Goal: Browse casually: Explore the website without a specific task or goal

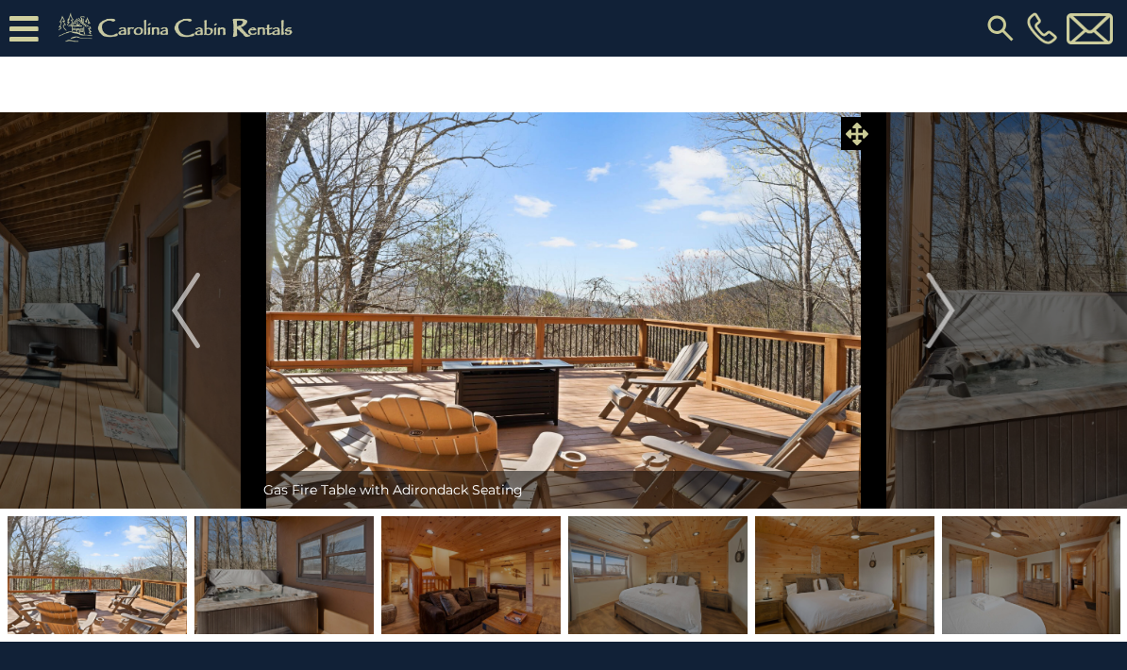
click at [855, 132] on icon at bounding box center [857, 134] width 23 height 23
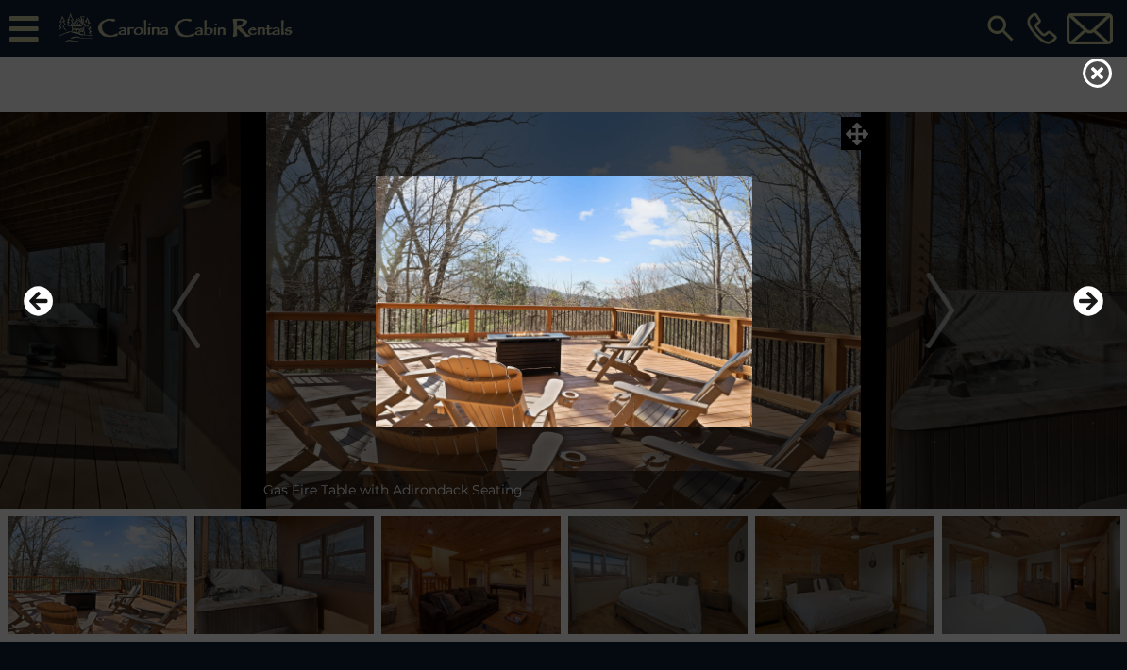
click at [981, 411] on img at bounding box center [563, 302] width 1089 height 251
click at [1088, 108] on div at bounding box center [563, 335] width 1127 height 670
click at [1098, 81] on icon at bounding box center [1098, 73] width 30 height 30
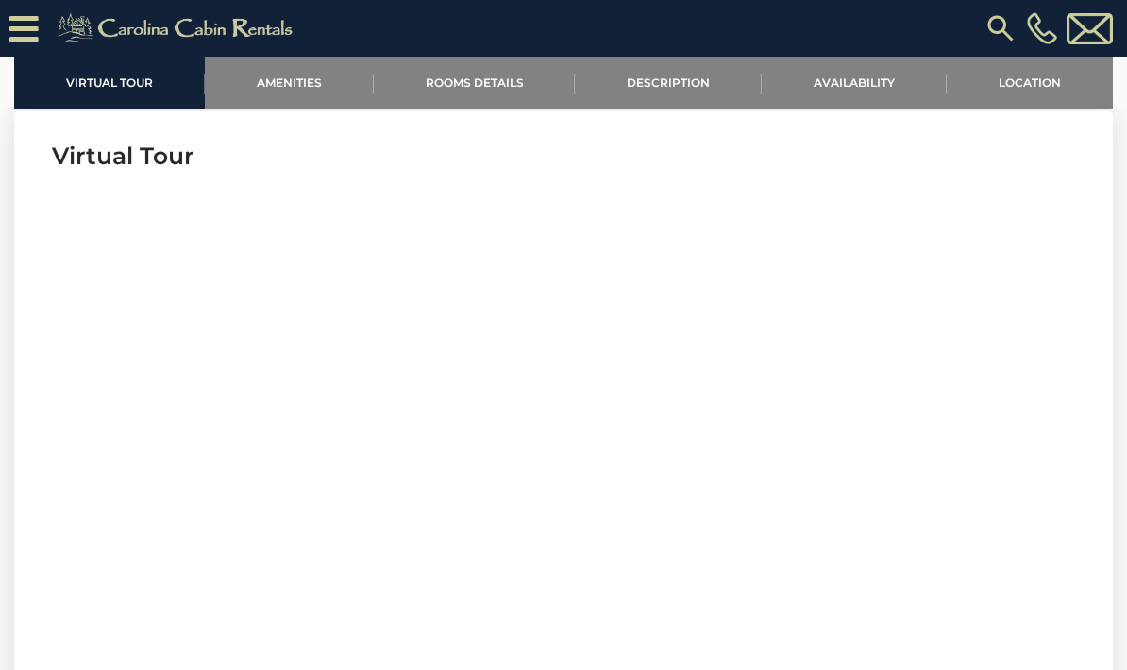
scroll to position [641, 0]
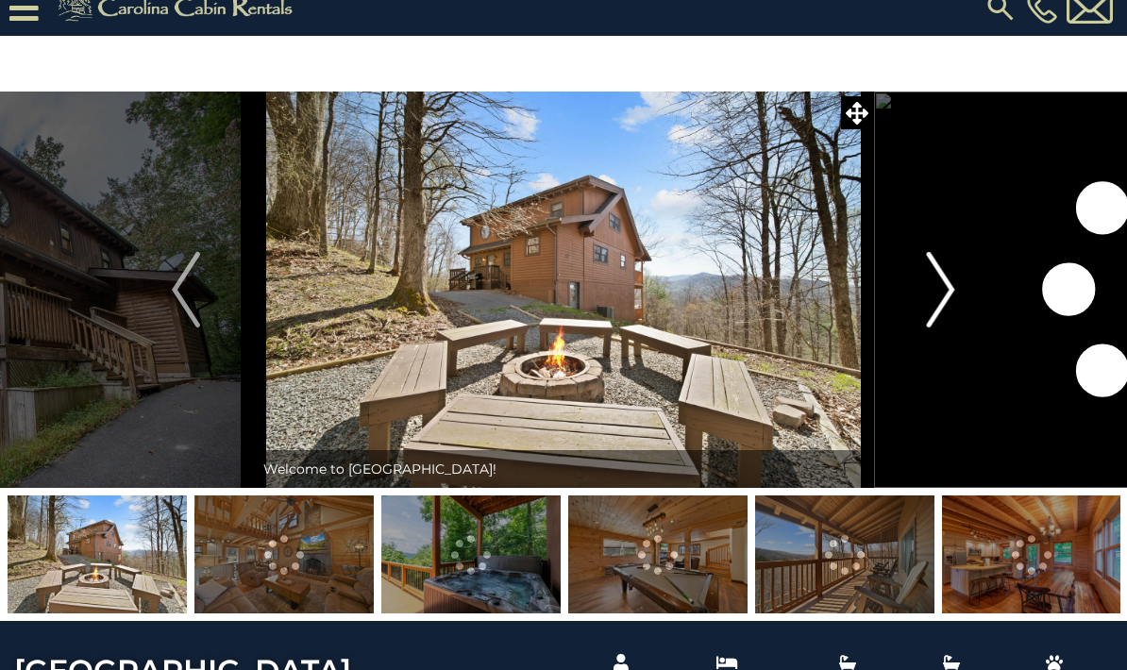
click at [941, 295] on img "Next" at bounding box center [941, 290] width 28 height 76
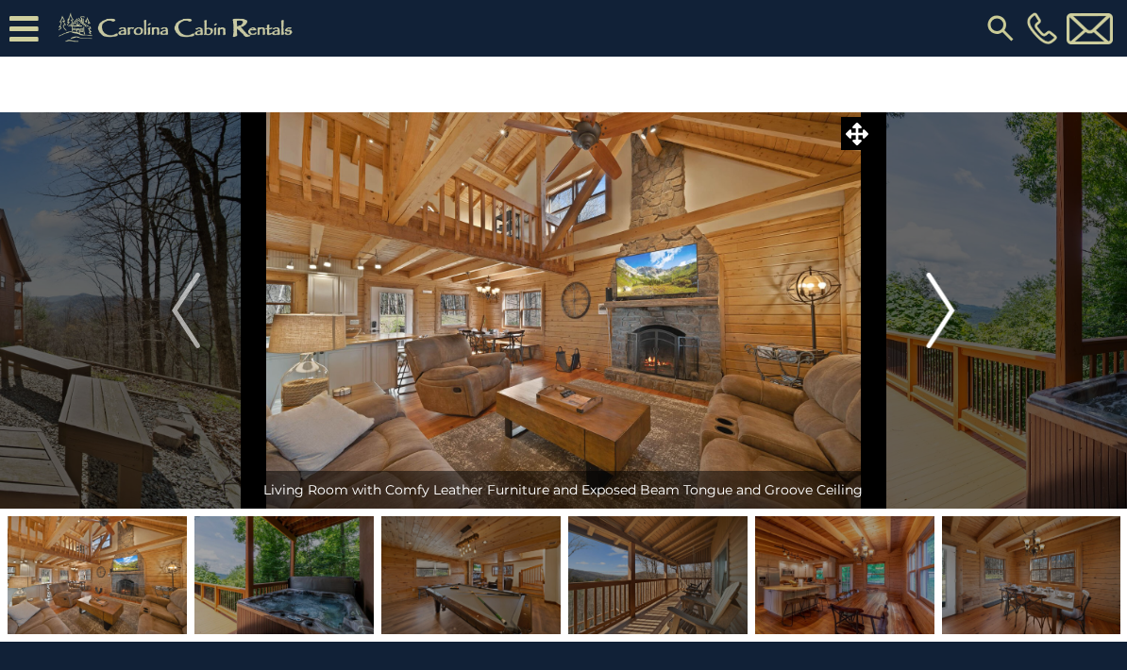
click at [940, 324] on img "Next" at bounding box center [941, 311] width 28 height 76
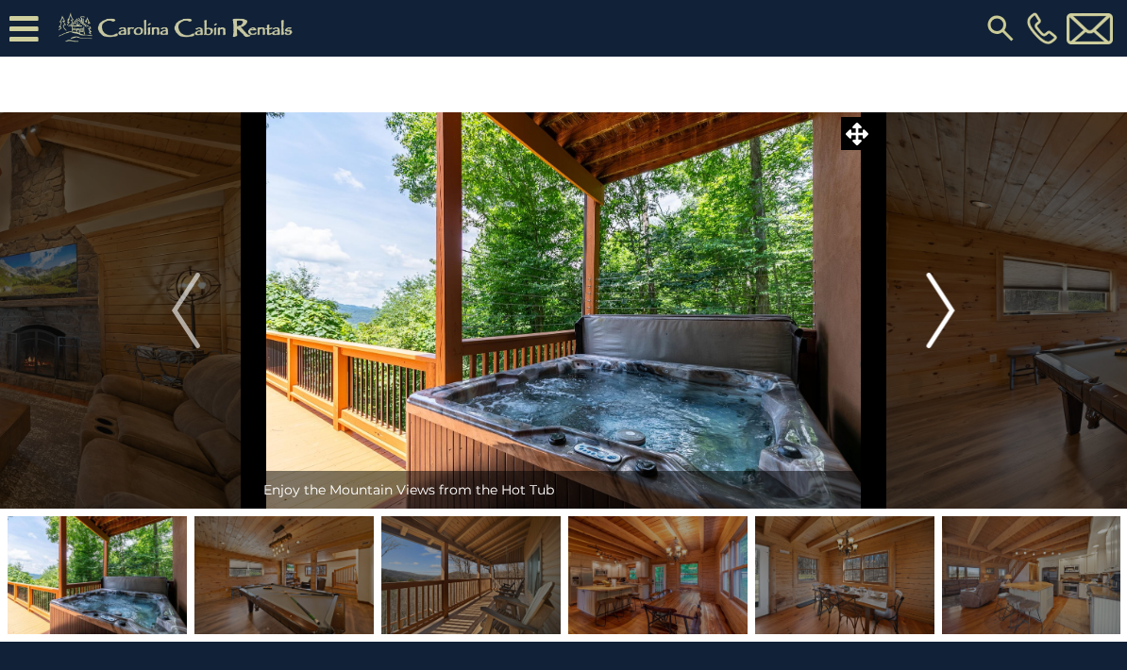
click at [935, 325] on img "Next" at bounding box center [941, 311] width 28 height 76
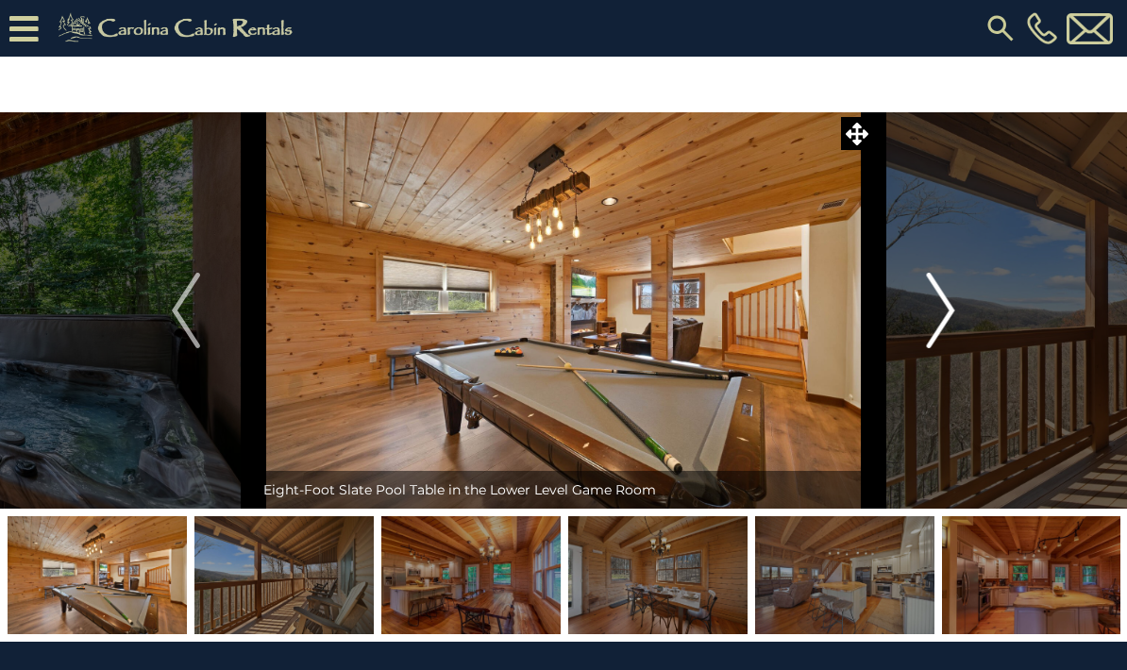
click at [942, 316] on img "Next" at bounding box center [941, 311] width 28 height 76
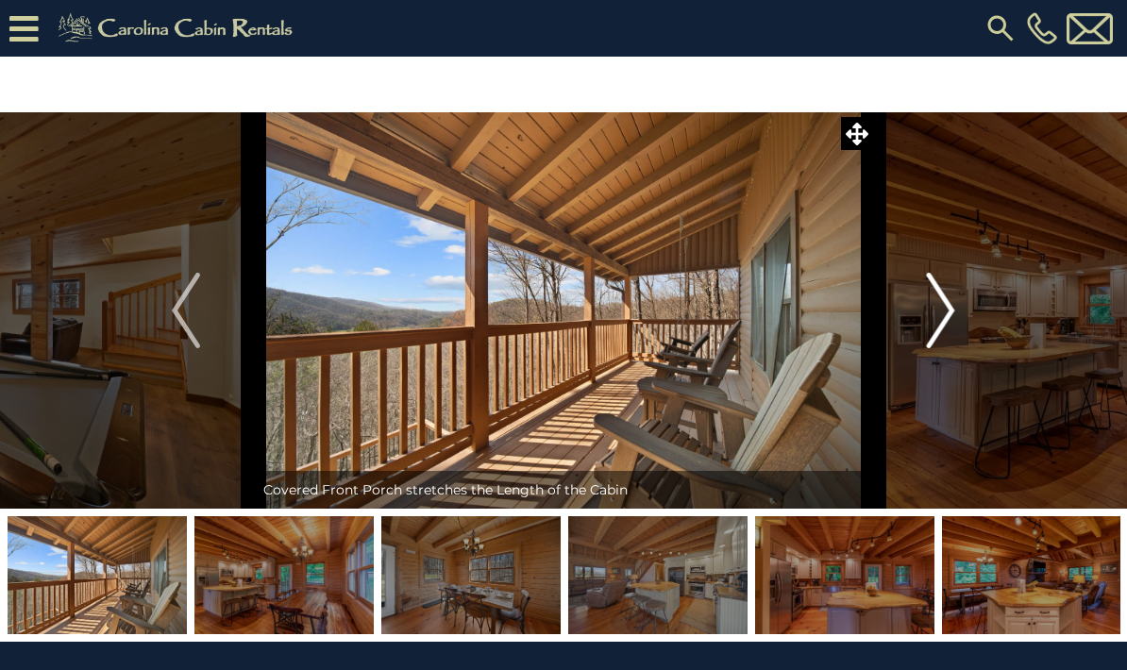
click at [950, 322] on img "Next" at bounding box center [941, 311] width 28 height 76
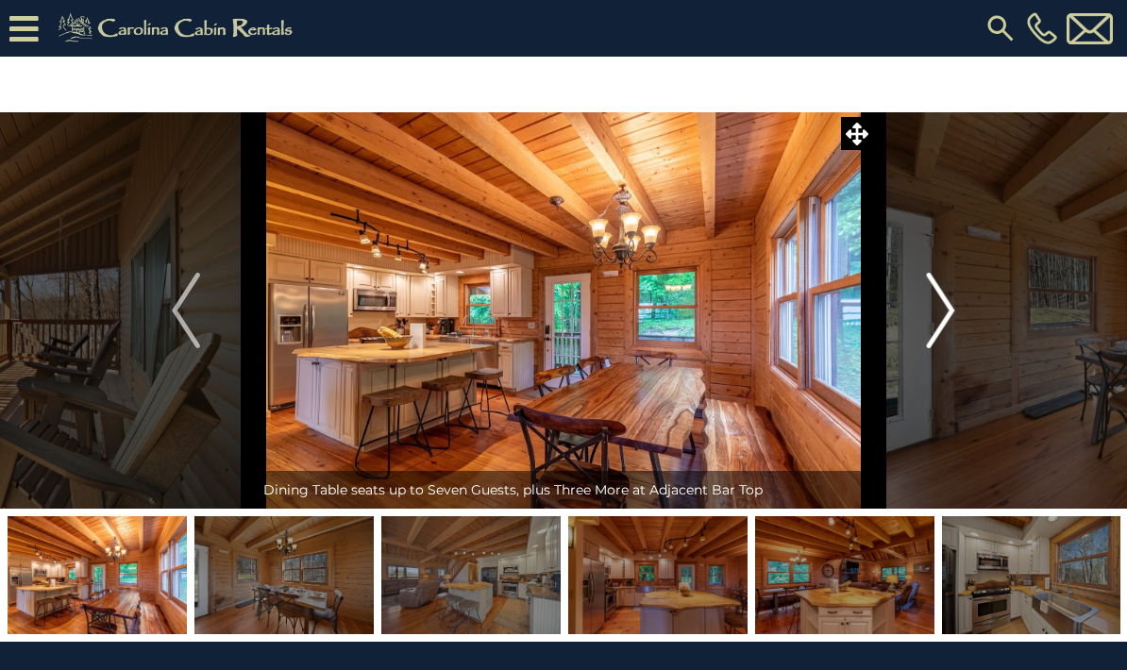
click at [939, 317] on img "Next" at bounding box center [941, 311] width 28 height 76
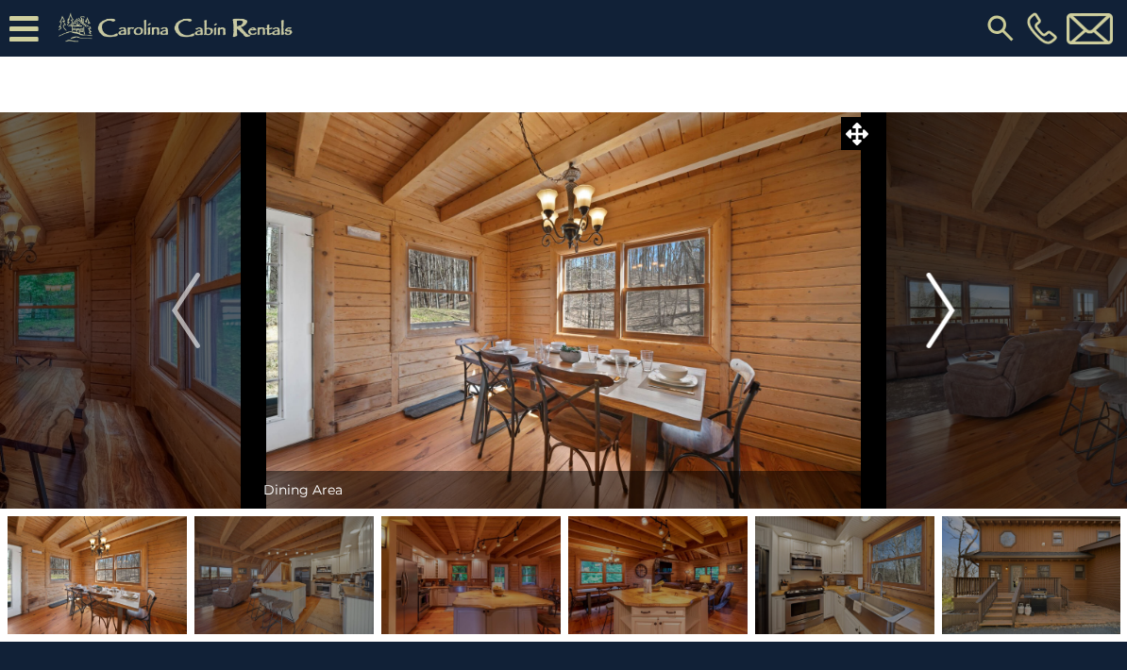
click at [944, 319] on img "Next" at bounding box center [941, 311] width 28 height 76
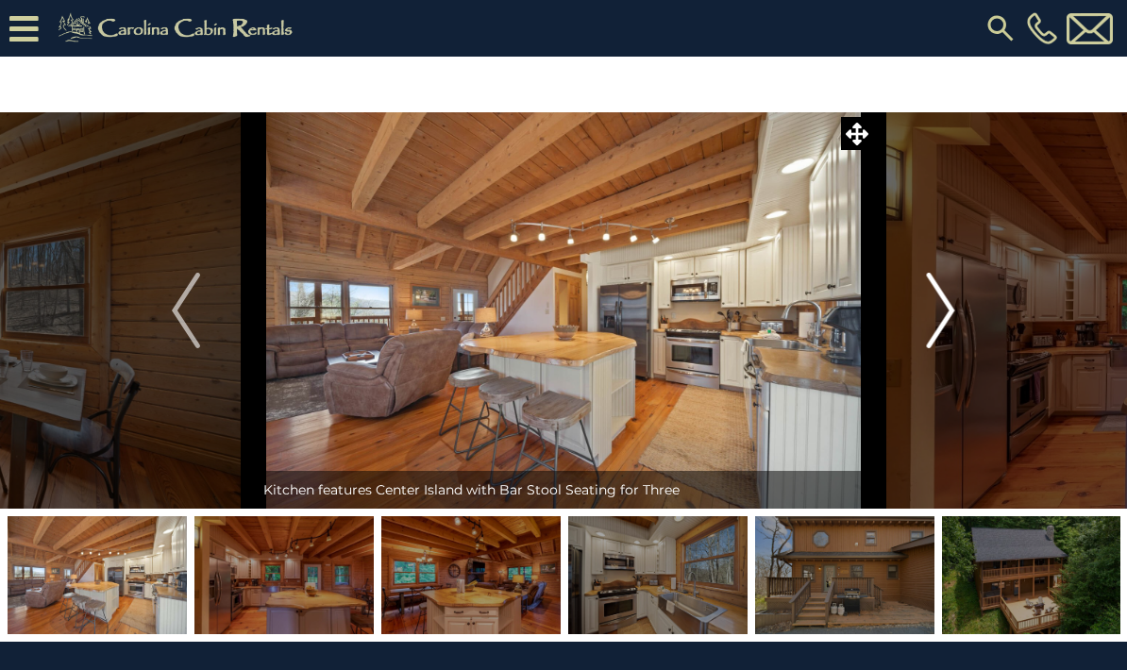
click at [940, 333] on img "Next" at bounding box center [941, 311] width 28 height 76
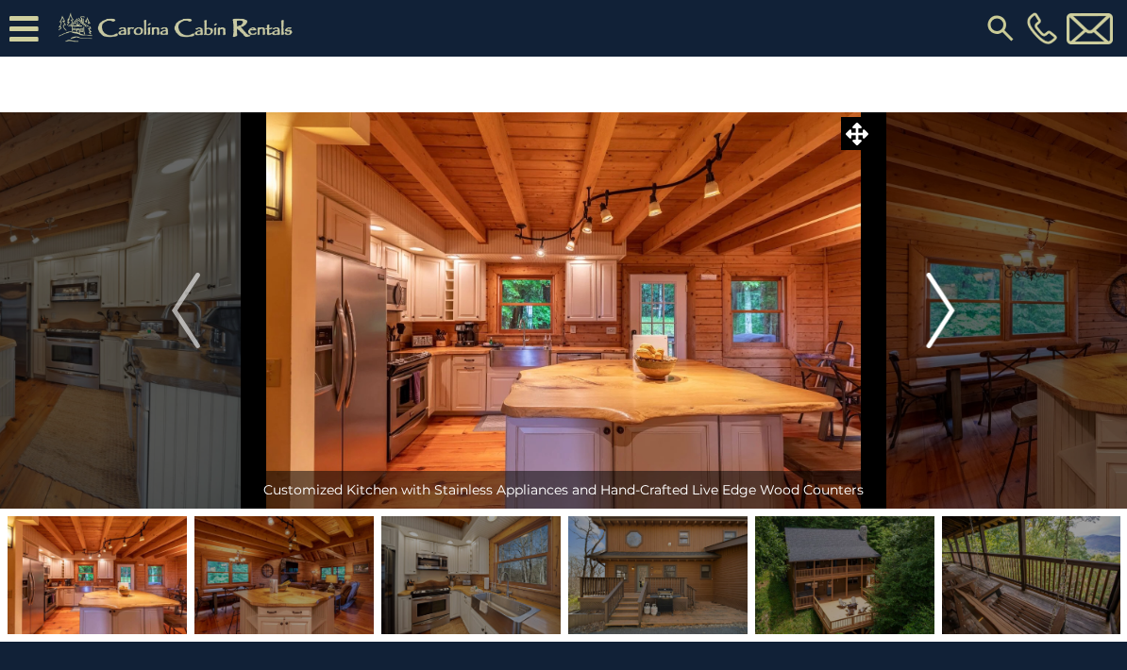
click at [941, 322] on img "Next" at bounding box center [941, 311] width 28 height 76
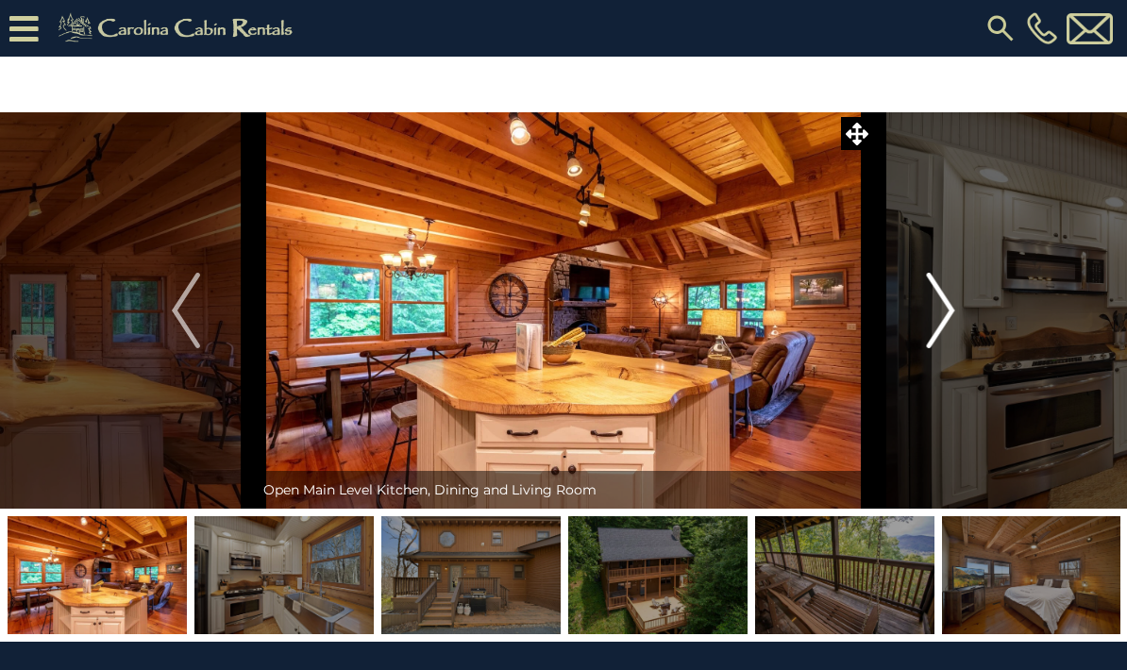
click at [944, 317] on img "Next" at bounding box center [941, 311] width 28 height 76
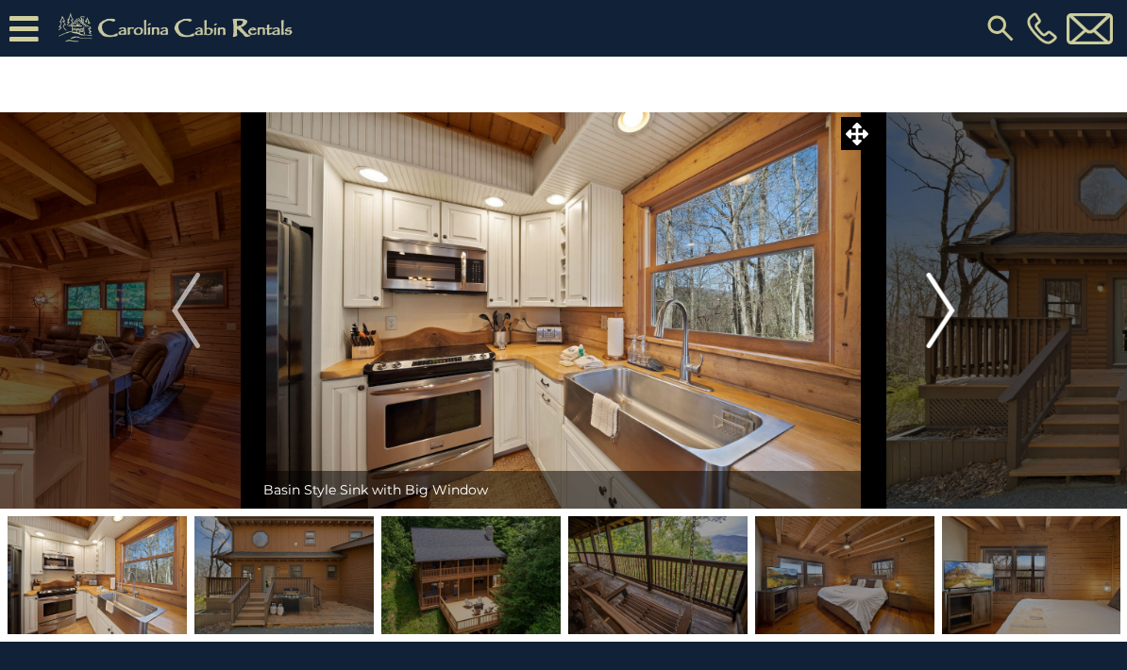
click at [932, 311] on img "Next" at bounding box center [941, 311] width 28 height 76
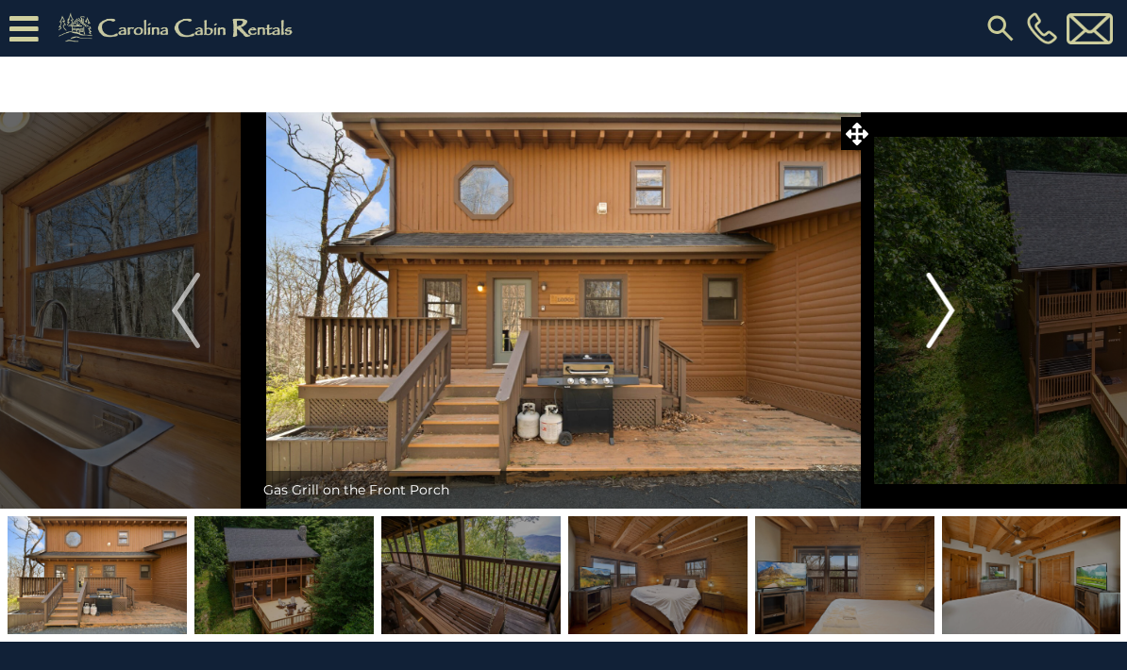
click at [932, 318] on img "Next" at bounding box center [941, 311] width 28 height 76
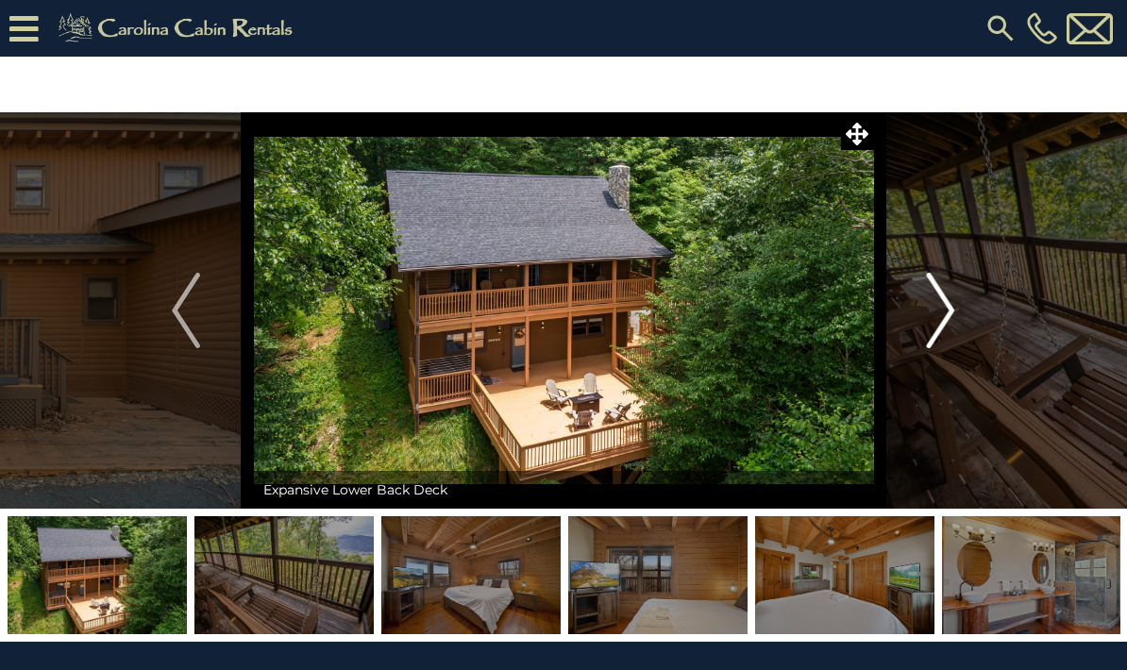
click at [941, 324] on img "Next" at bounding box center [941, 311] width 28 height 76
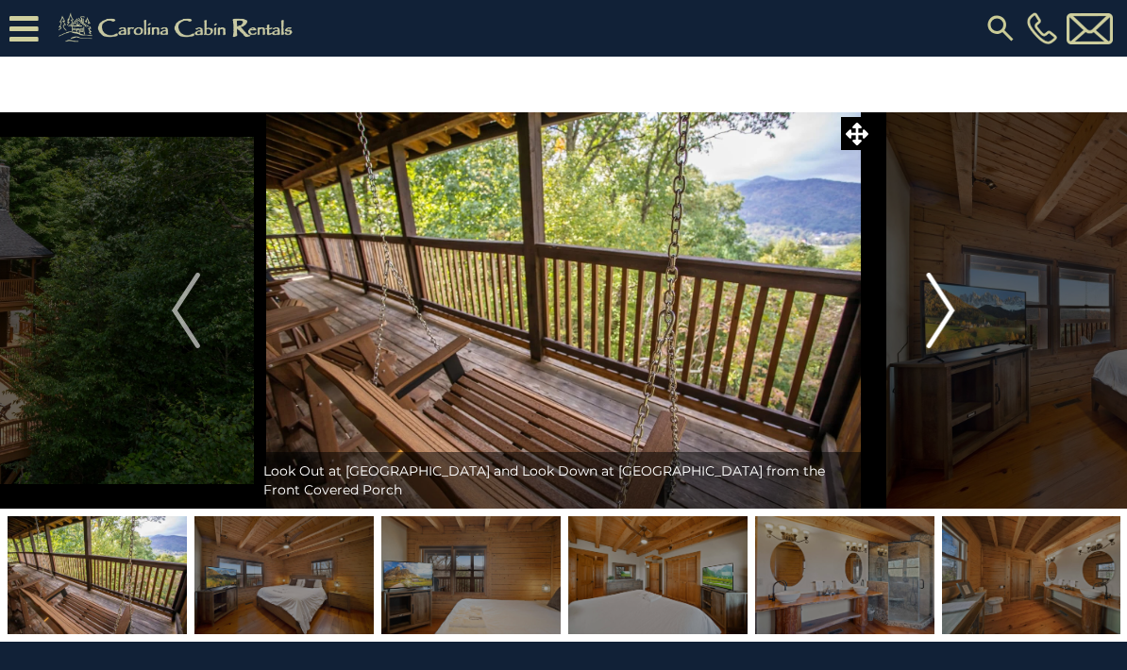
click at [934, 313] on img "Next" at bounding box center [941, 311] width 28 height 76
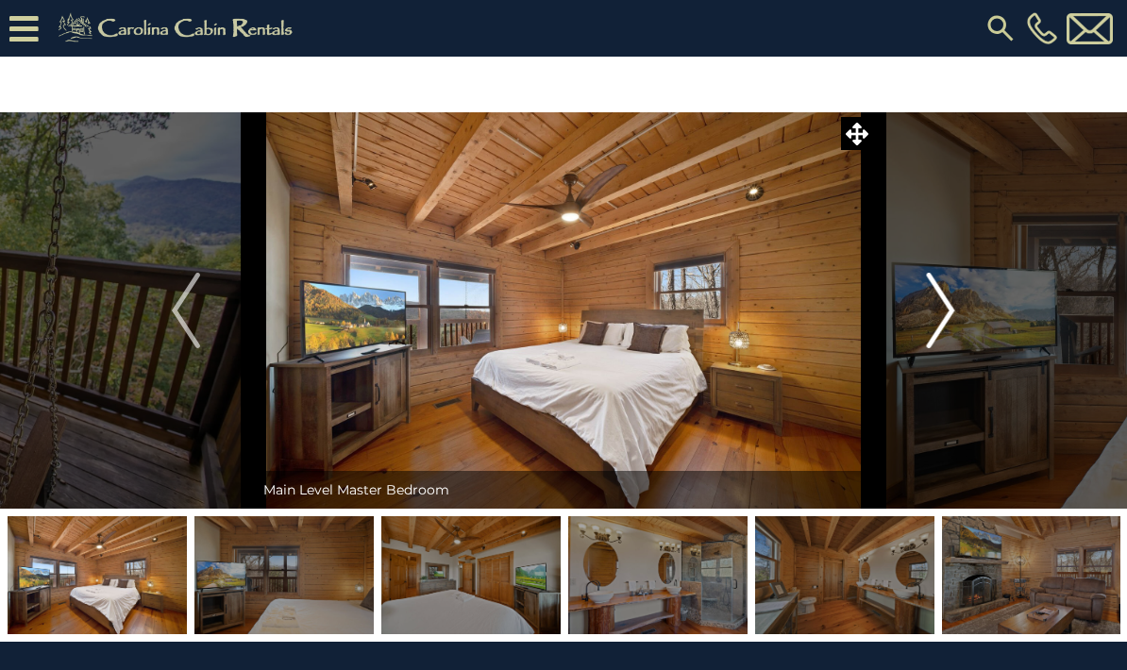
click at [940, 333] on img "Next" at bounding box center [941, 311] width 28 height 76
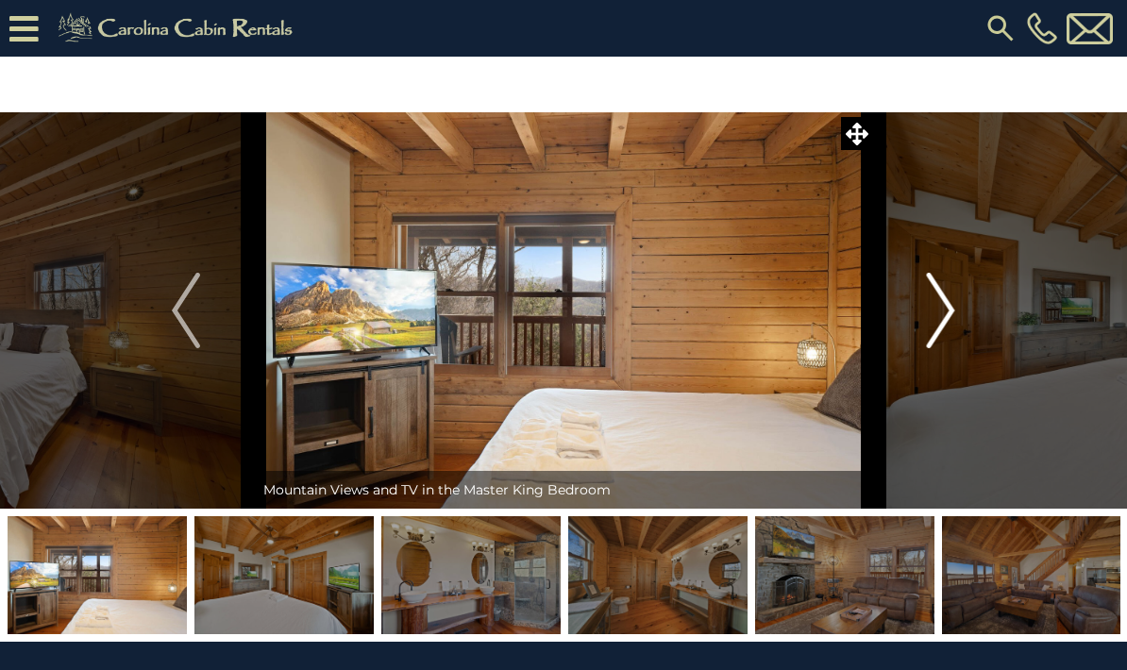
click at [941, 326] on img "Next" at bounding box center [941, 311] width 28 height 76
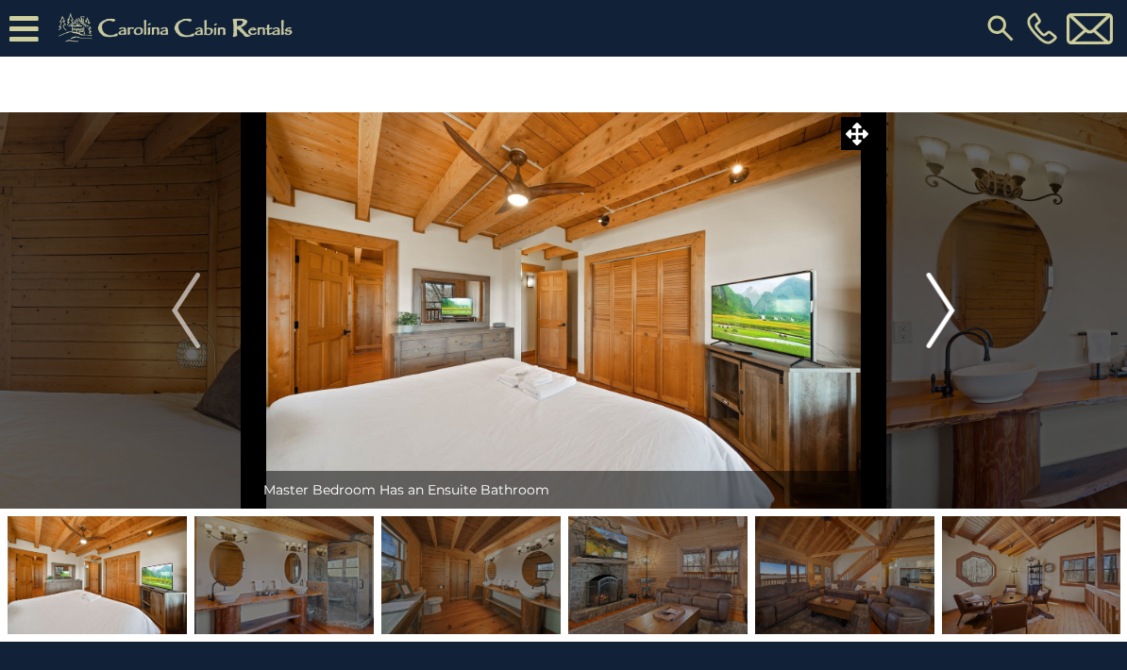
click at [934, 326] on img "Next" at bounding box center [941, 311] width 28 height 76
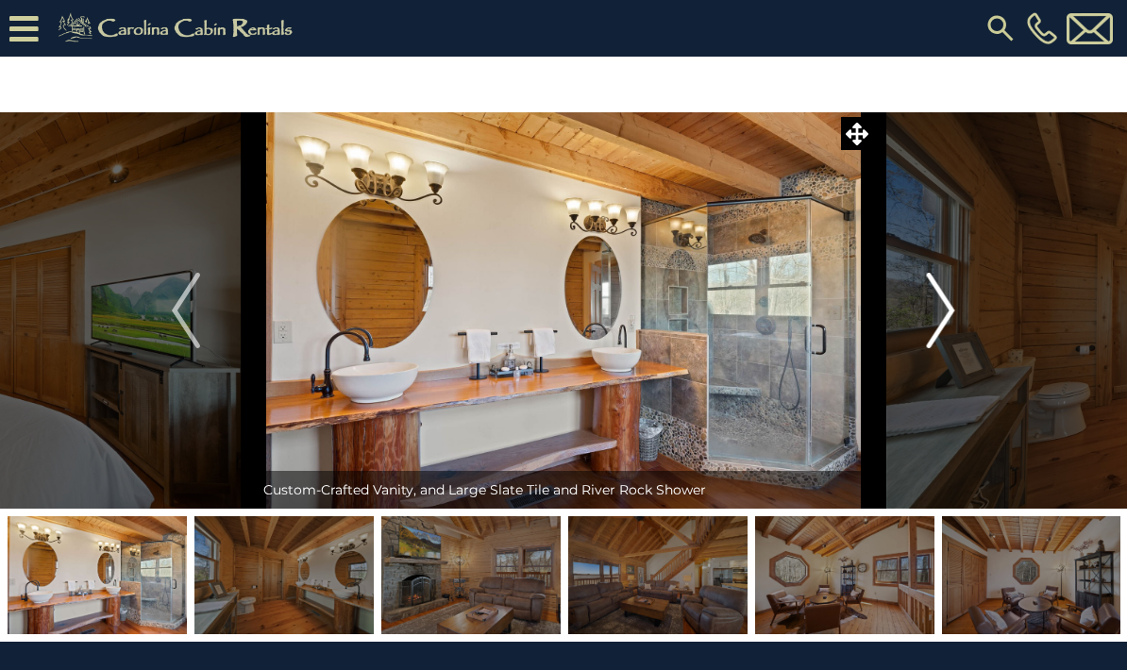
click at [928, 326] on img "Next" at bounding box center [941, 311] width 28 height 76
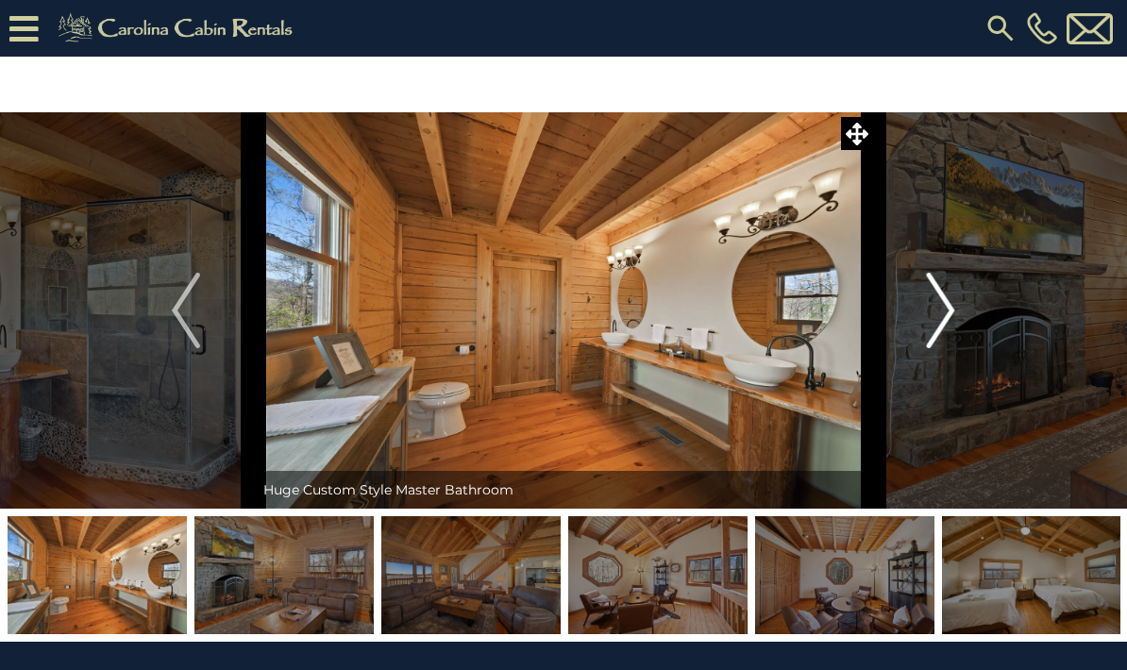
click at [922, 328] on button "Next" at bounding box center [941, 310] width 136 height 396
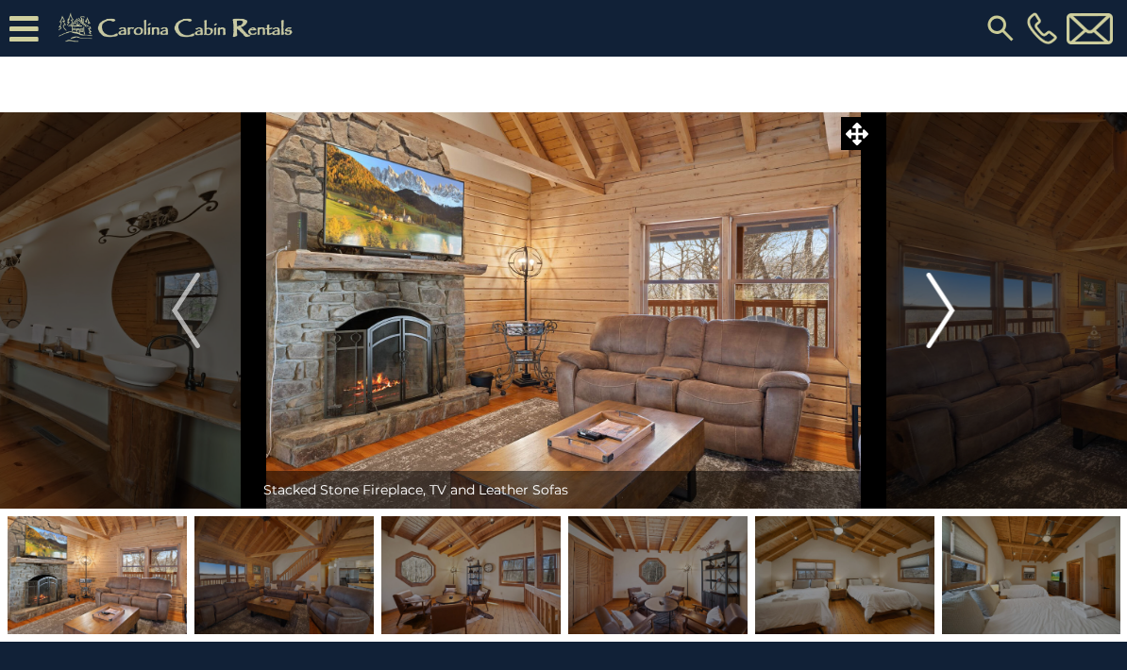
click at [917, 317] on button "Next" at bounding box center [941, 310] width 136 height 396
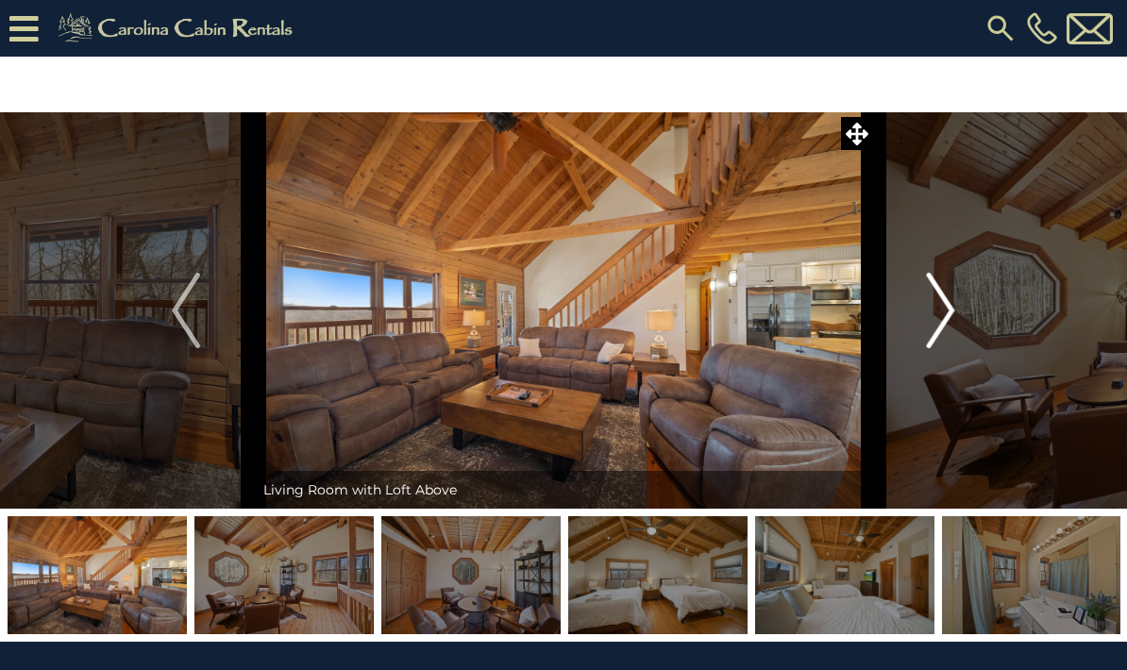
click at [928, 319] on img "Next" at bounding box center [941, 311] width 28 height 76
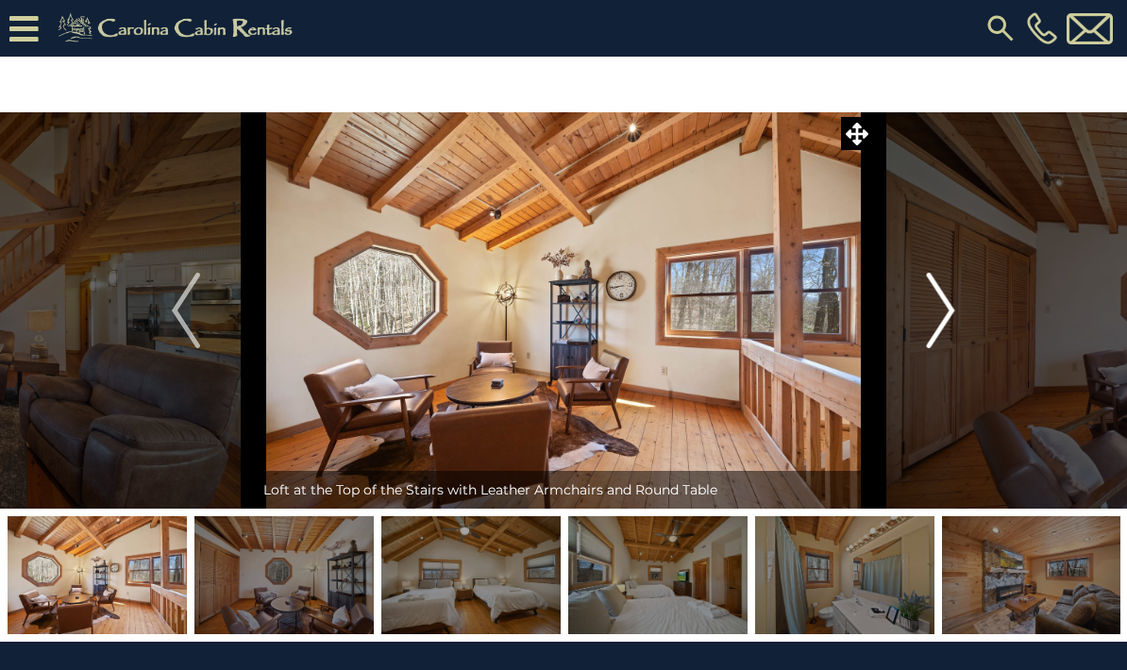
click at [917, 329] on button "Next" at bounding box center [941, 310] width 136 height 396
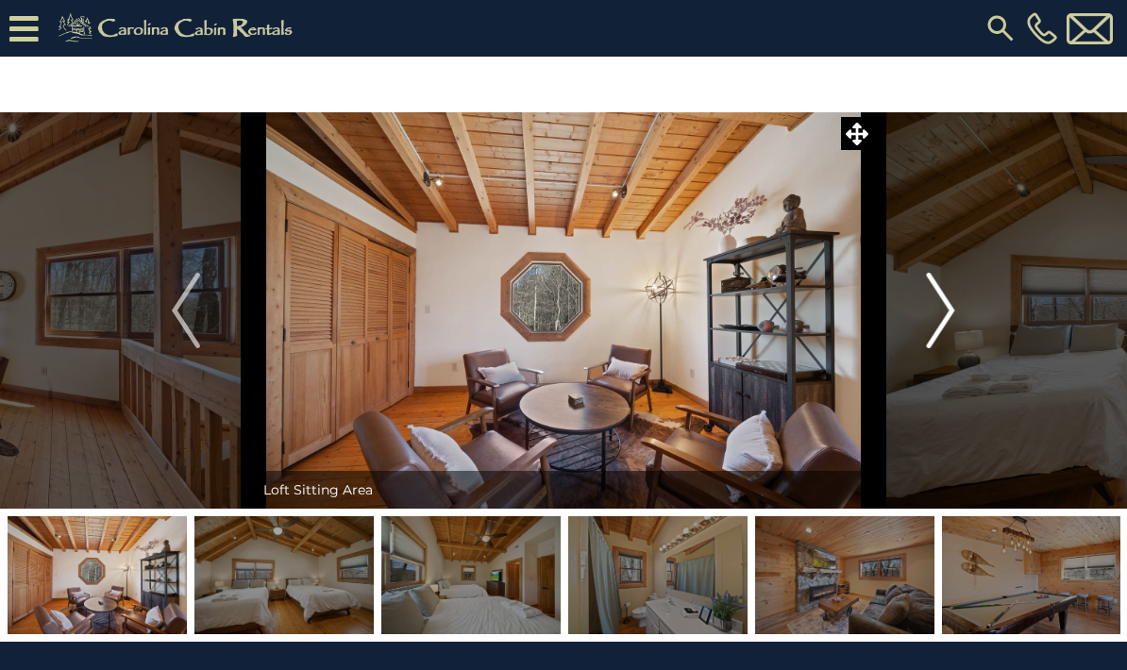
click at [926, 322] on button "Next" at bounding box center [941, 310] width 136 height 396
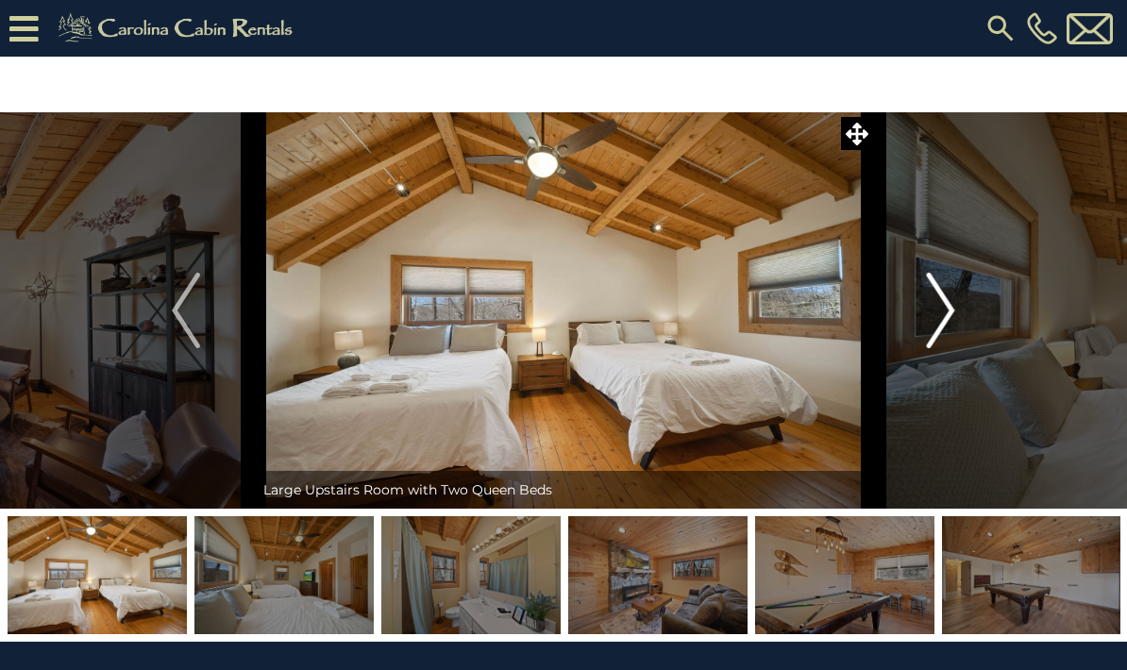
click at [925, 317] on button "Next" at bounding box center [941, 310] width 136 height 396
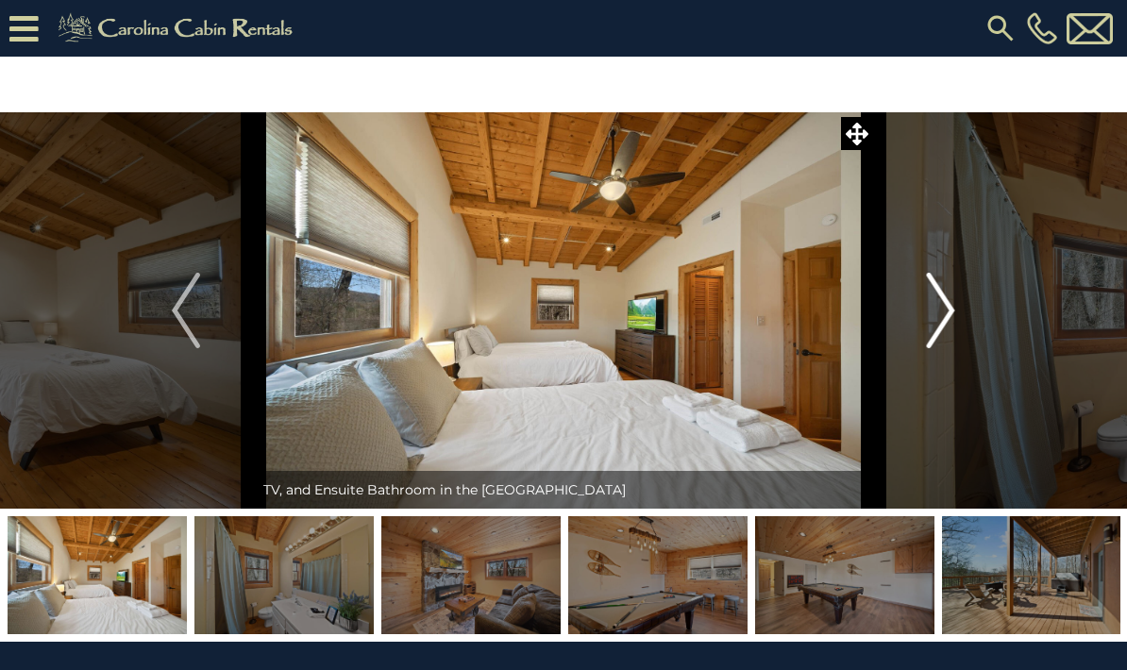
click at [930, 329] on img "Next" at bounding box center [941, 311] width 28 height 76
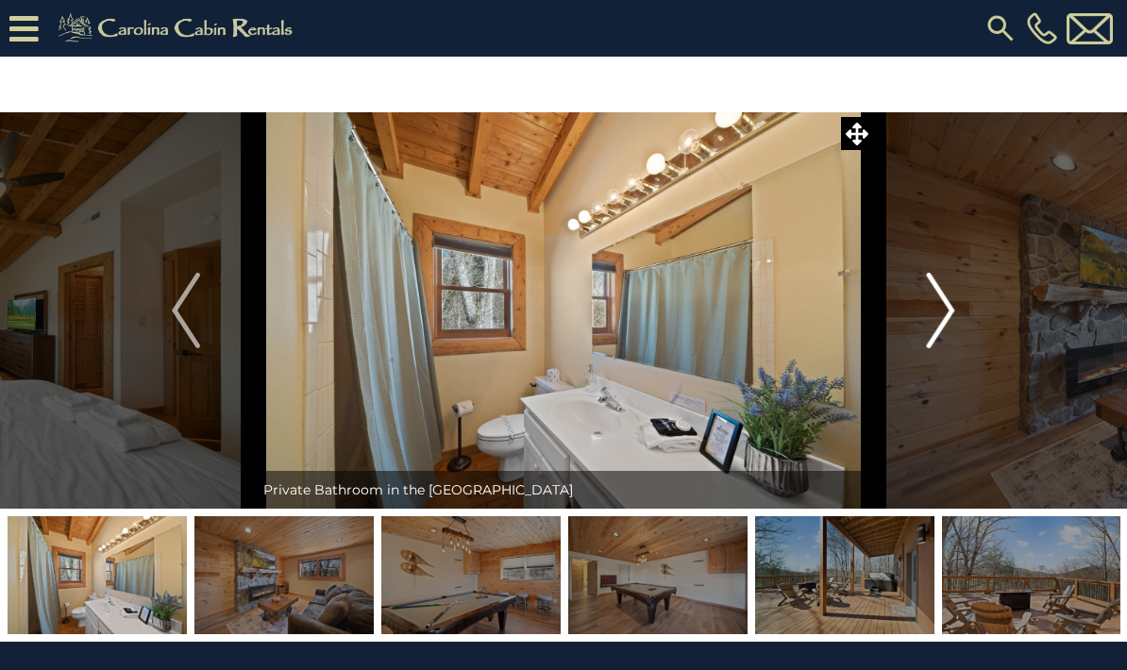
click at [934, 326] on img "Next" at bounding box center [941, 311] width 28 height 76
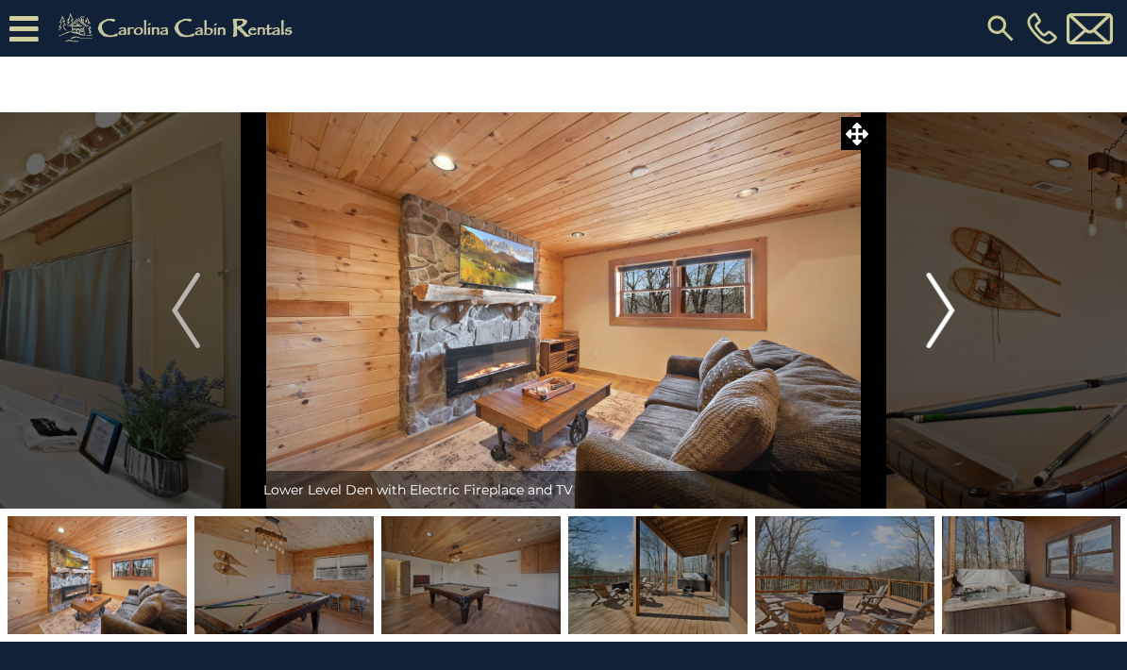
click at [936, 325] on img "Next" at bounding box center [941, 311] width 28 height 76
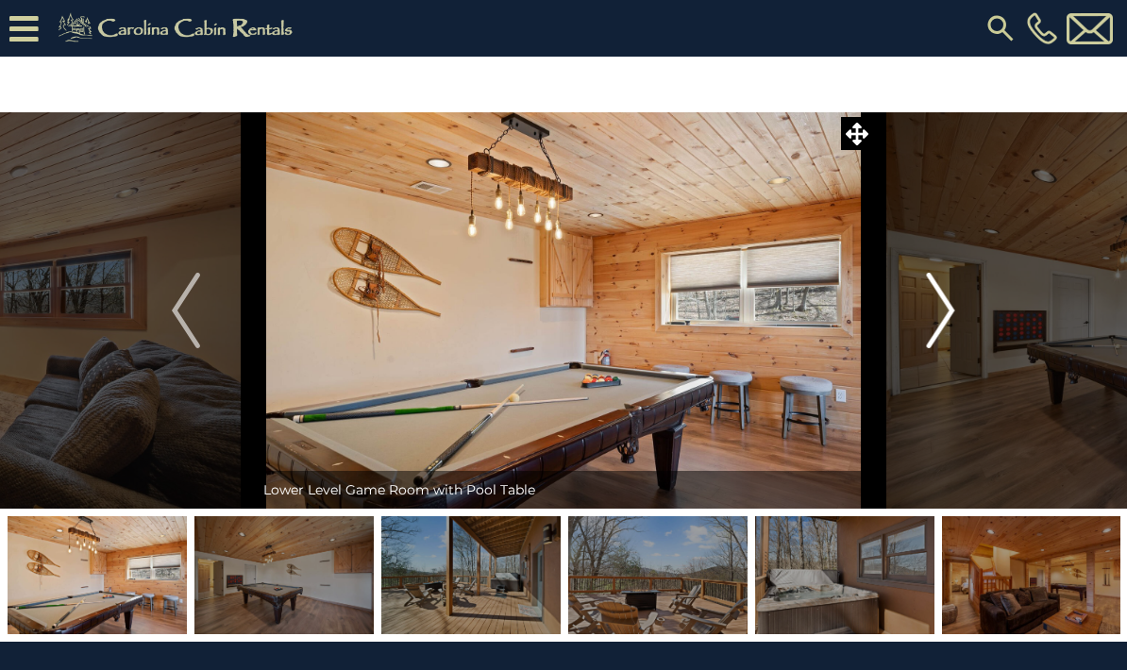
click at [935, 329] on img "Next" at bounding box center [941, 311] width 28 height 76
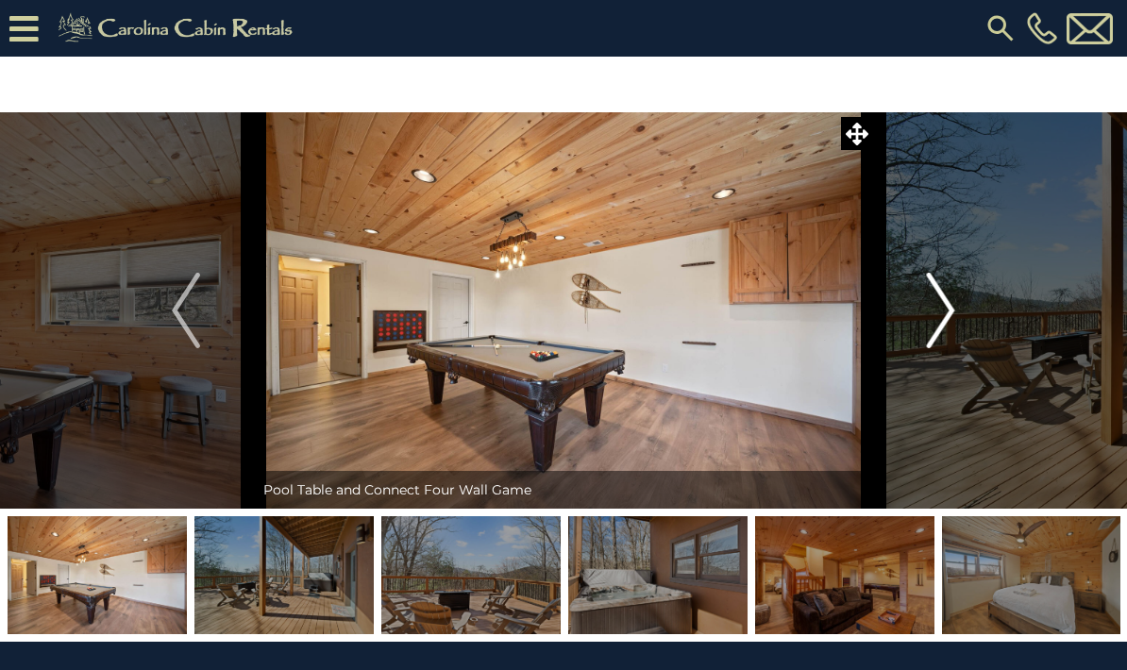
click at [937, 338] on img "Next" at bounding box center [941, 311] width 28 height 76
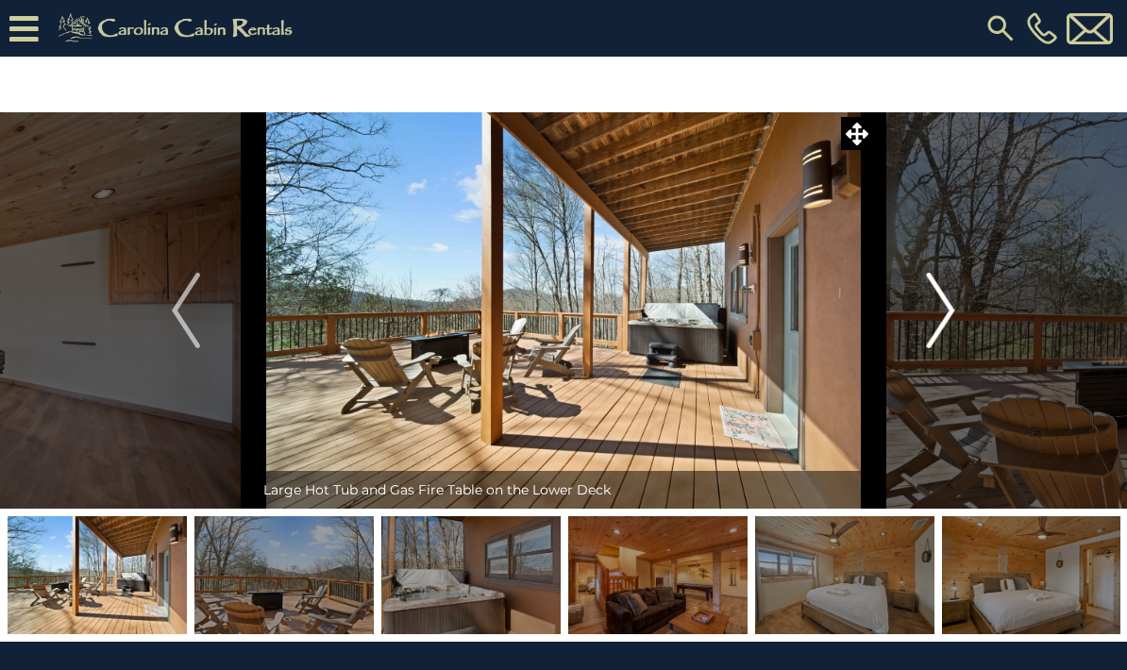
click at [941, 325] on img "Next" at bounding box center [941, 311] width 28 height 76
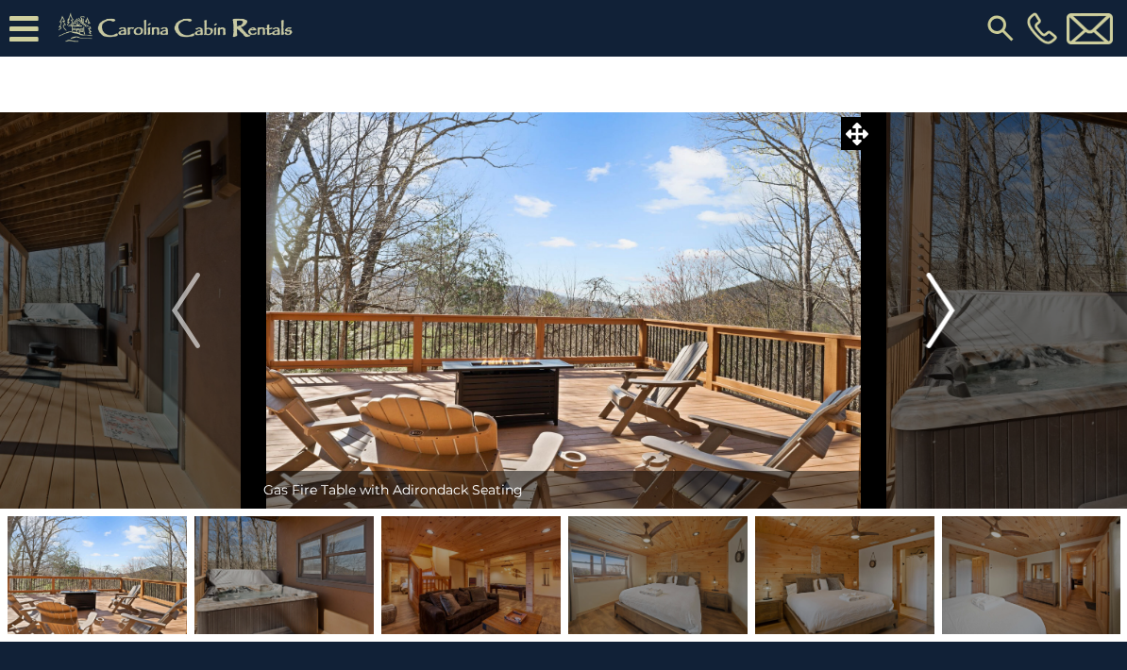
click at [923, 322] on button "Next" at bounding box center [941, 310] width 136 height 396
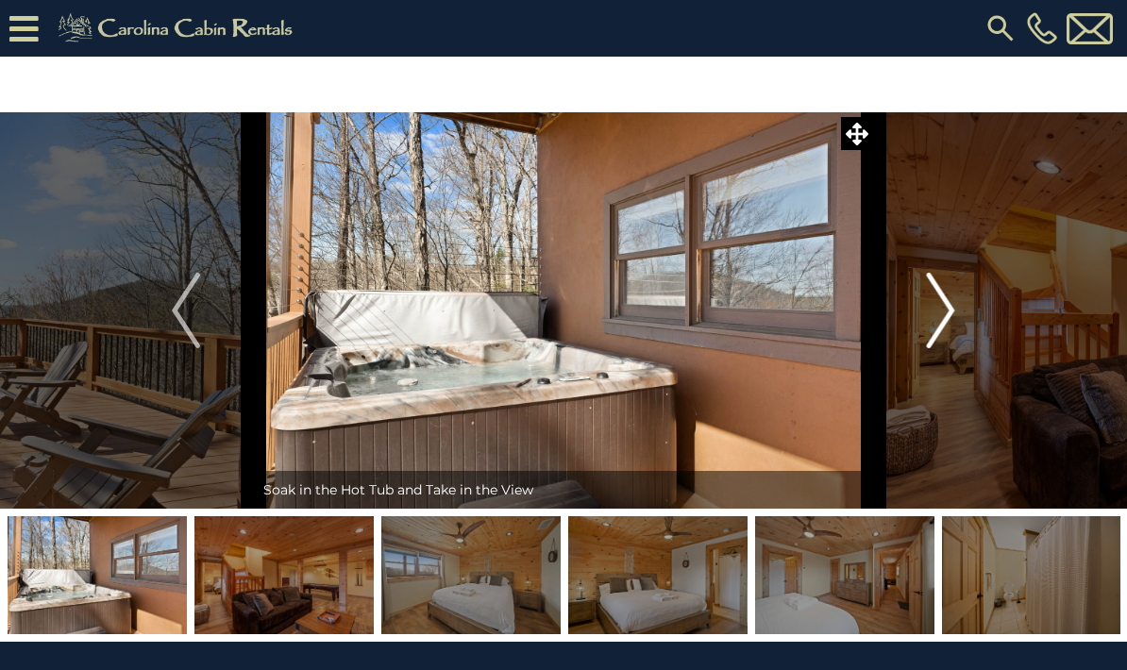
click at [911, 321] on button "Next" at bounding box center [941, 310] width 136 height 396
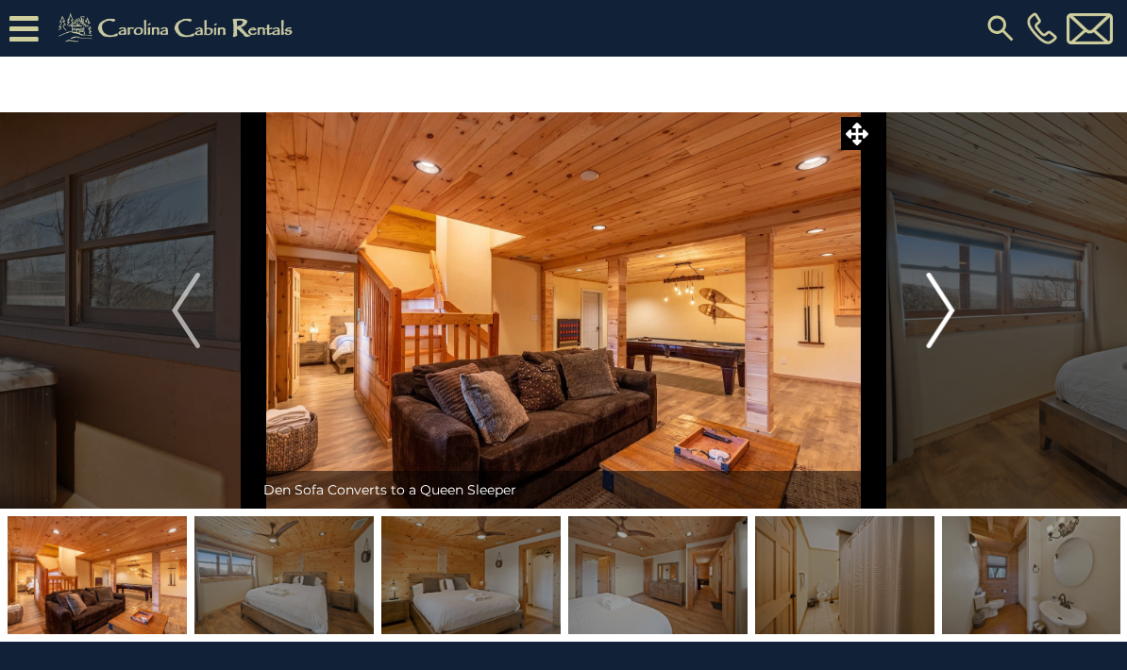
click at [932, 313] on img "Next" at bounding box center [941, 311] width 28 height 76
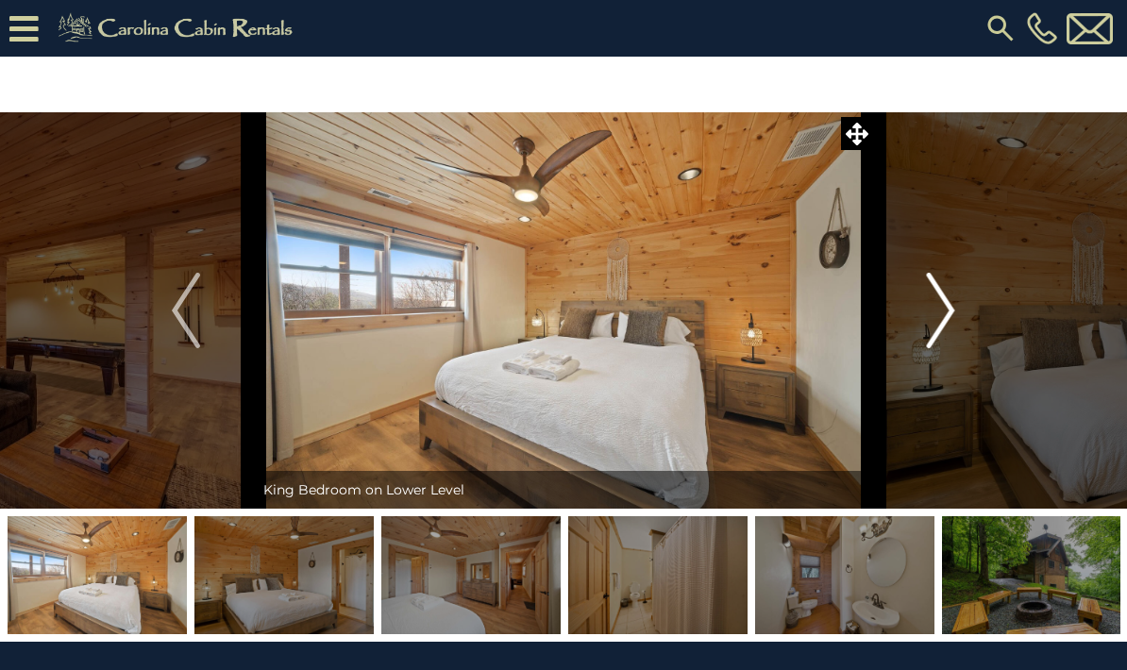
click at [934, 317] on img "Next" at bounding box center [941, 311] width 28 height 76
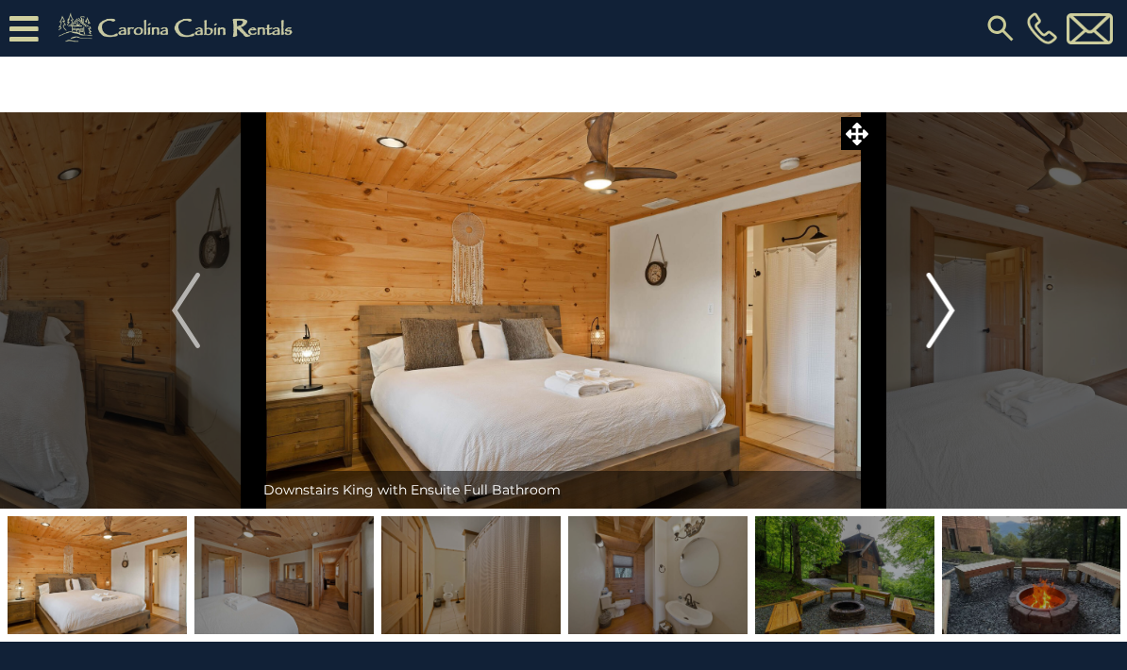
click at [935, 321] on img "Next" at bounding box center [941, 311] width 28 height 76
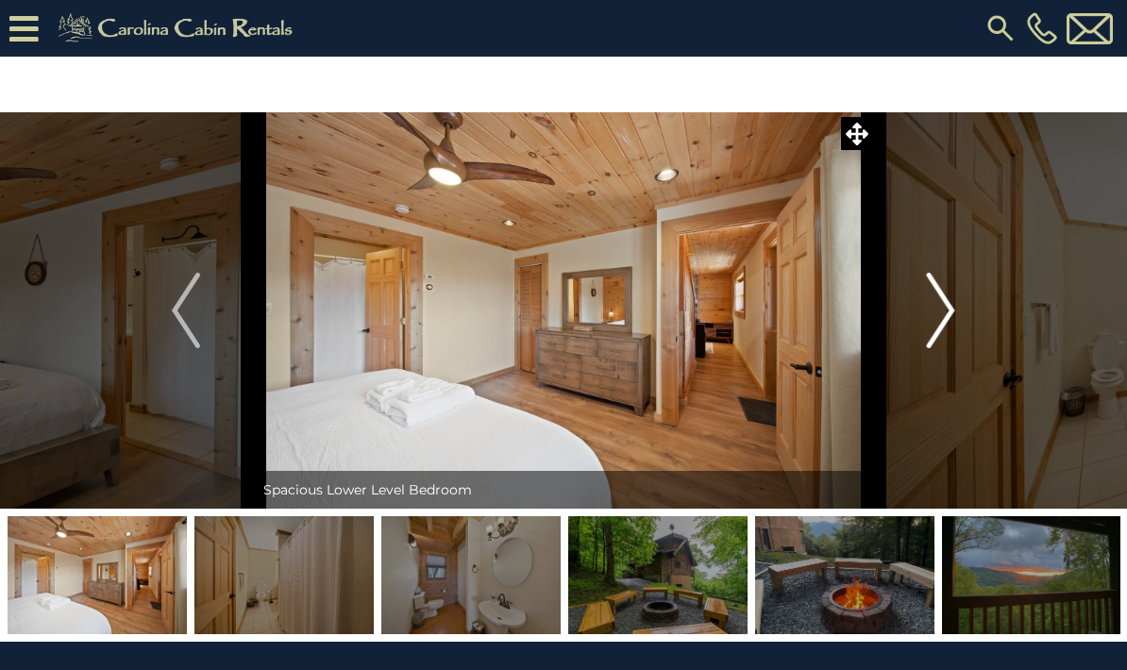
click at [929, 320] on img "Next" at bounding box center [941, 311] width 28 height 76
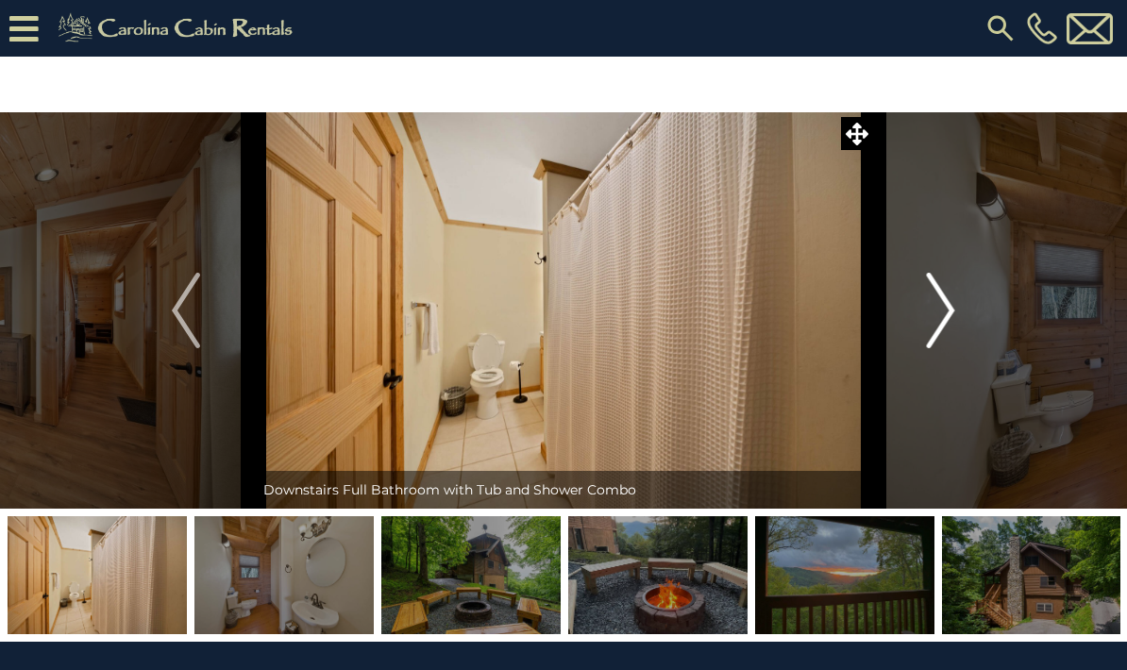
click at [936, 316] on img "Next" at bounding box center [941, 311] width 28 height 76
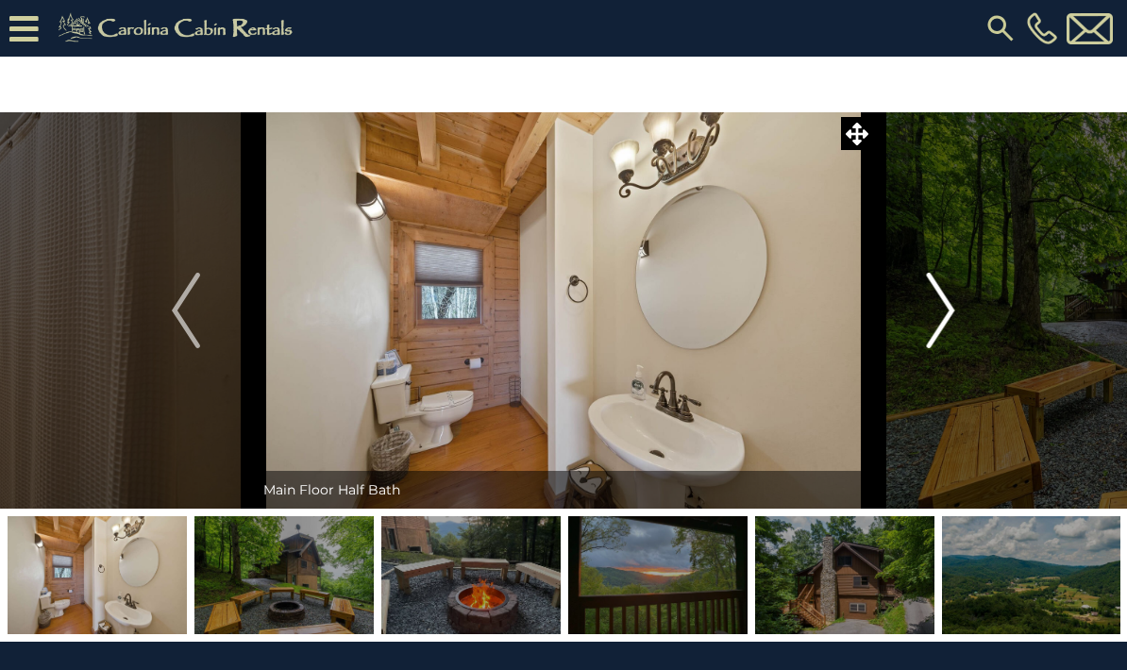
click at [929, 308] on img "Next" at bounding box center [941, 311] width 28 height 76
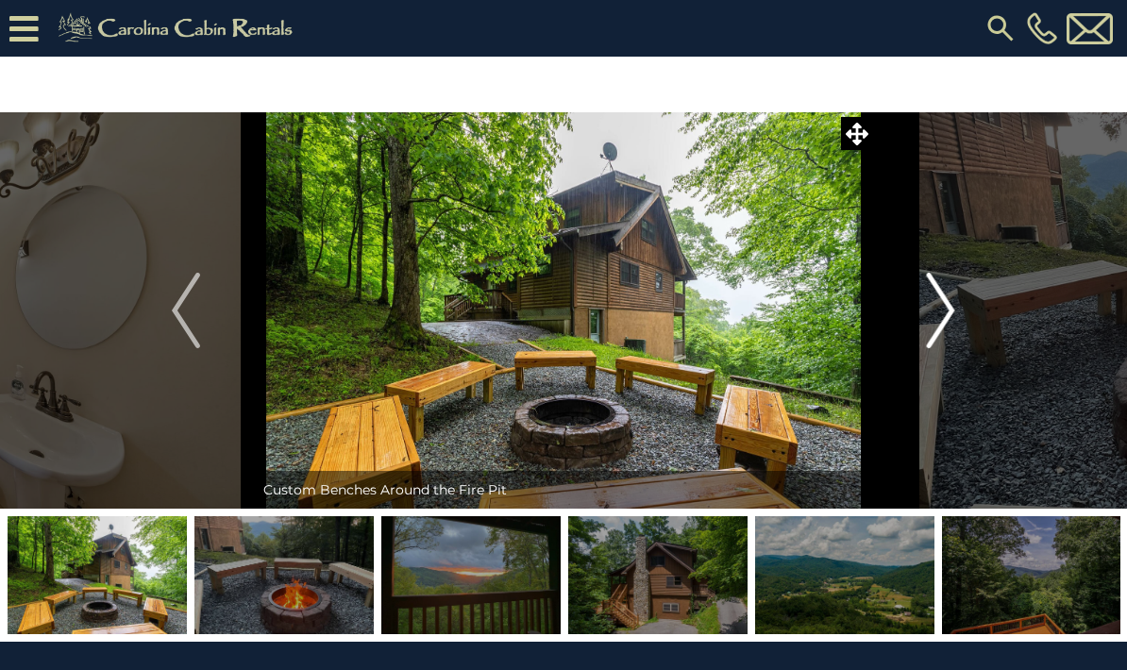
click at [938, 311] on img "Next" at bounding box center [941, 311] width 28 height 76
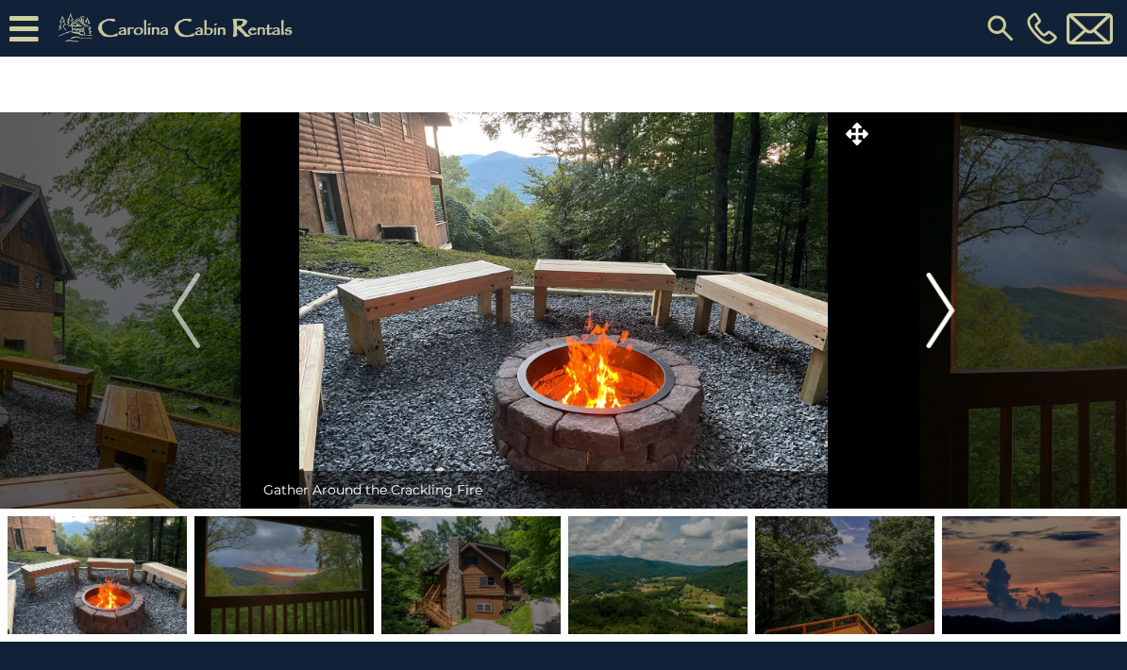
click at [938, 321] on img "Next" at bounding box center [941, 311] width 28 height 76
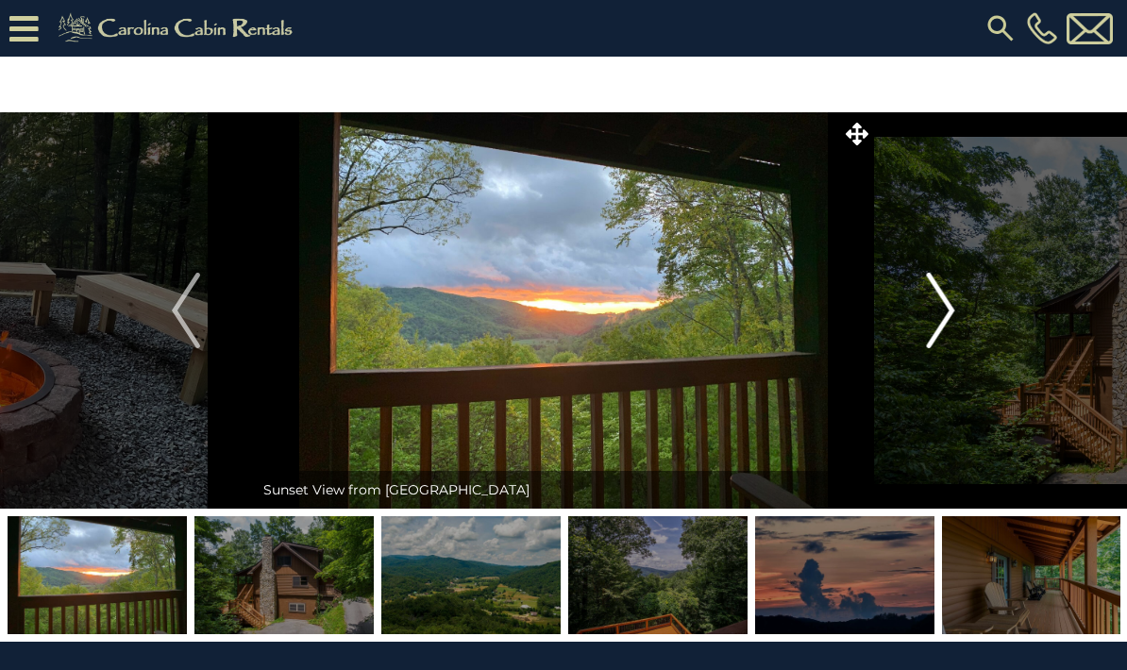
click at [936, 324] on img "Next" at bounding box center [941, 311] width 28 height 76
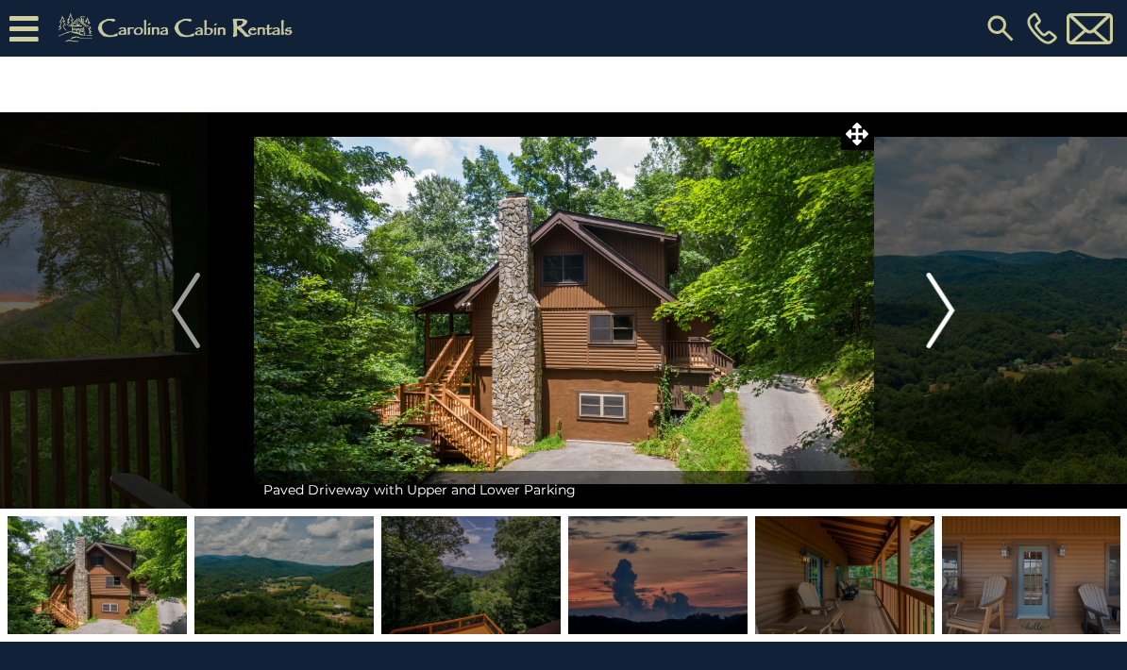
click at [940, 318] on img "Next" at bounding box center [941, 311] width 28 height 76
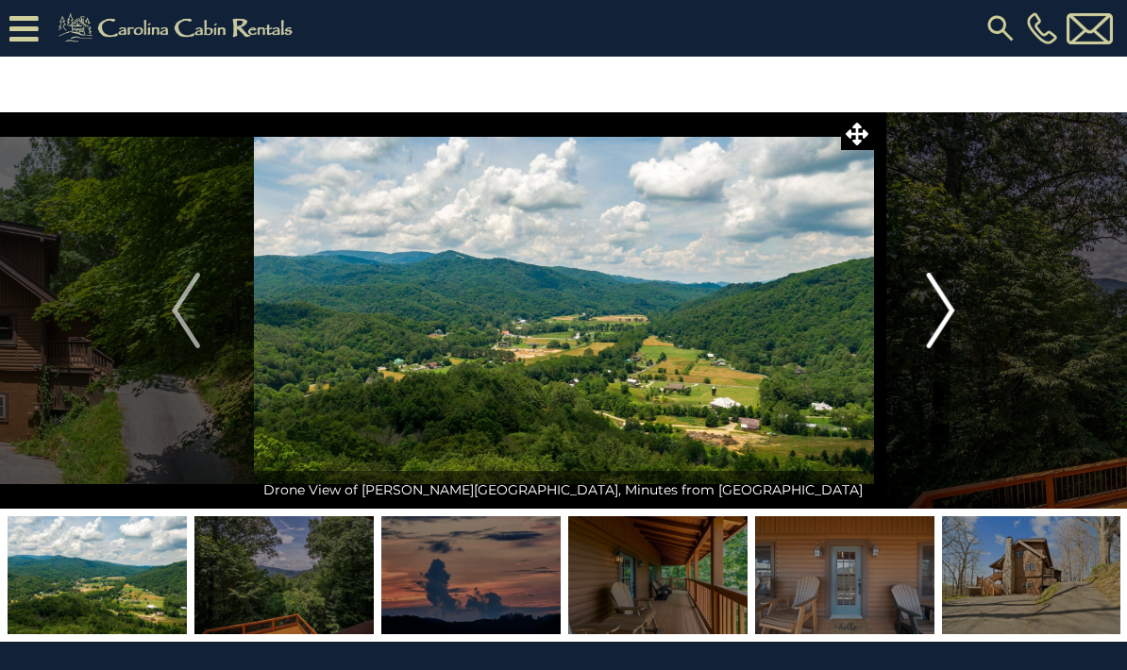
click at [924, 334] on button "Next" at bounding box center [941, 310] width 136 height 396
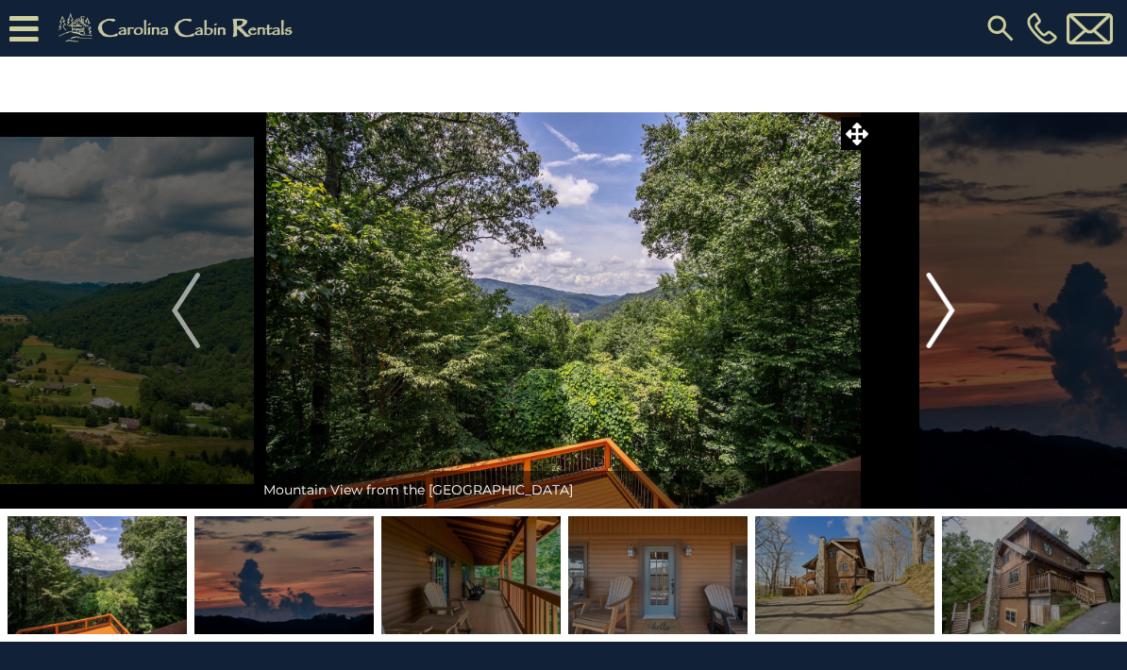
click at [944, 321] on img "Next" at bounding box center [941, 311] width 28 height 76
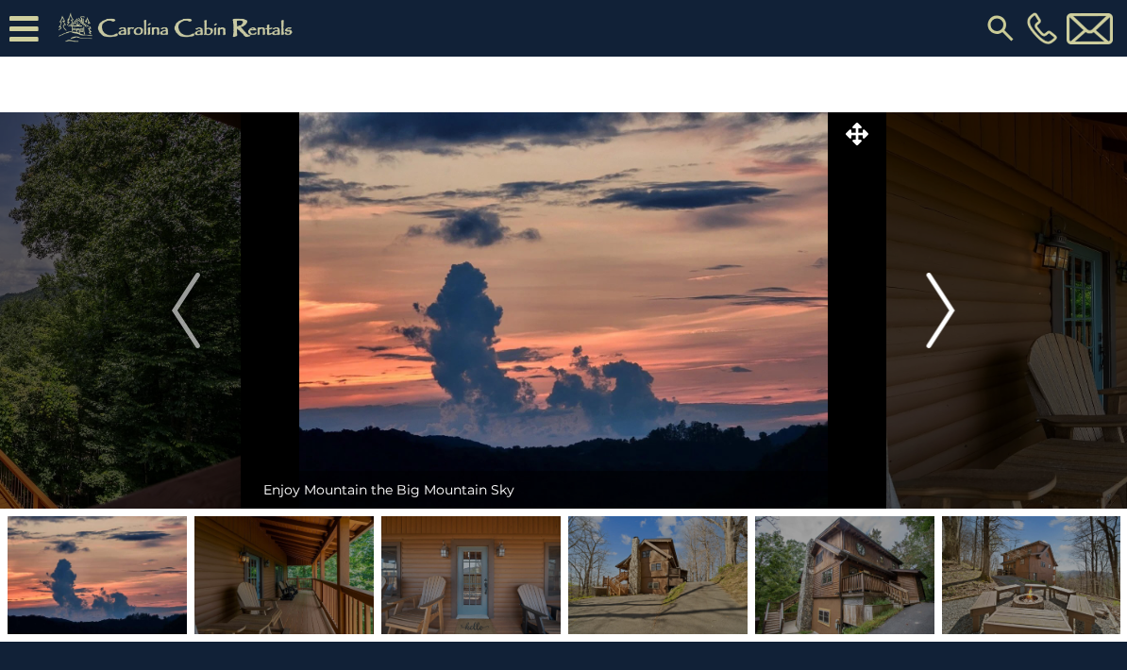
click at [931, 326] on img "Next" at bounding box center [941, 311] width 28 height 76
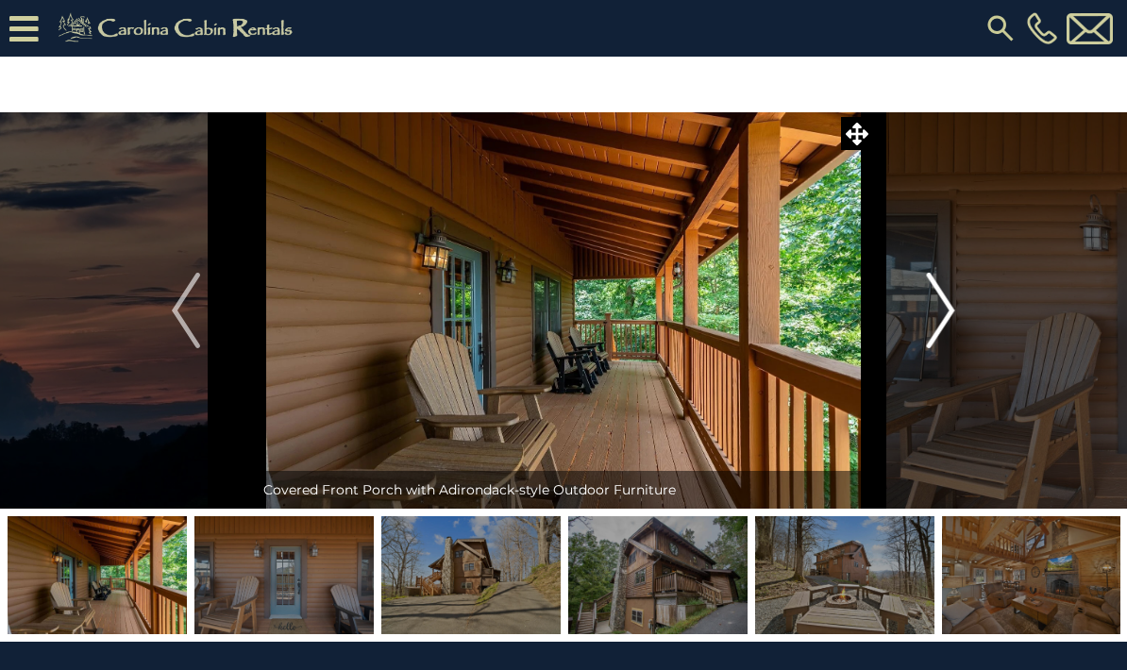
click at [934, 322] on img "Next" at bounding box center [941, 311] width 28 height 76
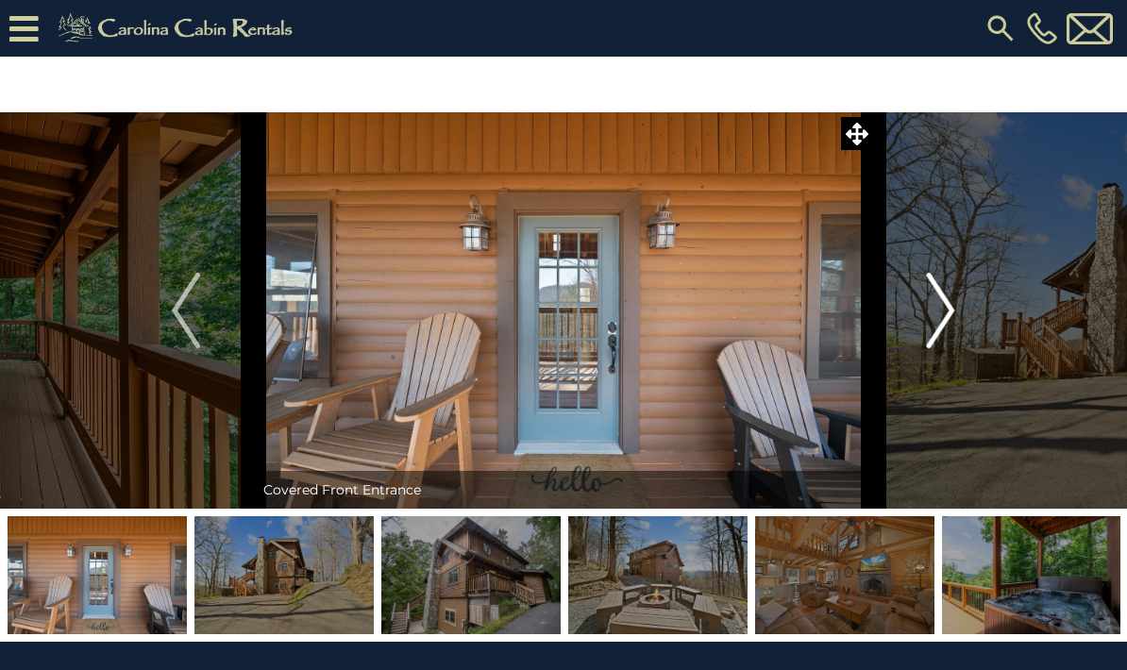
click at [934, 324] on img "Next" at bounding box center [941, 311] width 28 height 76
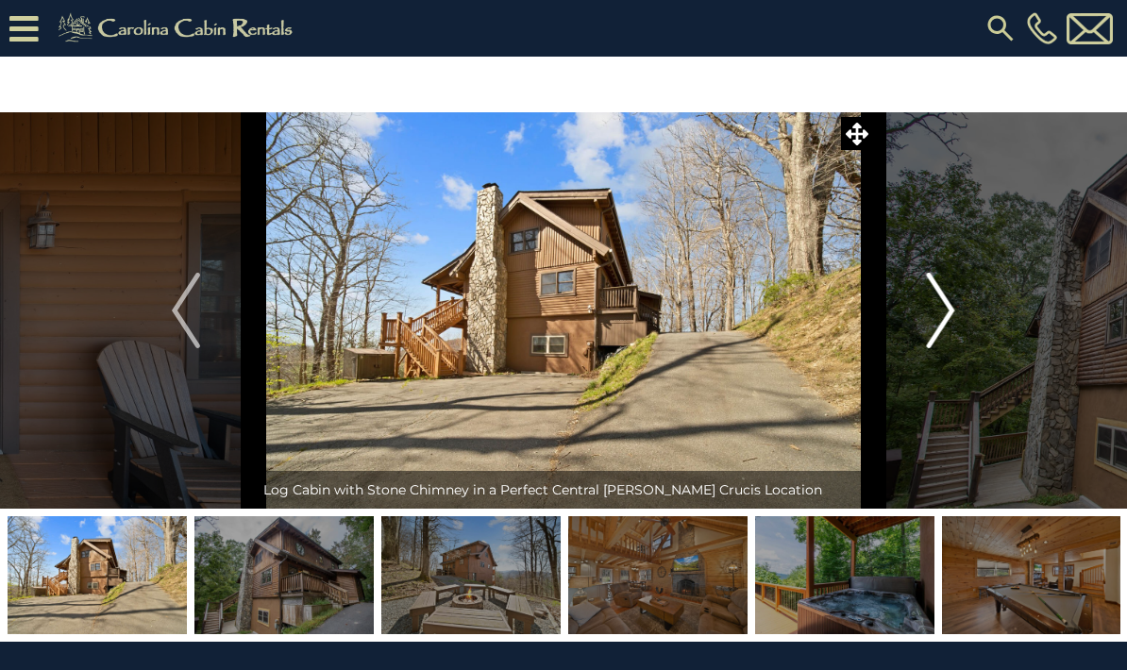
click at [937, 329] on img "Next" at bounding box center [941, 311] width 28 height 76
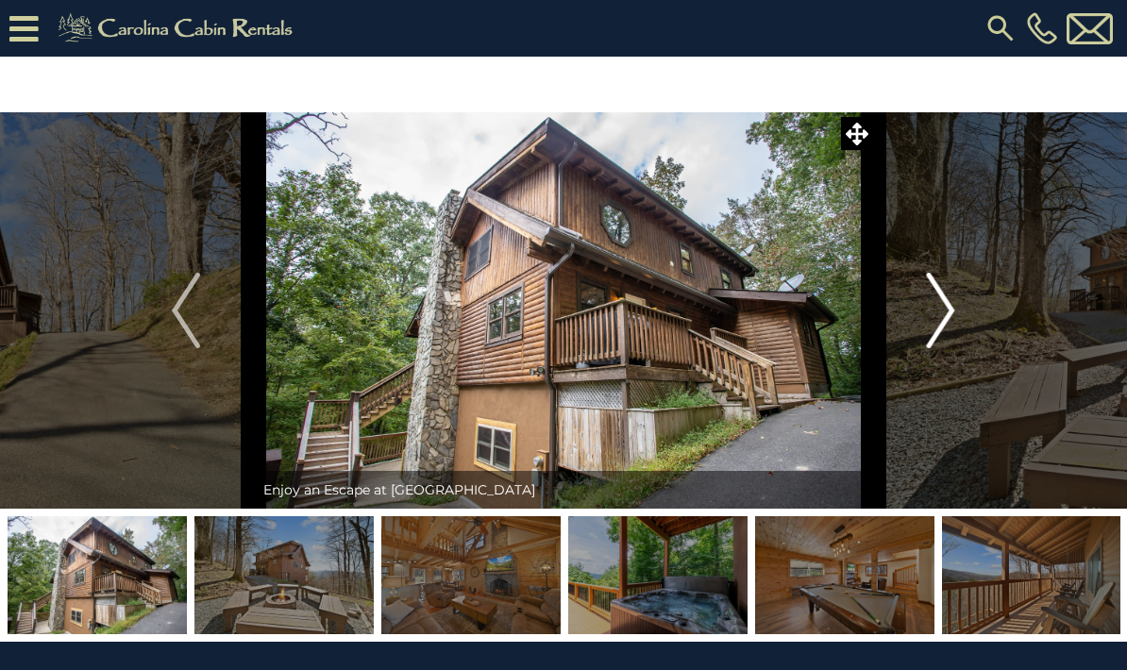
click at [934, 325] on img "Next" at bounding box center [941, 311] width 28 height 76
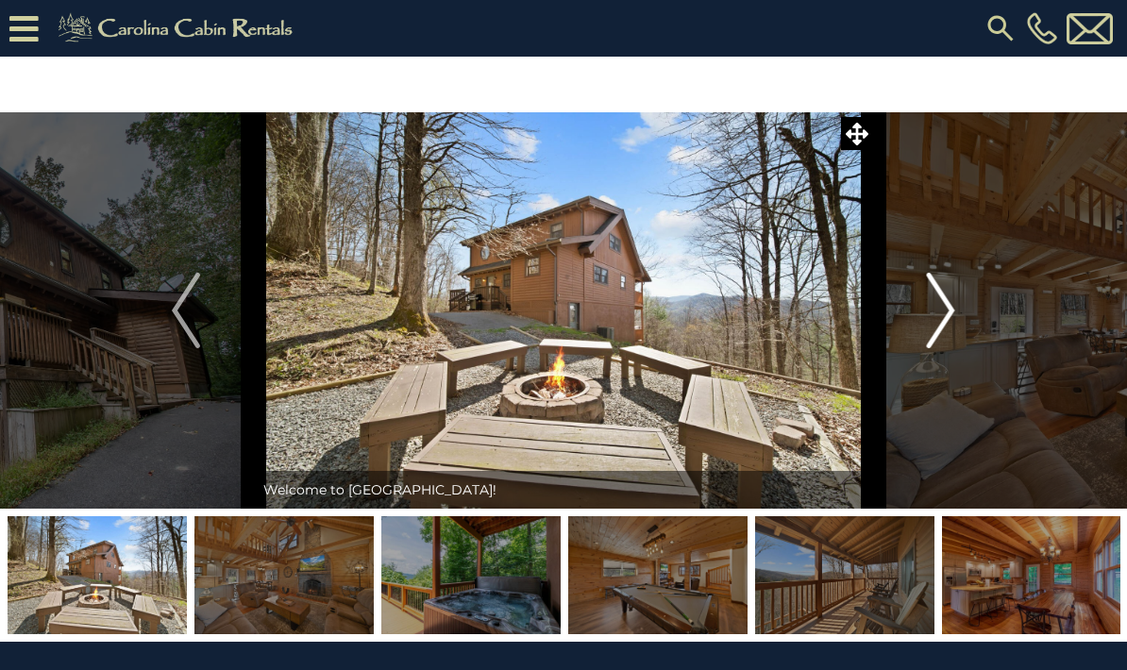
click at [940, 324] on img "Next" at bounding box center [941, 311] width 28 height 76
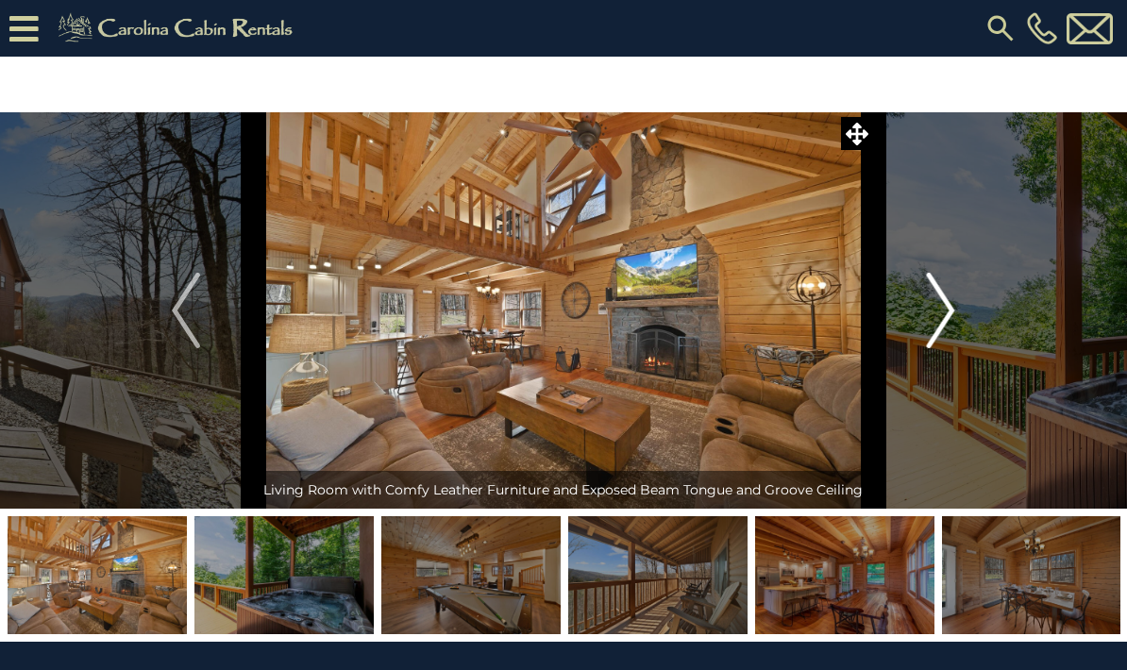
click at [951, 310] on img "Next" at bounding box center [941, 311] width 28 height 76
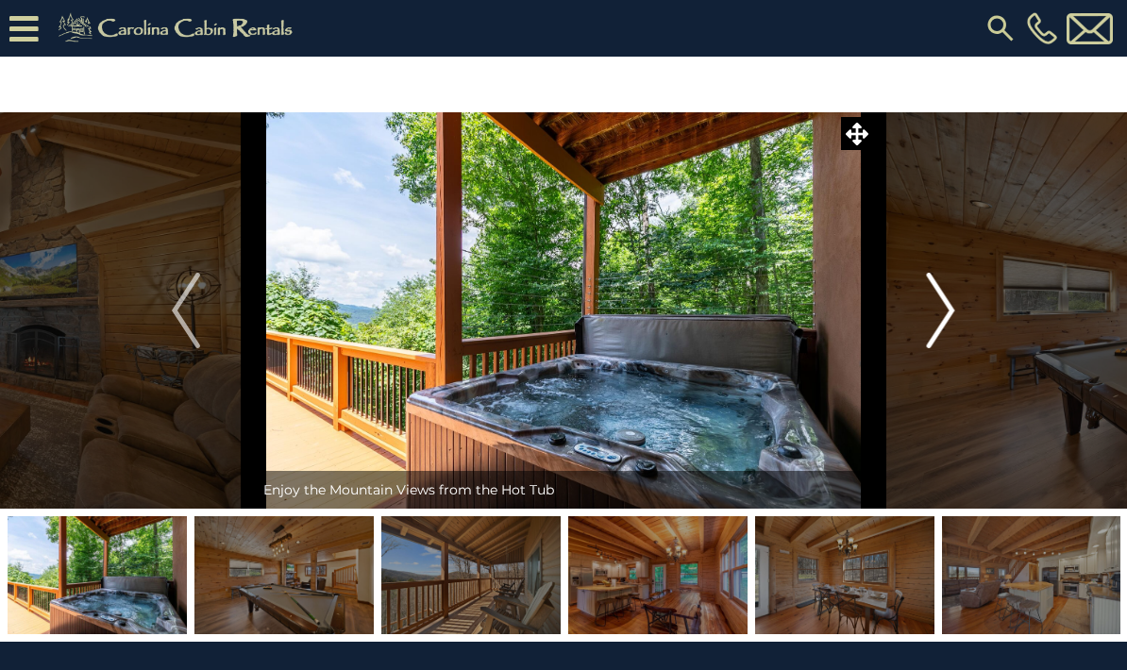
click at [944, 323] on img "Next" at bounding box center [941, 311] width 28 height 76
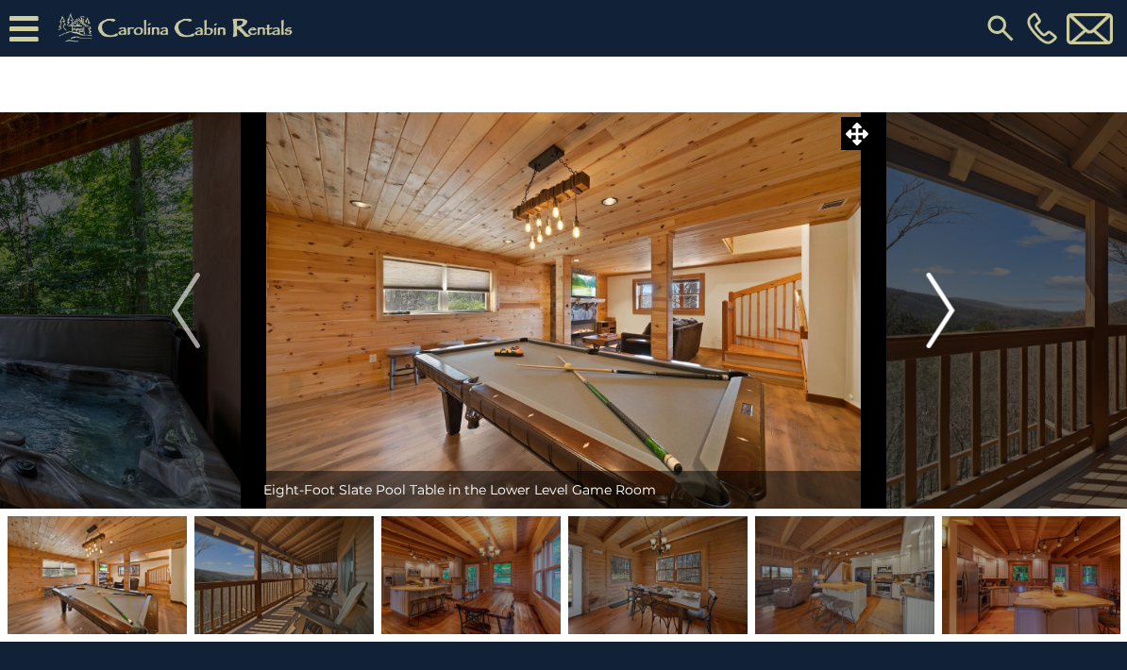
click at [947, 316] on img "Next" at bounding box center [941, 311] width 28 height 76
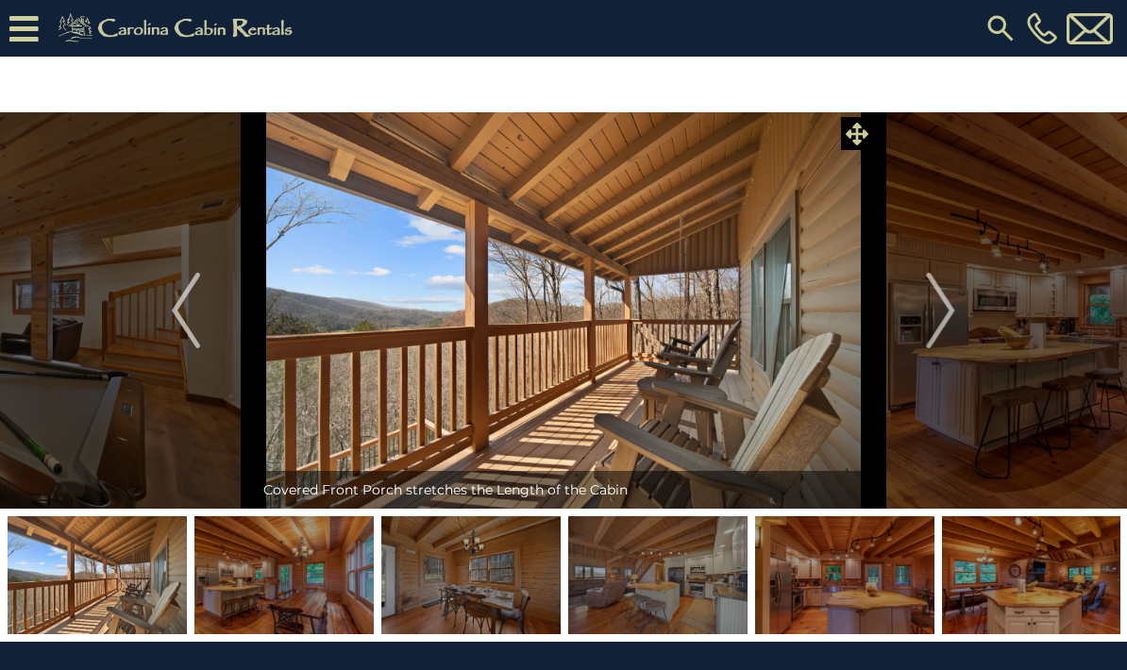
click at [870, 138] on span at bounding box center [857, 133] width 33 height 33
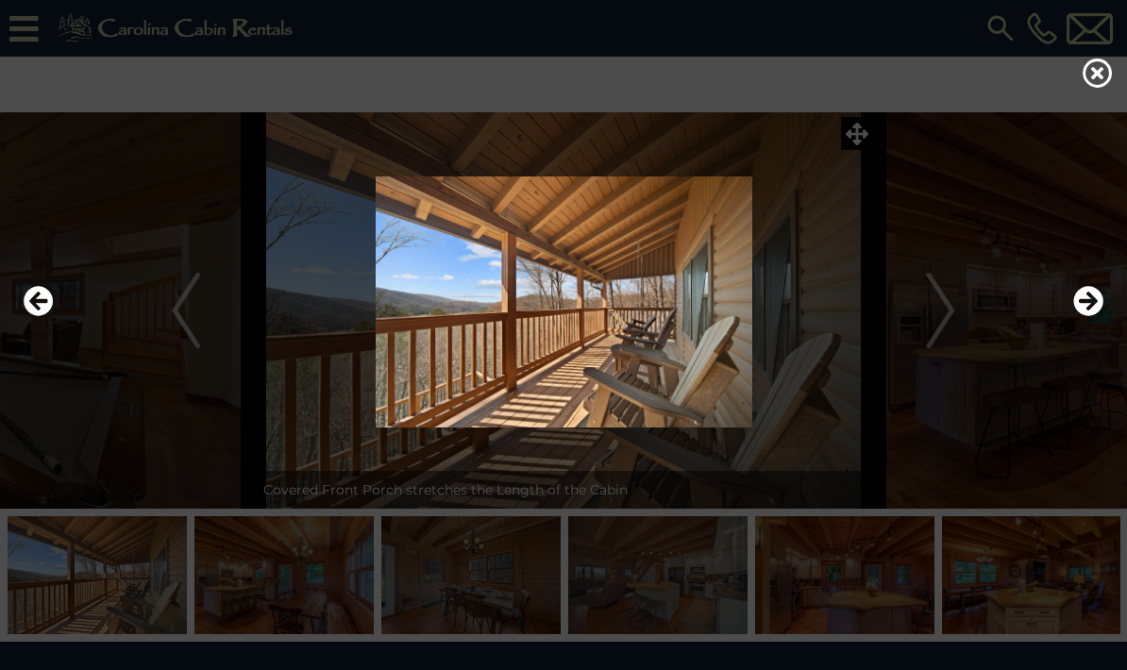
click at [1010, 170] on div at bounding box center [563, 302] width 1099 height 402
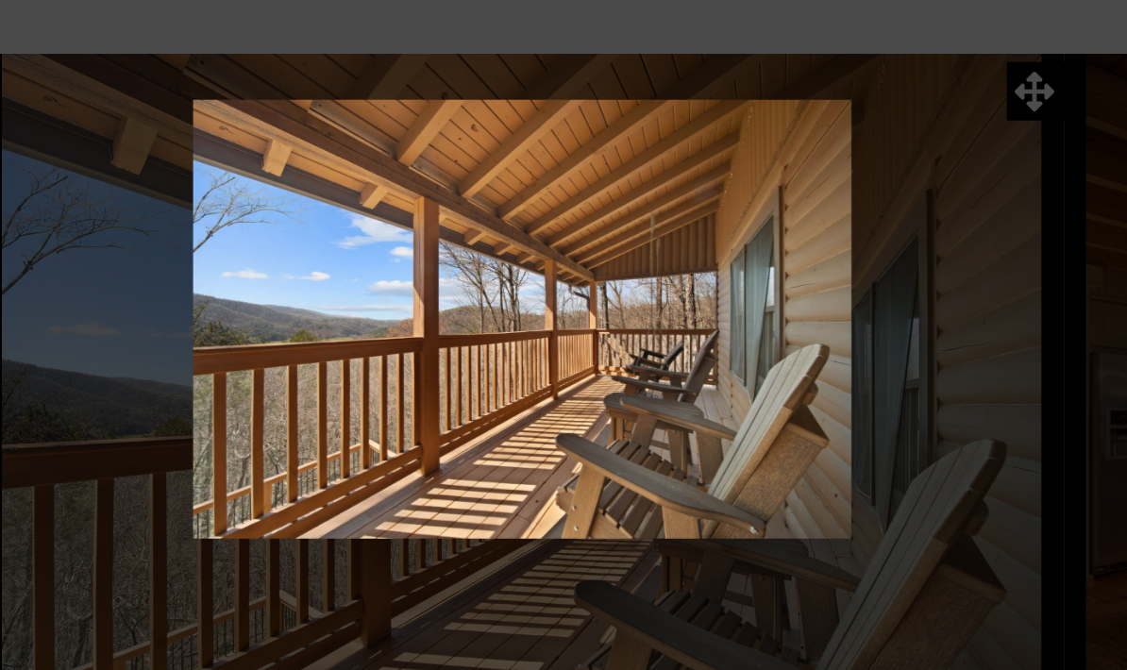
click at [589, 177] on img at bounding box center [563, 302] width 1089 height 251
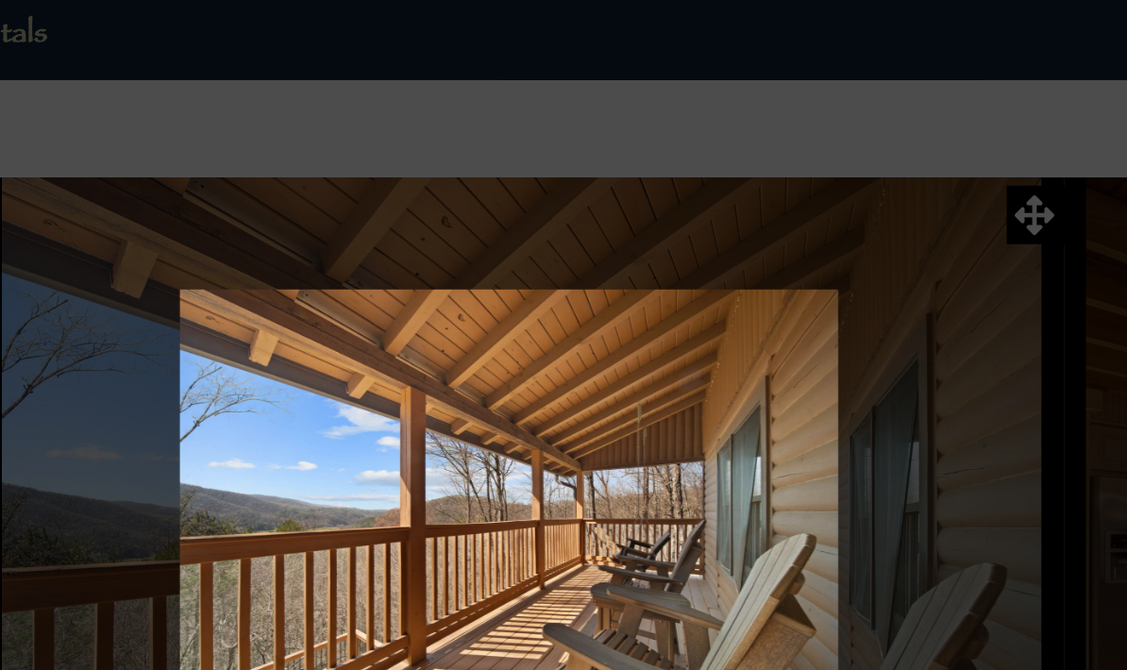
click at [600, 126] on div at bounding box center [563, 302] width 1099 height 402
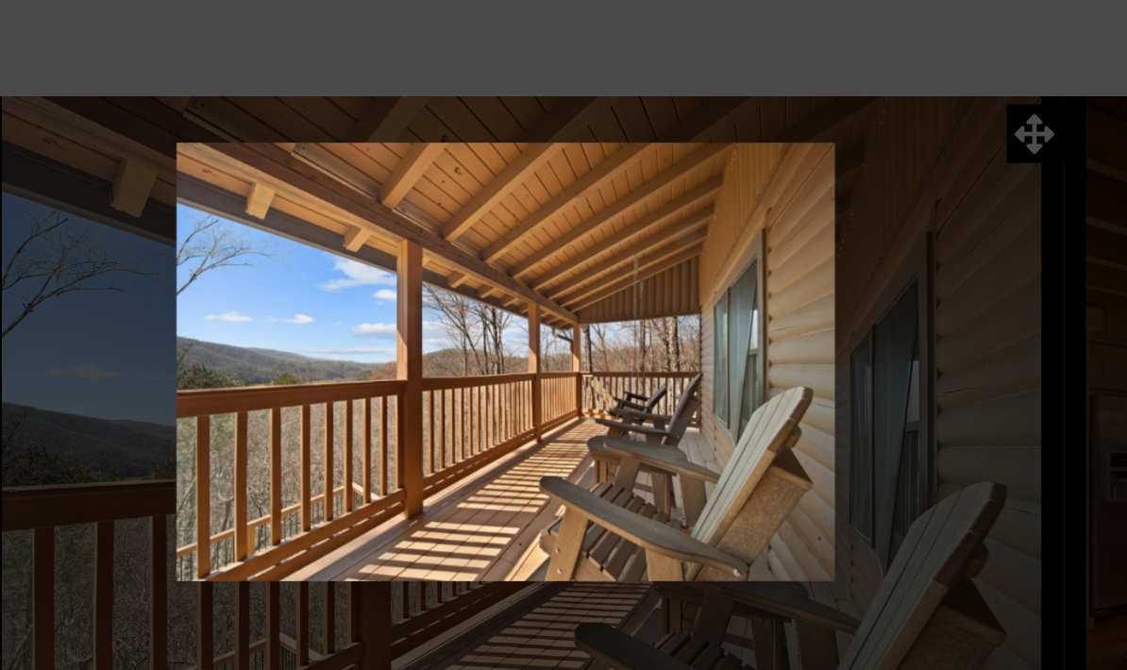
click at [558, 276] on img at bounding box center [553, 302] width 1089 height 251
click at [458, 292] on img at bounding box center [553, 302] width 1089 height 251
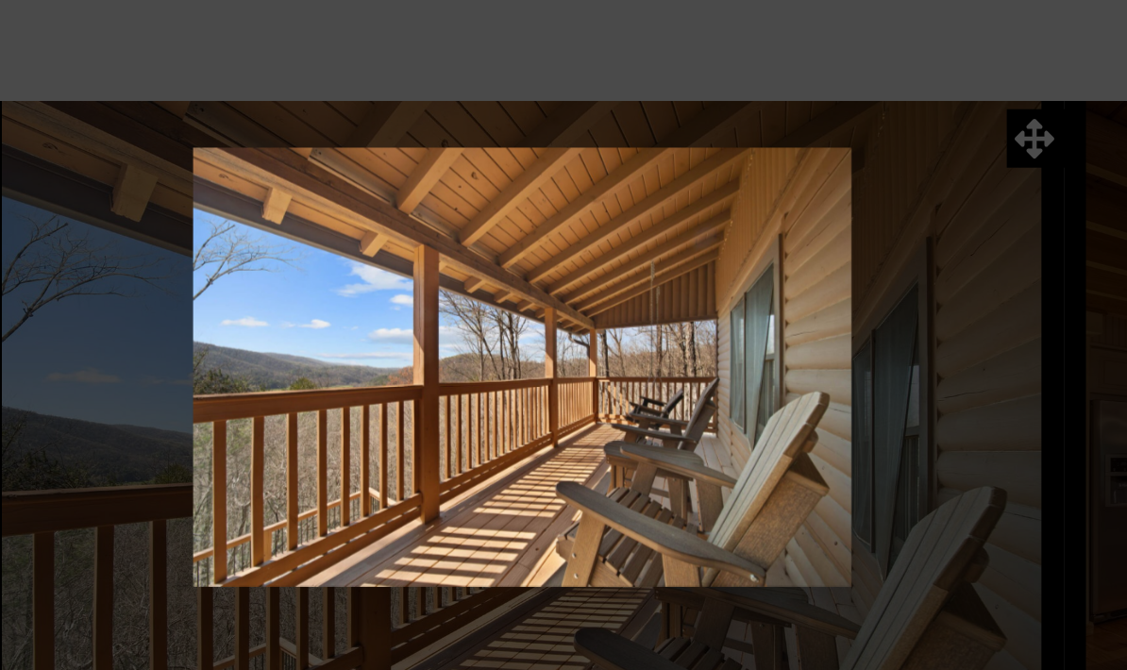
click at [588, 101] on div at bounding box center [563, 302] width 1099 height 402
click at [590, 101] on div at bounding box center [563, 302] width 1099 height 402
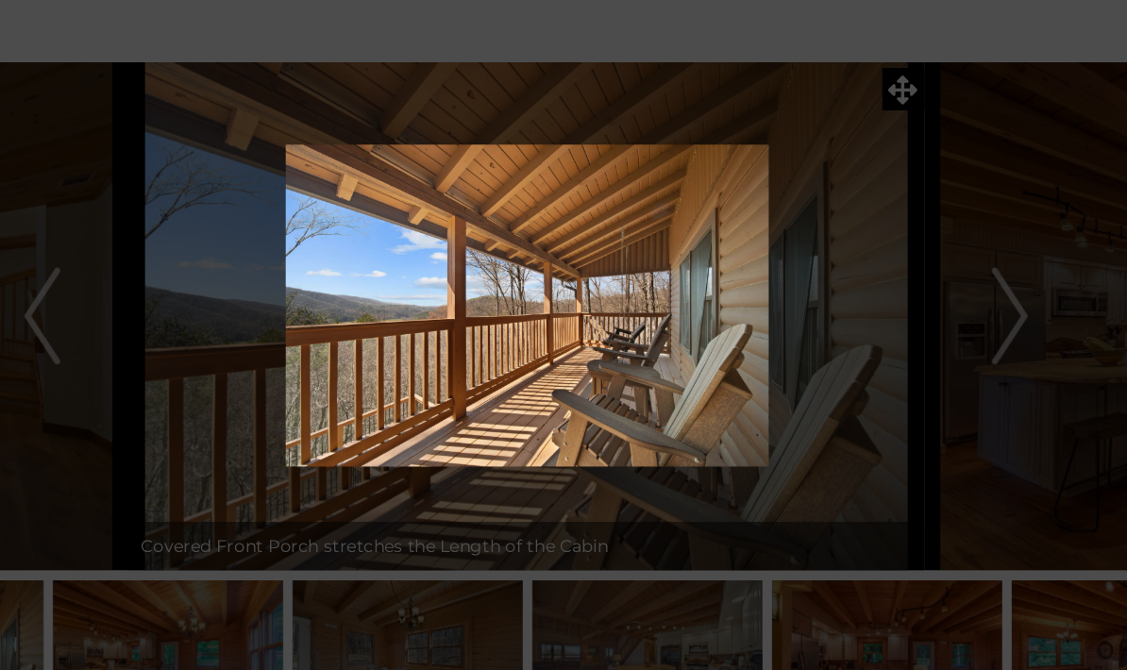
click at [843, 239] on img at bounding box center [563, 302] width 1089 height 251
click at [800, 257] on img at bounding box center [563, 302] width 1089 height 251
click at [695, 101] on div at bounding box center [563, 302] width 1099 height 402
click at [778, 319] on img at bounding box center [563, 302] width 1089 height 251
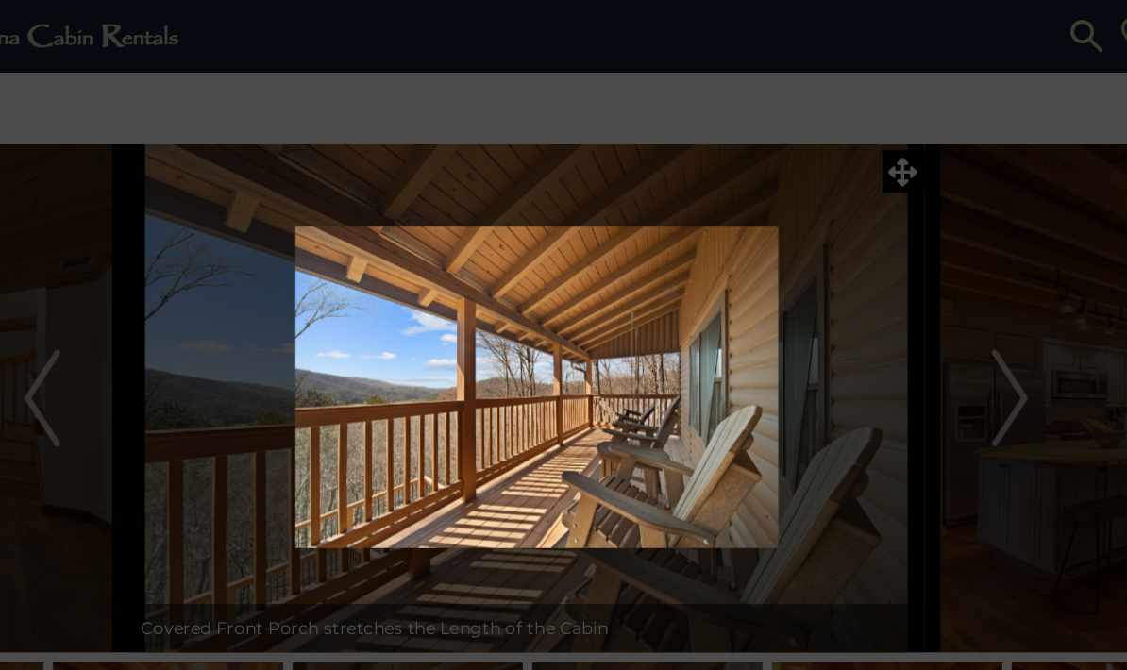
click at [757, 177] on div at bounding box center [563, 302] width 1099 height 402
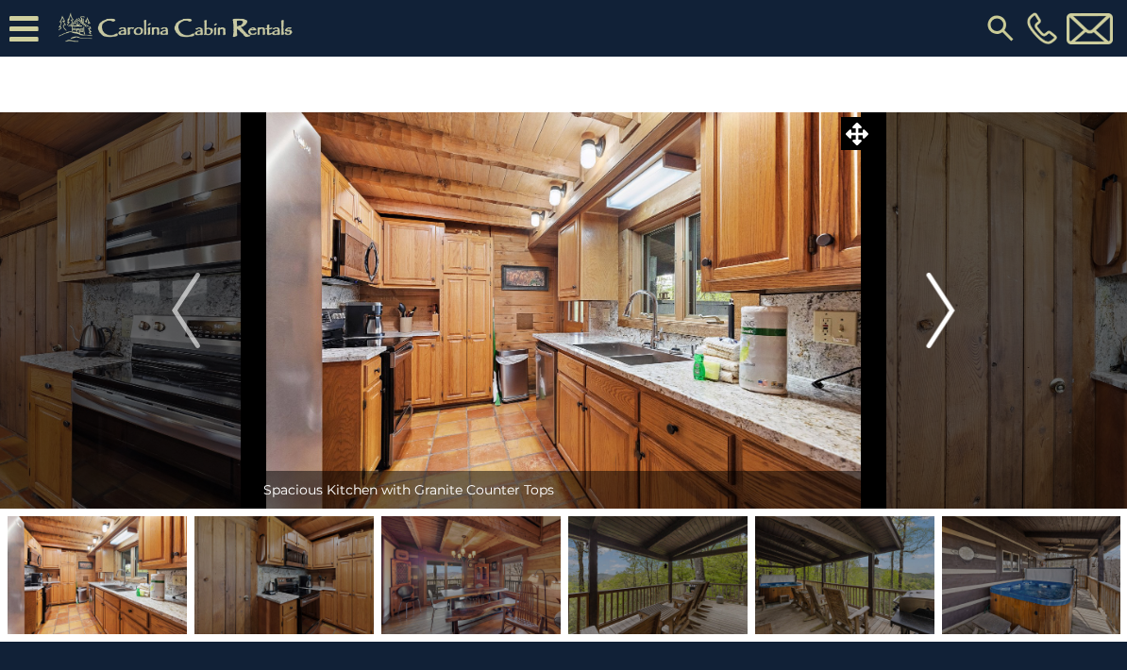
click at [937, 316] on img "Next" at bounding box center [941, 311] width 28 height 76
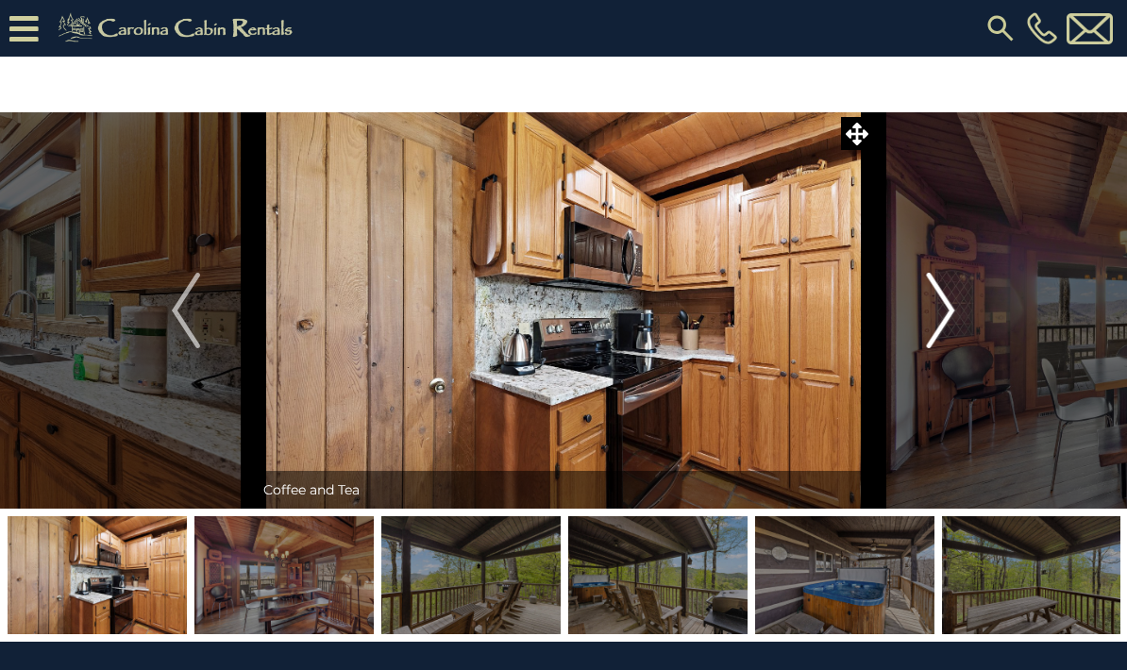
click at [951, 311] on img "Next" at bounding box center [941, 311] width 28 height 76
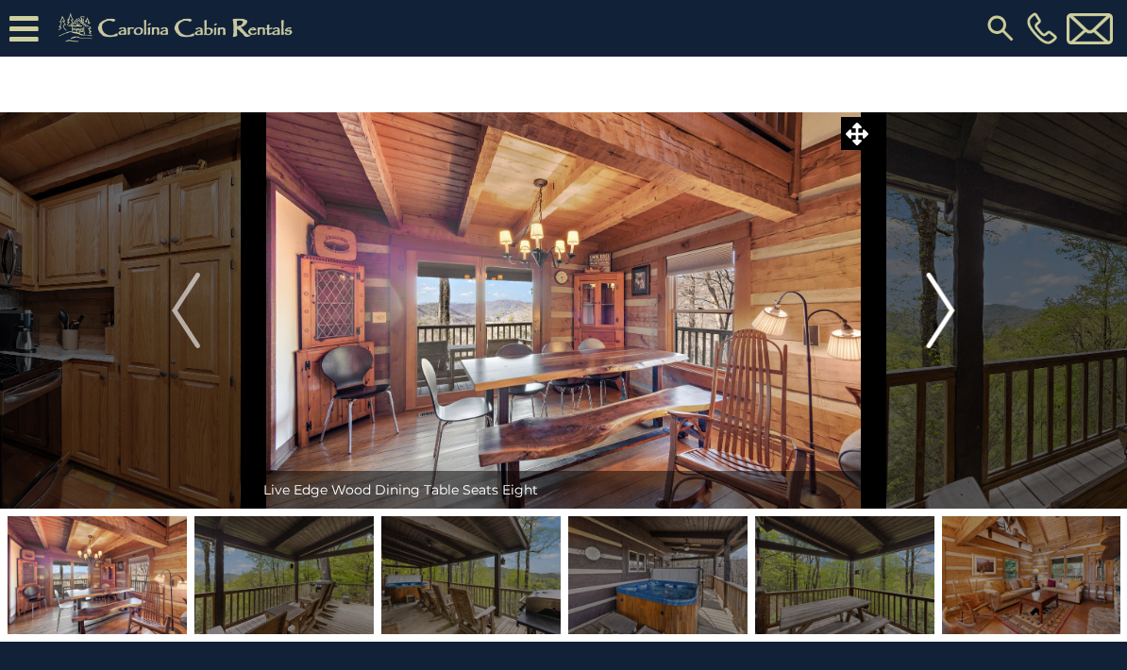
click at [952, 339] on img "Next" at bounding box center [941, 311] width 28 height 76
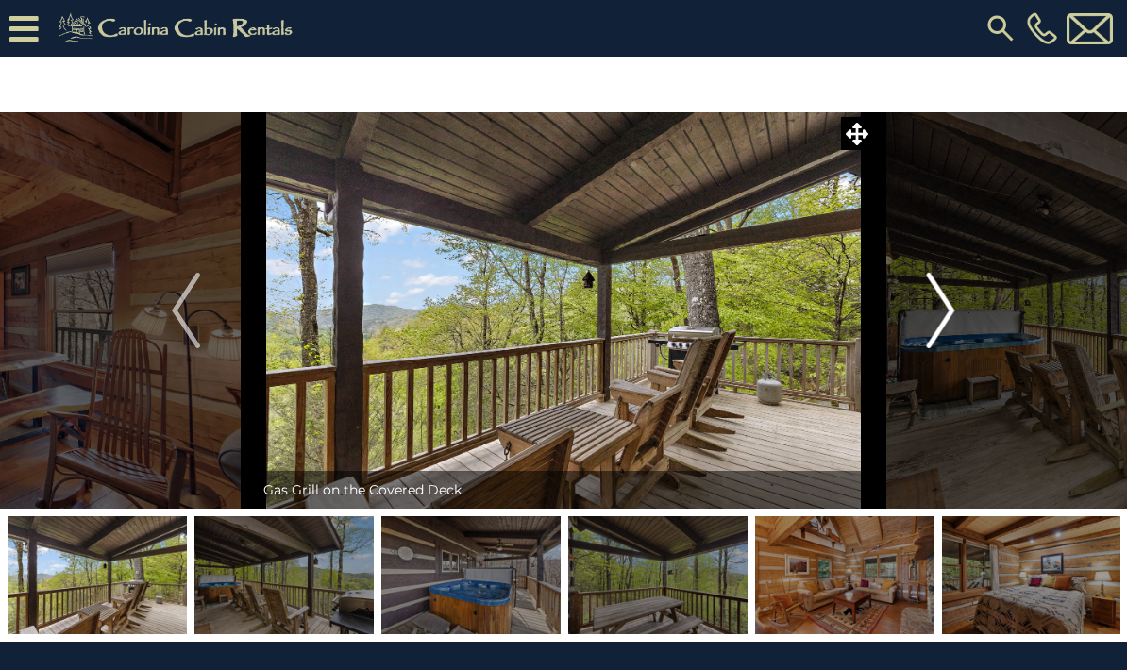
click at [950, 330] on img "Next" at bounding box center [941, 311] width 28 height 76
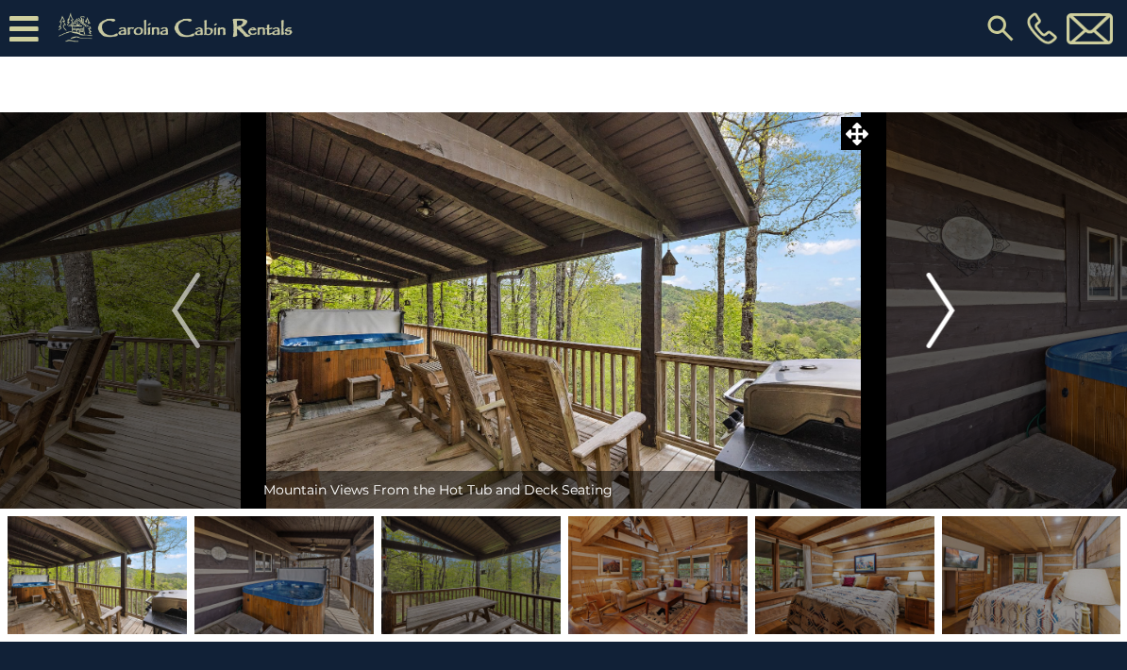
click at [951, 322] on img "Next" at bounding box center [941, 311] width 28 height 76
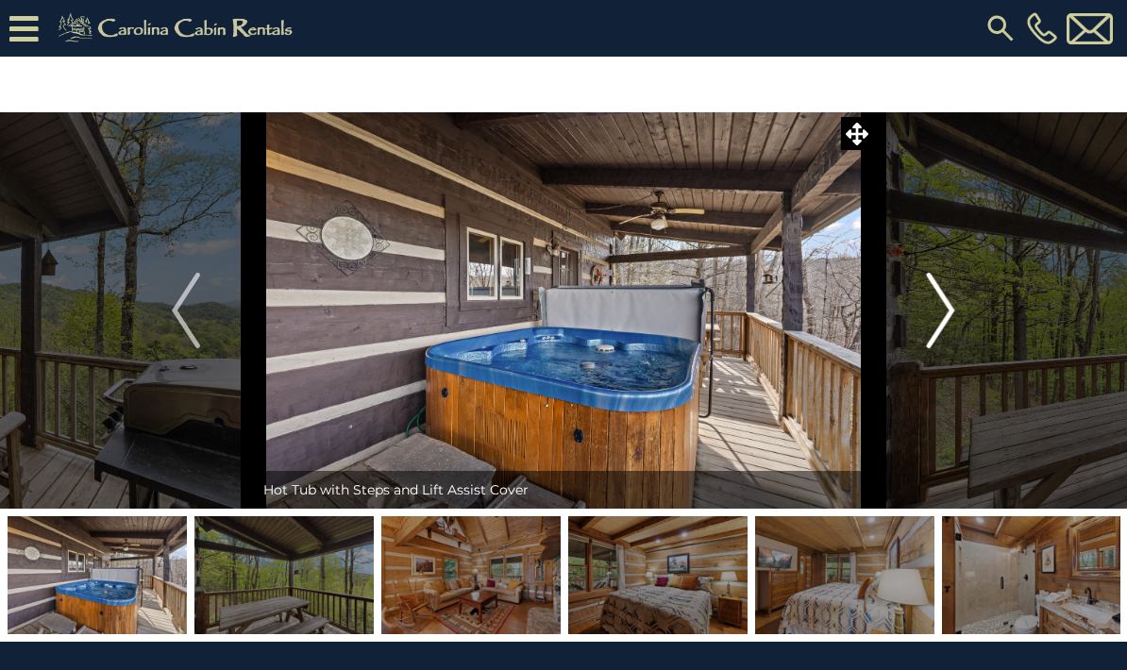
click at [963, 311] on button "Next" at bounding box center [941, 310] width 136 height 396
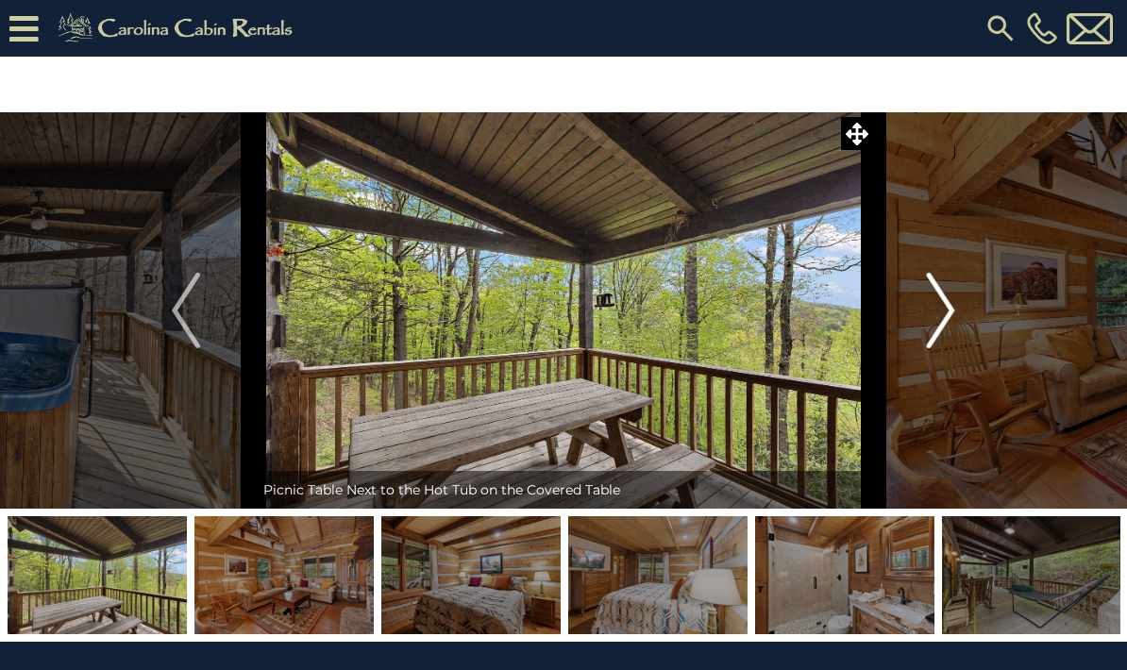
click at [953, 319] on img "Next" at bounding box center [941, 311] width 28 height 76
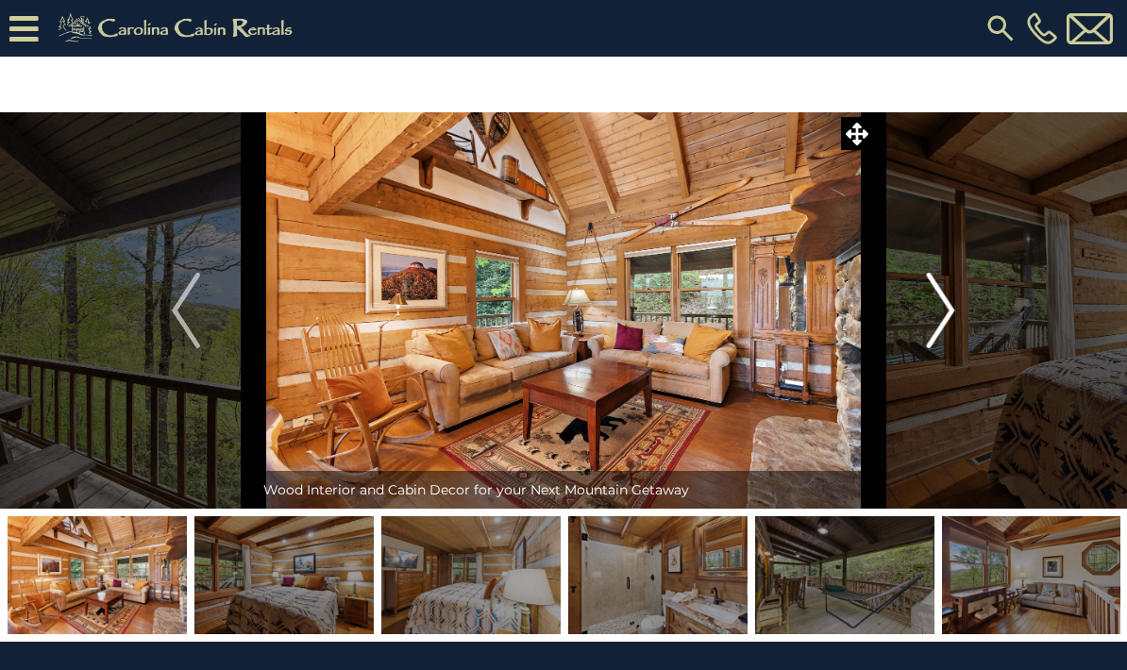
click at [953, 328] on img "Next" at bounding box center [941, 311] width 28 height 76
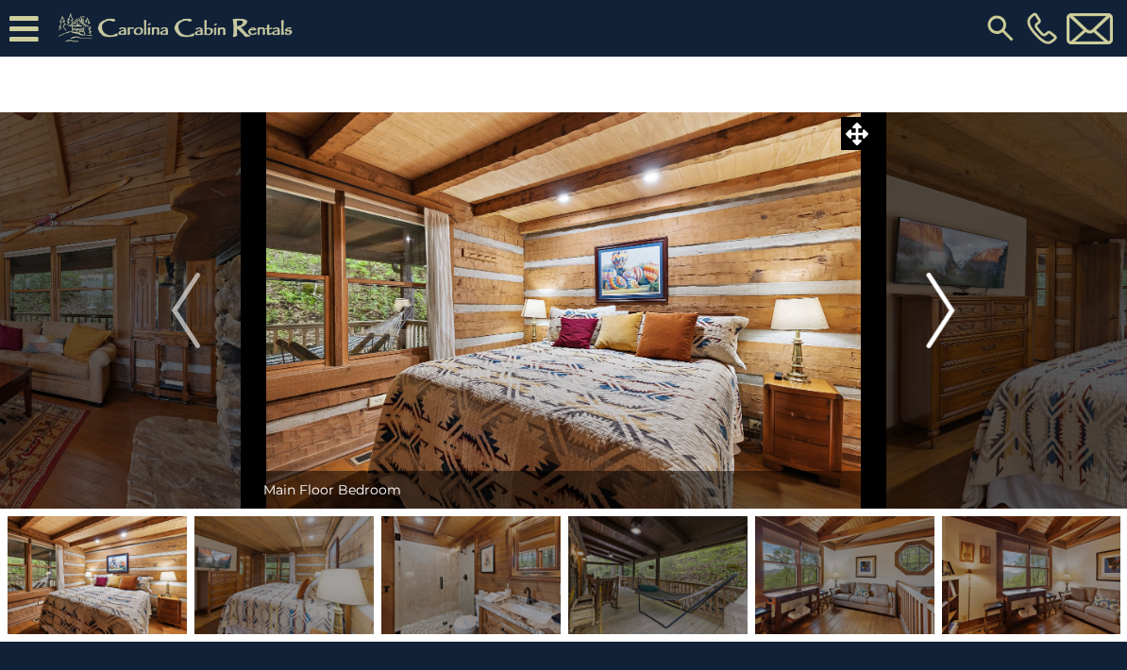
click at [948, 319] on img "Next" at bounding box center [941, 311] width 28 height 76
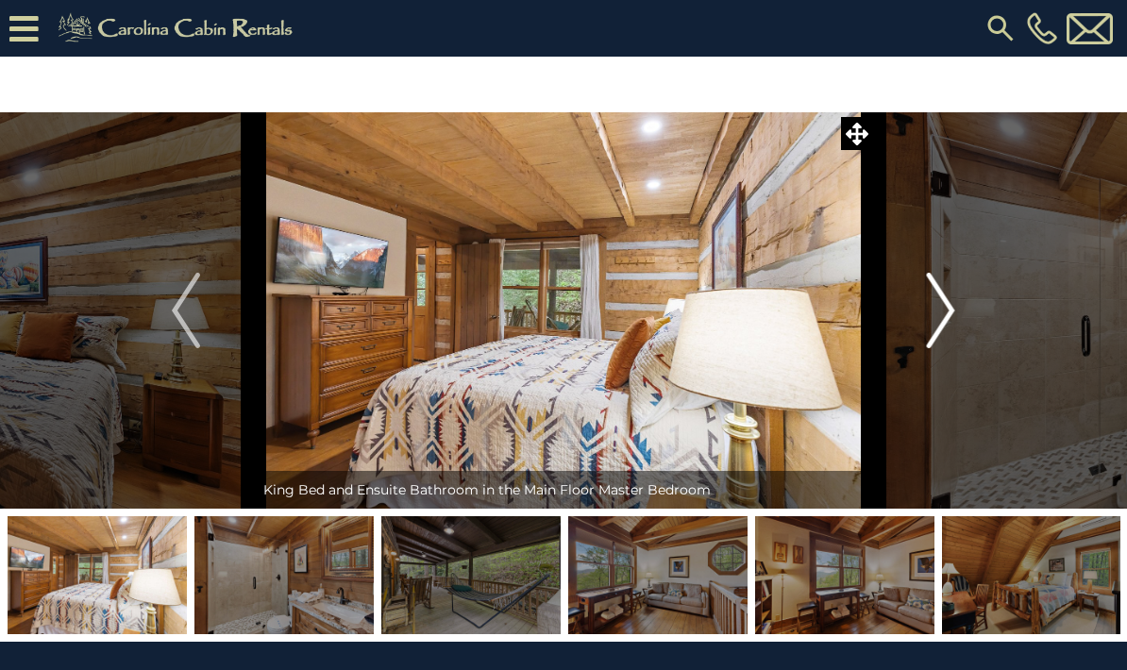
click at [956, 322] on button "Next" at bounding box center [941, 310] width 136 height 396
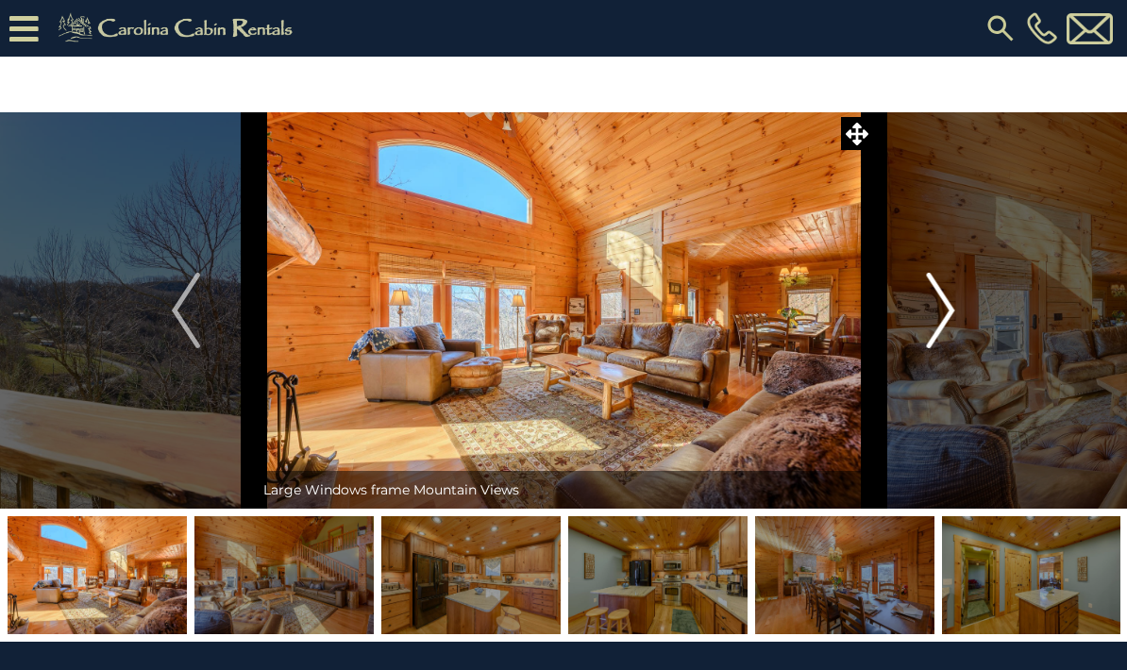
click at [921, 332] on button "Next" at bounding box center [941, 310] width 136 height 396
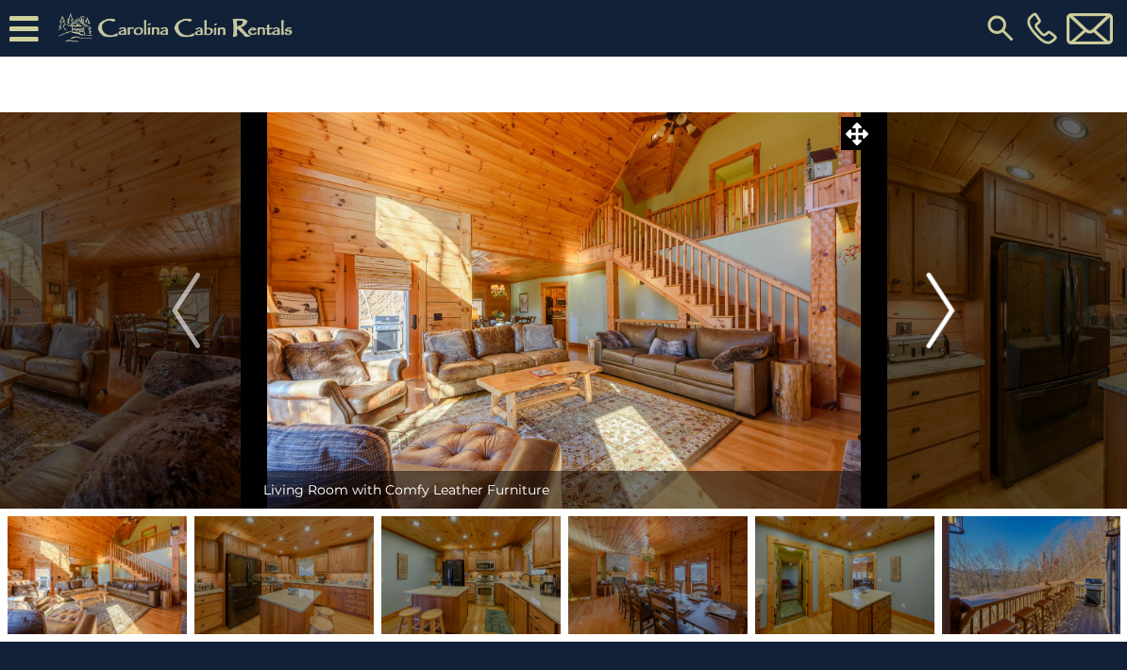
click at [944, 328] on img "Next" at bounding box center [941, 311] width 28 height 76
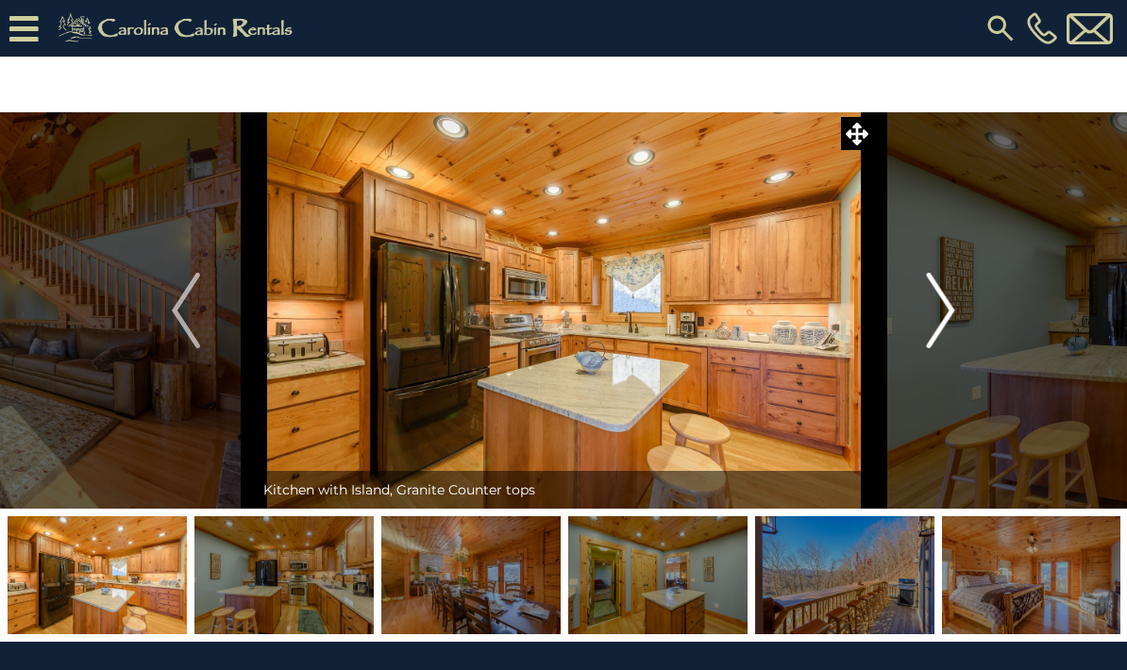
click at [953, 319] on img "Next" at bounding box center [941, 311] width 28 height 76
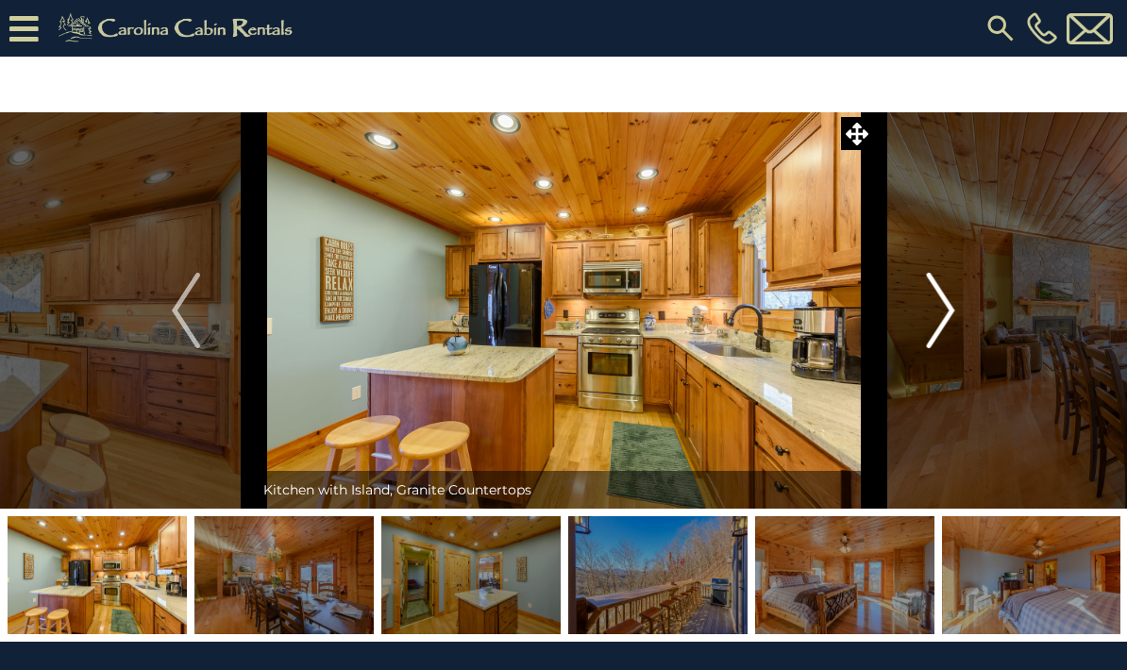
click at [950, 323] on img "Next" at bounding box center [941, 311] width 28 height 76
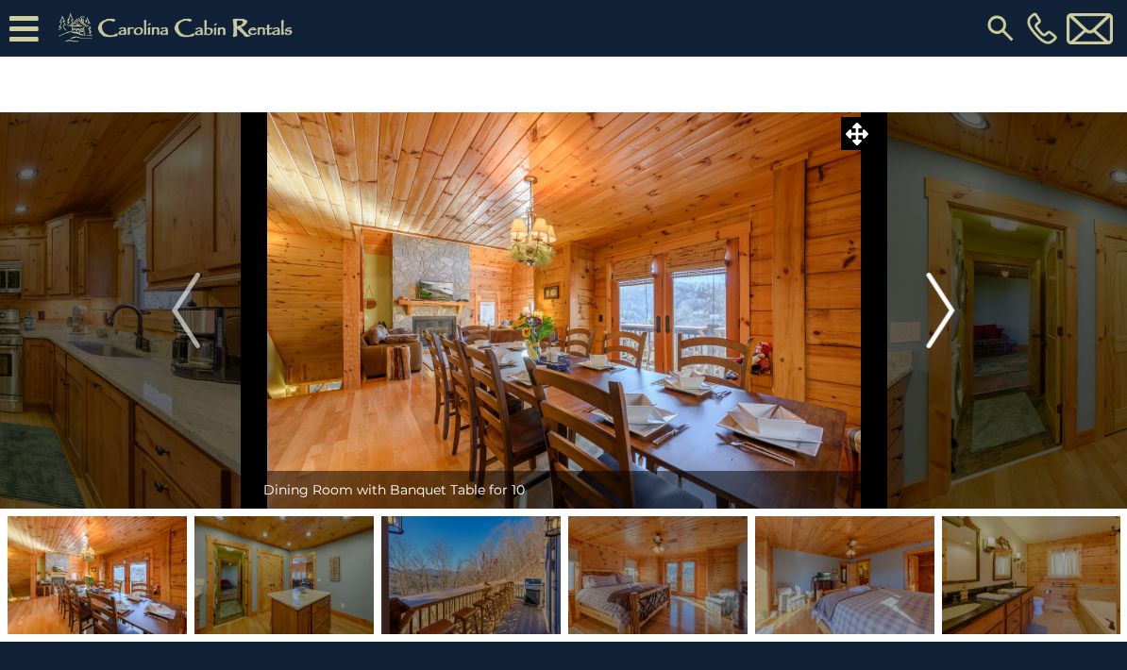
click at [953, 322] on img "Next" at bounding box center [941, 311] width 28 height 76
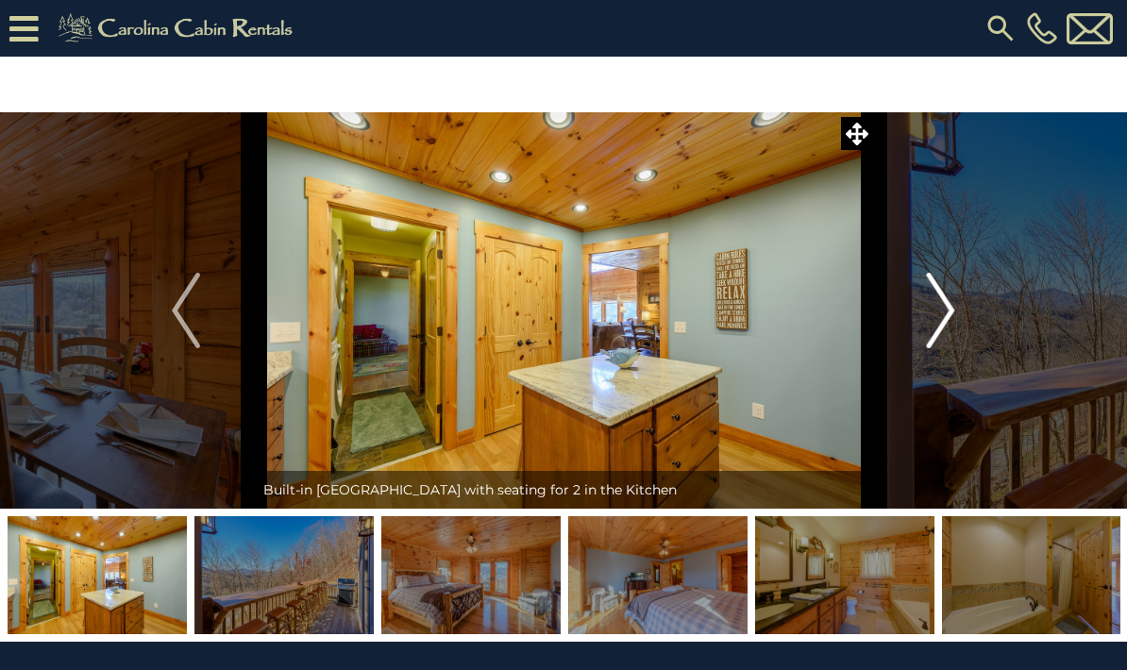
click at [952, 324] on img "Next" at bounding box center [941, 311] width 28 height 76
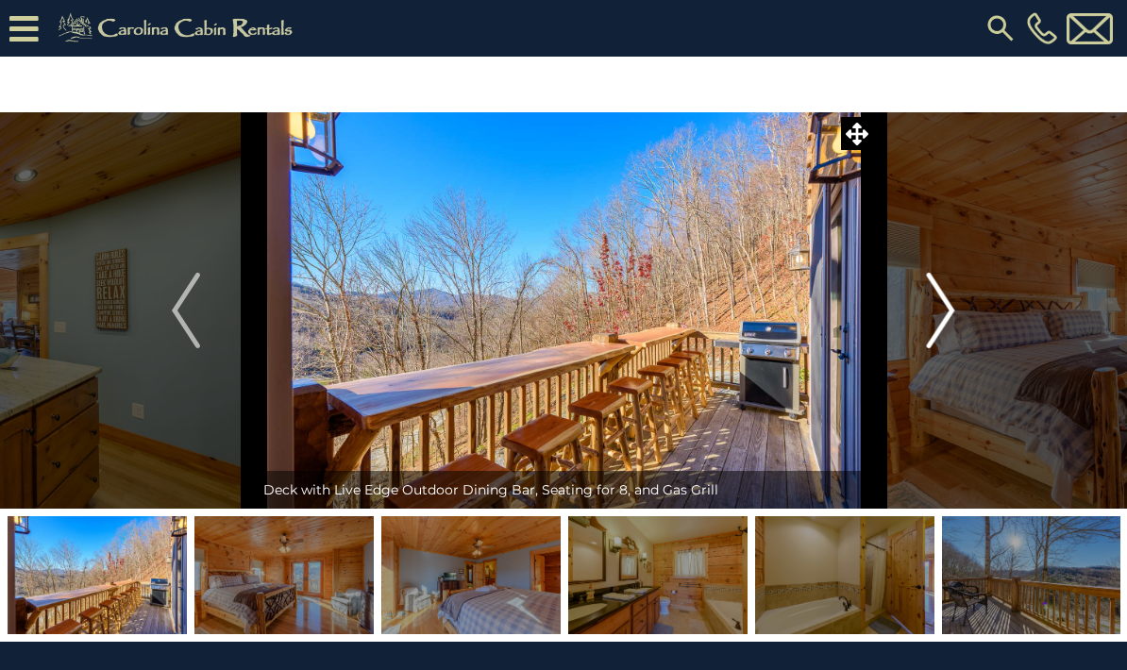
click at [953, 313] on img "Next" at bounding box center [941, 311] width 28 height 76
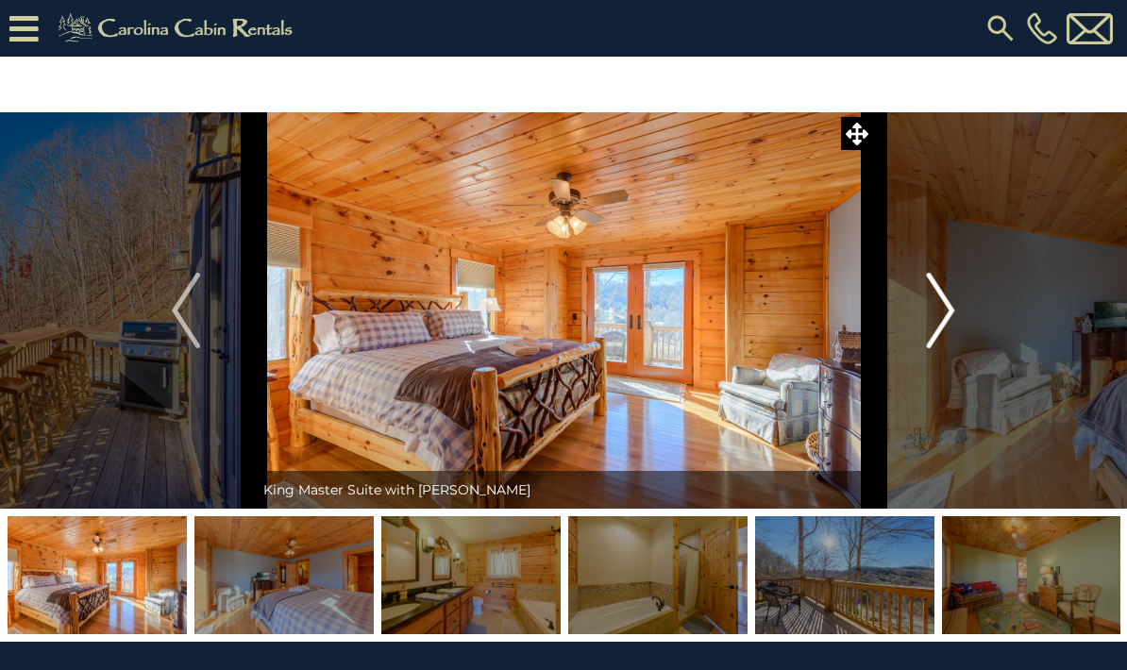
click at [948, 323] on img "Next" at bounding box center [941, 311] width 28 height 76
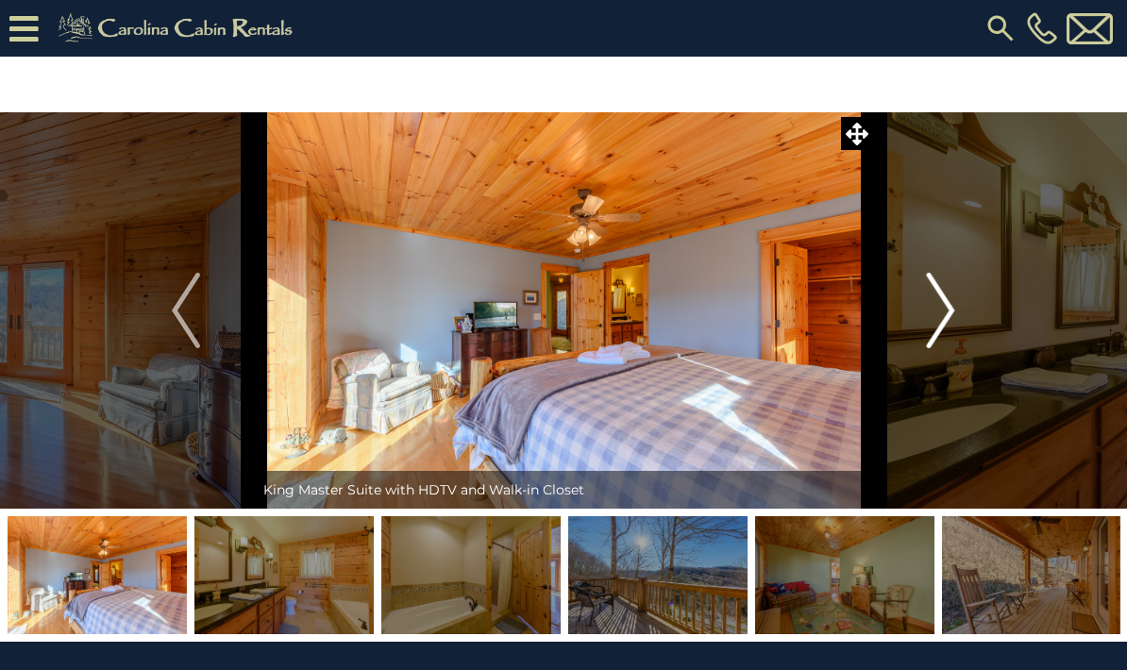
click at [947, 317] on img "Next" at bounding box center [941, 311] width 28 height 76
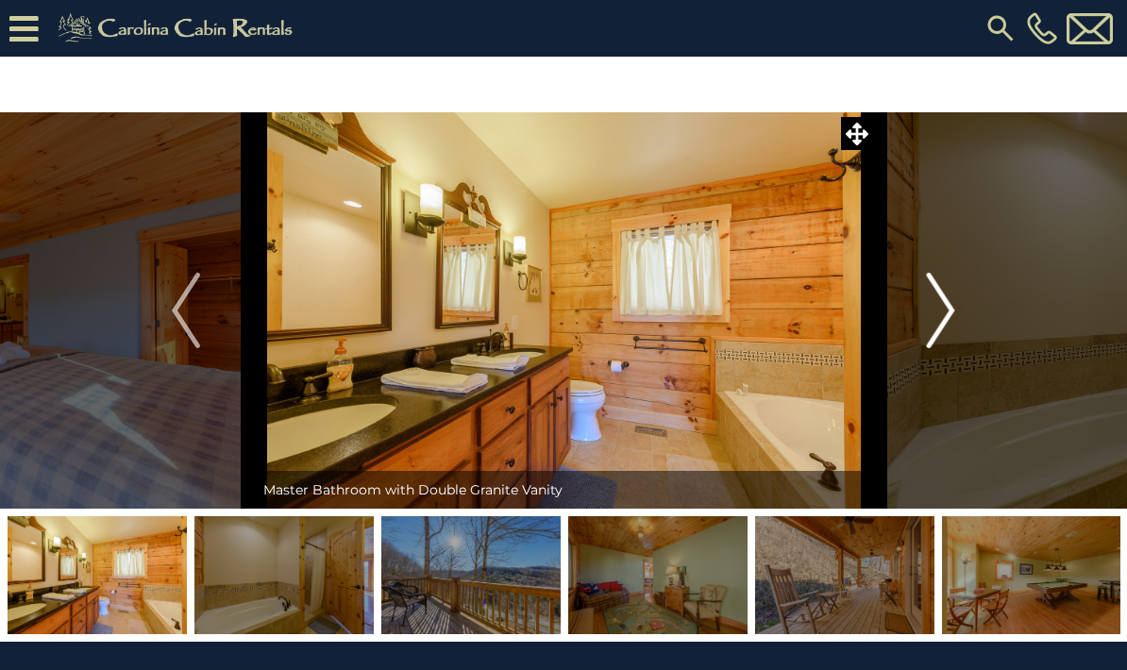
click at [939, 327] on img "Next" at bounding box center [941, 311] width 28 height 76
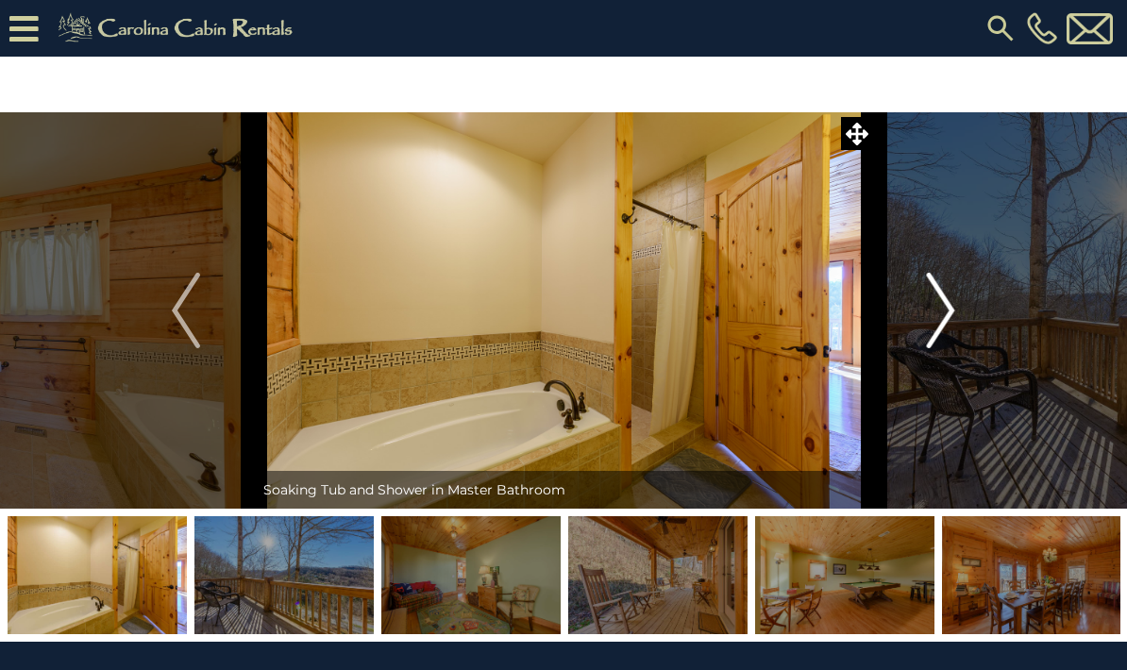
click at [938, 324] on img "Next" at bounding box center [941, 311] width 28 height 76
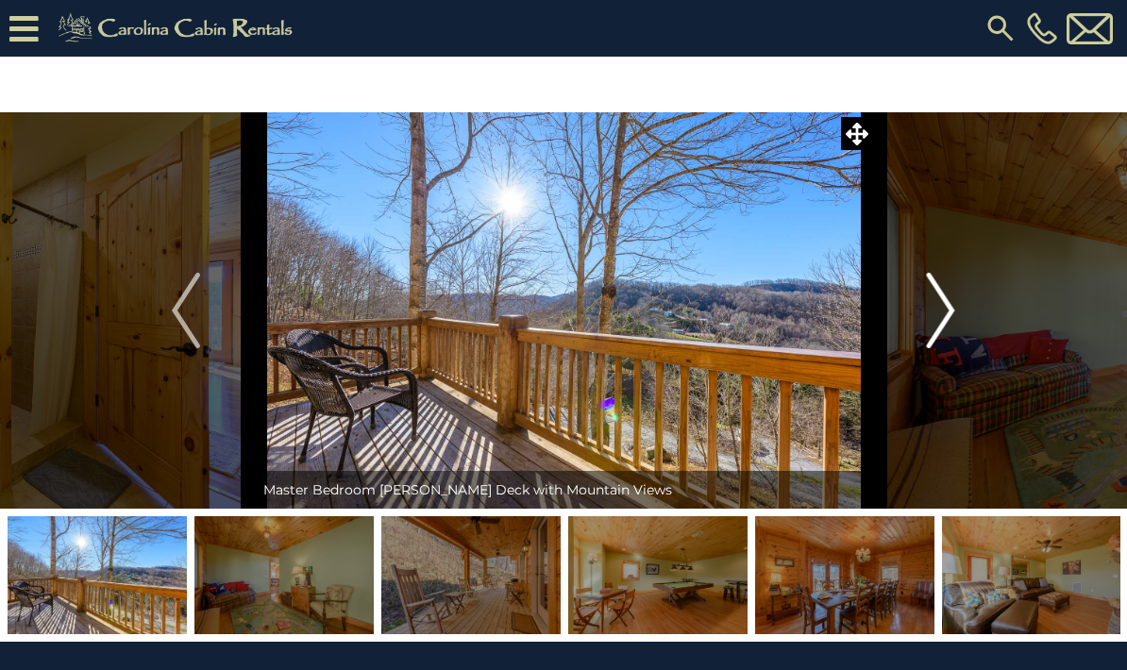
click at [937, 327] on img "Next" at bounding box center [941, 311] width 28 height 76
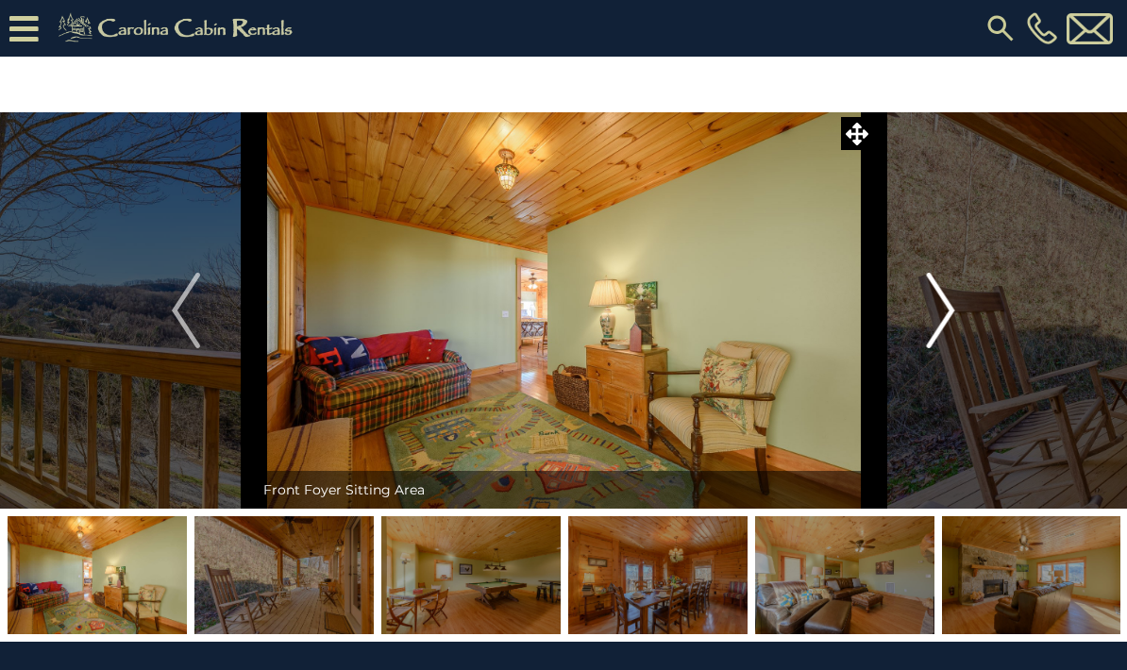
click at [941, 324] on img "Next" at bounding box center [941, 311] width 28 height 76
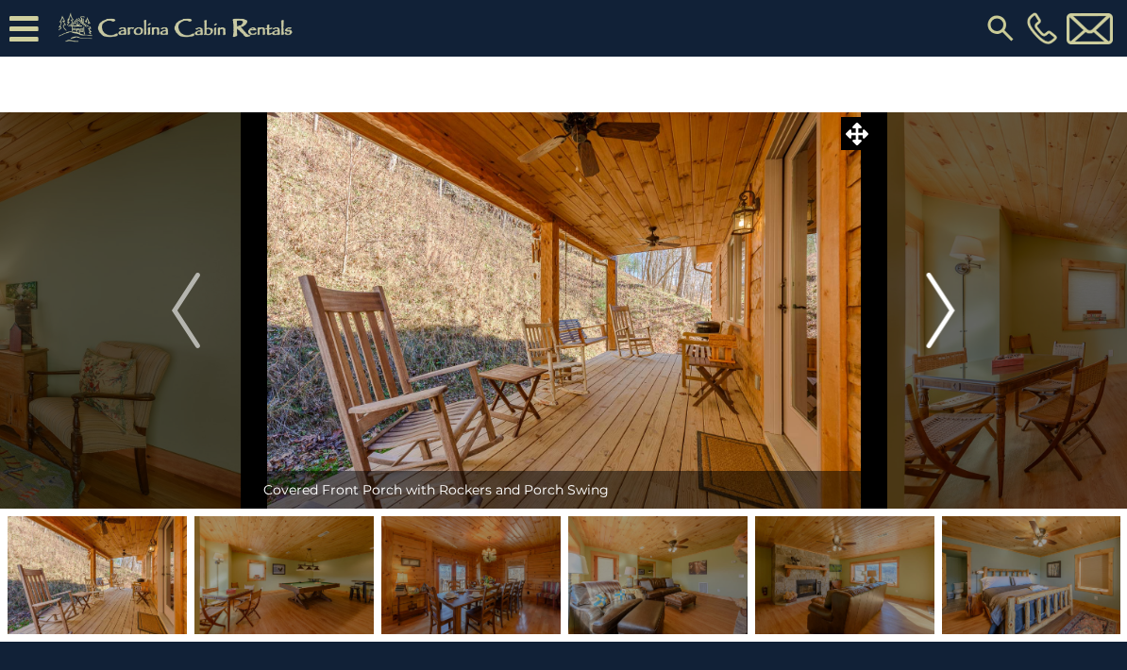
click at [941, 325] on img "Next" at bounding box center [941, 311] width 28 height 76
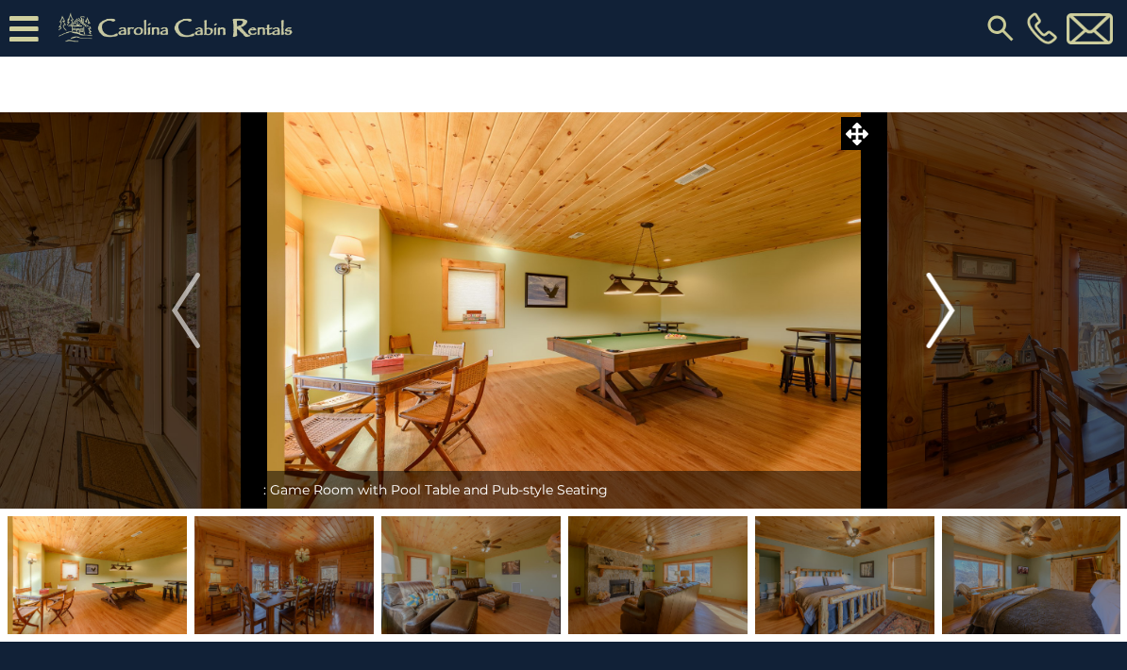
click at [942, 327] on img "Next" at bounding box center [941, 311] width 28 height 76
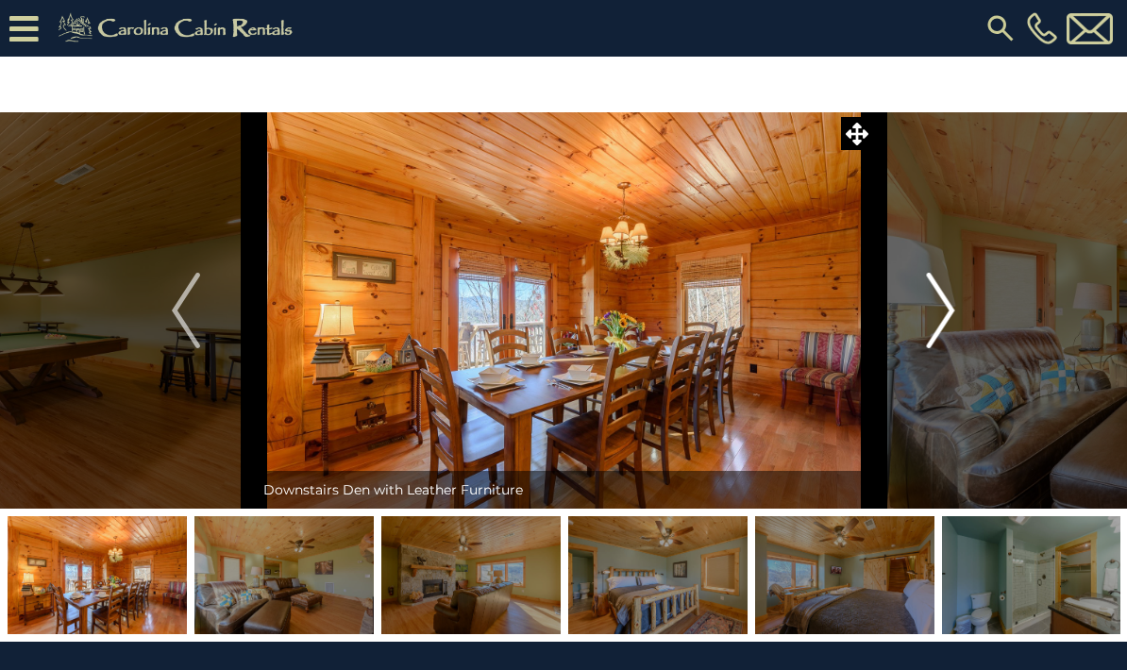
click at [944, 327] on img "Next" at bounding box center [941, 311] width 28 height 76
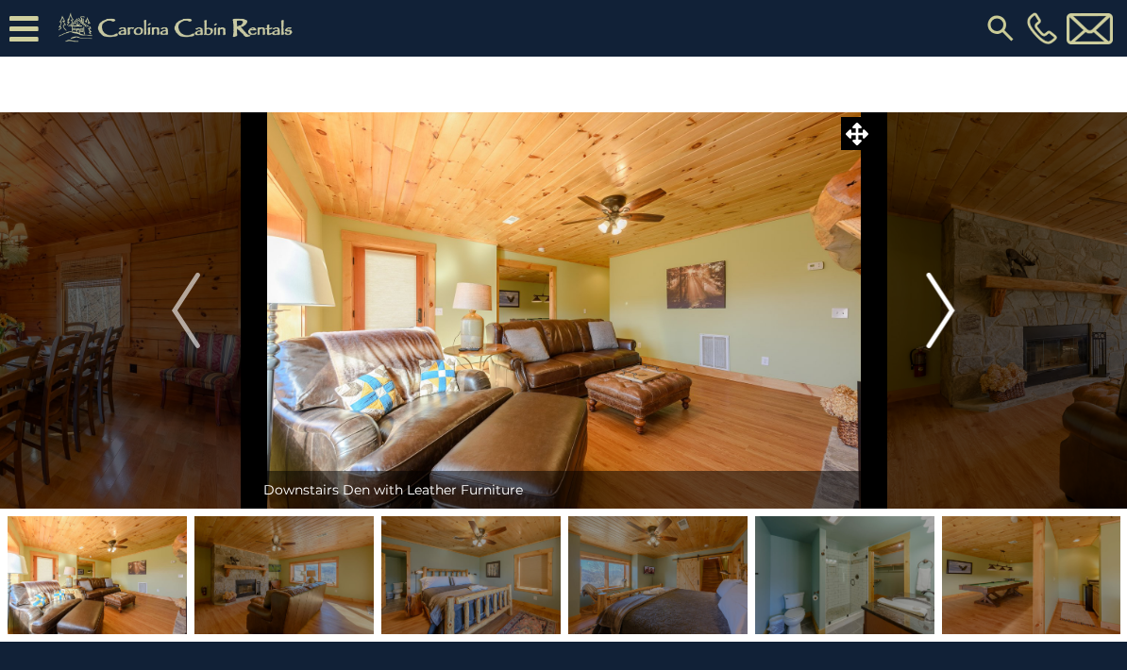
click at [945, 325] on img "Next" at bounding box center [941, 311] width 28 height 76
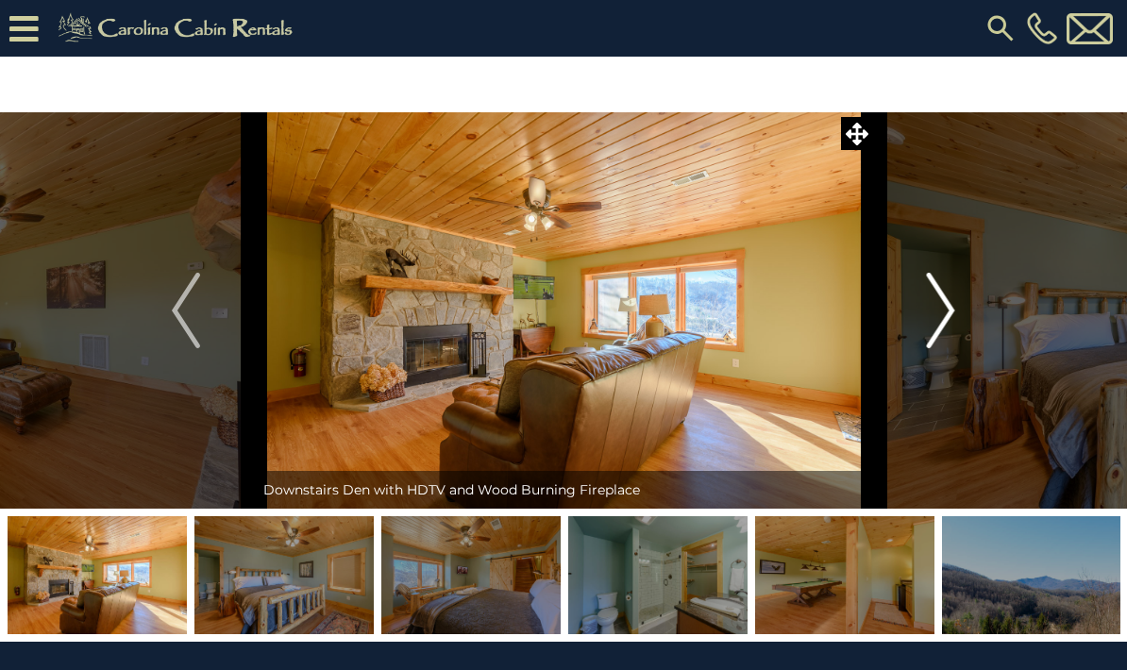
click at [949, 328] on img "Next" at bounding box center [941, 311] width 28 height 76
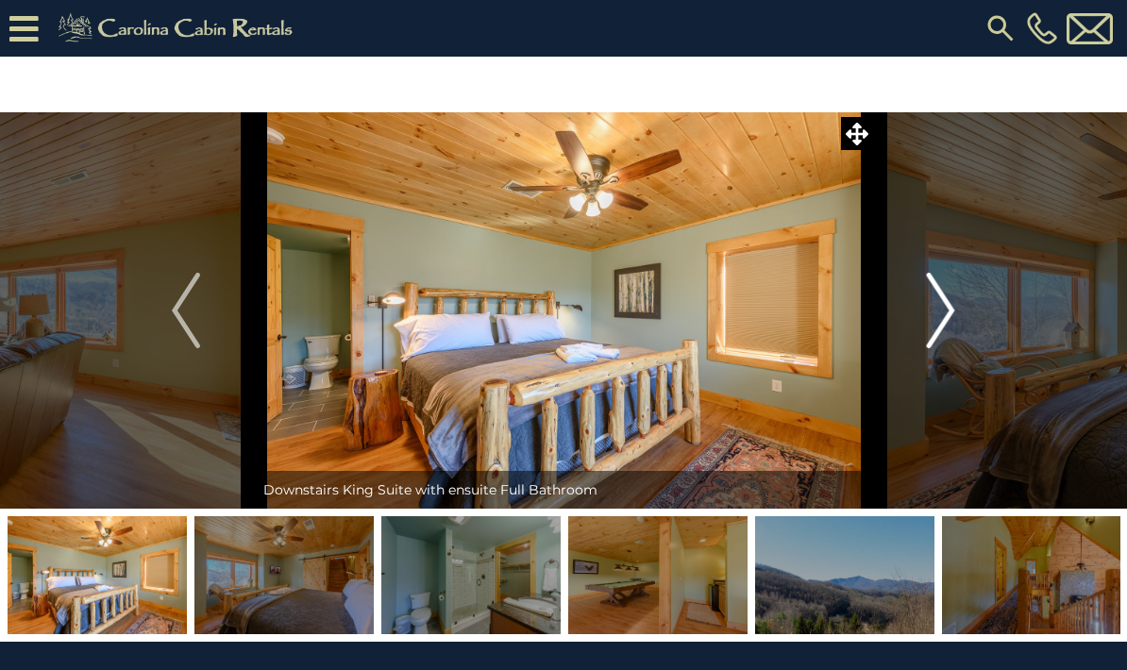
click at [950, 328] on img "Next" at bounding box center [941, 311] width 28 height 76
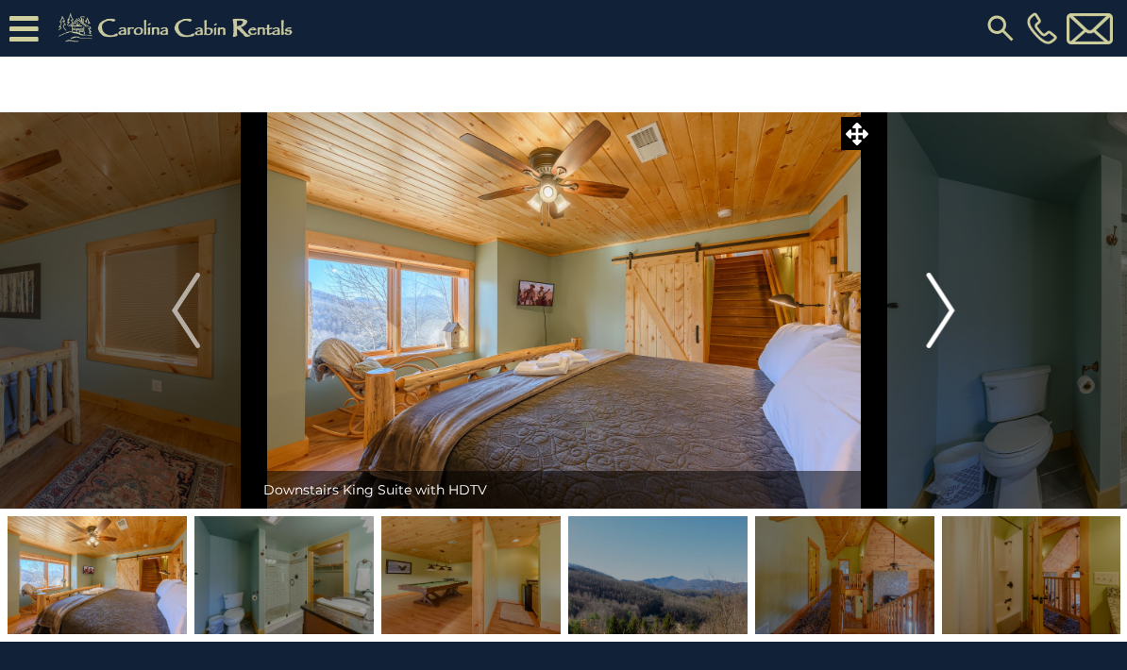
click at [948, 326] on img "Next" at bounding box center [941, 311] width 28 height 76
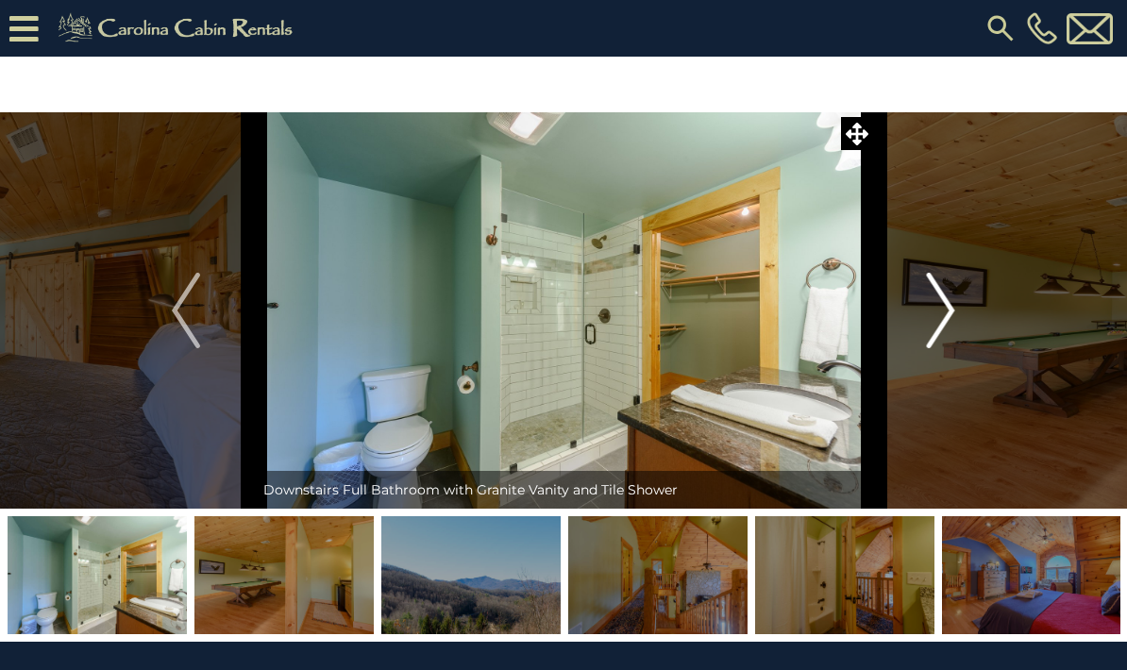
click at [945, 328] on img "Next" at bounding box center [941, 311] width 28 height 76
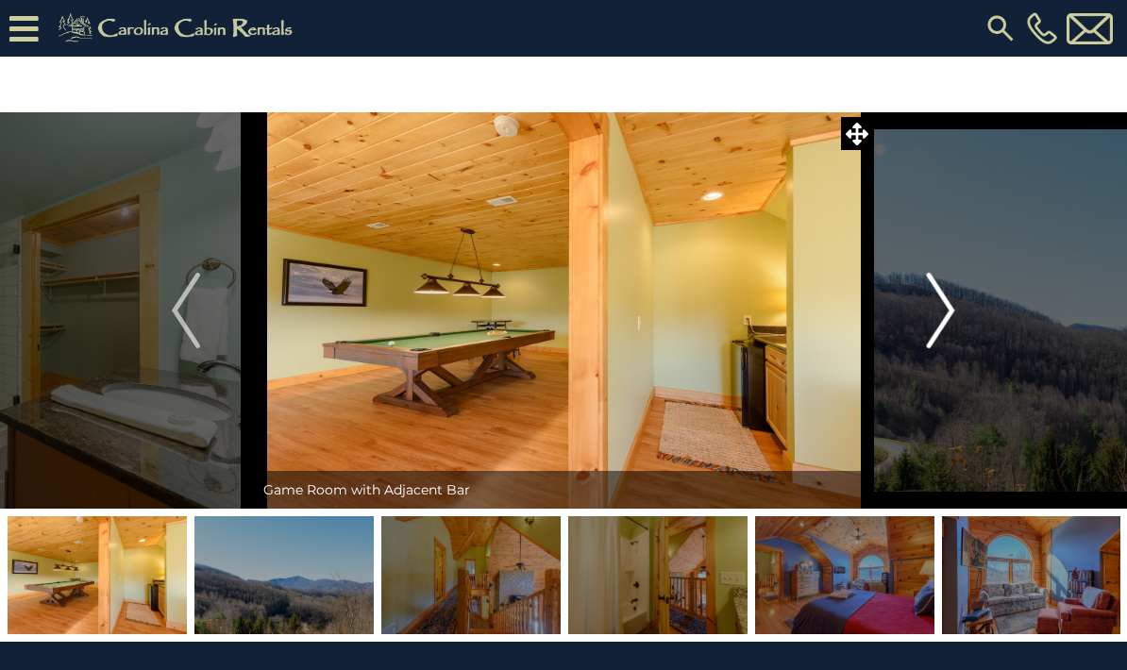
click at [947, 328] on img "Next" at bounding box center [941, 311] width 28 height 76
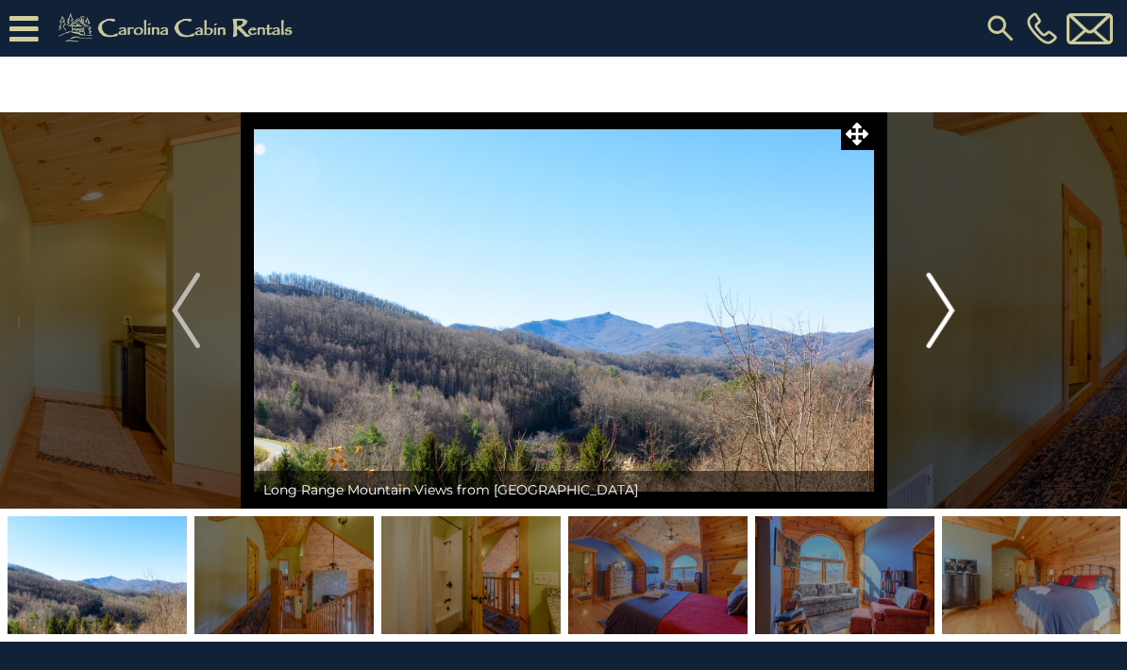
click at [951, 328] on img "Next" at bounding box center [941, 311] width 28 height 76
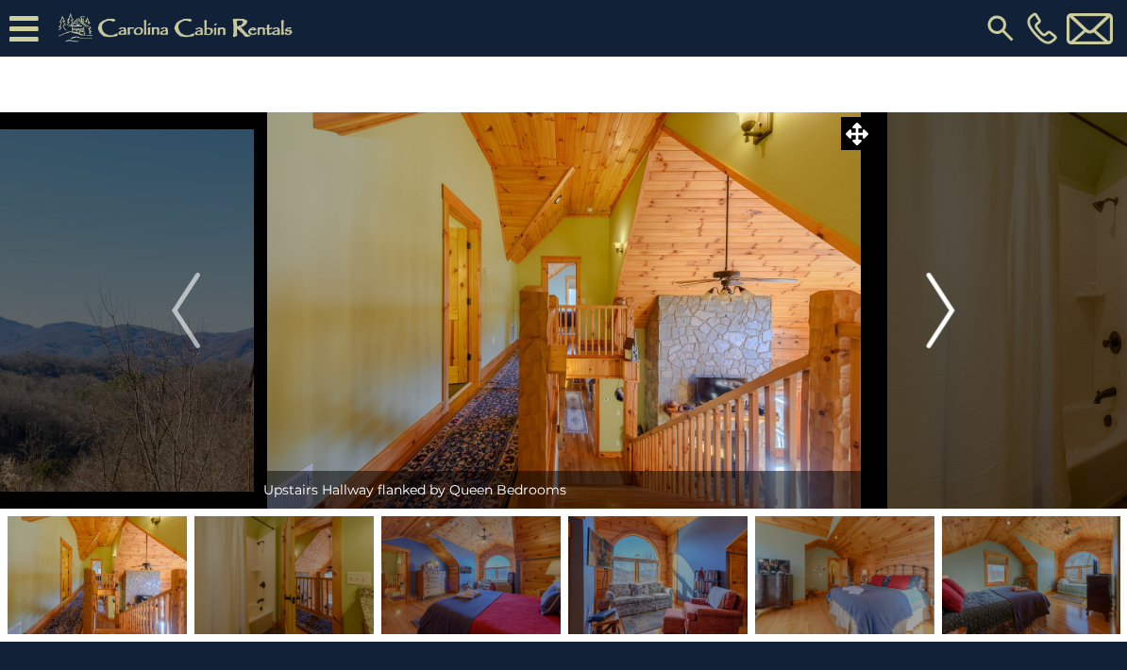
click at [953, 329] on img "Next" at bounding box center [941, 311] width 28 height 76
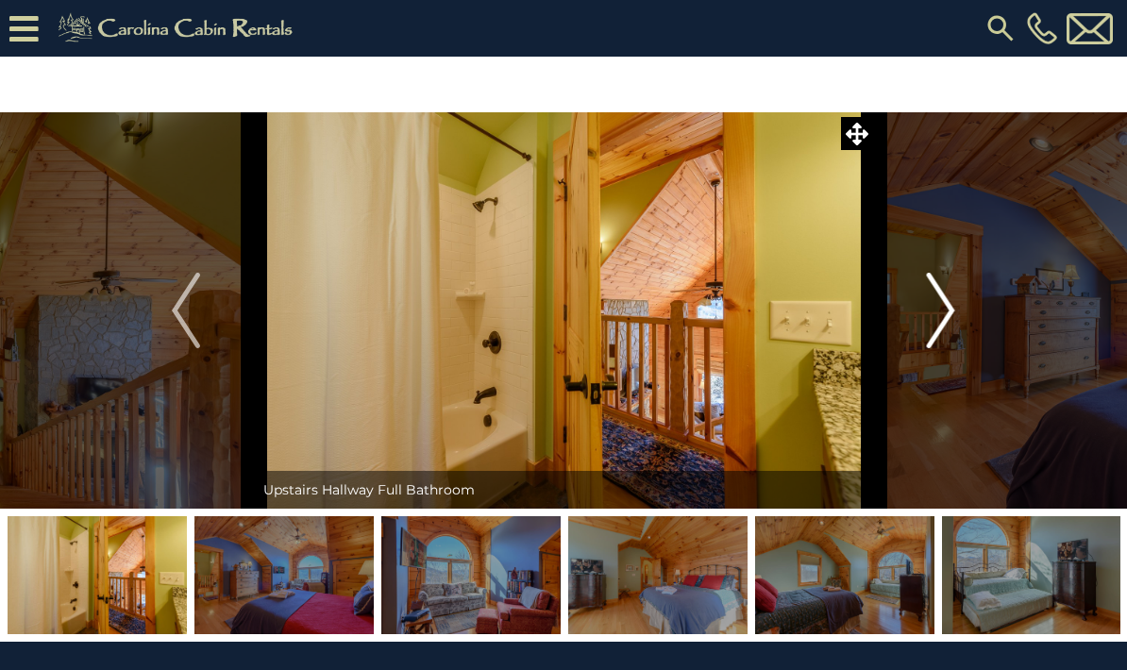
click at [958, 328] on button "Next" at bounding box center [941, 310] width 136 height 396
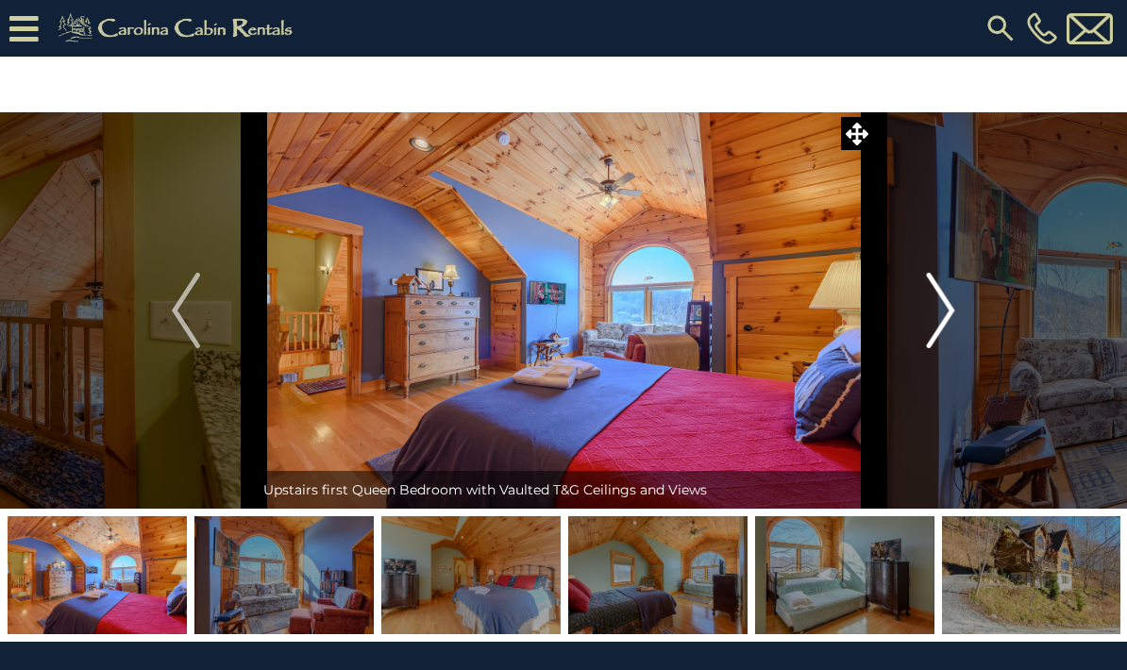
click at [958, 328] on button "Next" at bounding box center [941, 310] width 136 height 396
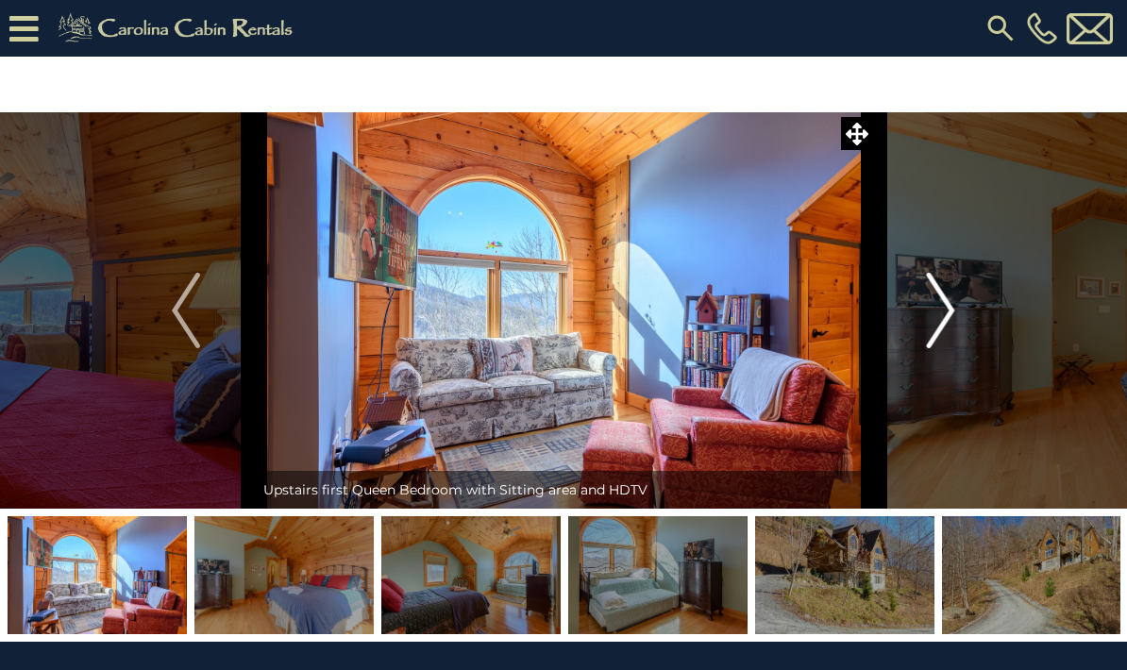
click at [958, 332] on button "Next" at bounding box center [941, 310] width 136 height 396
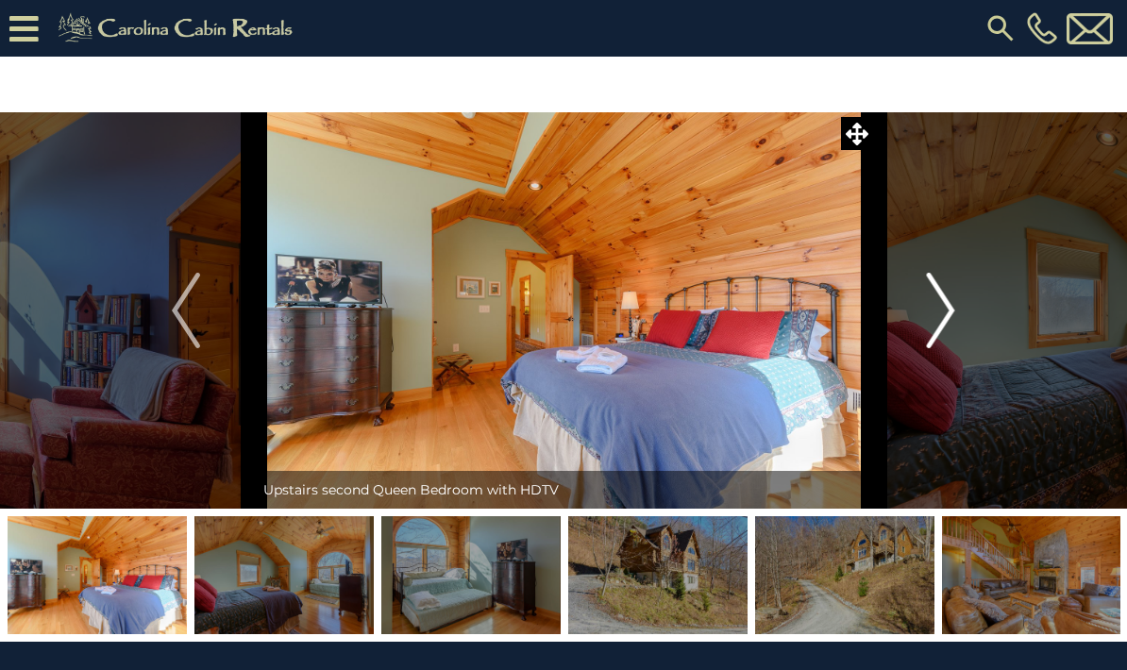
click at [959, 328] on button "Next" at bounding box center [941, 310] width 136 height 396
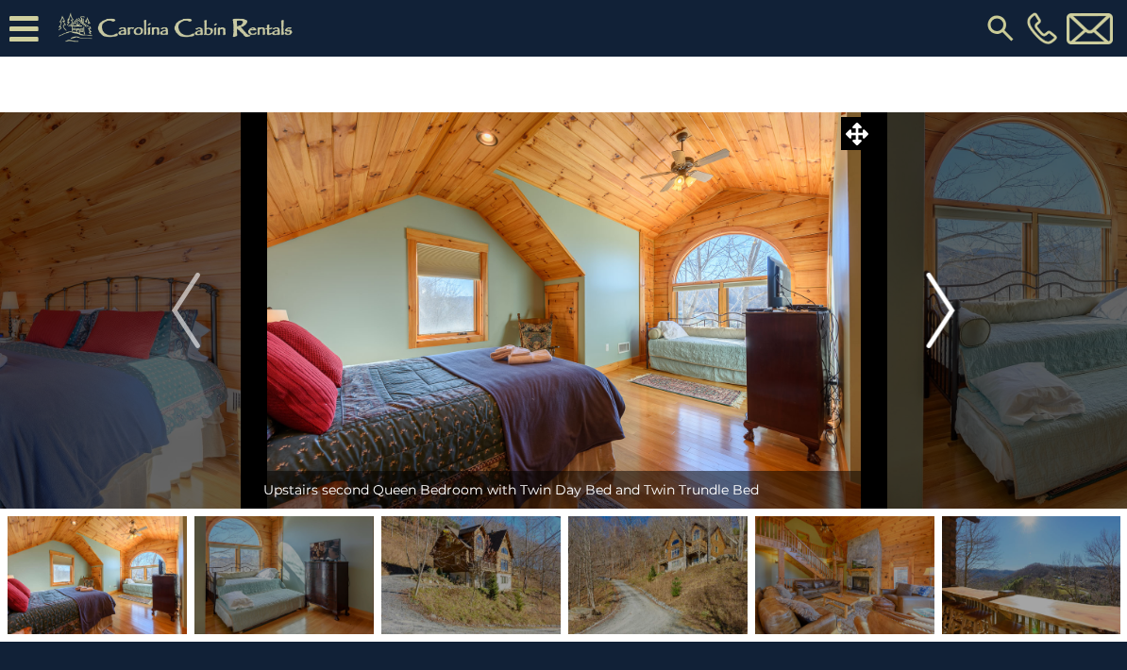
click at [961, 326] on button "Next" at bounding box center [941, 310] width 136 height 396
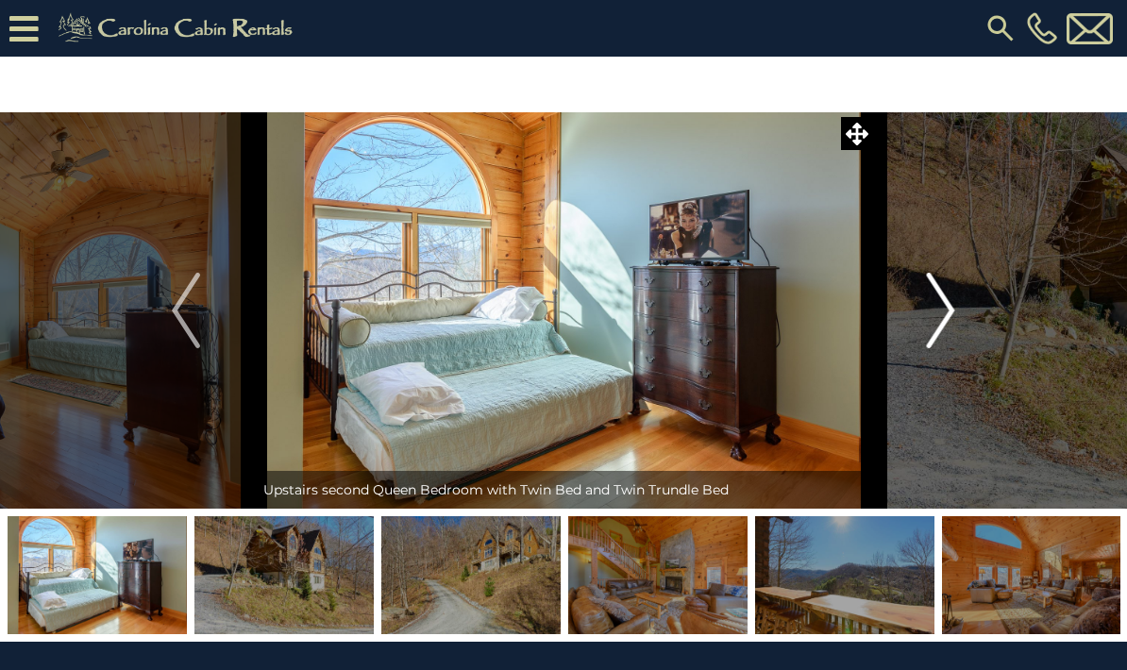
click at [953, 330] on img "Next" at bounding box center [941, 311] width 28 height 76
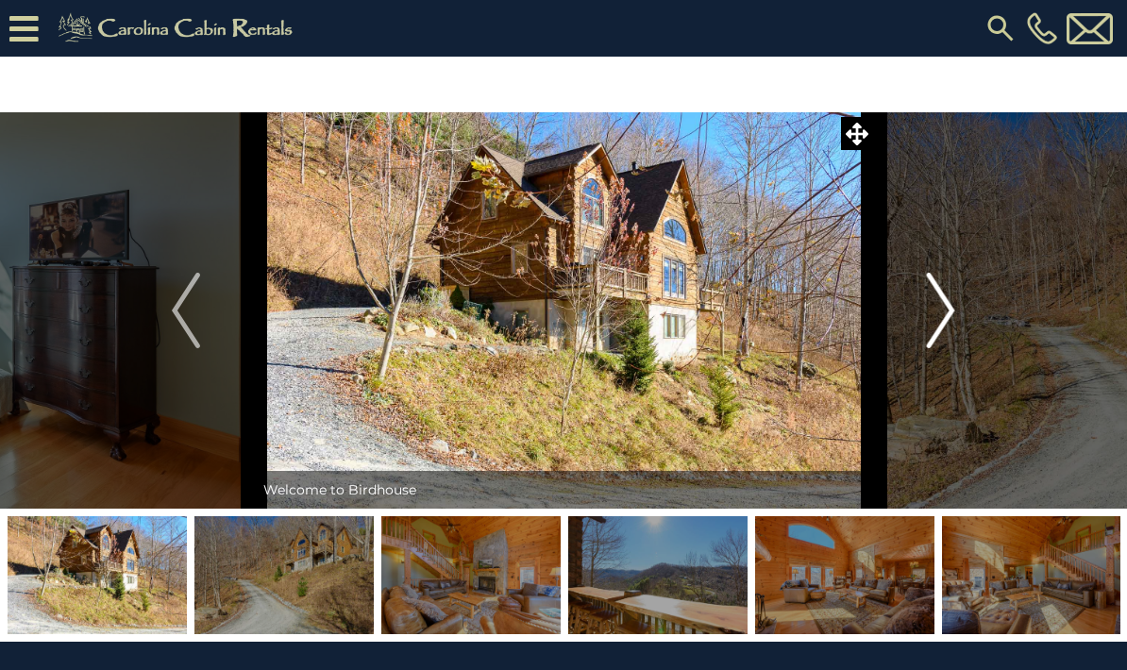
click at [952, 325] on img "Next" at bounding box center [941, 311] width 28 height 76
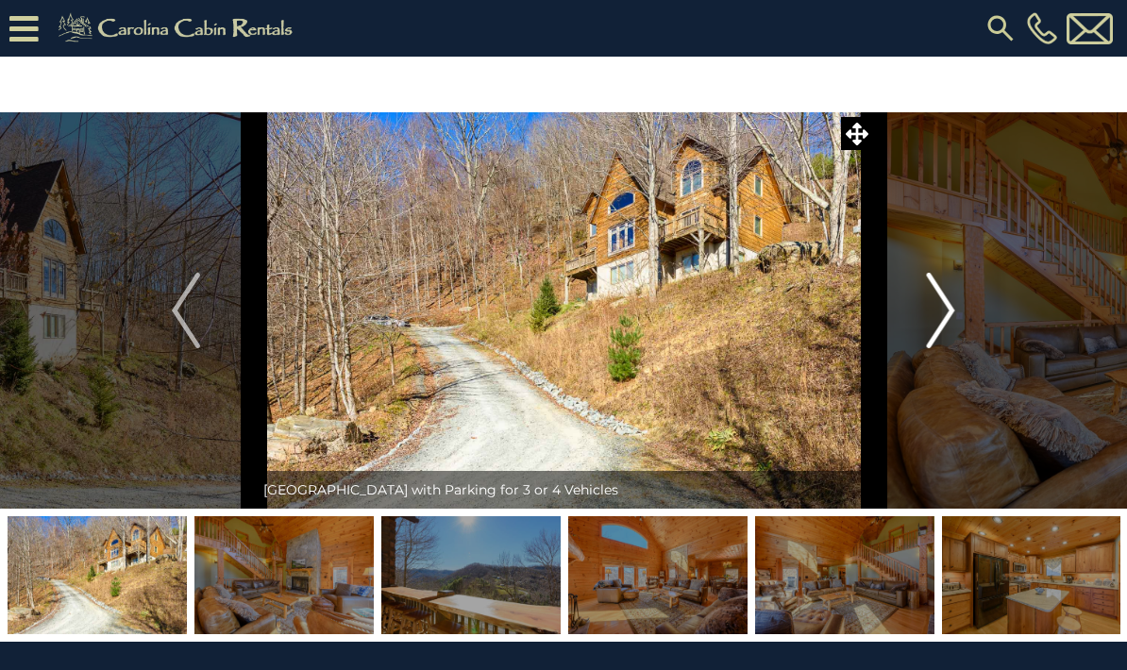
click at [958, 329] on button "Next" at bounding box center [941, 310] width 136 height 396
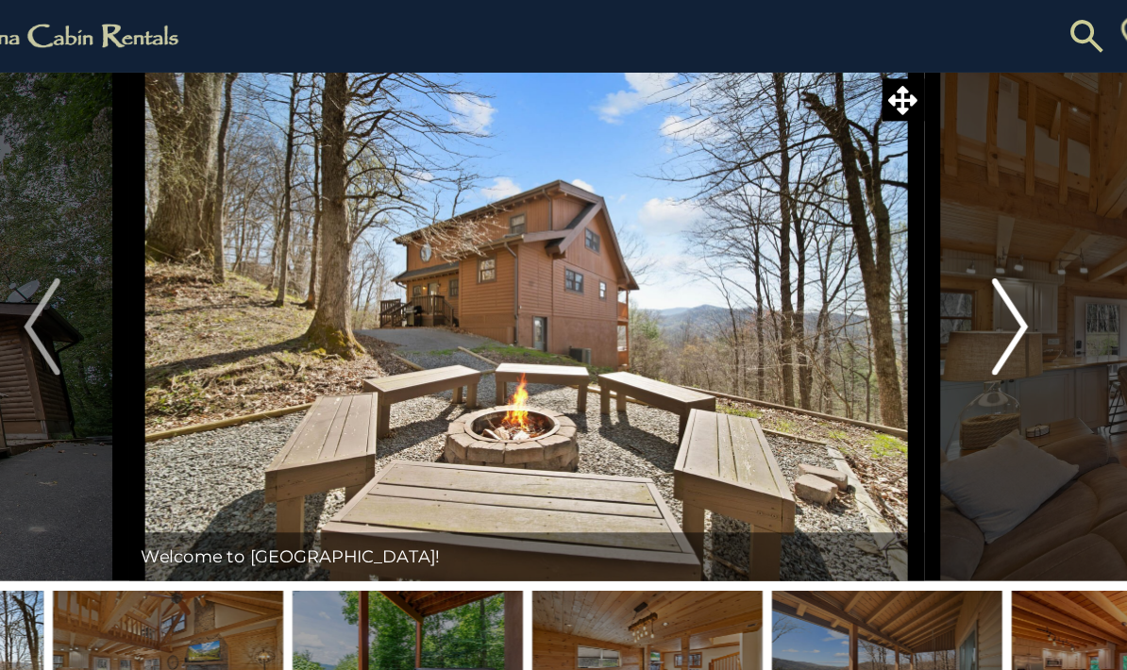
click at [927, 261] on img "Next" at bounding box center [941, 255] width 28 height 76
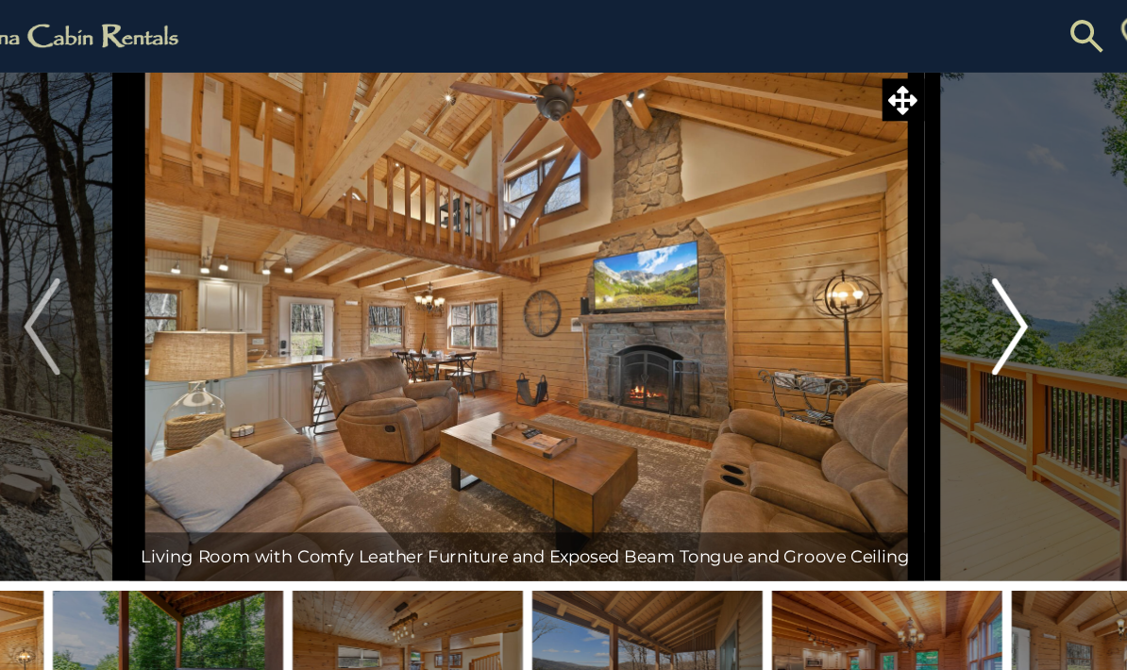
click at [873, 254] on button "Next" at bounding box center [941, 255] width 136 height 396
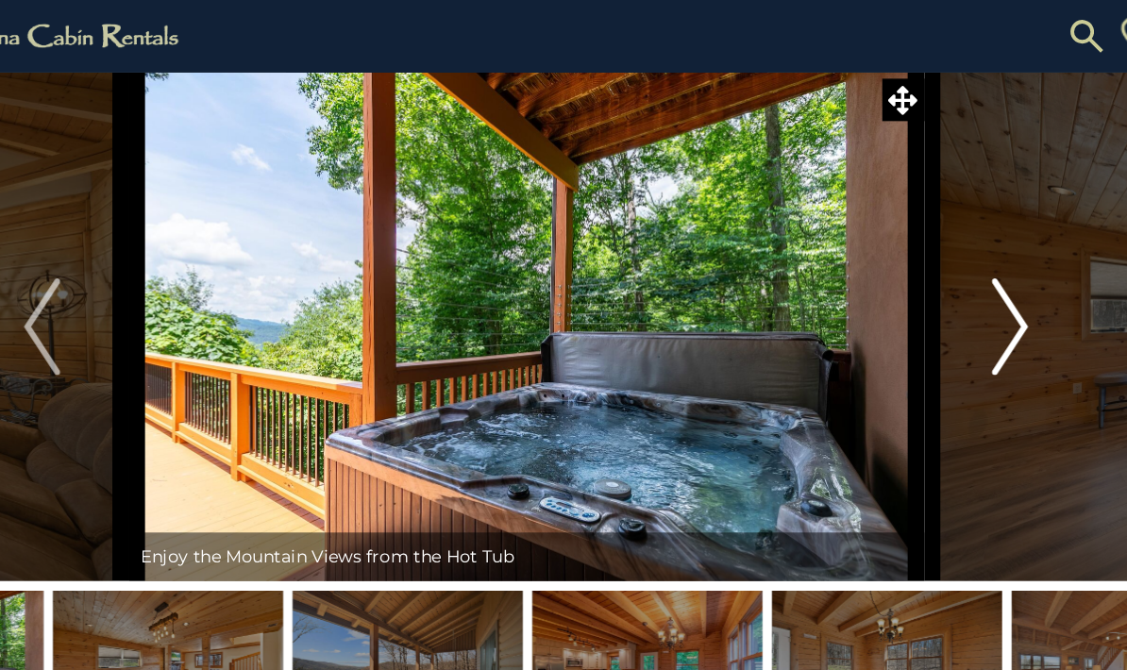
click at [927, 255] on img "Next" at bounding box center [941, 255] width 28 height 76
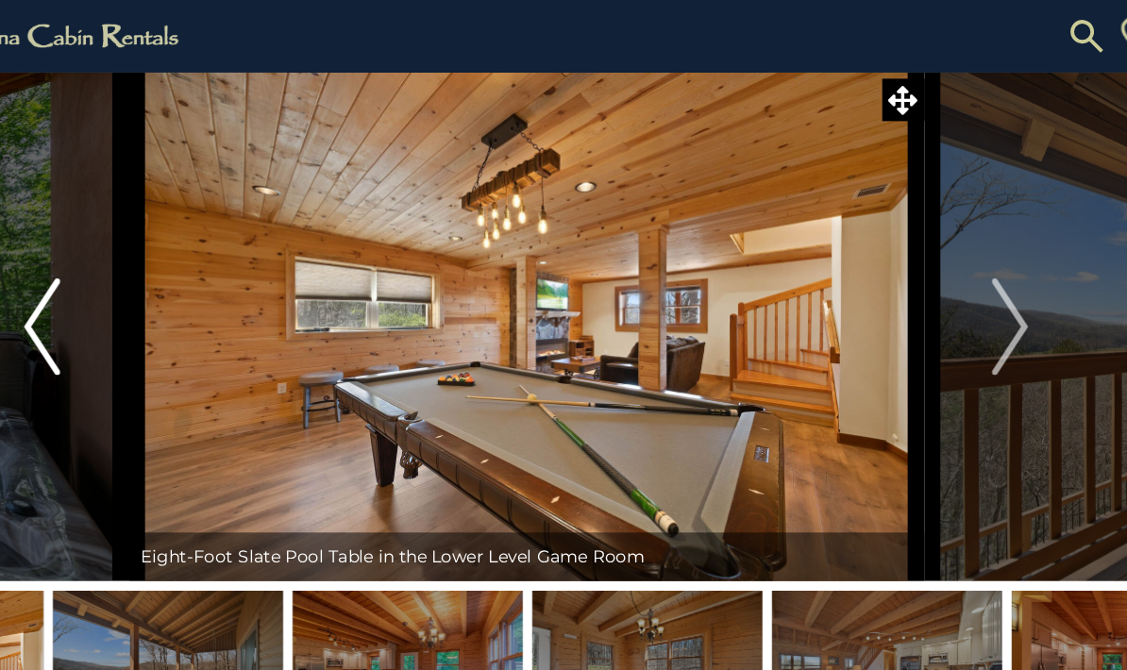
click at [118, 243] on button "Previous" at bounding box center [186, 255] width 136 height 396
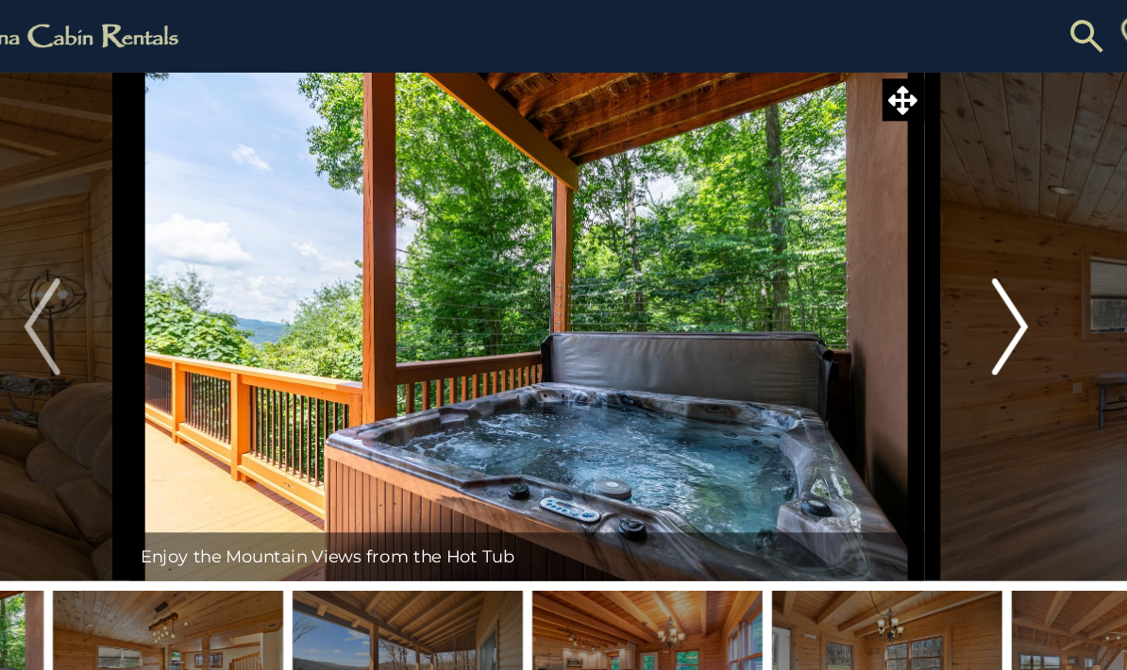
click at [927, 252] on img "Next" at bounding box center [941, 255] width 28 height 76
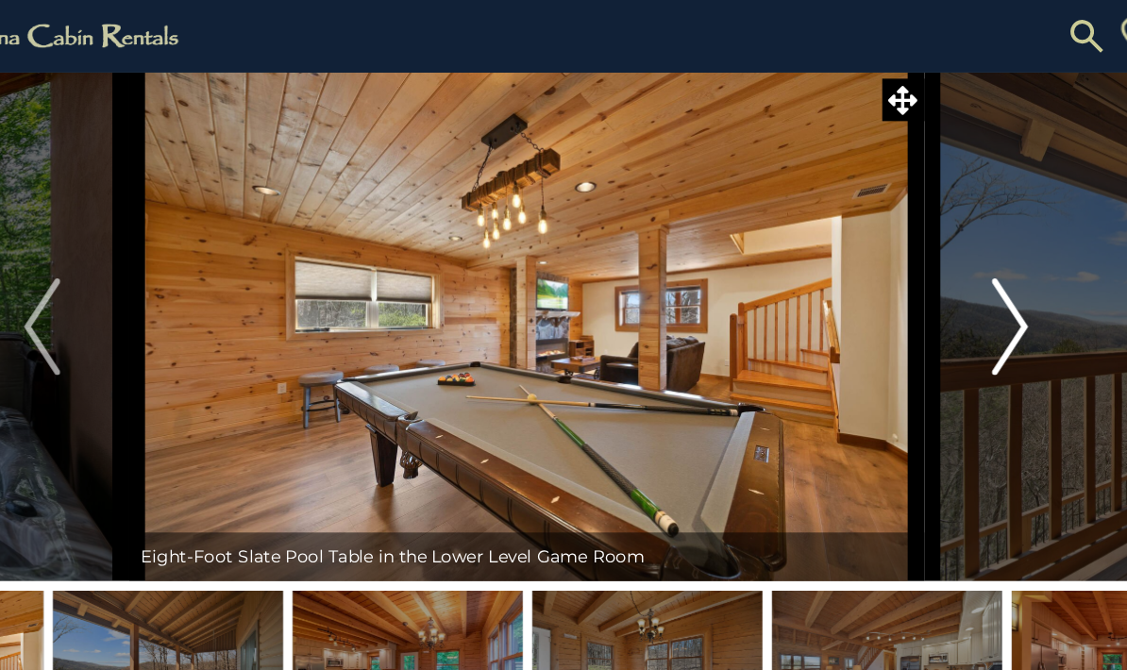
click at [927, 264] on img "Next" at bounding box center [941, 255] width 28 height 76
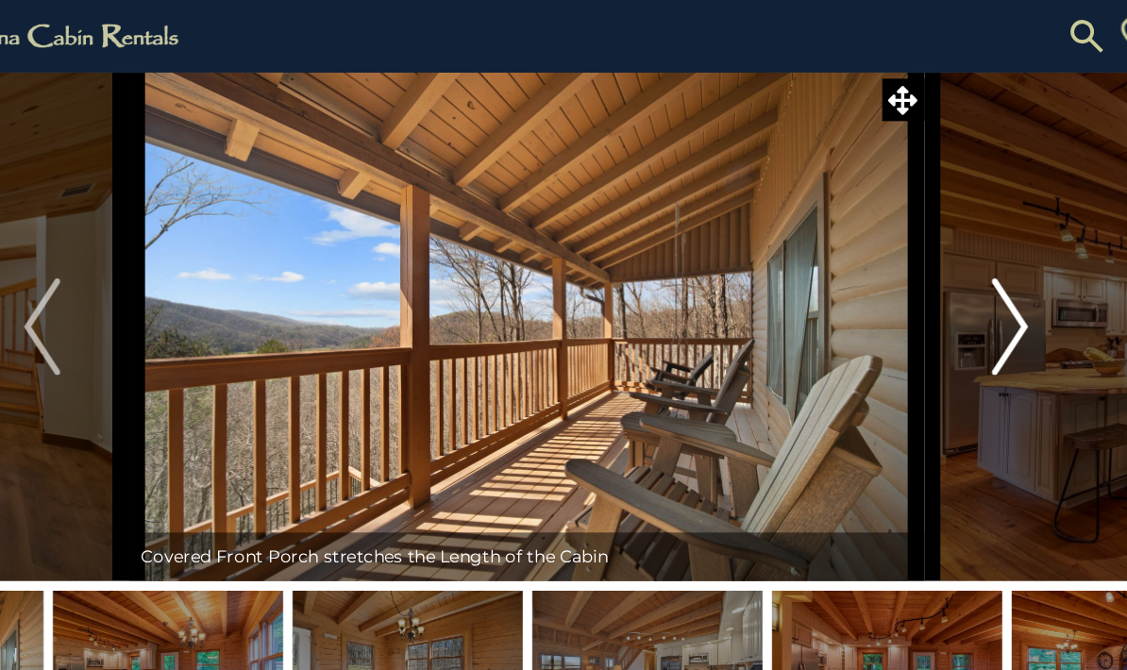
click at [927, 262] on img "Next" at bounding box center [941, 255] width 28 height 76
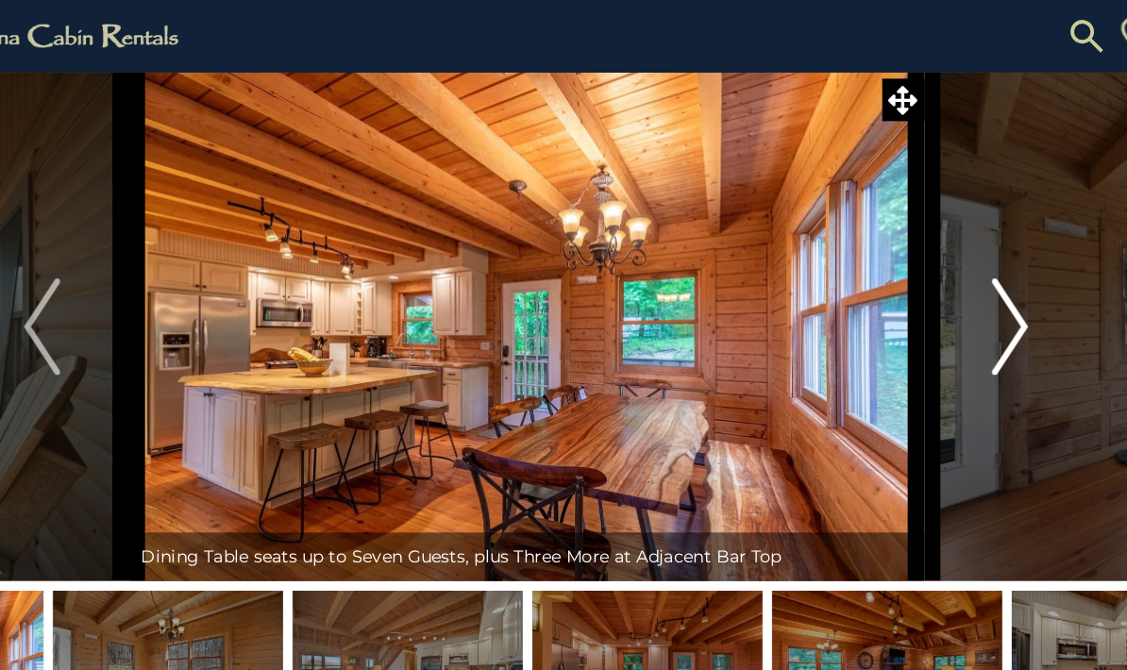
click at [927, 258] on img "Next" at bounding box center [941, 255] width 28 height 76
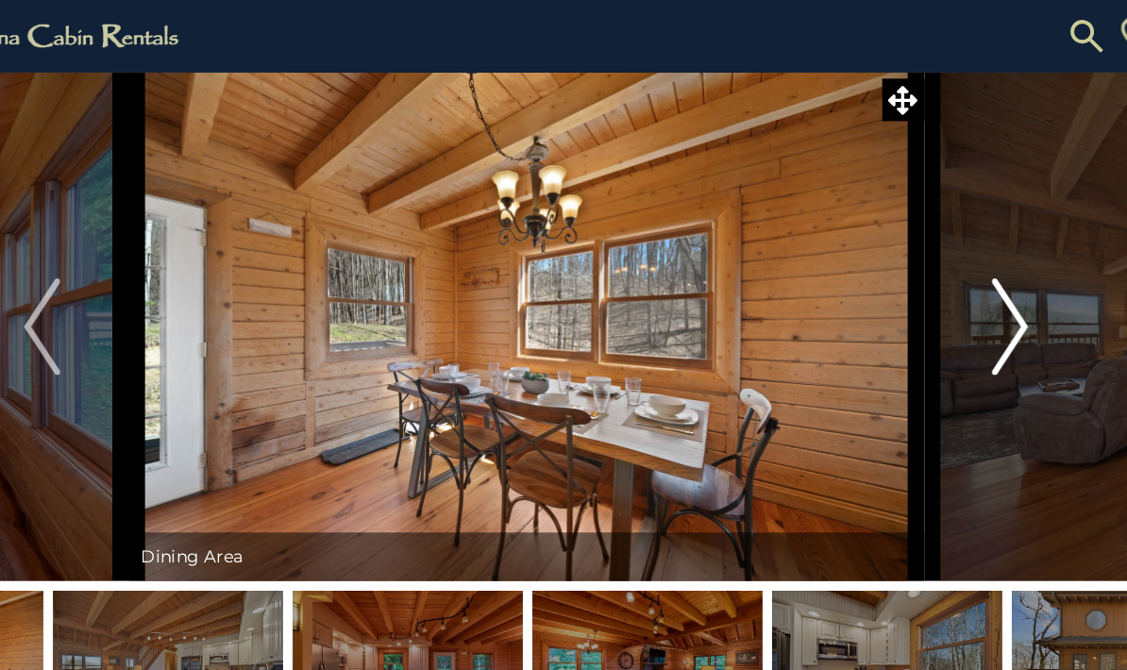
click at [927, 258] on img "Next" at bounding box center [941, 255] width 28 height 76
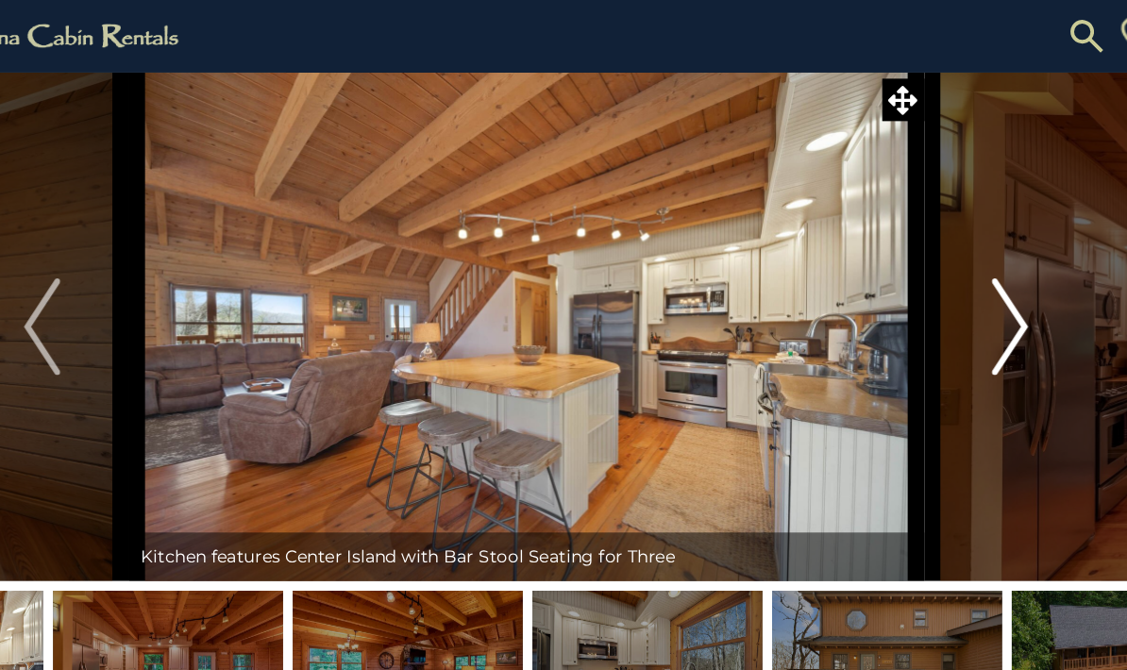
click at [927, 260] on img "Next" at bounding box center [941, 255] width 28 height 76
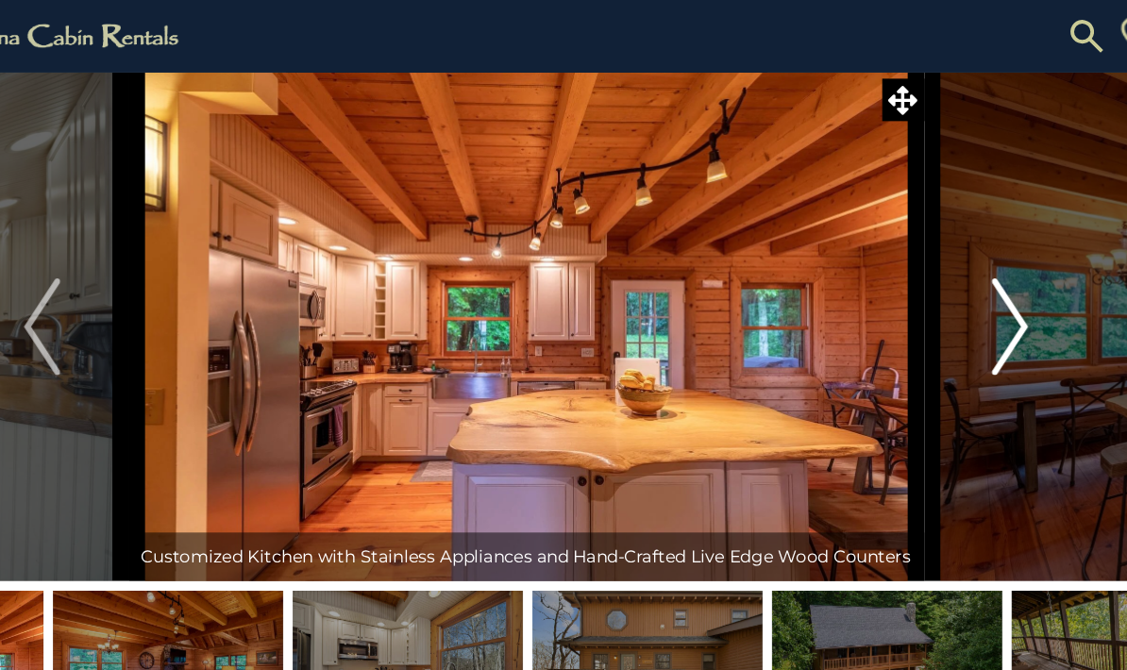
click at [927, 261] on img "Next" at bounding box center [941, 255] width 28 height 76
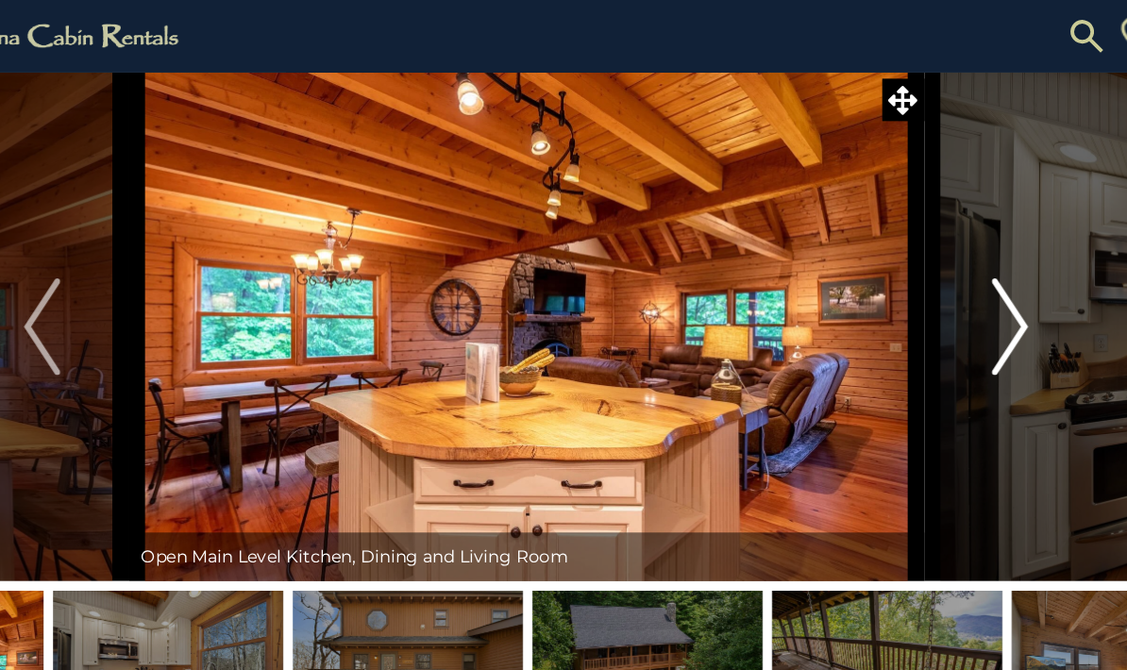
click at [927, 256] on img "Next" at bounding box center [941, 255] width 28 height 76
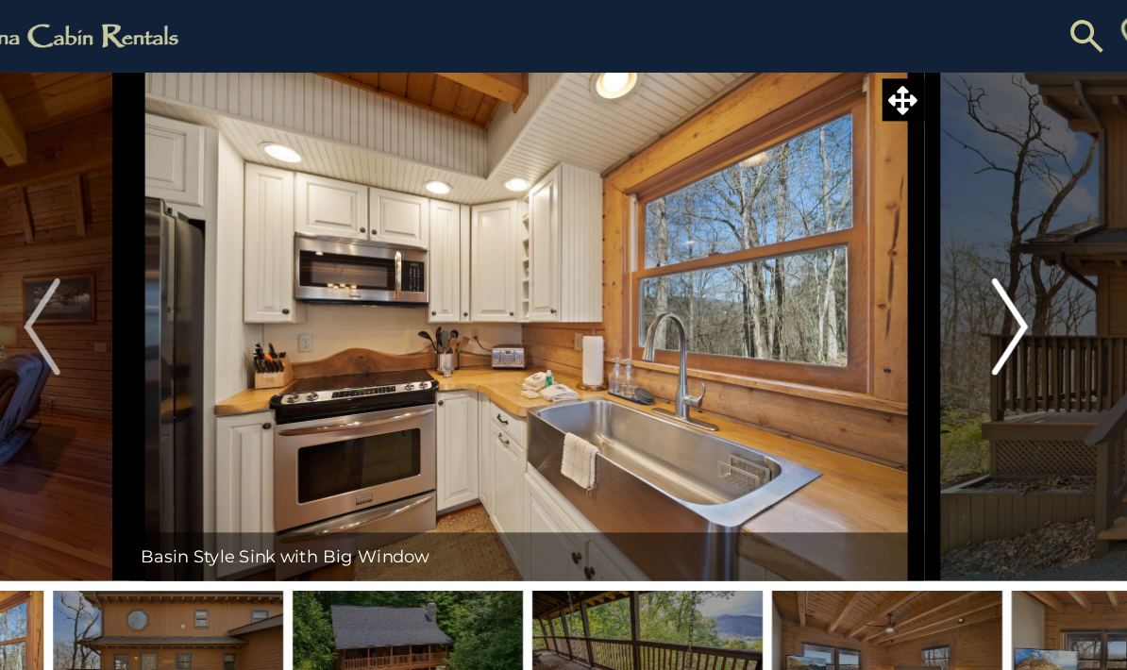
click at [927, 270] on img "Next" at bounding box center [941, 255] width 28 height 76
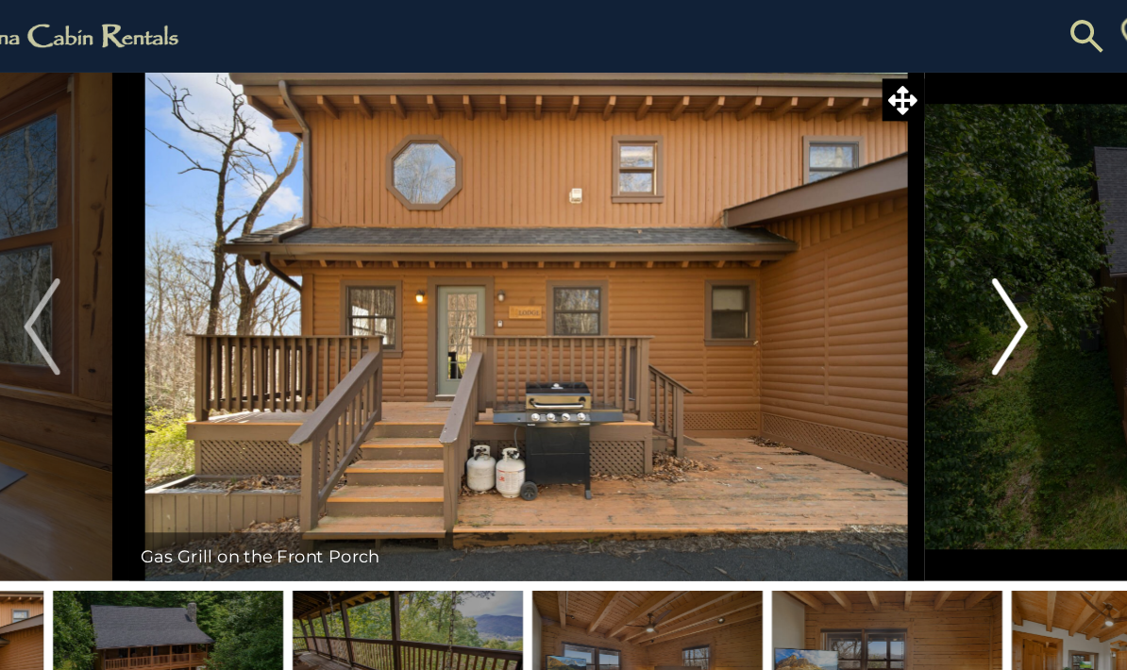
click at [927, 267] on img "Next" at bounding box center [941, 255] width 28 height 76
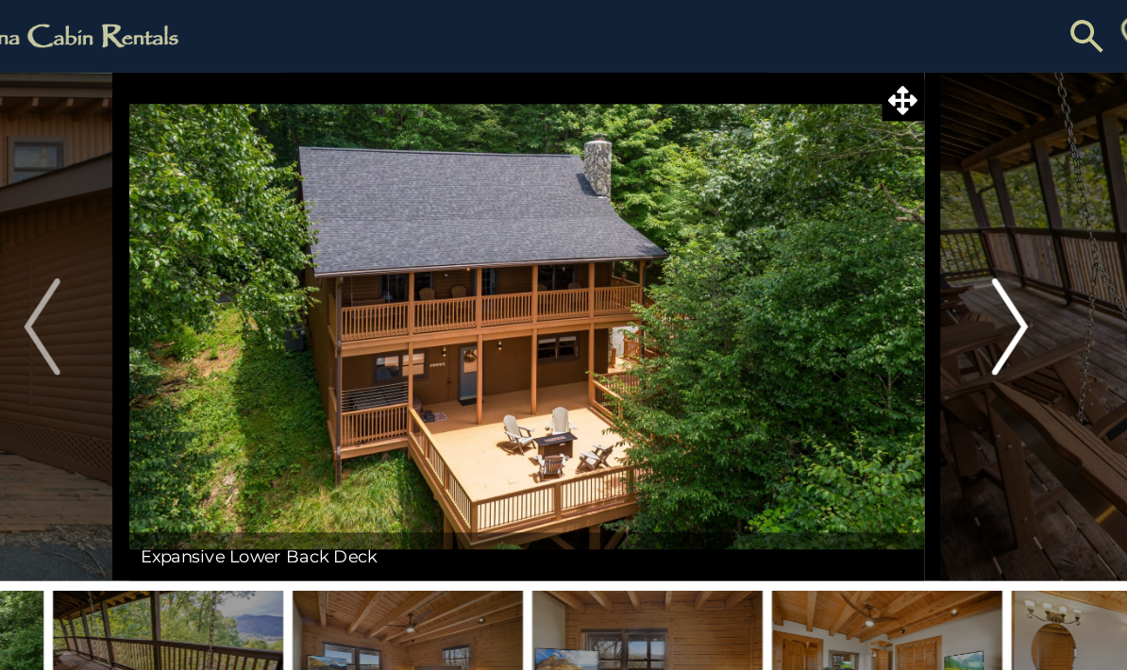
click at [927, 267] on img "Next" at bounding box center [941, 255] width 28 height 76
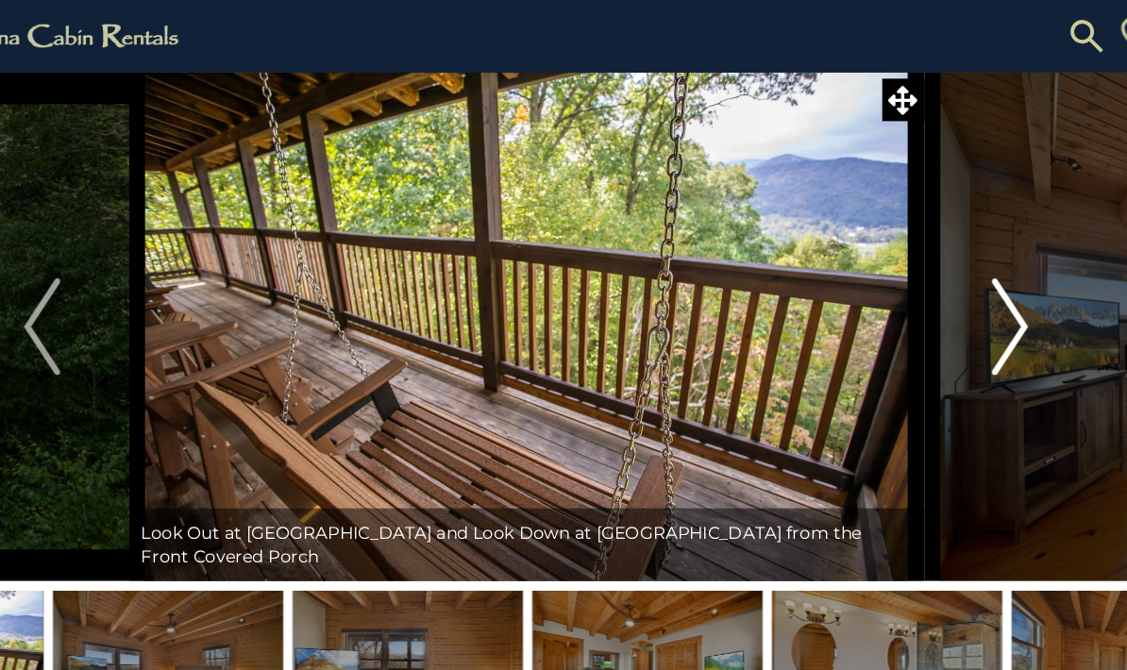
click at [927, 261] on img "Next" at bounding box center [941, 255] width 28 height 76
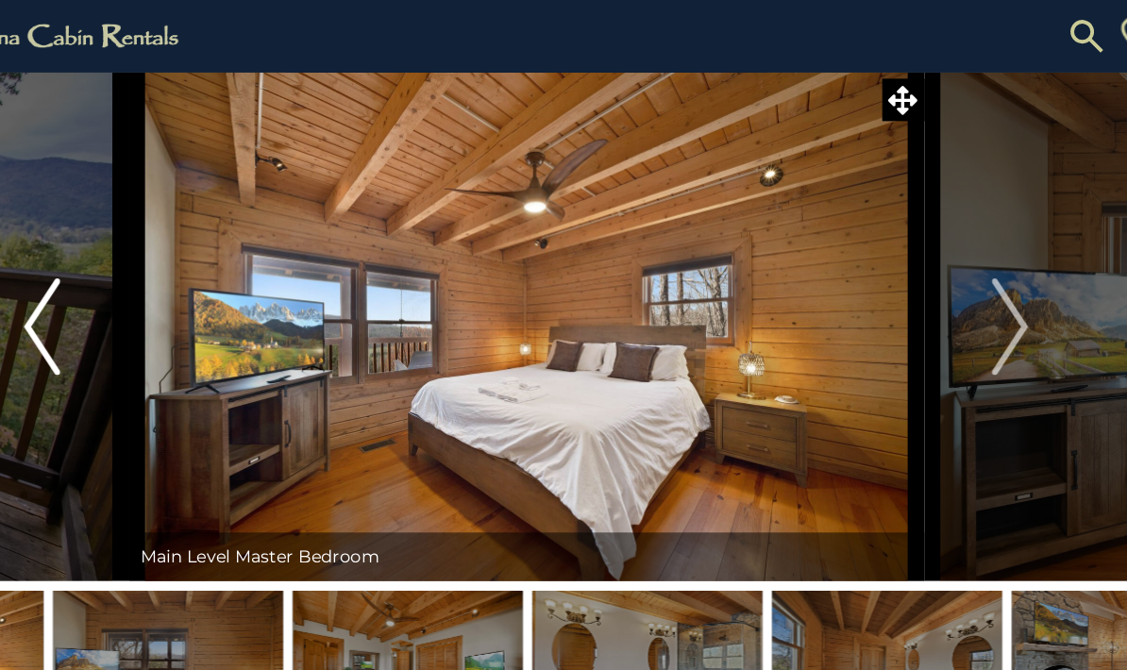
click at [172, 237] on img "Previous" at bounding box center [186, 255] width 28 height 76
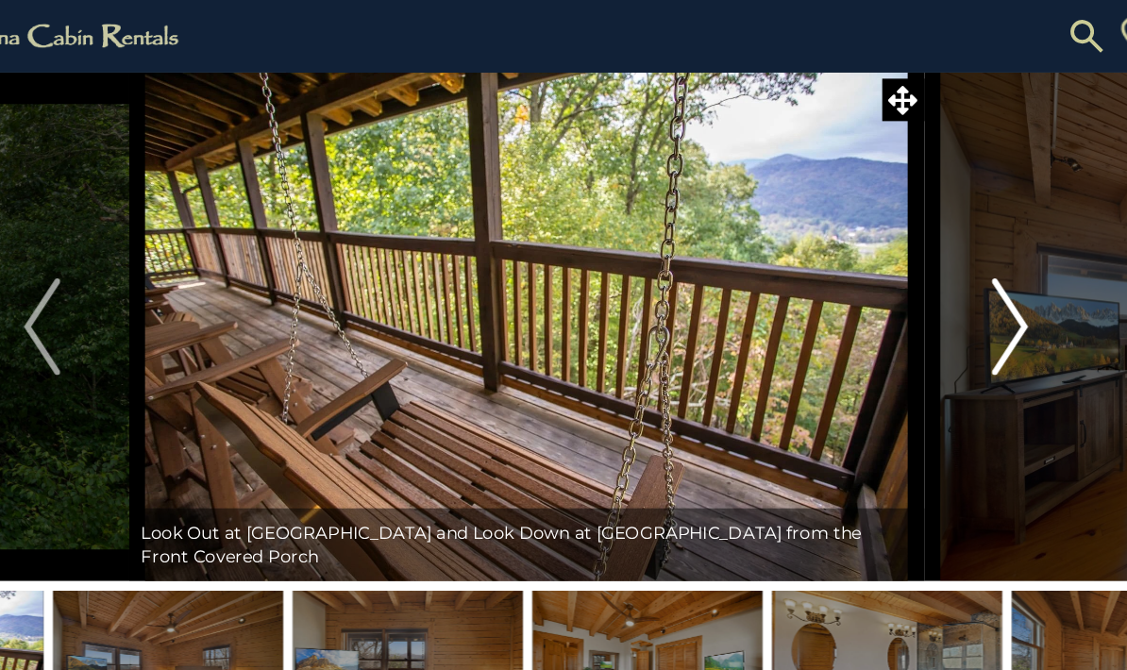
click at [927, 266] on img "Next" at bounding box center [941, 255] width 28 height 76
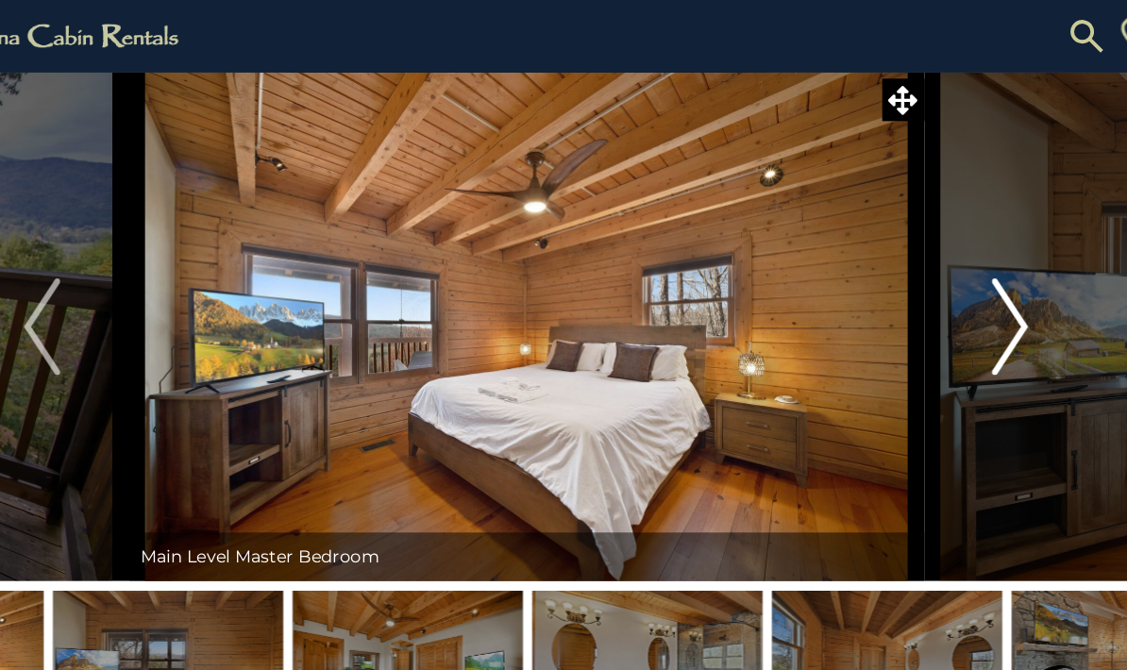
click at [927, 263] on img "Next" at bounding box center [941, 255] width 28 height 76
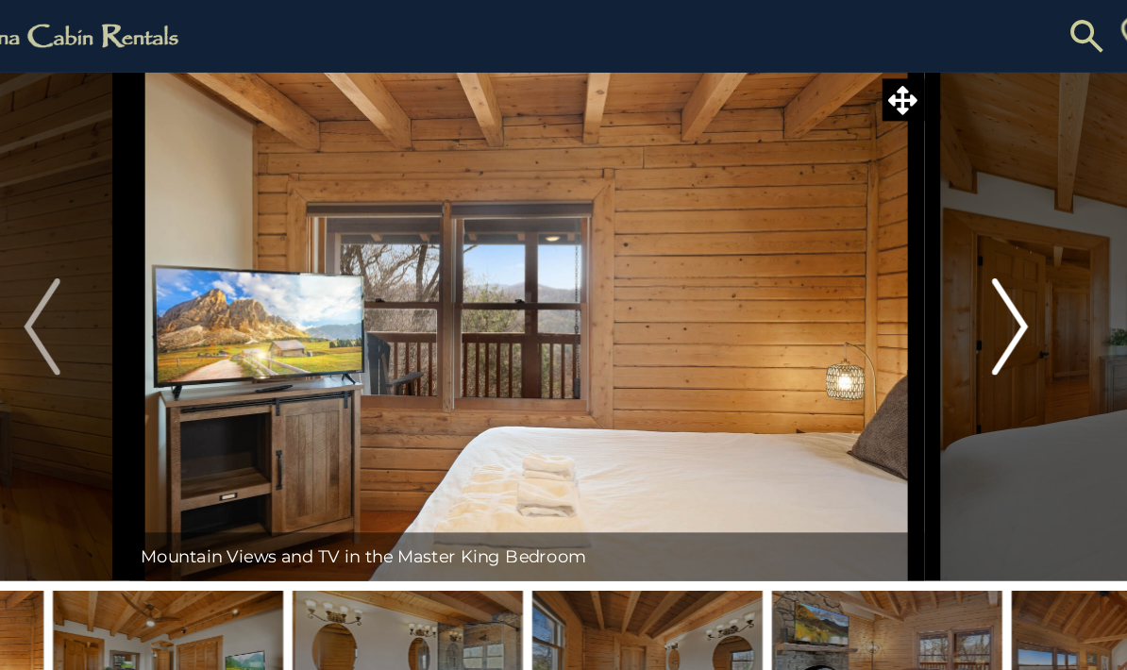
click at [927, 263] on img "Next" at bounding box center [941, 255] width 28 height 76
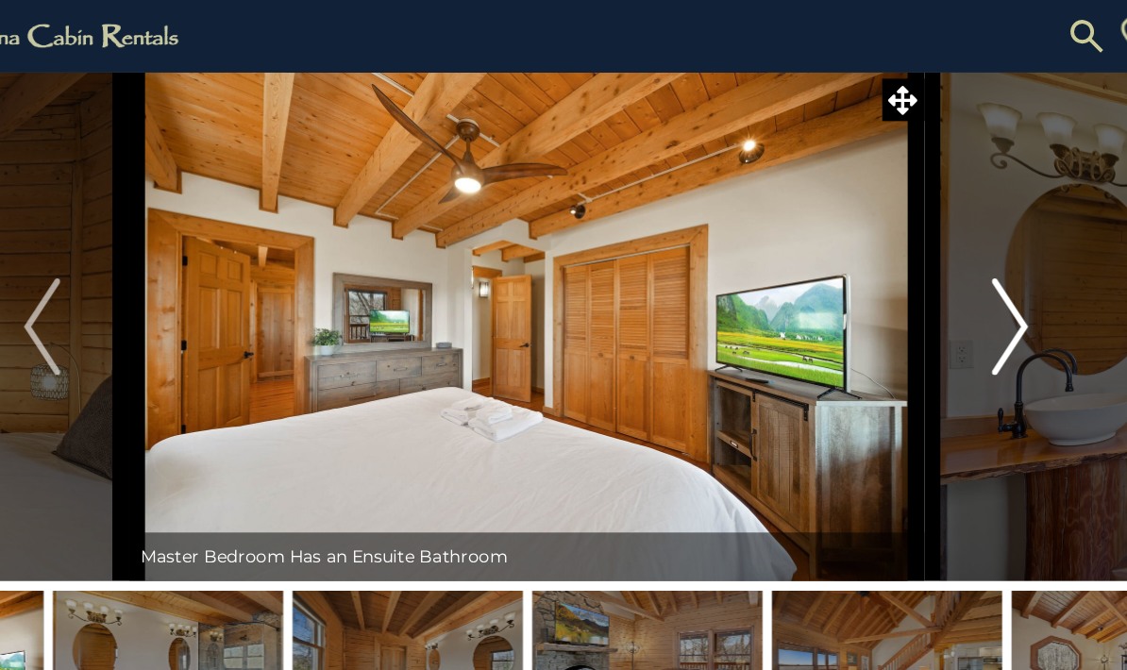
click at [927, 264] on img "Next" at bounding box center [941, 255] width 28 height 76
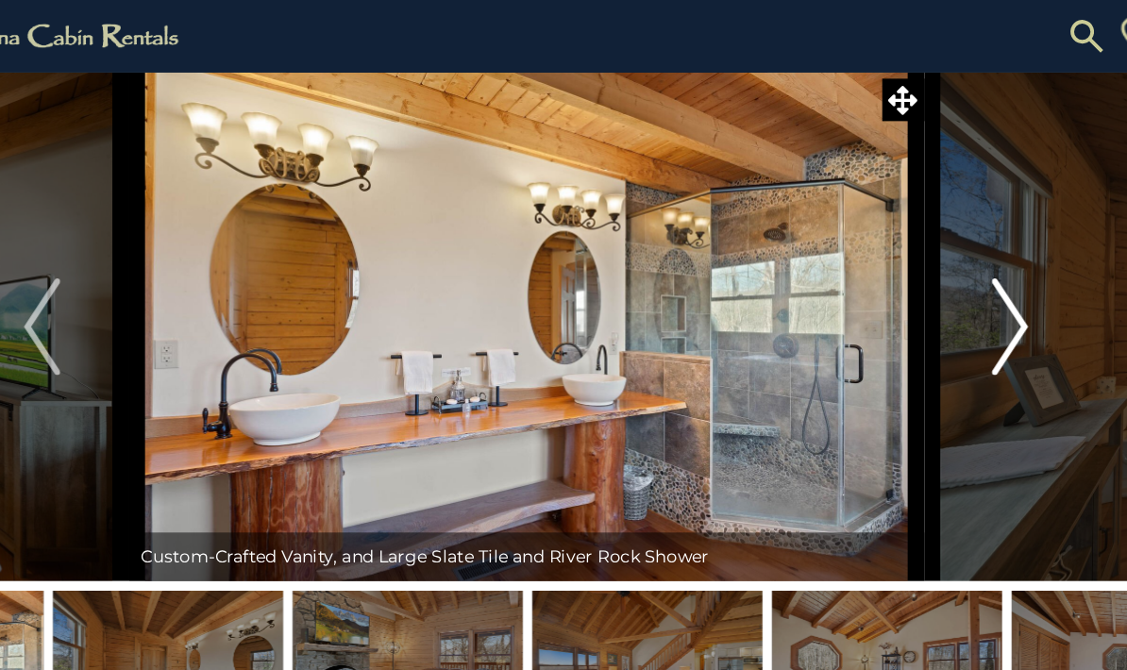
click at [927, 264] on img "Next" at bounding box center [941, 255] width 28 height 76
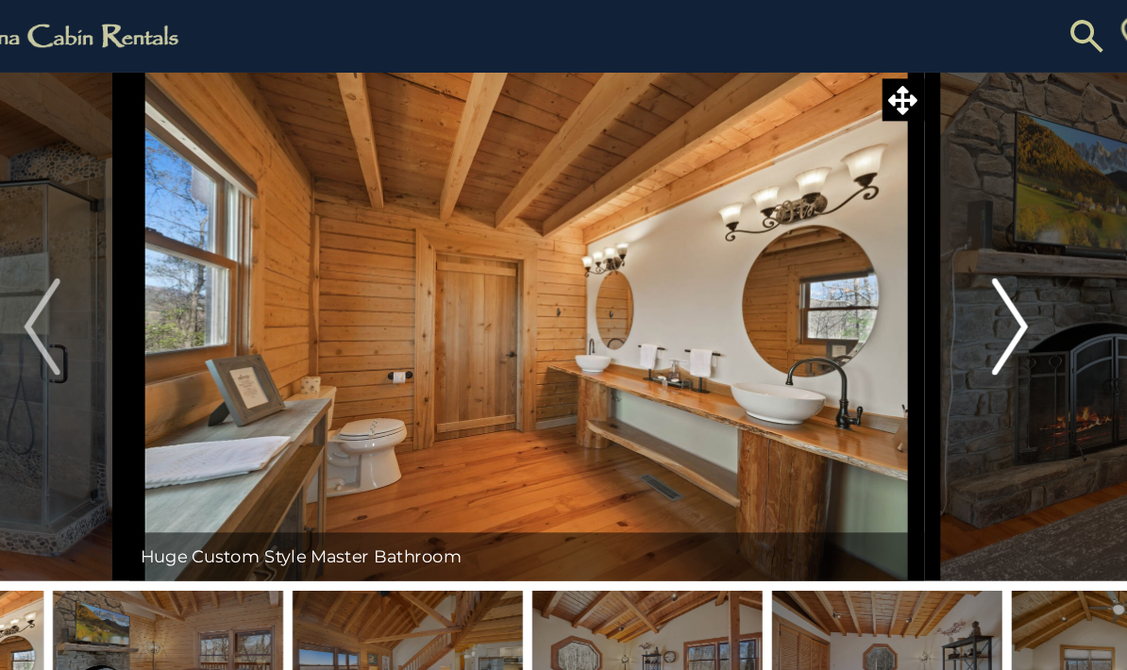
click at [927, 258] on img "Next" at bounding box center [941, 255] width 28 height 76
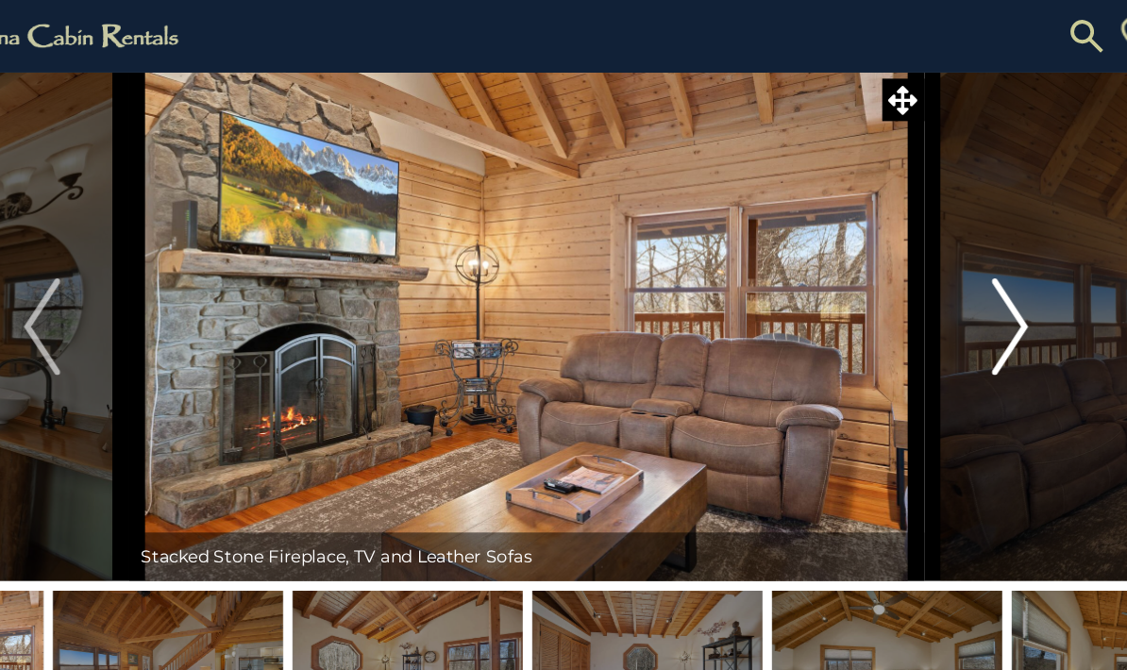
click at [927, 264] on img "Next" at bounding box center [941, 255] width 28 height 76
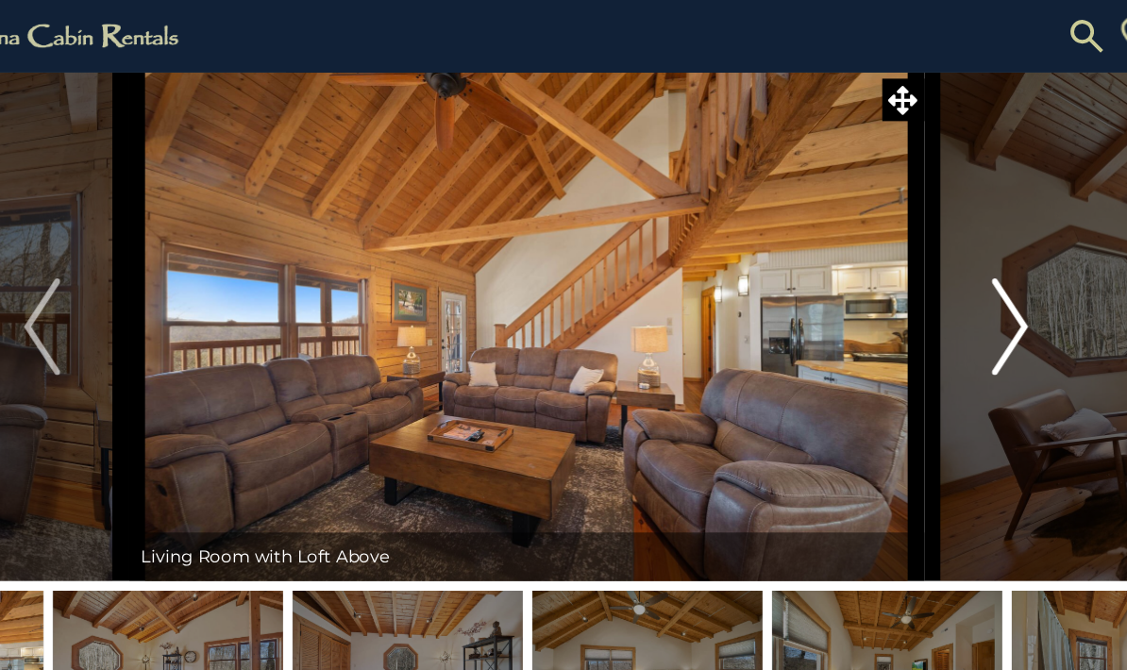
click at [927, 273] on img "Next" at bounding box center [941, 255] width 28 height 76
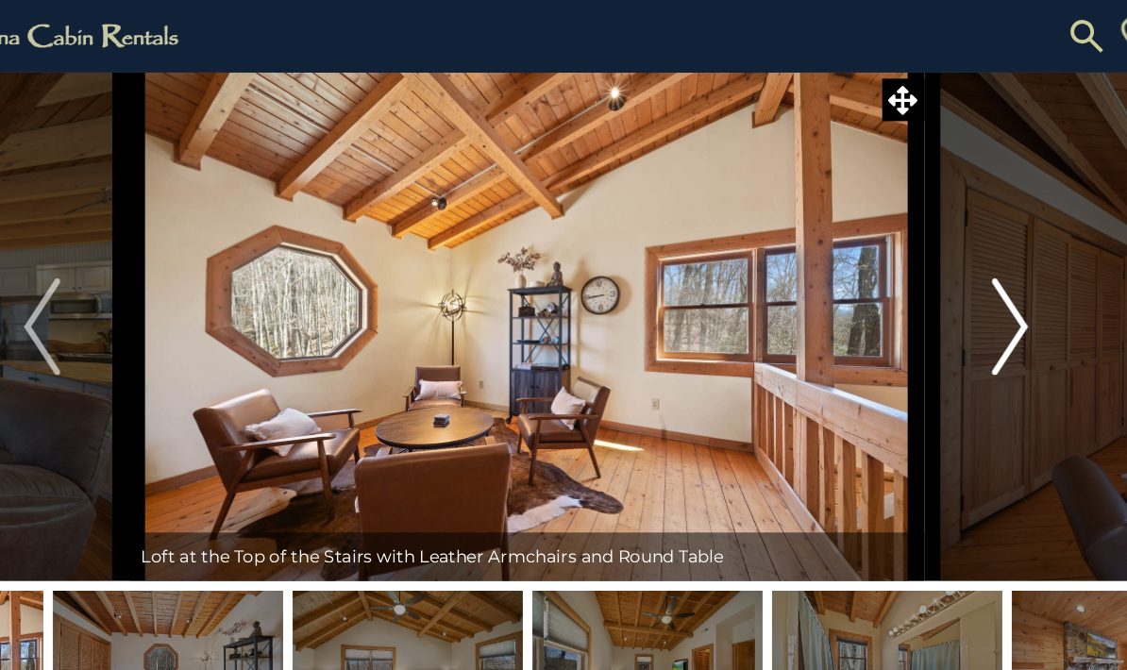
click at [927, 267] on img "Next" at bounding box center [941, 255] width 28 height 76
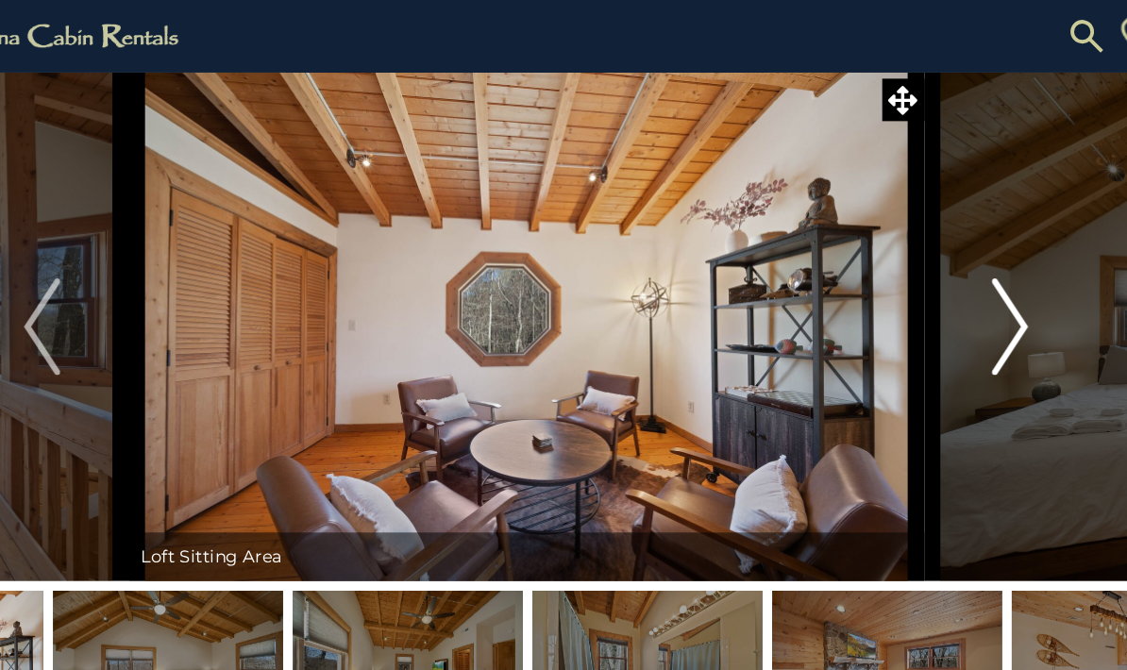
click at [927, 264] on img "Next" at bounding box center [941, 255] width 28 height 76
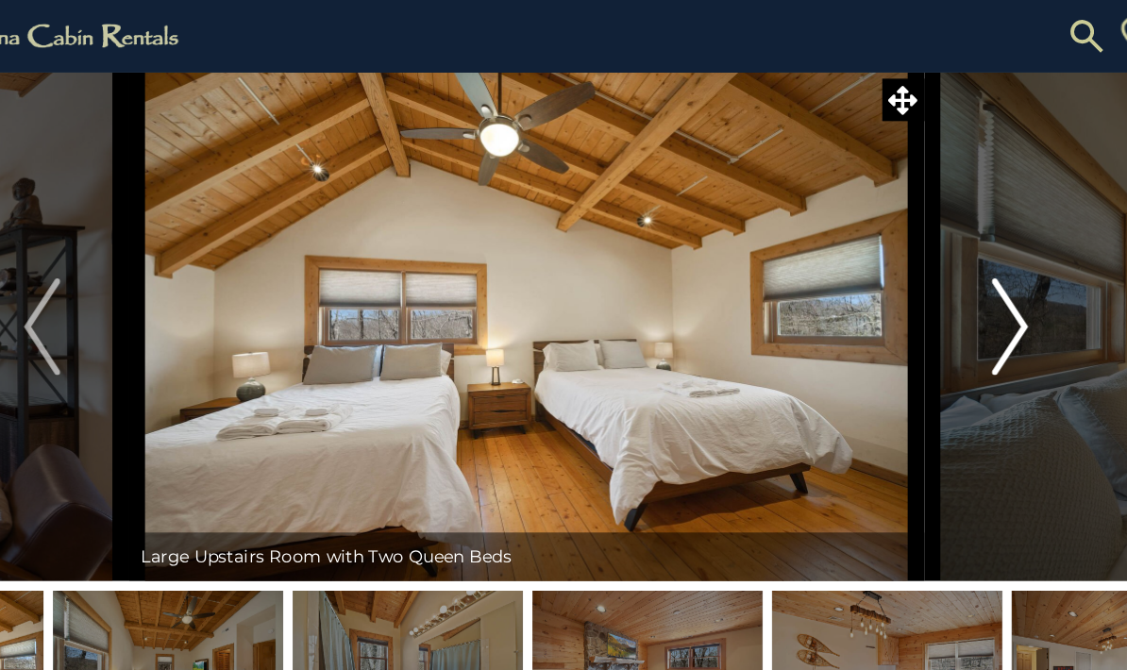
click at [927, 269] on img "Next" at bounding box center [941, 255] width 28 height 76
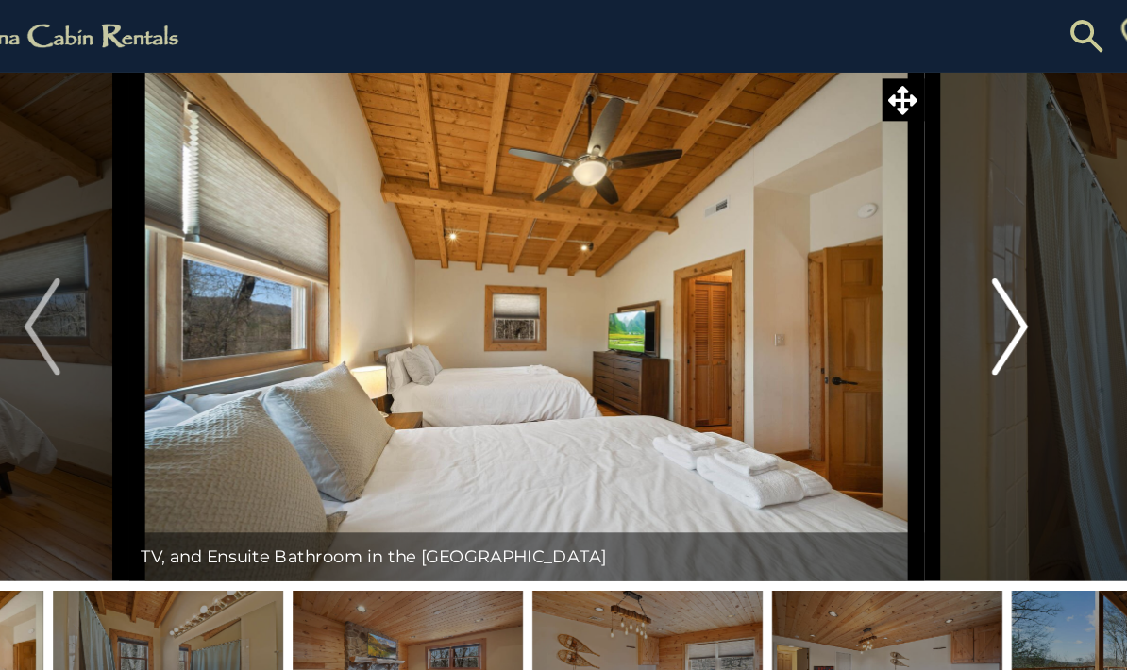
click at [927, 262] on img "Next" at bounding box center [941, 255] width 28 height 76
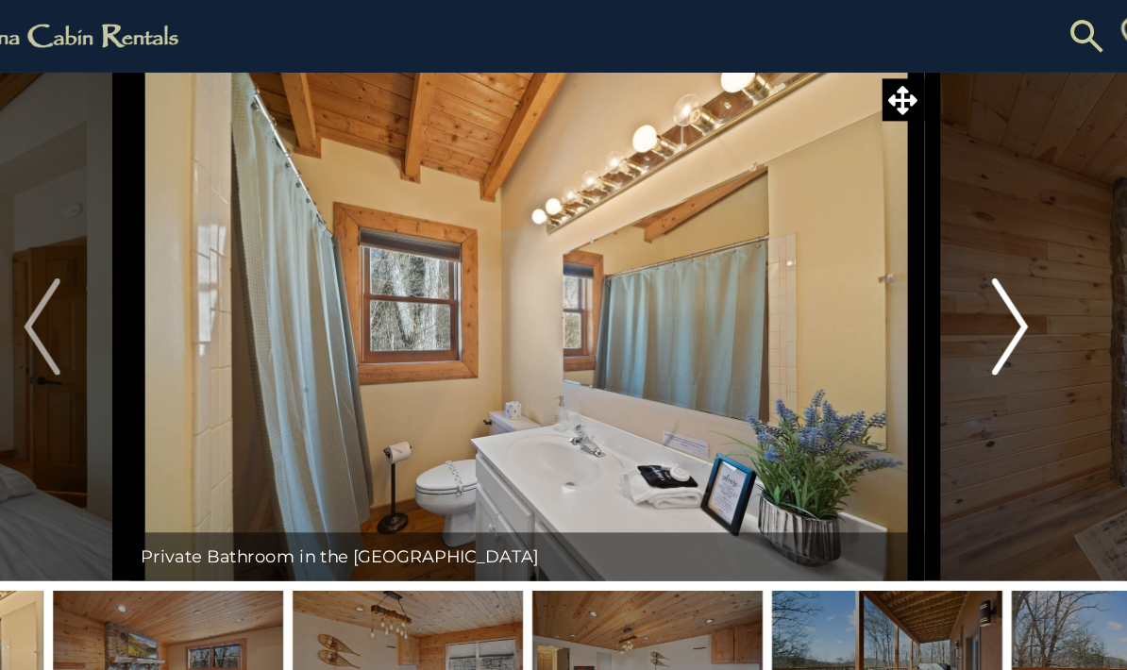
click at [873, 261] on button "Next" at bounding box center [941, 255] width 136 height 396
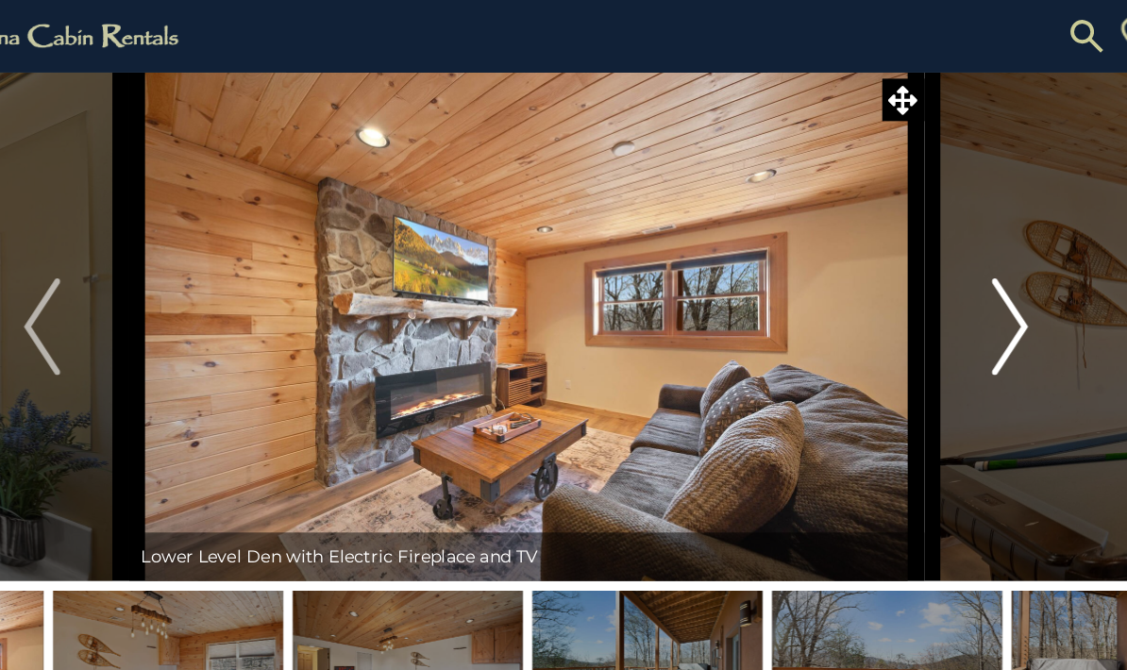
click at [927, 267] on img "Next" at bounding box center [941, 255] width 28 height 76
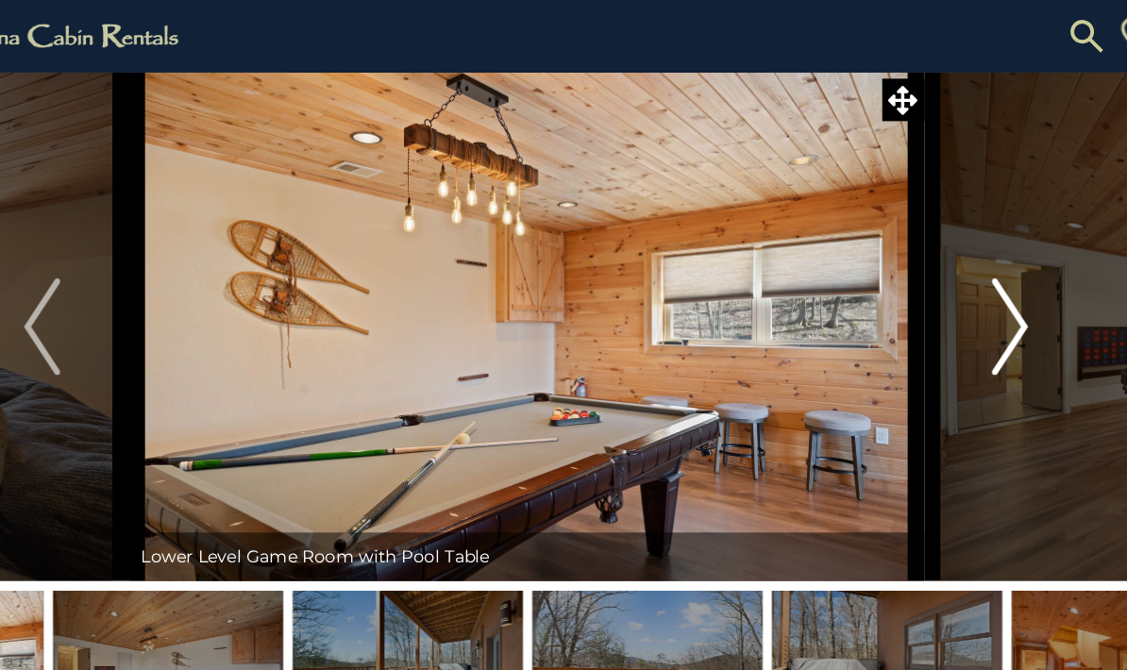
click at [927, 267] on img "Next" at bounding box center [941, 255] width 28 height 76
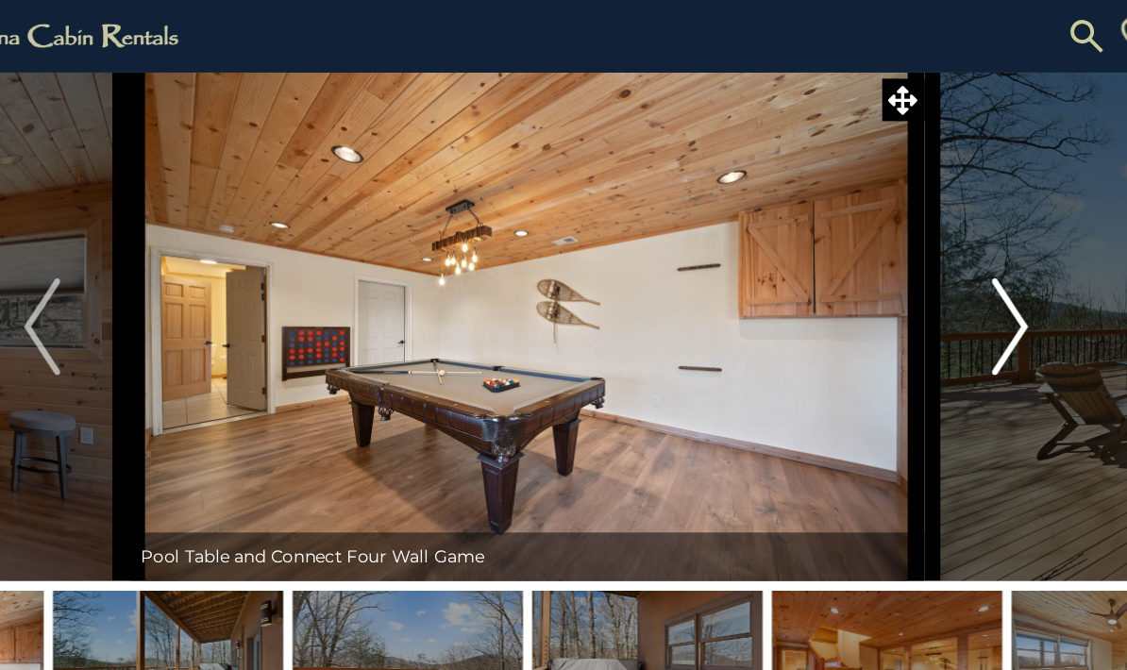
click at [927, 268] on img "Next" at bounding box center [941, 255] width 28 height 76
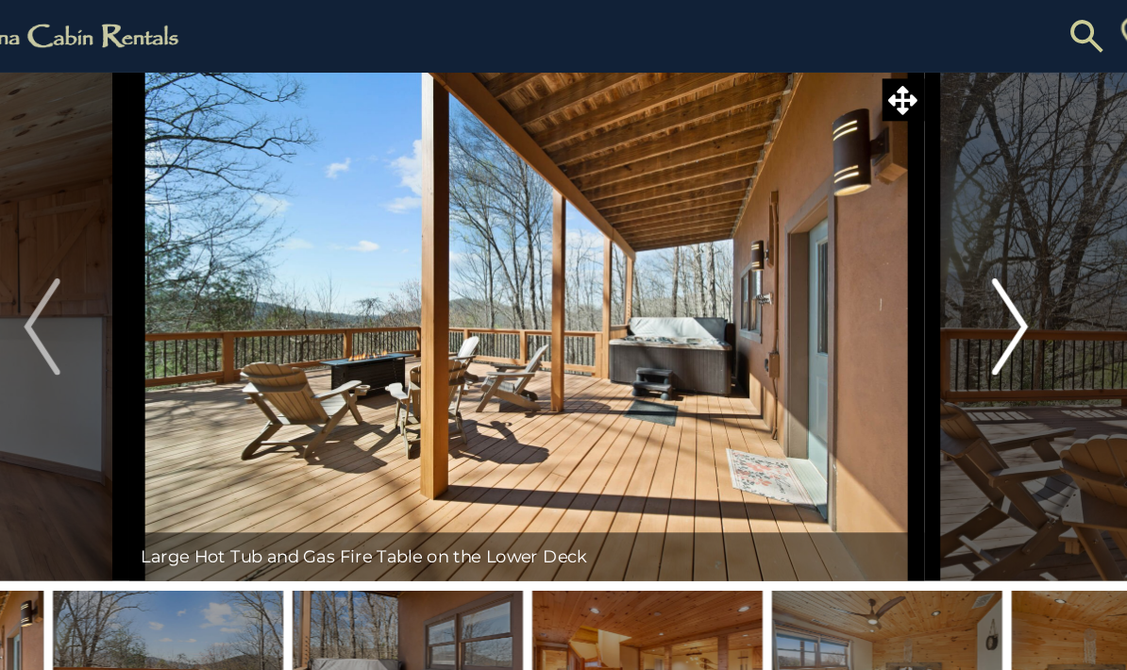
click at [927, 266] on img "Next" at bounding box center [941, 255] width 28 height 76
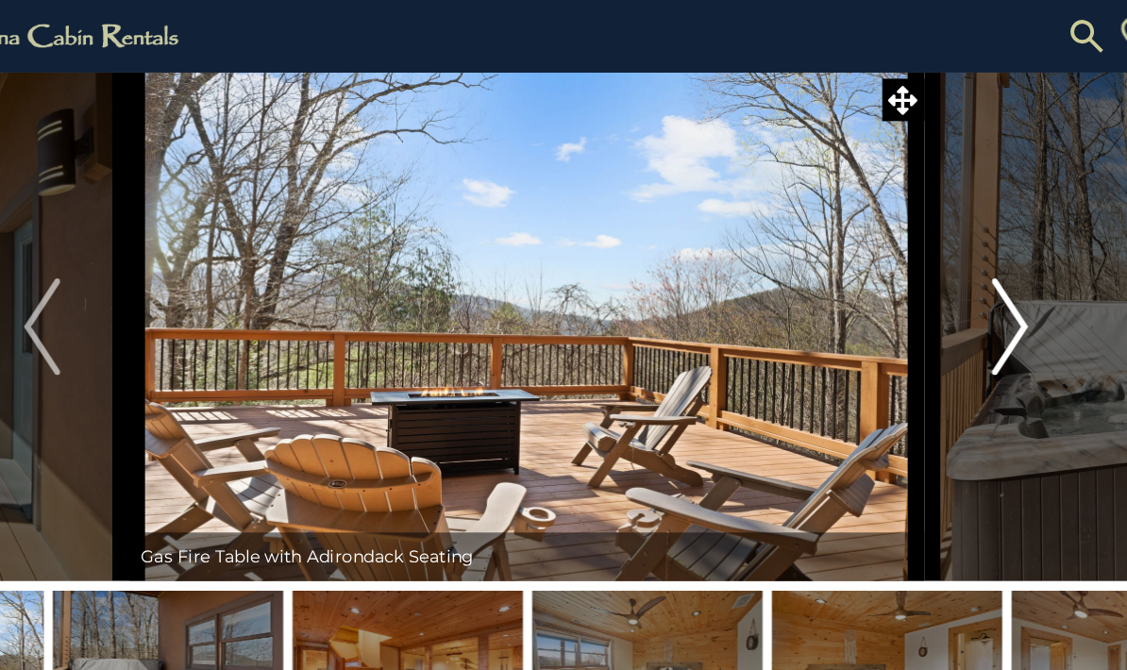
click at [927, 271] on img "Next" at bounding box center [941, 255] width 28 height 76
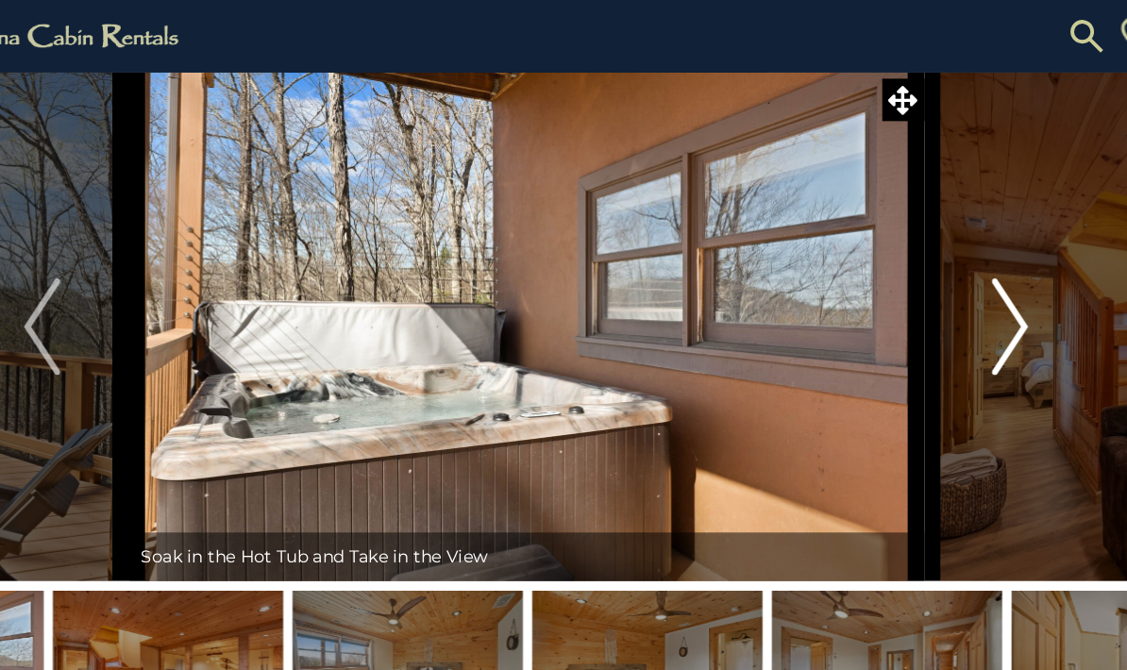
click at [927, 268] on img "Next" at bounding box center [941, 255] width 28 height 76
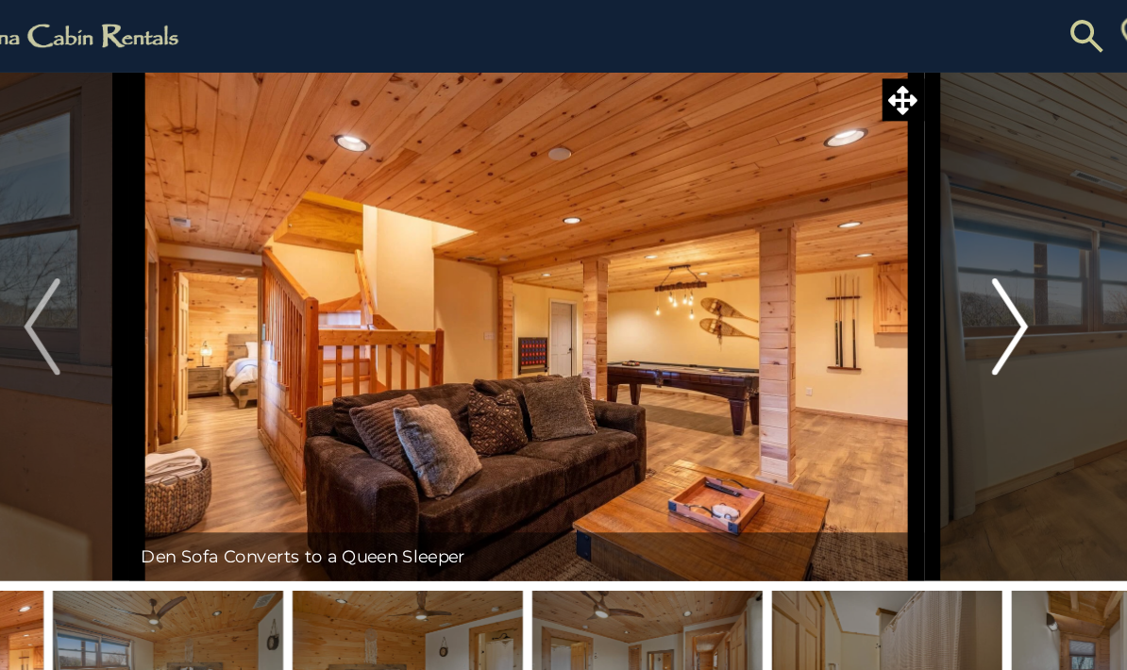
click at [927, 267] on img "Next" at bounding box center [941, 255] width 28 height 76
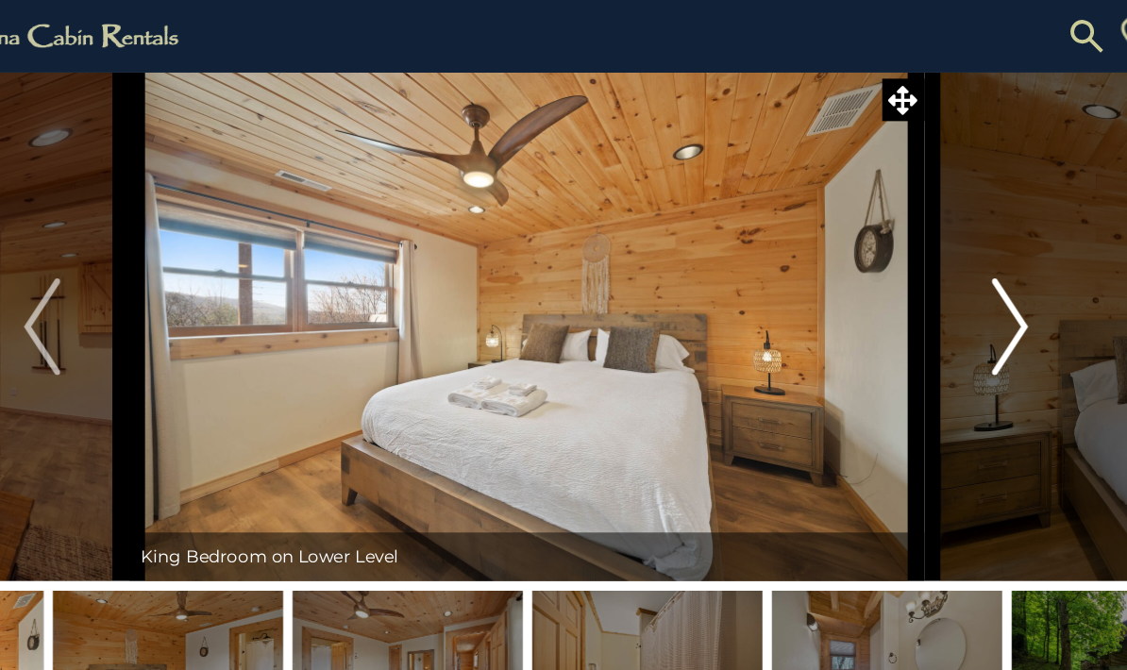
click at [927, 270] on img "Next" at bounding box center [941, 255] width 28 height 76
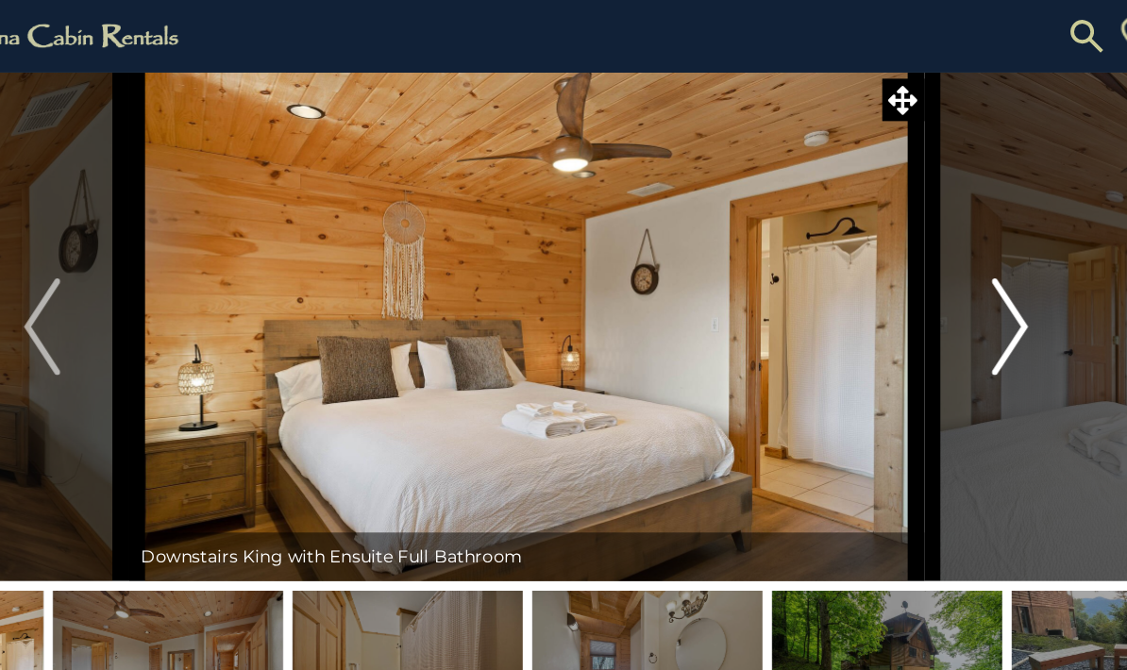
click at [927, 266] on img "Next" at bounding box center [941, 255] width 28 height 76
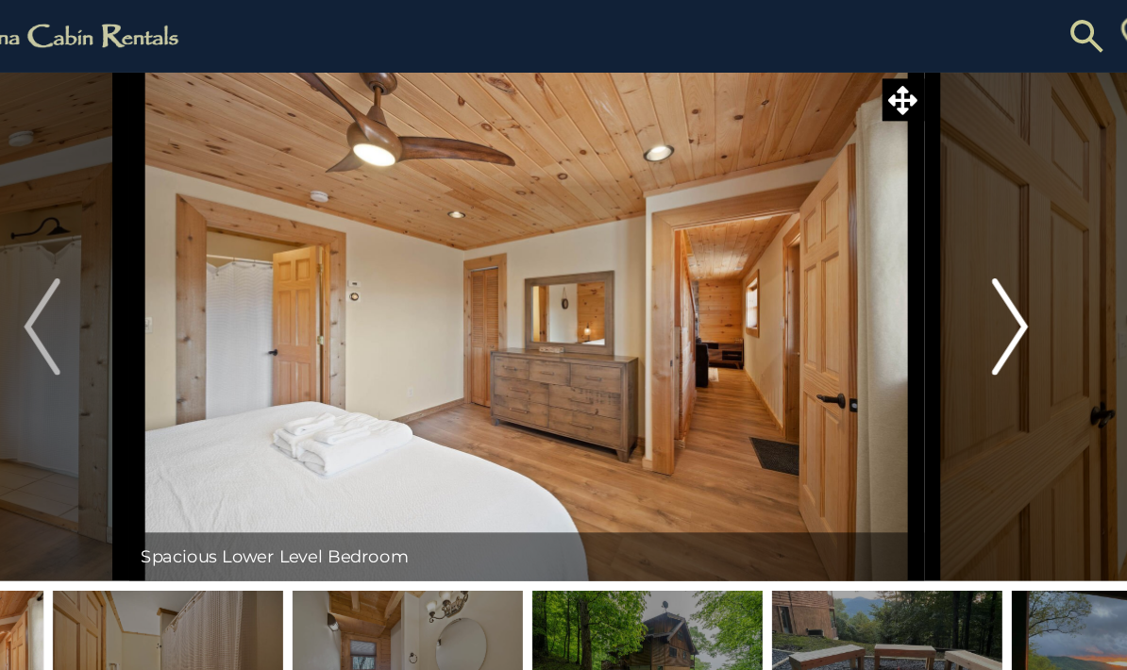
click at [927, 263] on img "Next" at bounding box center [941, 255] width 28 height 76
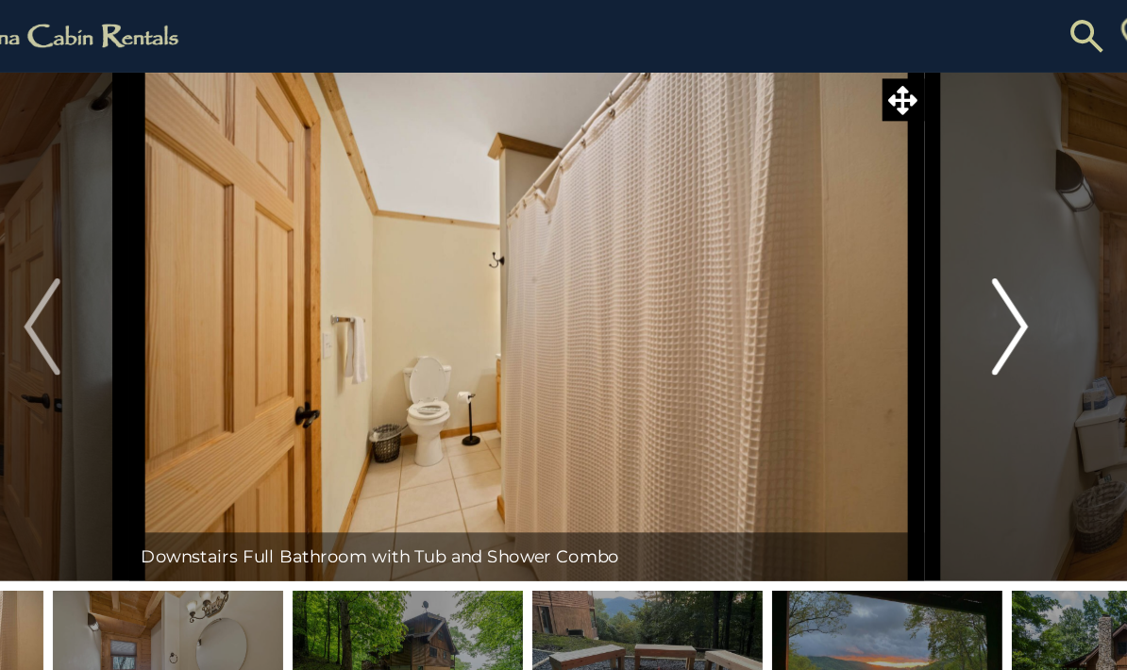
click at [927, 247] on img "Next" at bounding box center [941, 255] width 28 height 76
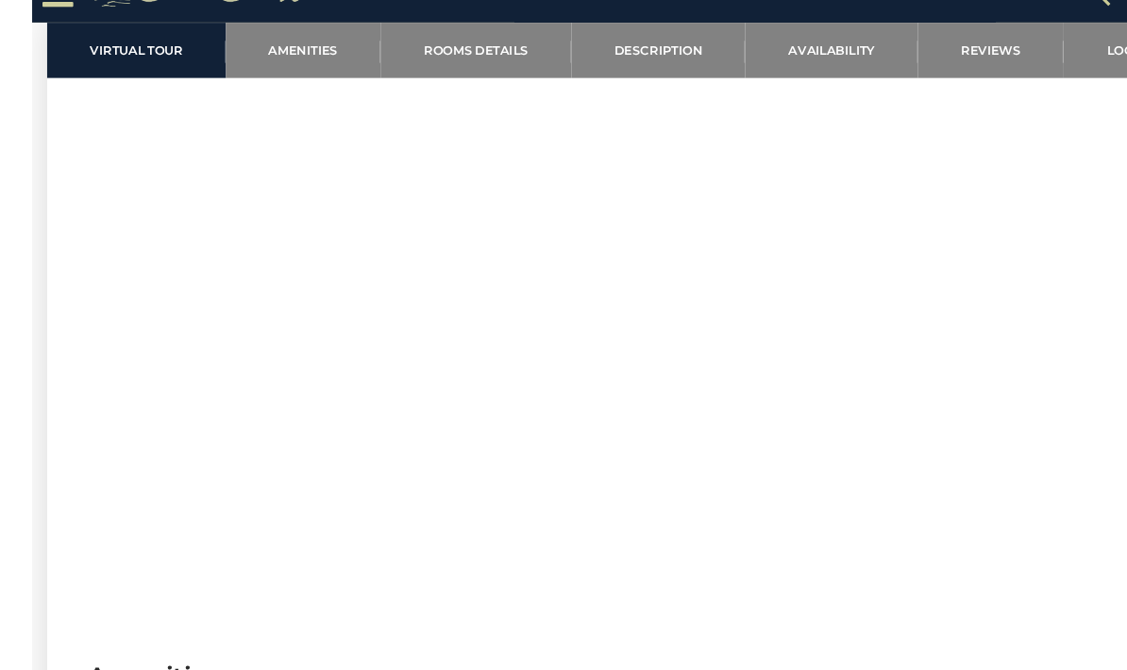
scroll to position [740, 0]
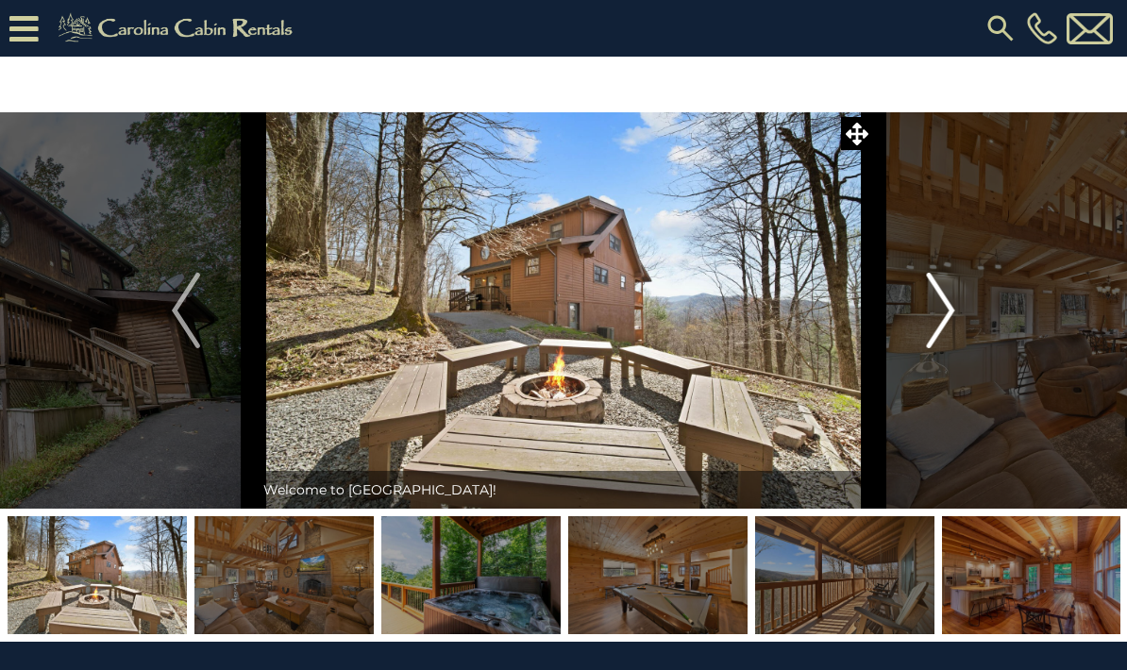
click at [934, 312] on img "Next" at bounding box center [941, 311] width 28 height 76
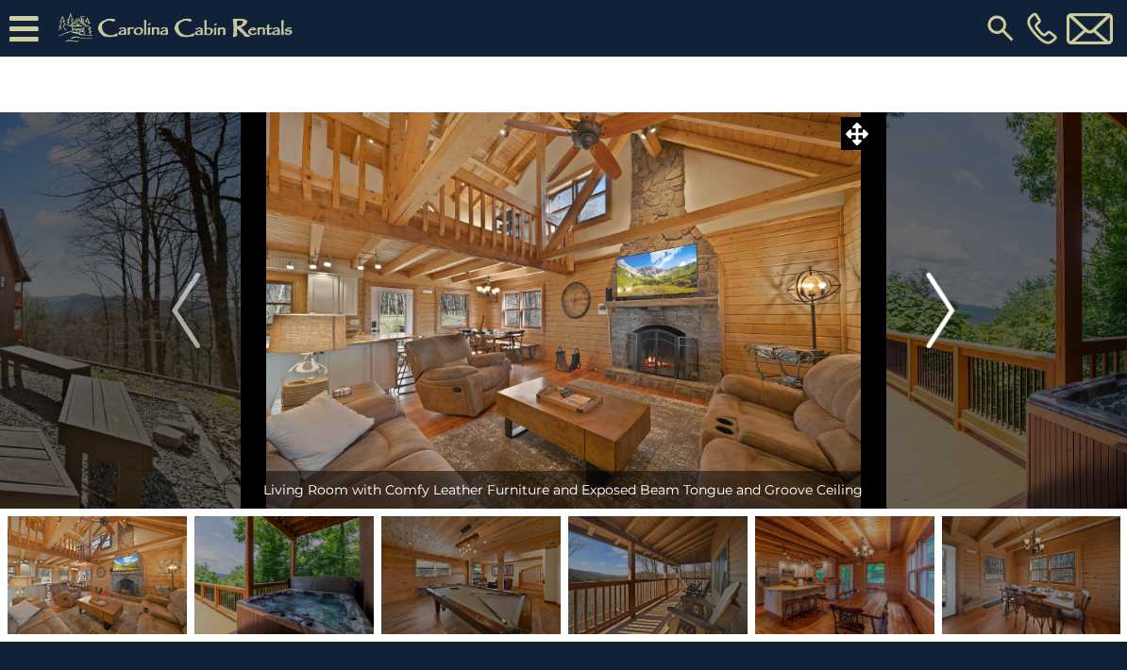
click at [940, 312] on img "Next" at bounding box center [941, 311] width 28 height 76
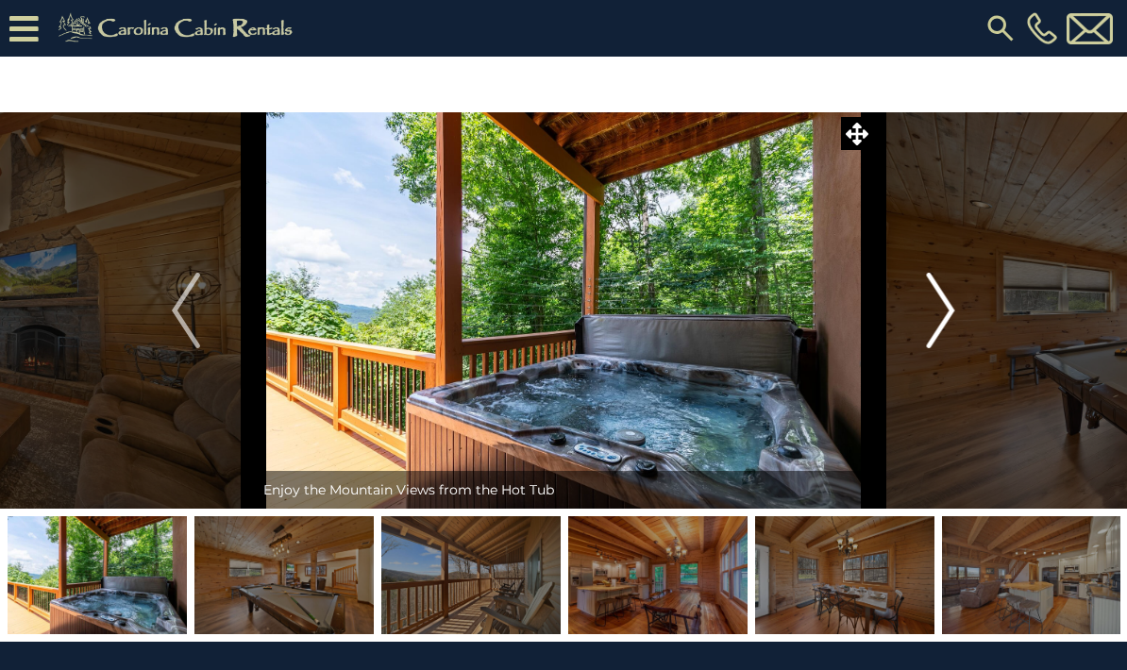
click at [930, 331] on img "Next" at bounding box center [941, 311] width 28 height 76
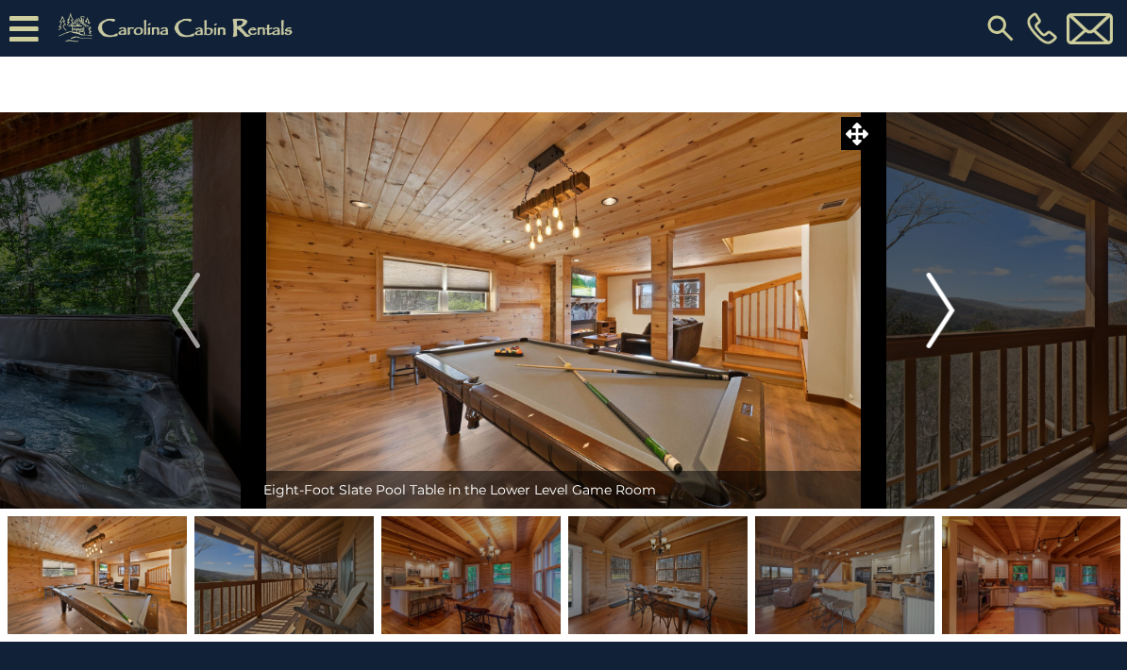
click at [931, 315] on img "Next" at bounding box center [941, 311] width 28 height 76
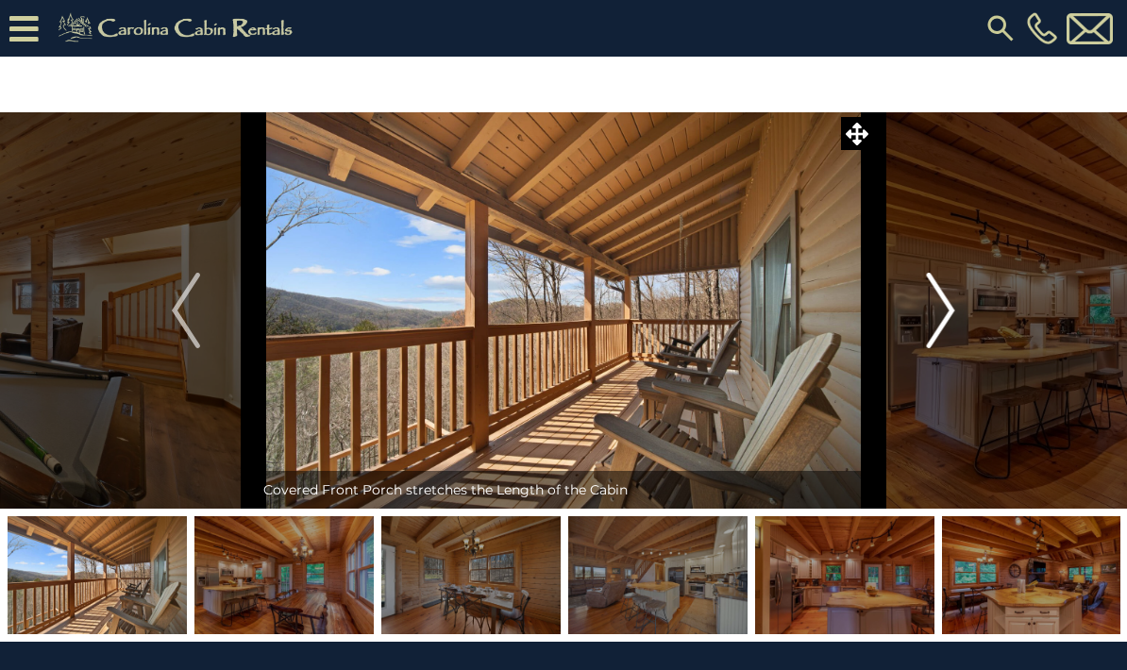
click at [943, 319] on img "Next" at bounding box center [941, 311] width 28 height 76
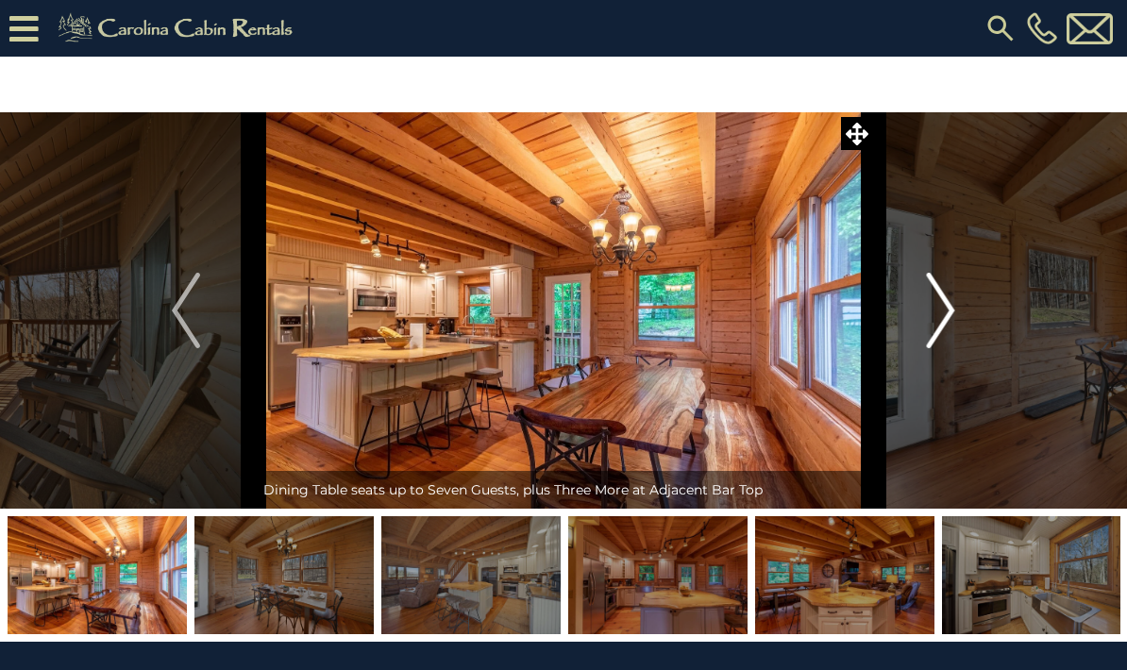
click at [931, 327] on img "Next" at bounding box center [941, 311] width 28 height 76
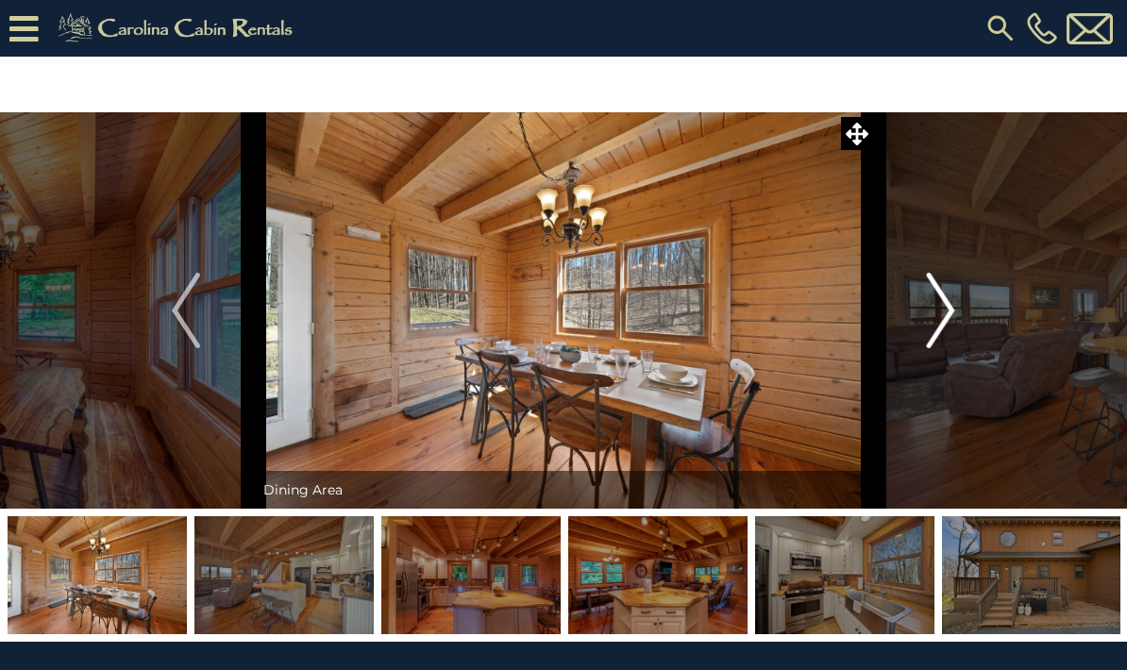
click at [946, 317] on img "Next" at bounding box center [941, 311] width 28 height 76
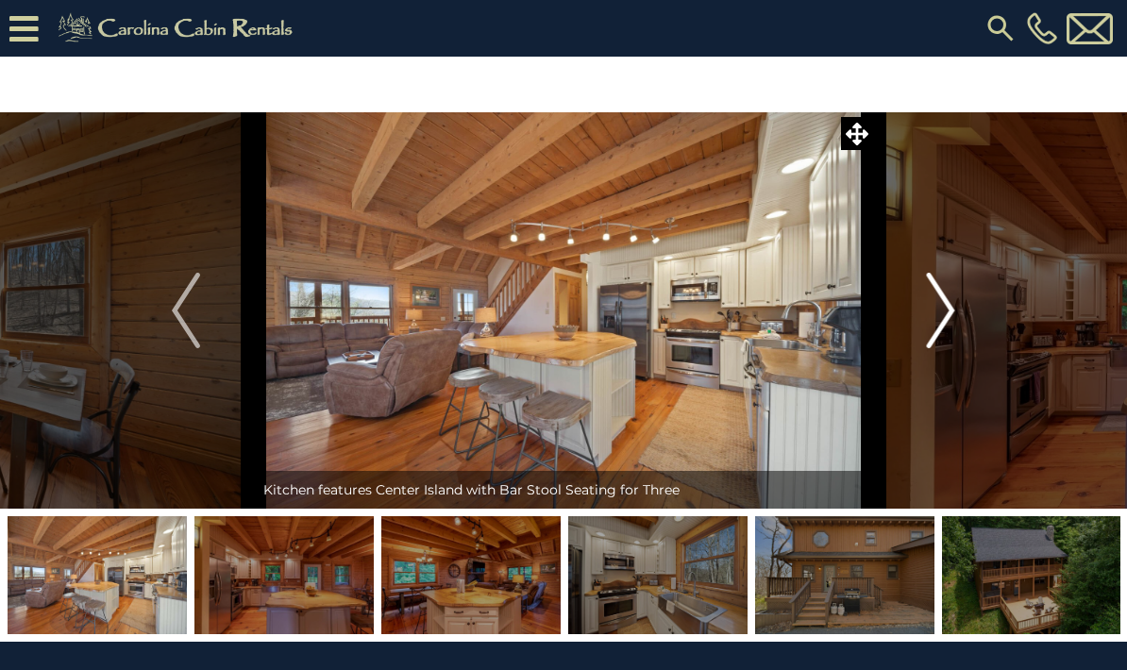
click at [935, 330] on img "Next" at bounding box center [941, 311] width 28 height 76
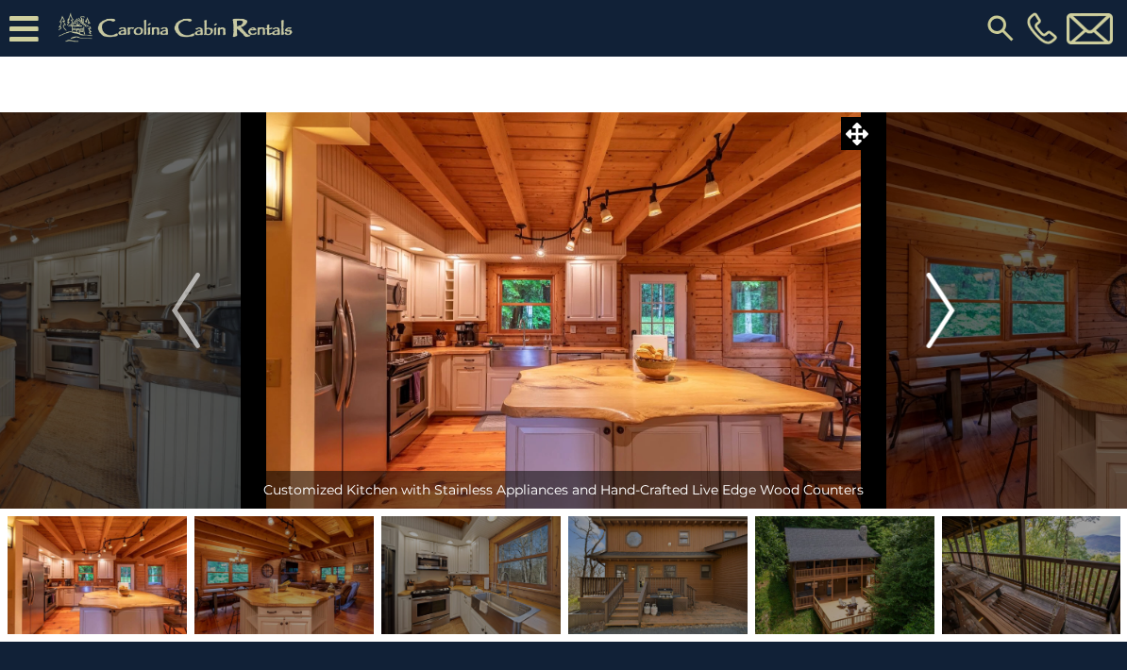
click at [941, 333] on img "Next" at bounding box center [941, 311] width 28 height 76
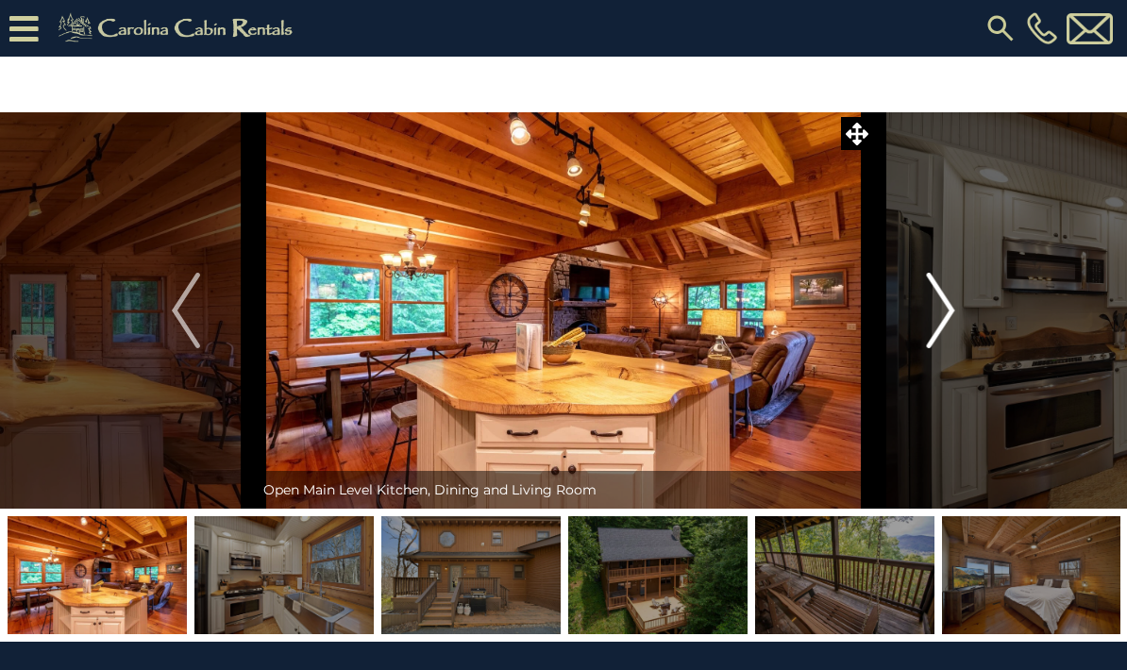
click at [938, 318] on img "Next" at bounding box center [941, 311] width 28 height 76
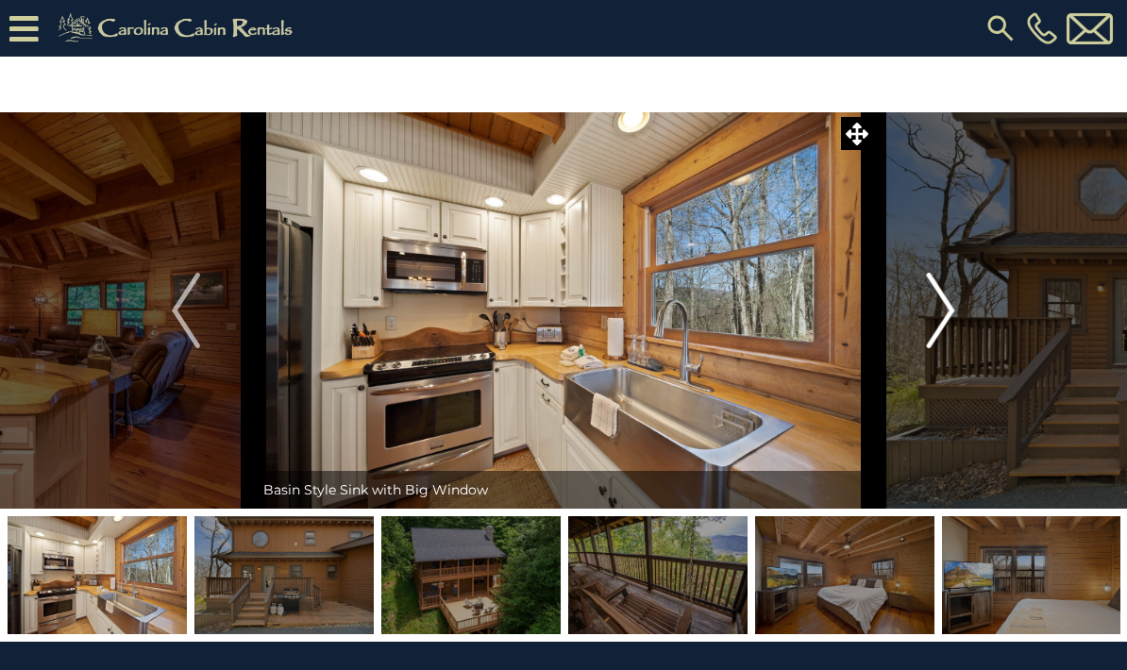
click at [935, 309] on img "Next" at bounding box center [941, 311] width 28 height 76
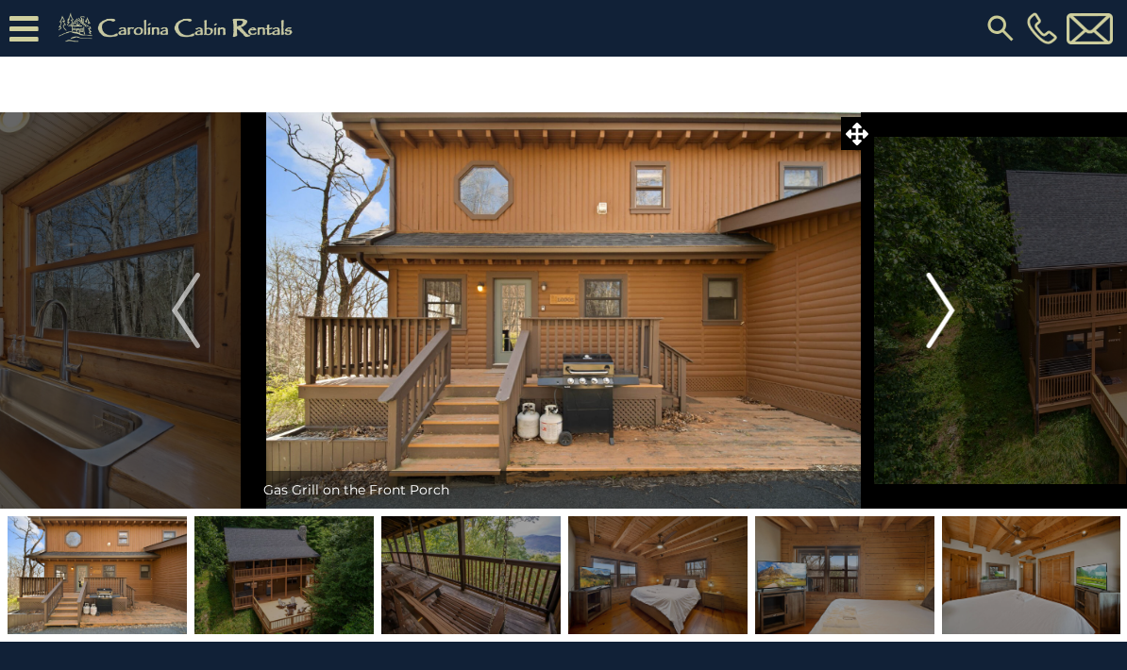
click at [921, 326] on button "Next" at bounding box center [941, 310] width 136 height 396
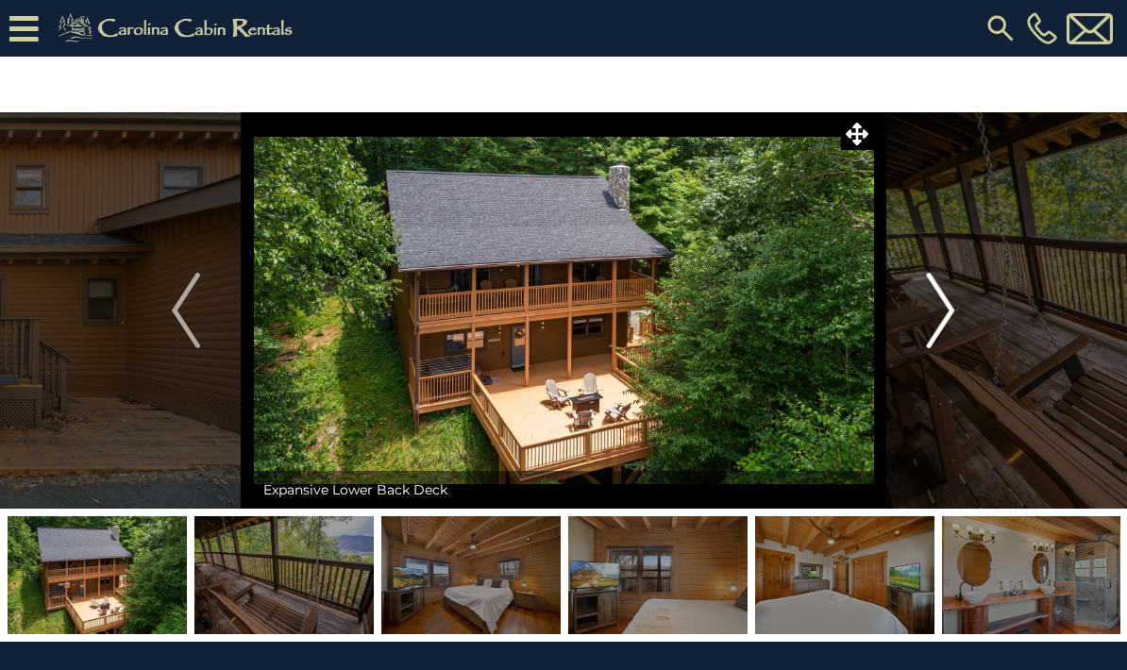
click at [950, 304] on img "Next" at bounding box center [941, 311] width 28 height 76
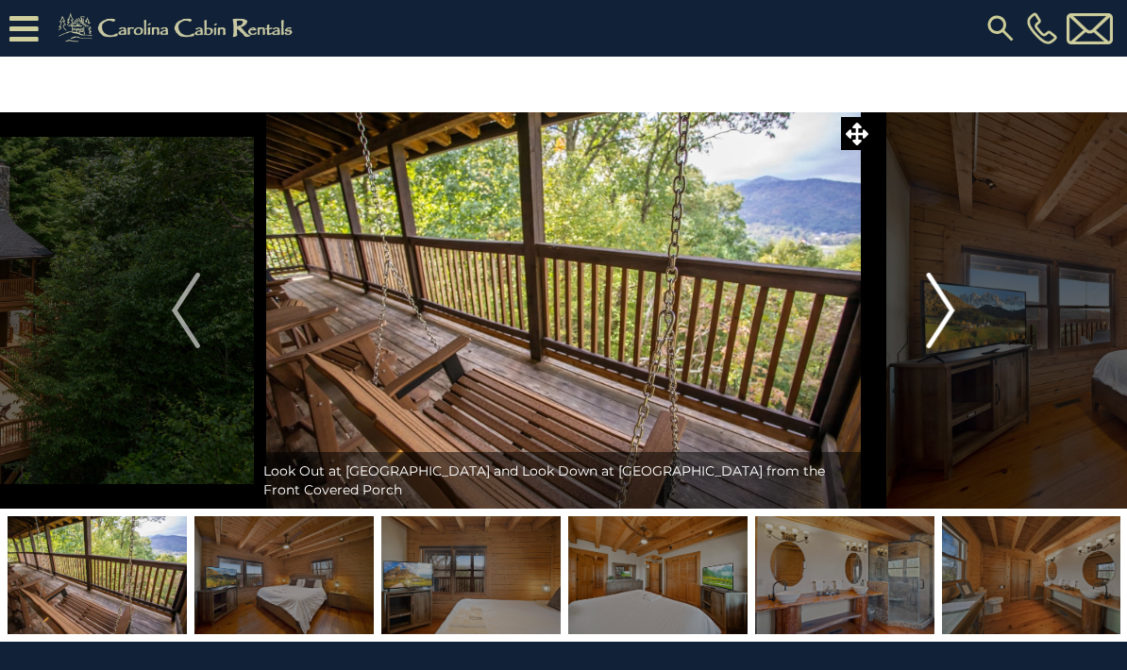
click at [938, 320] on img "Next" at bounding box center [941, 311] width 28 height 76
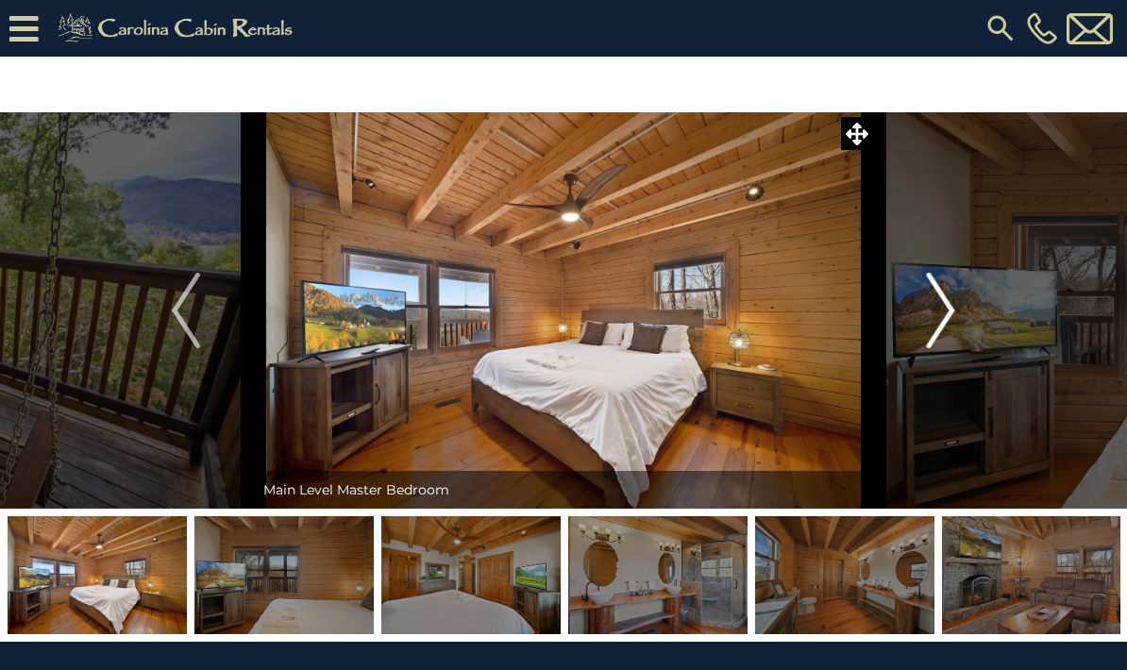
click at [947, 300] on img "Next" at bounding box center [941, 311] width 28 height 76
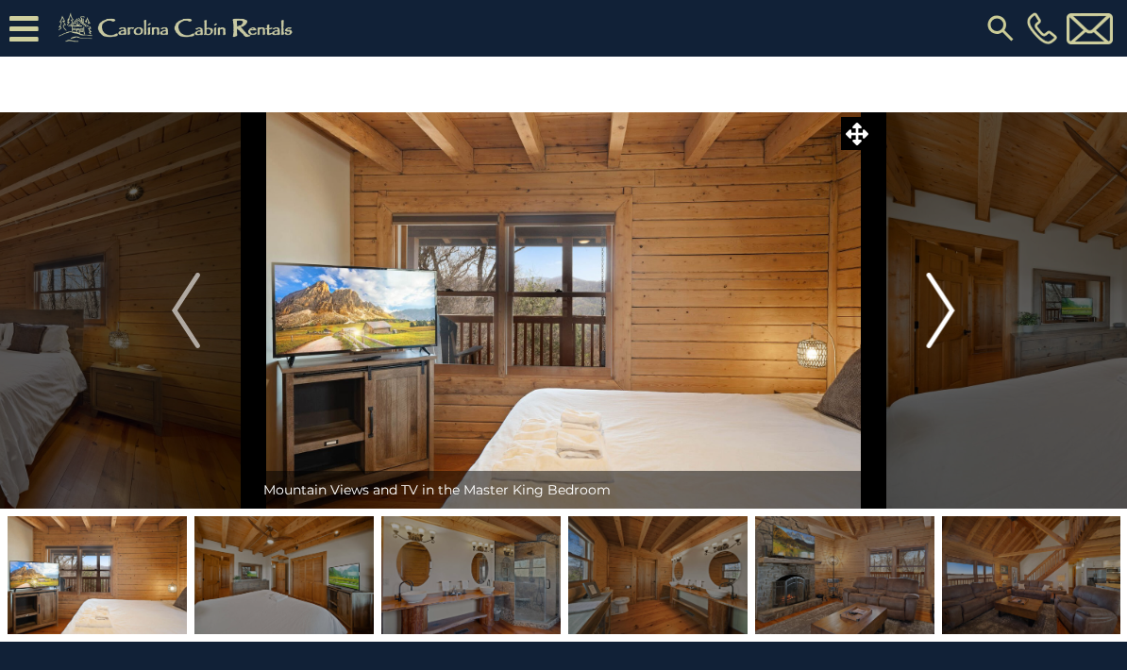
click at [934, 324] on img "Next" at bounding box center [941, 311] width 28 height 76
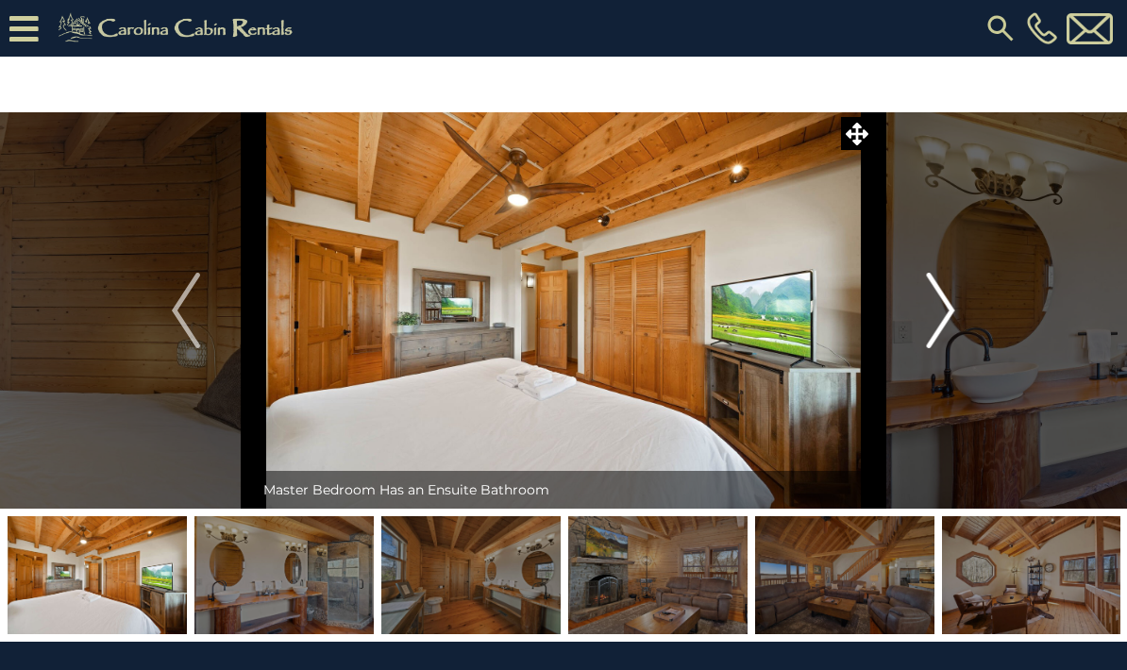
click at [935, 318] on img "Next" at bounding box center [941, 311] width 28 height 76
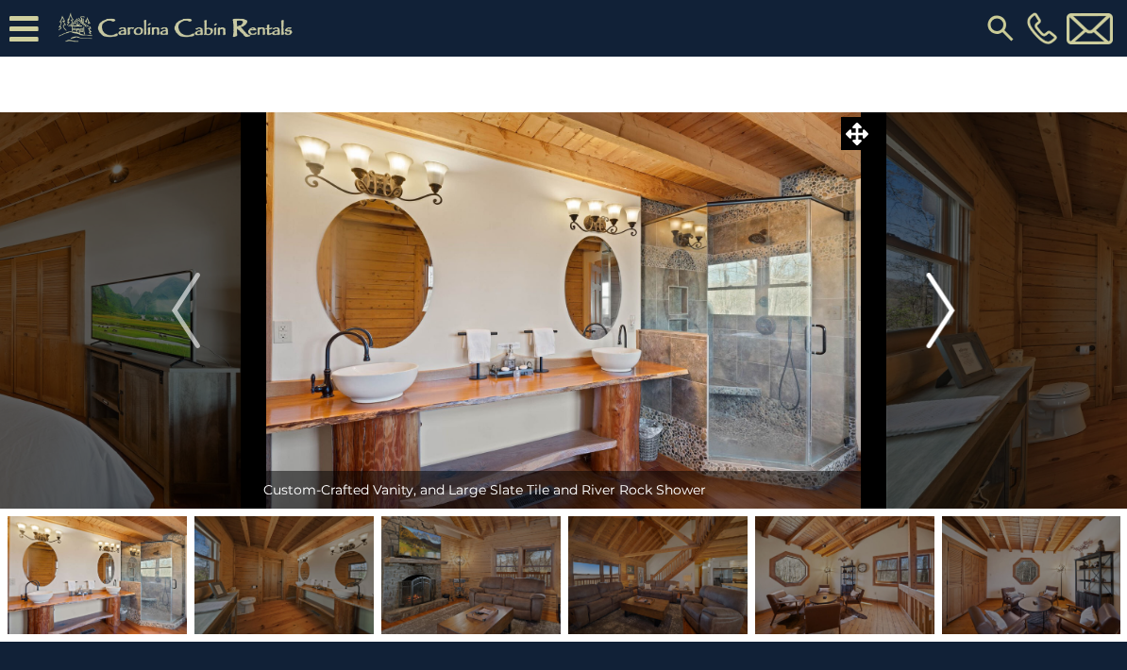
click at [951, 315] on img "Next" at bounding box center [941, 311] width 28 height 76
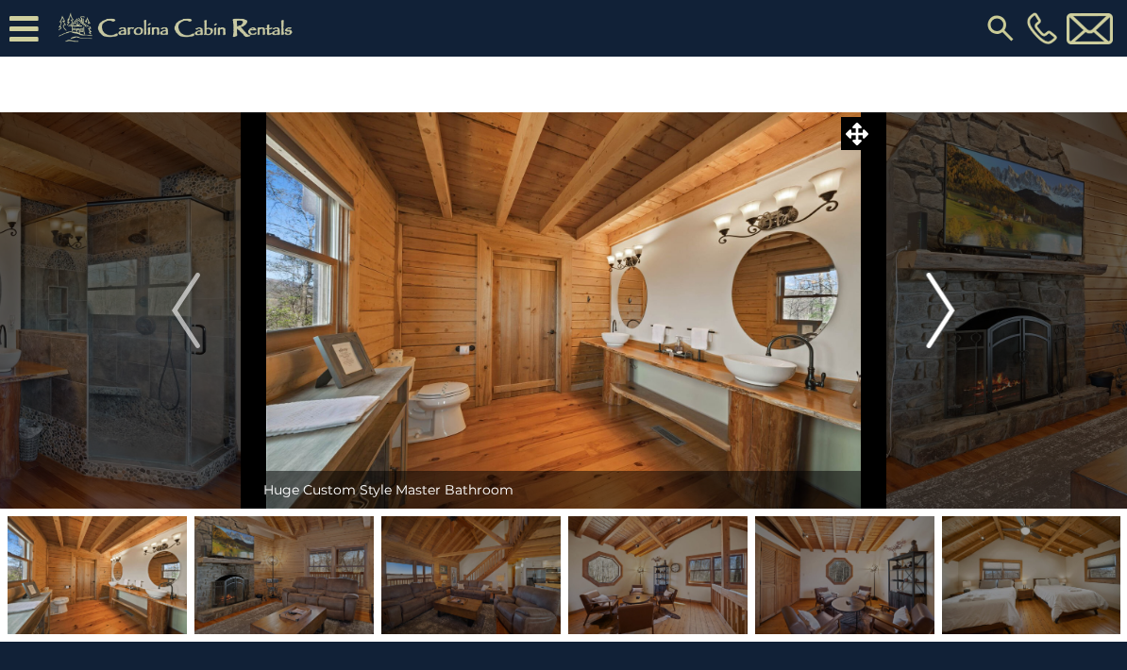
click at [930, 302] on img "Next" at bounding box center [941, 311] width 28 height 76
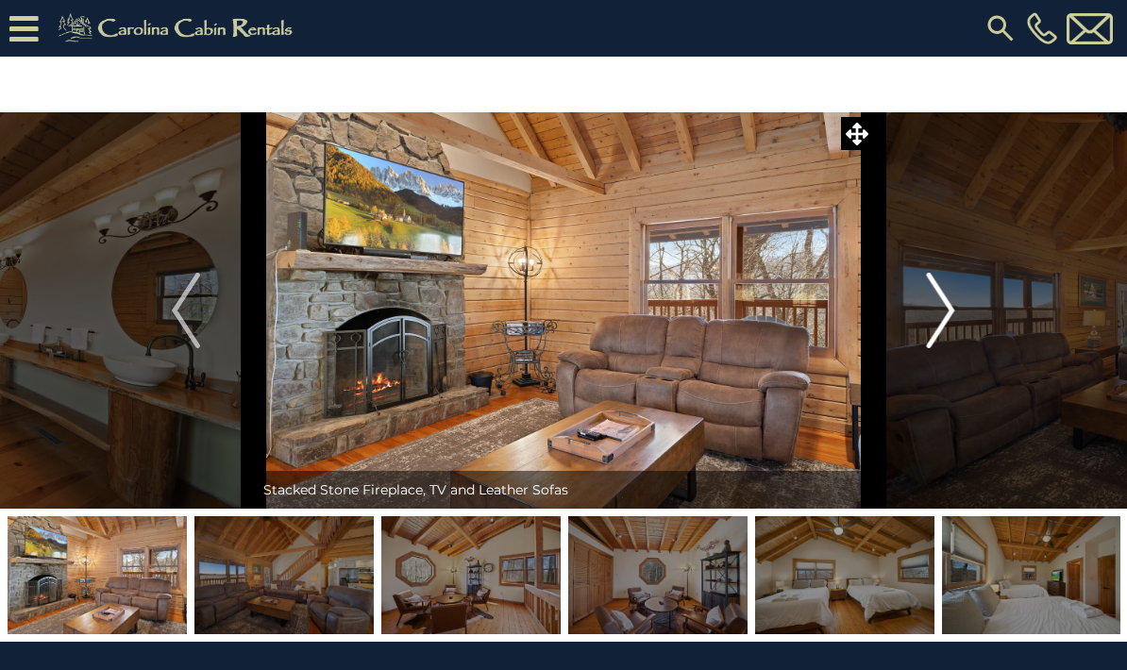
click at [946, 324] on img "Next" at bounding box center [941, 311] width 28 height 76
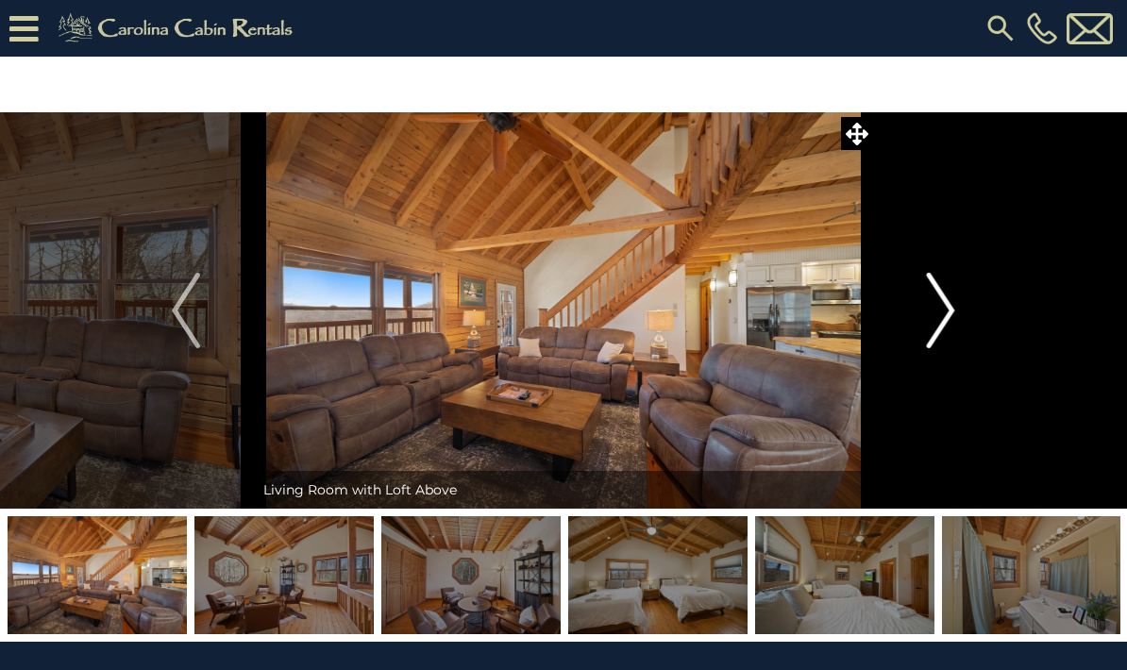
click at [934, 311] on img "Next" at bounding box center [941, 311] width 28 height 76
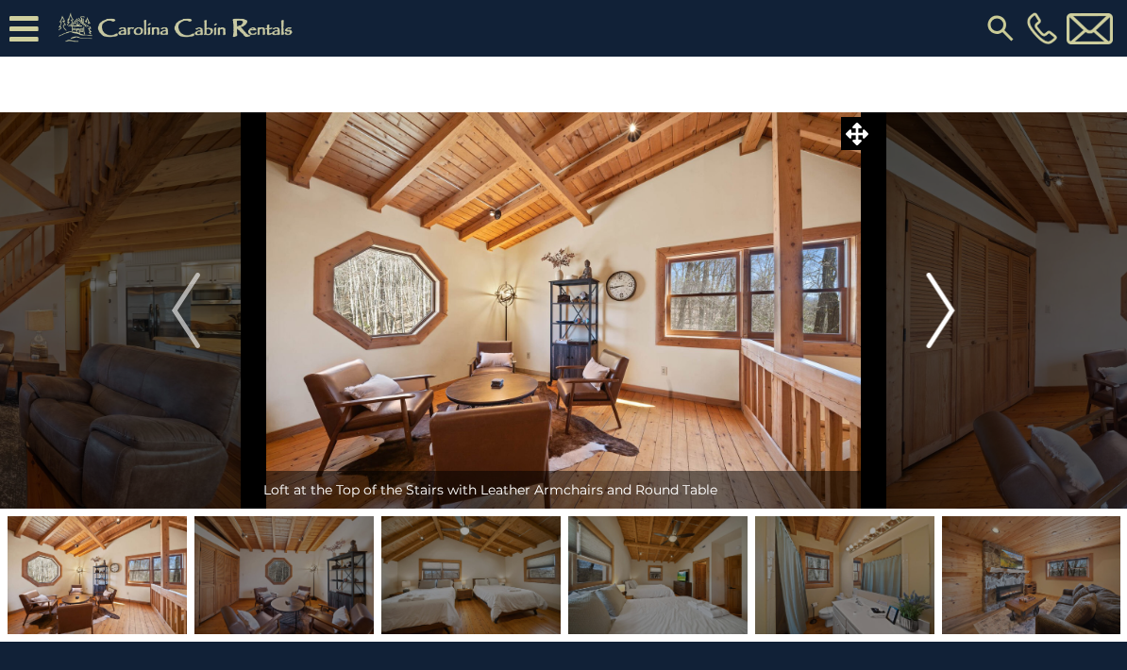
click at [949, 295] on img "Next" at bounding box center [941, 311] width 28 height 76
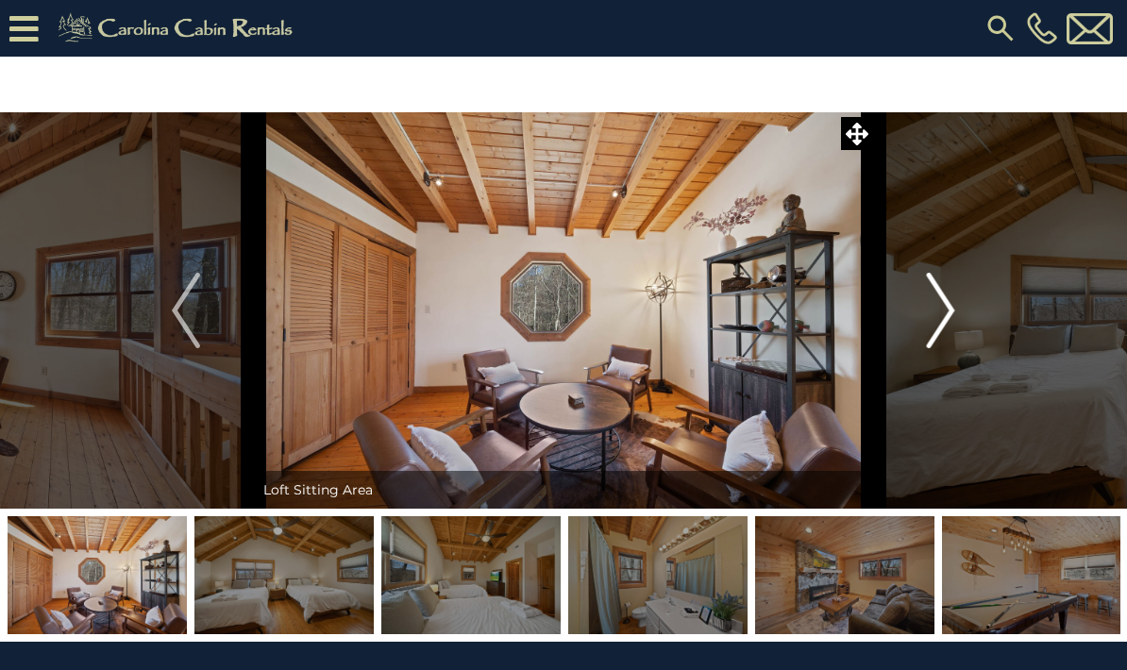
click at [945, 322] on img "Next" at bounding box center [941, 311] width 28 height 76
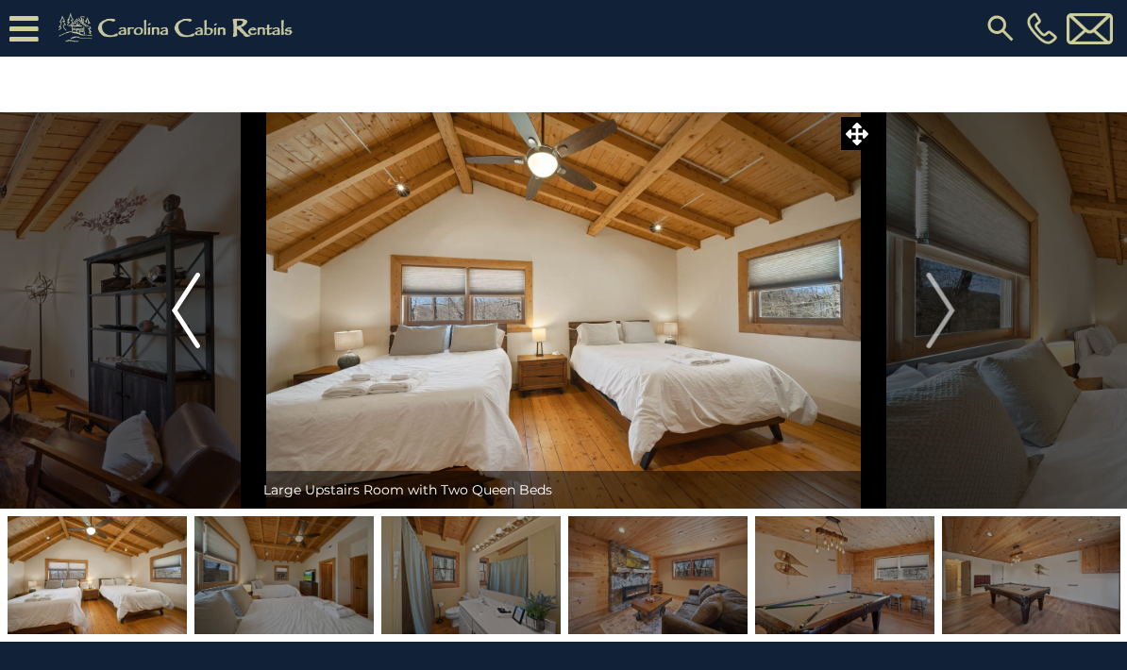
click at [183, 315] on img "Previous" at bounding box center [186, 311] width 28 height 76
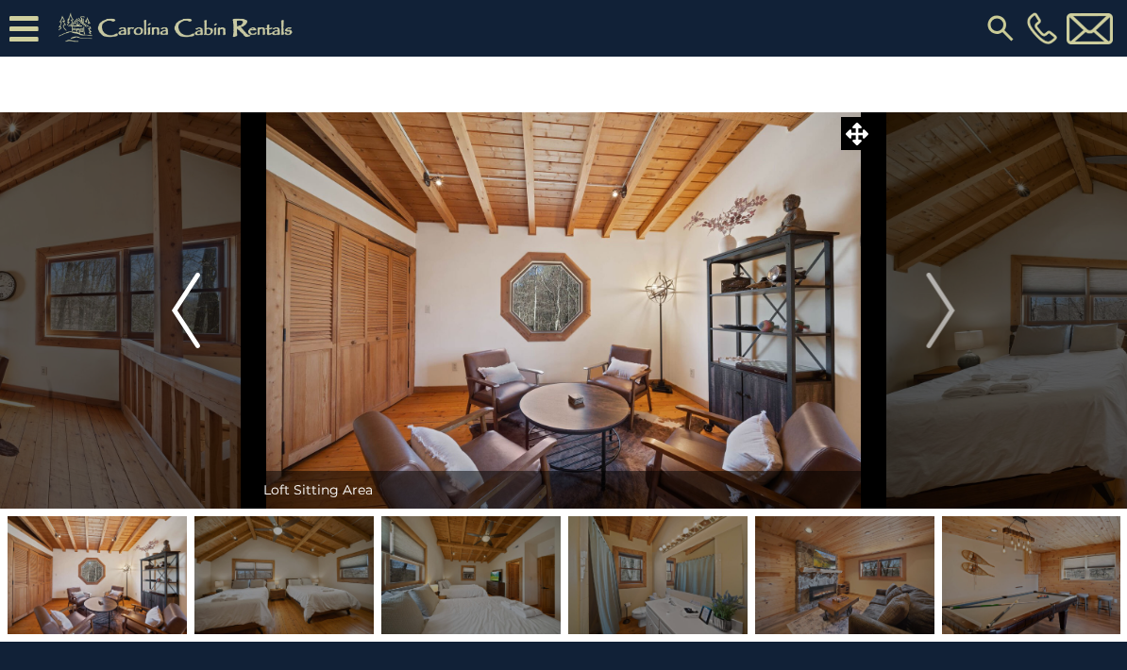
click at [194, 323] on img "Previous" at bounding box center [186, 311] width 28 height 76
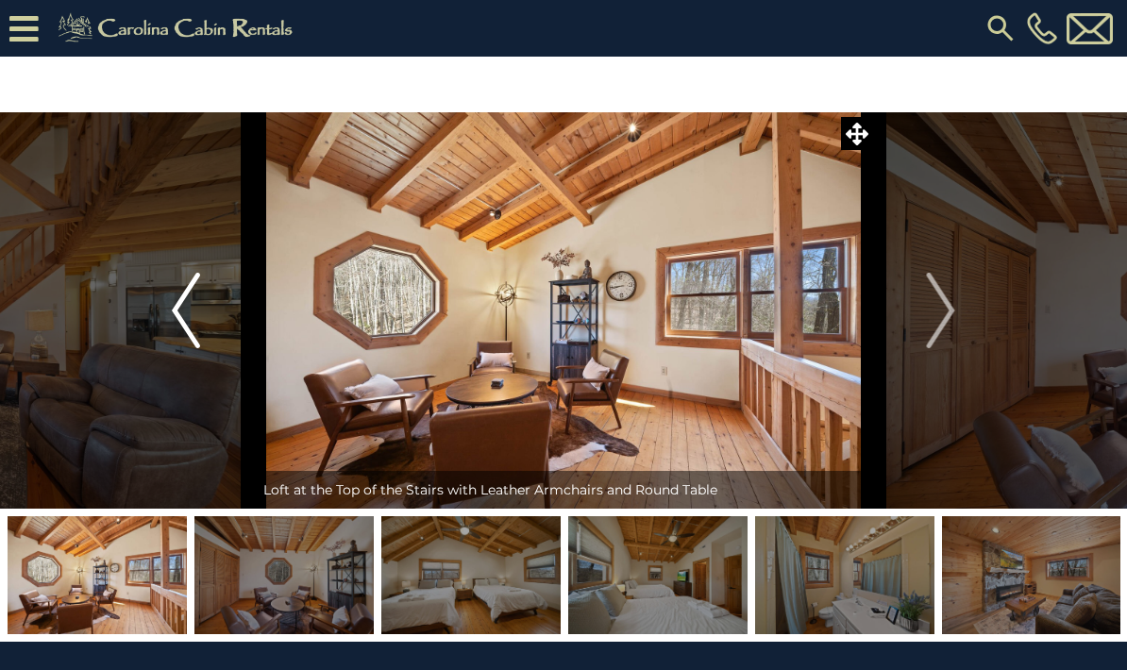
click at [194, 311] on img "Previous" at bounding box center [186, 311] width 28 height 76
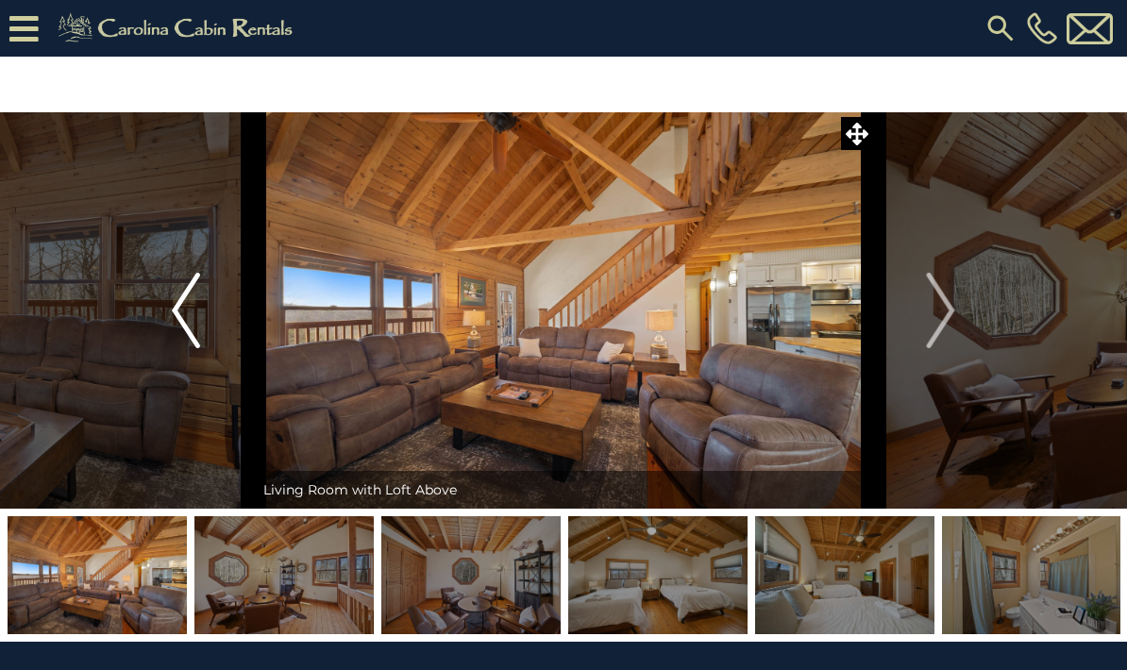
click at [185, 320] on img "Previous" at bounding box center [186, 311] width 28 height 76
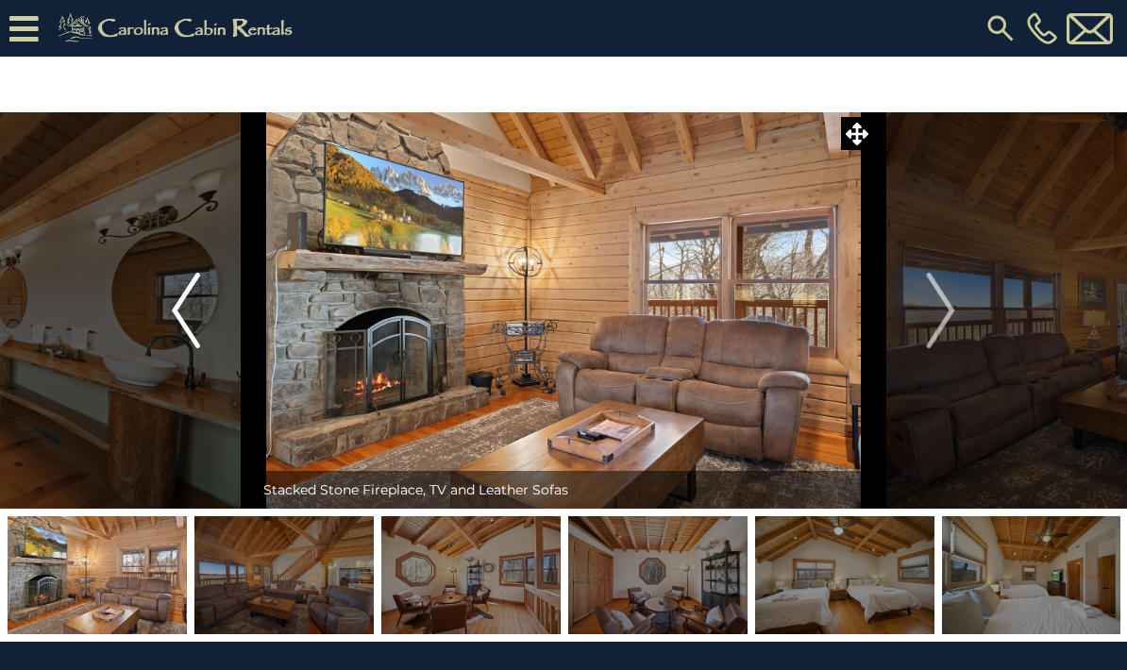
click at [188, 322] on img "Previous" at bounding box center [186, 311] width 28 height 76
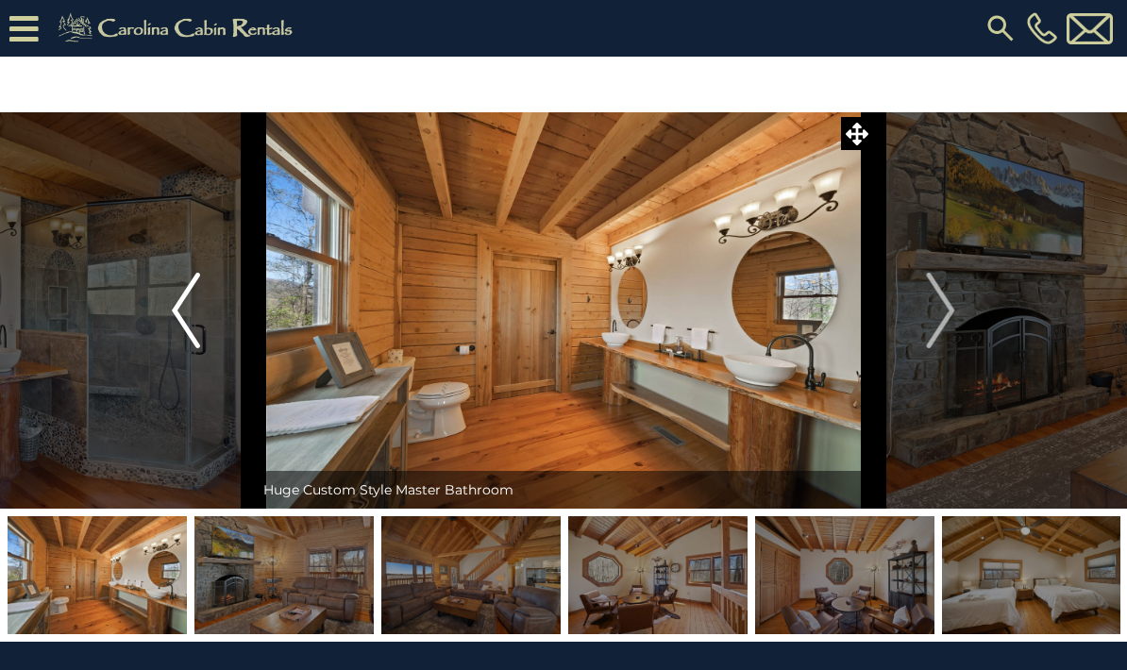
click at [185, 323] on img "Previous" at bounding box center [186, 311] width 28 height 76
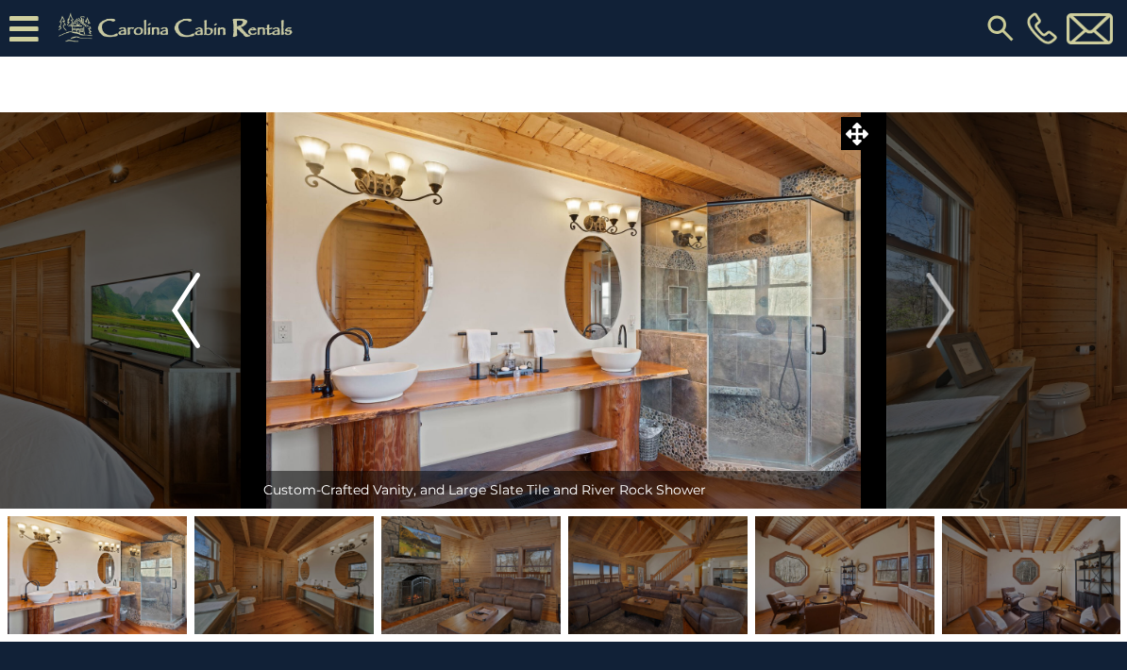
click at [182, 337] on img "Previous" at bounding box center [186, 311] width 28 height 76
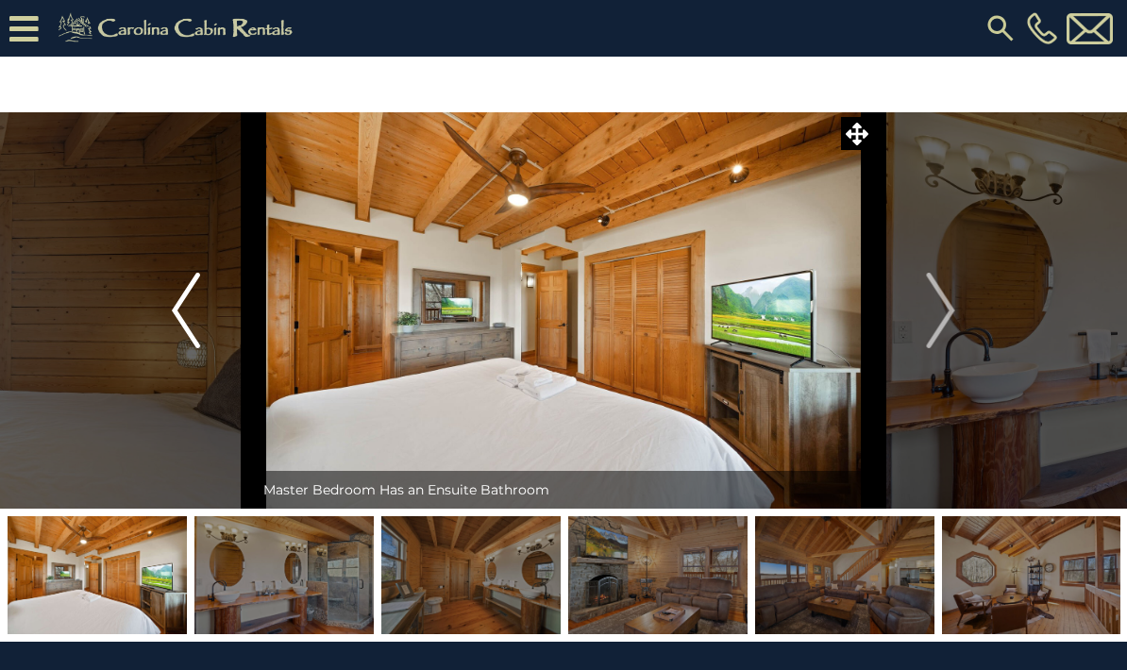
click at [190, 328] on img "Previous" at bounding box center [186, 311] width 28 height 76
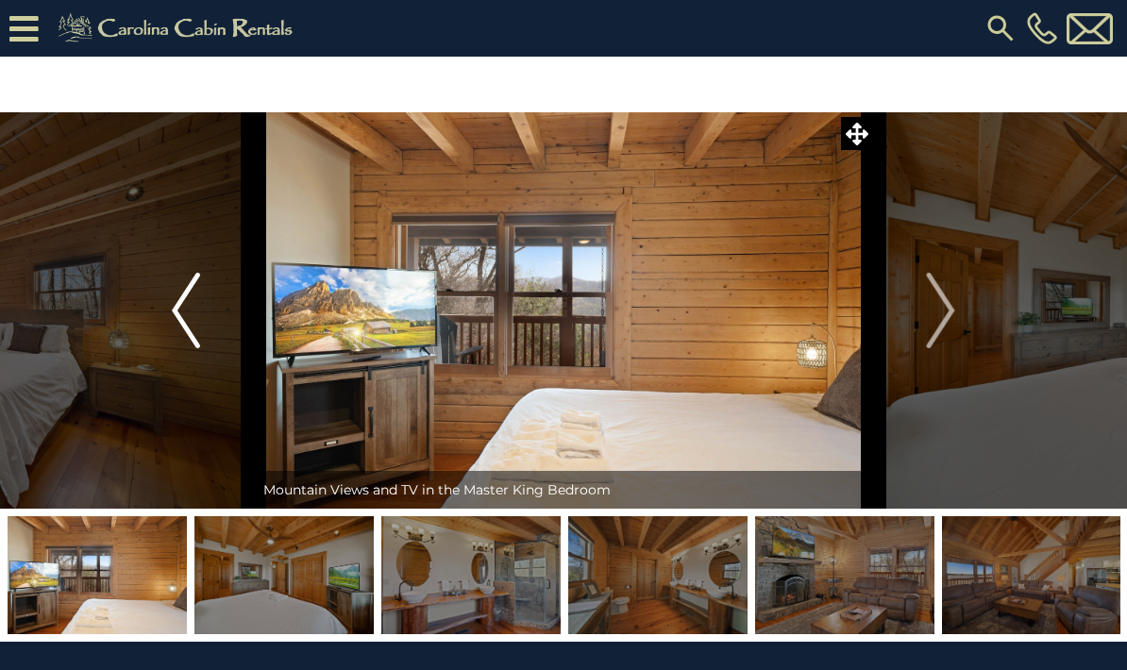
click at [179, 347] on img "Previous" at bounding box center [186, 311] width 28 height 76
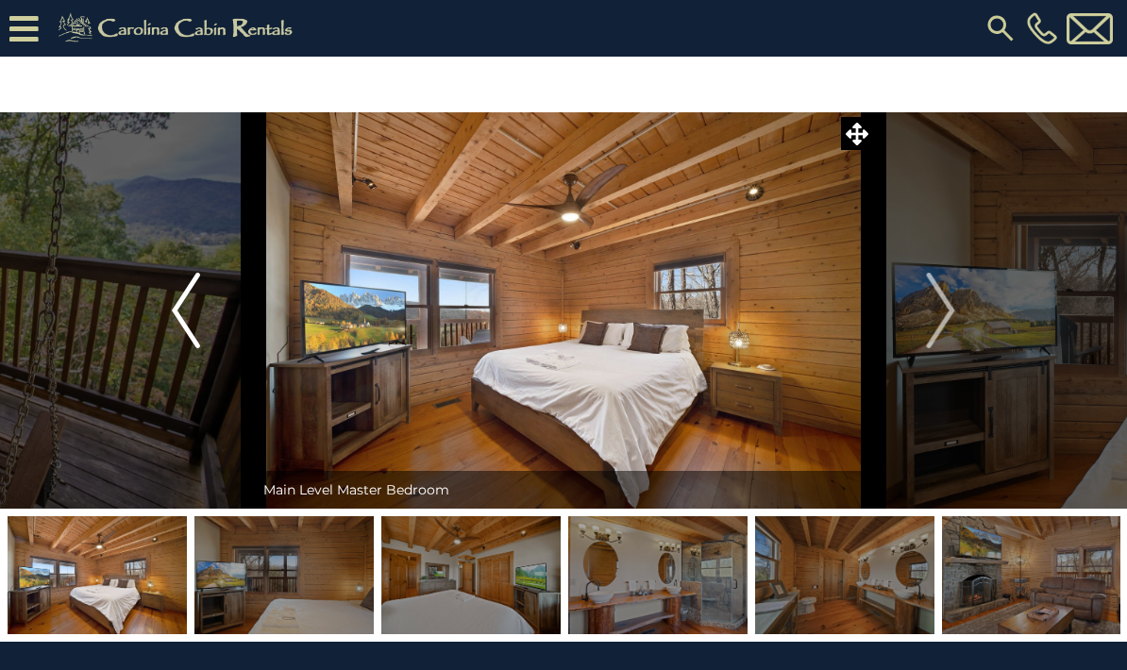
click at [191, 363] on button "Previous" at bounding box center [186, 310] width 136 height 396
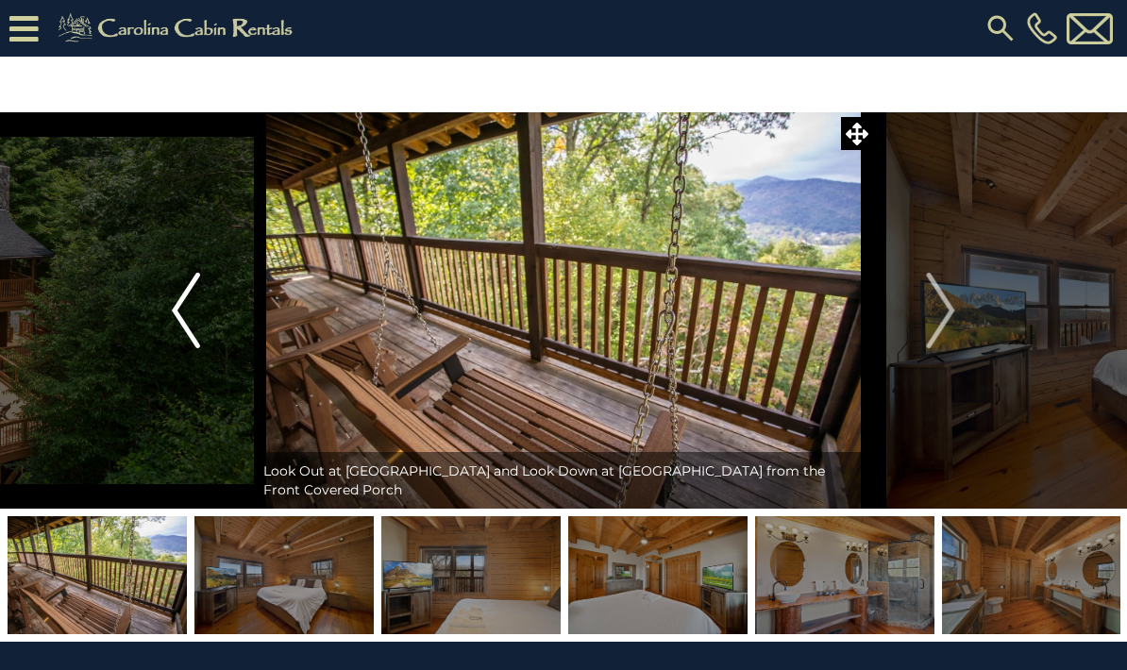
click at [208, 326] on button "Previous" at bounding box center [186, 310] width 136 height 396
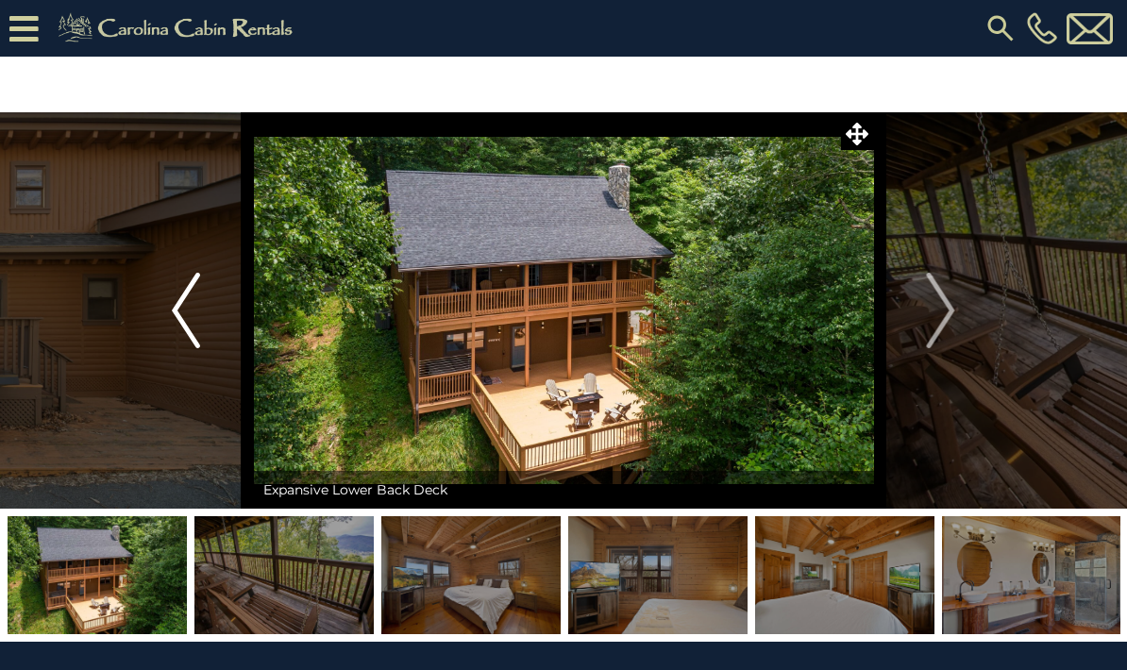
click at [209, 320] on button "Previous" at bounding box center [186, 310] width 136 height 396
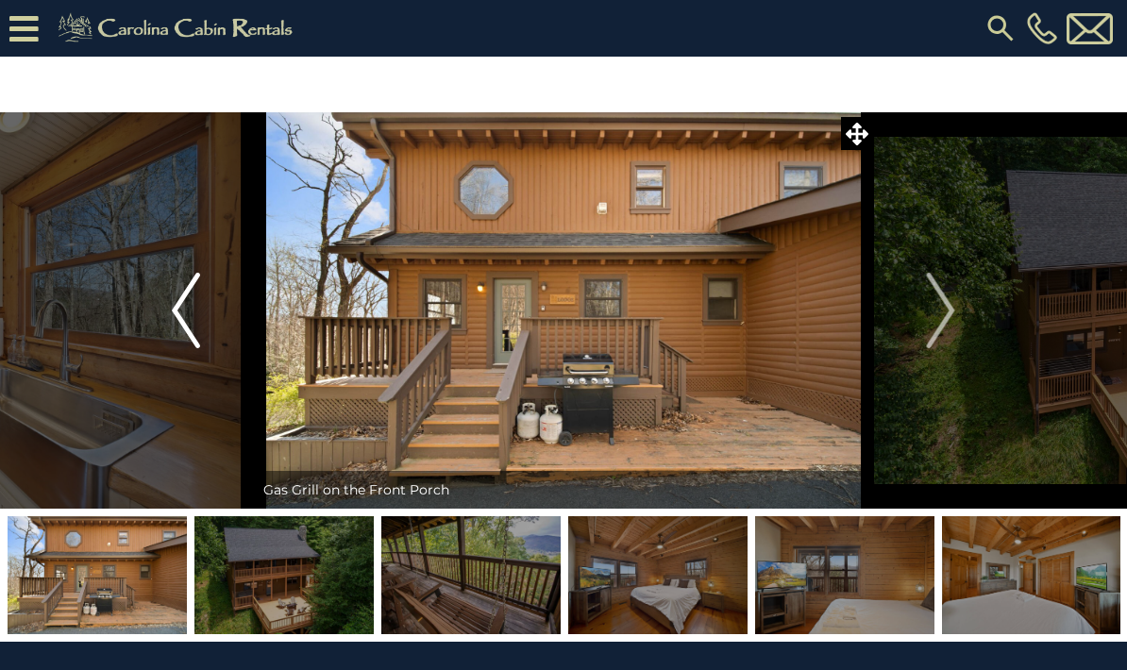
click at [201, 324] on button "Previous" at bounding box center [186, 310] width 136 height 396
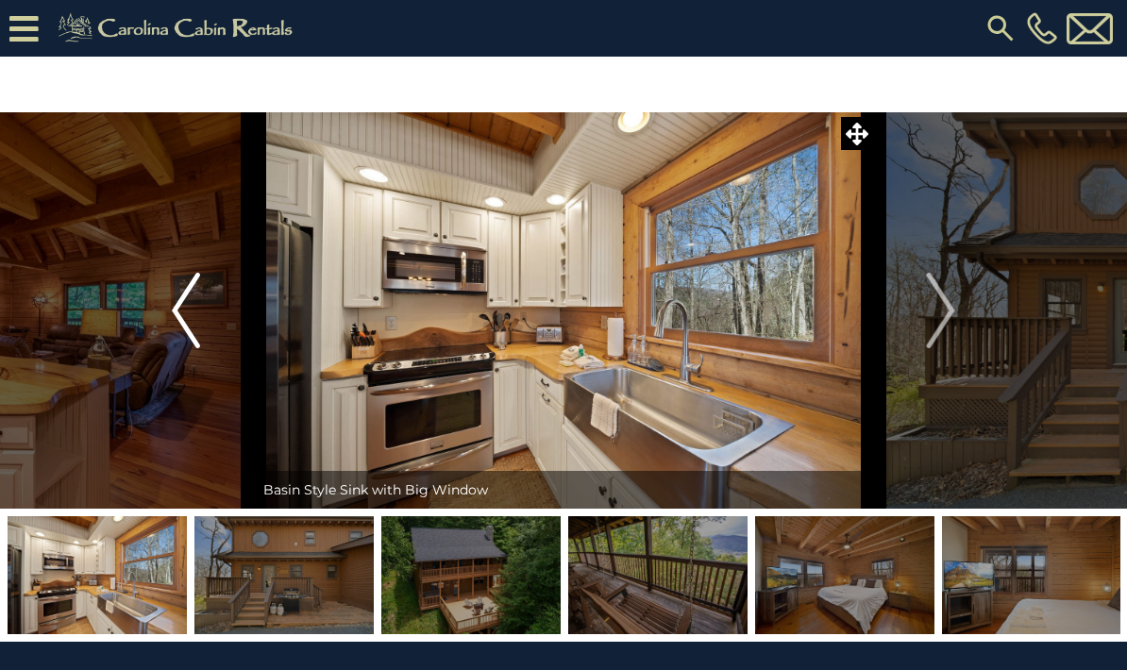
click at [205, 339] on button "Previous" at bounding box center [186, 310] width 136 height 396
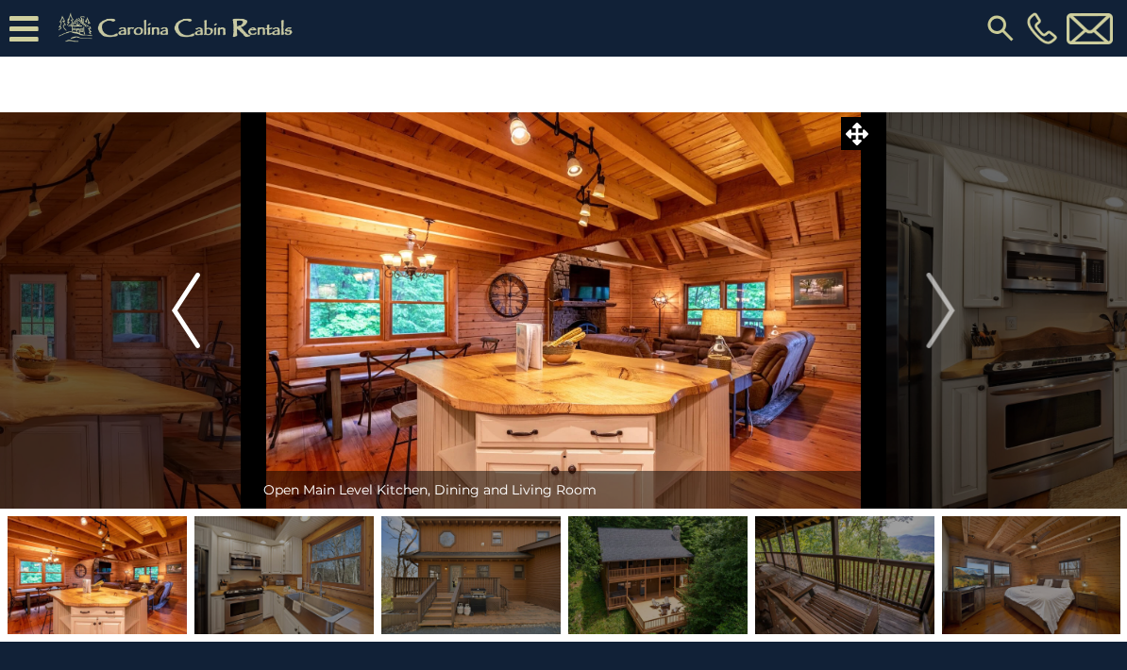
click at [194, 335] on img "Previous" at bounding box center [186, 311] width 28 height 76
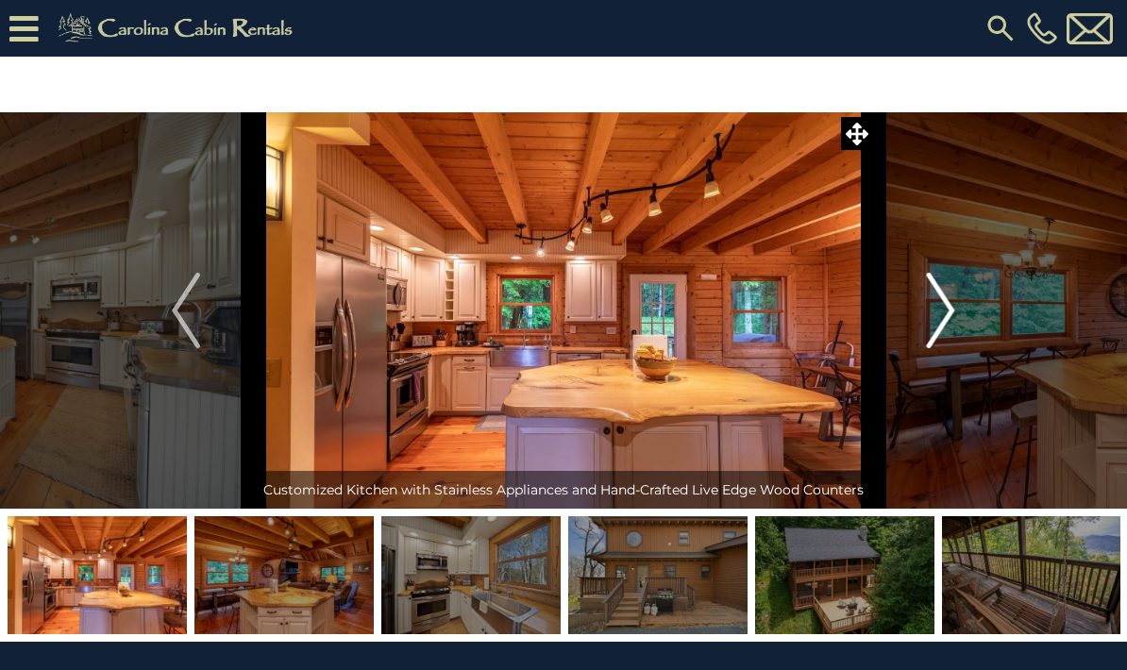
click at [967, 327] on button "Next" at bounding box center [941, 310] width 136 height 396
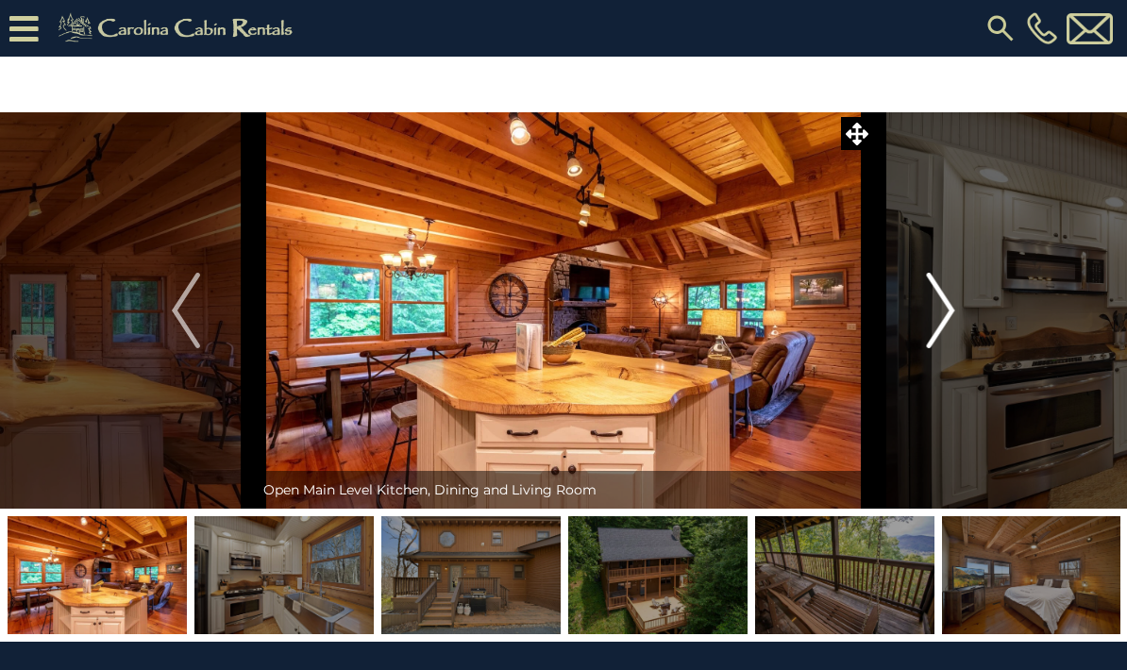
click at [917, 301] on button "Next" at bounding box center [941, 310] width 136 height 396
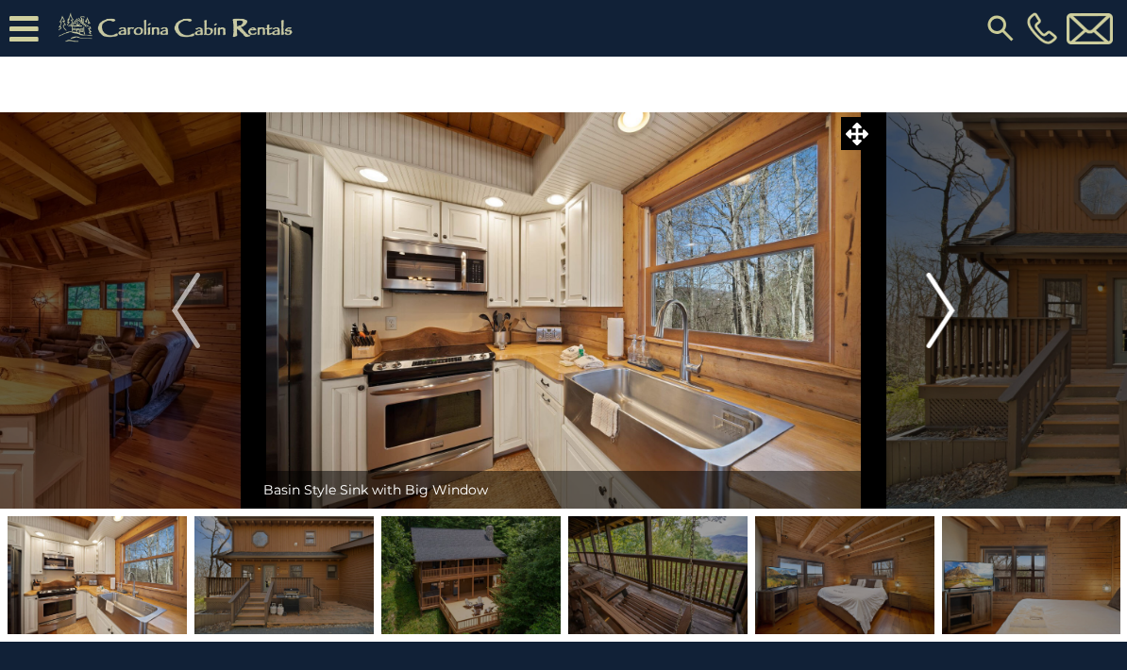
click at [934, 316] on img "Next" at bounding box center [941, 311] width 28 height 76
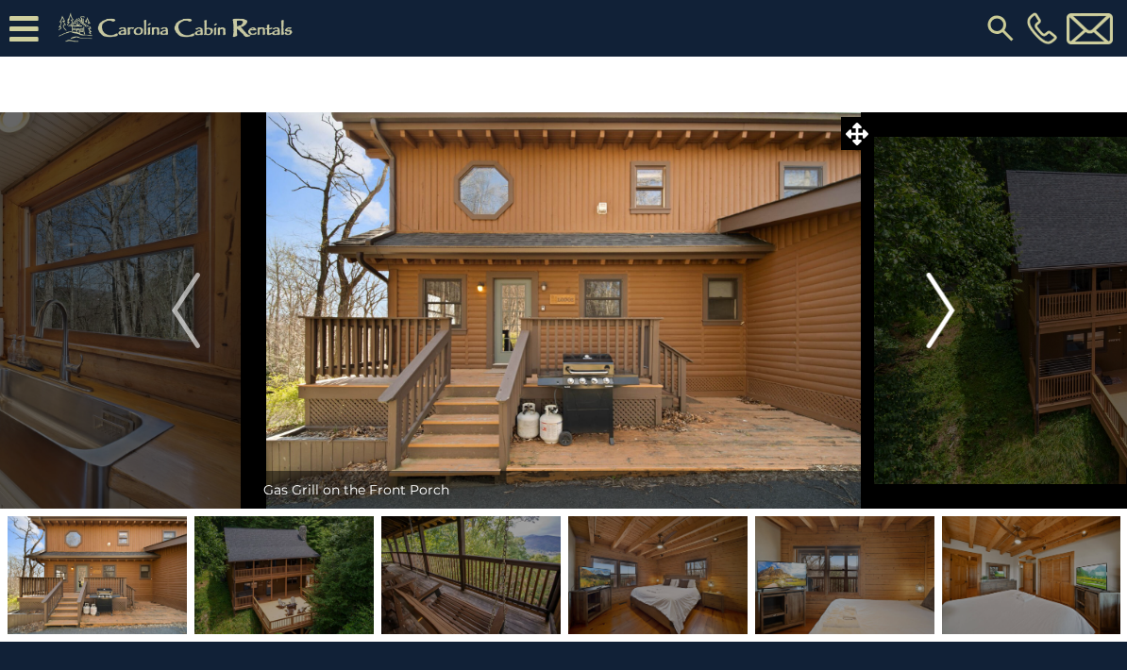
click at [924, 303] on button "Next" at bounding box center [941, 310] width 136 height 396
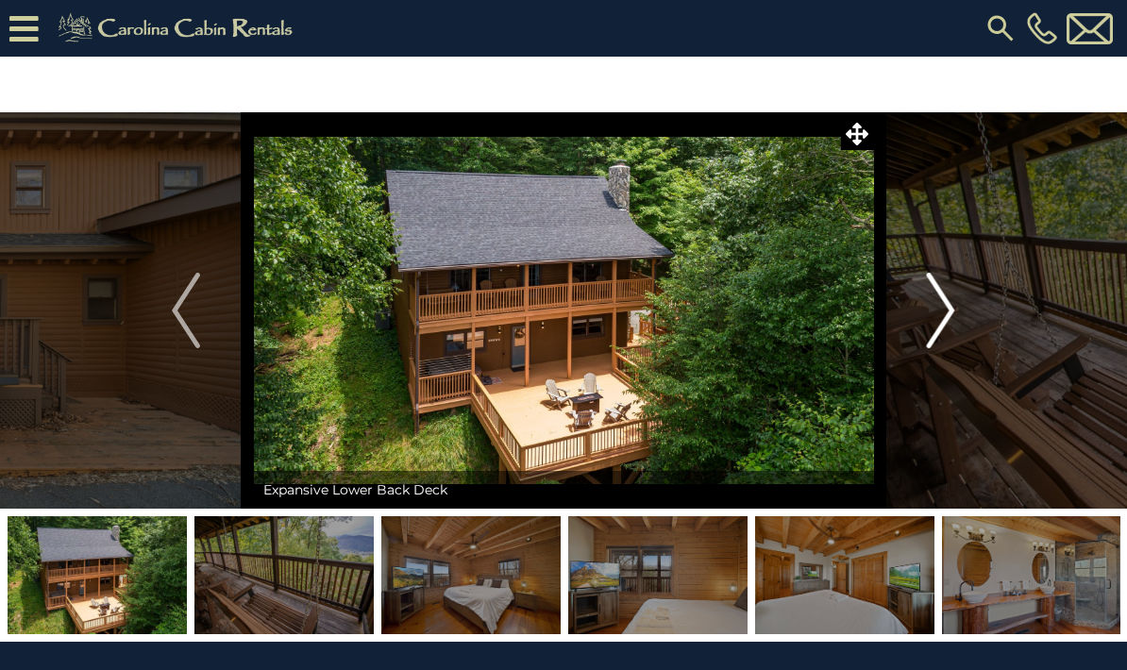
click at [933, 300] on img "Next" at bounding box center [941, 311] width 28 height 76
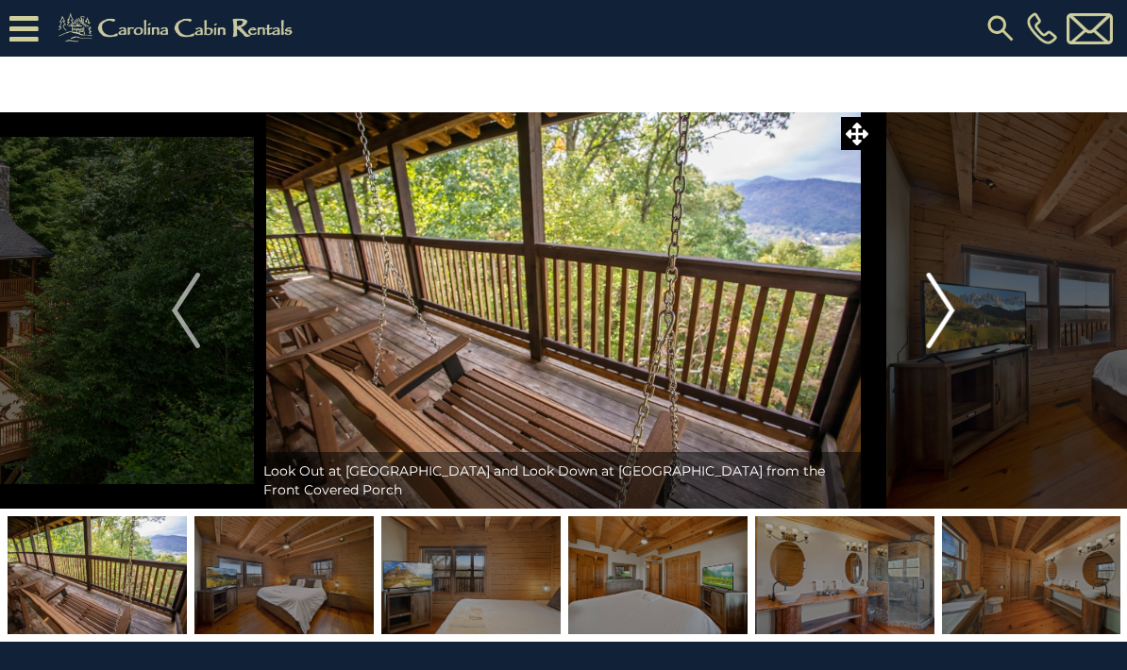
click at [948, 313] on img "Next" at bounding box center [941, 311] width 28 height 76
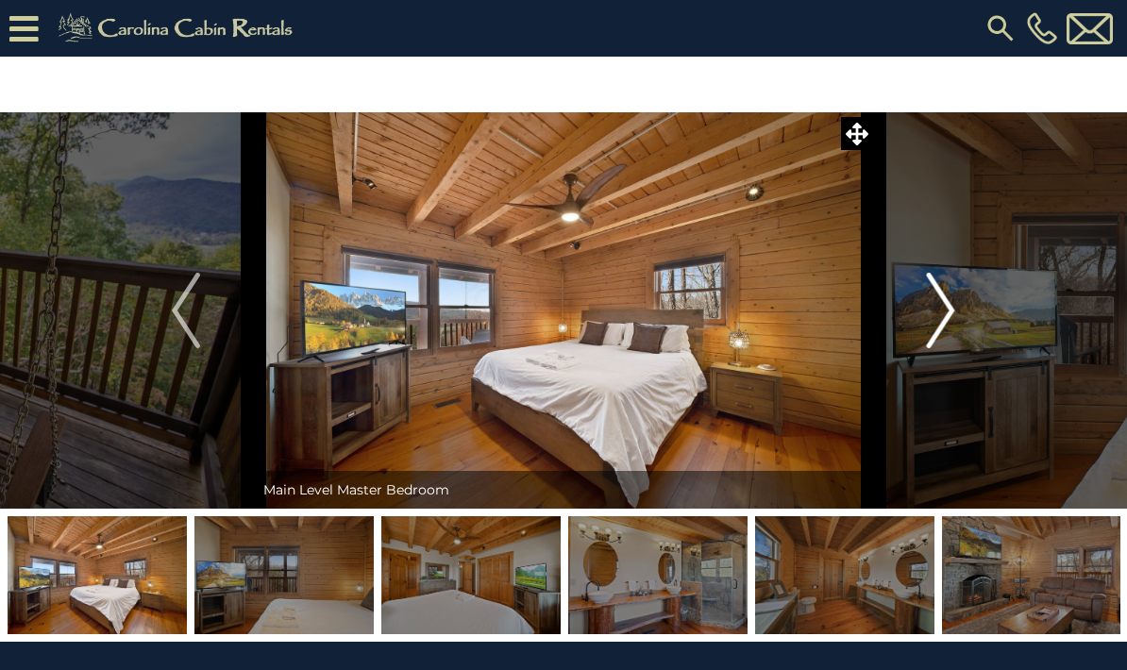
click at [935, 306] on img "Next" at bounding box center [941, 311] width 28 height 76
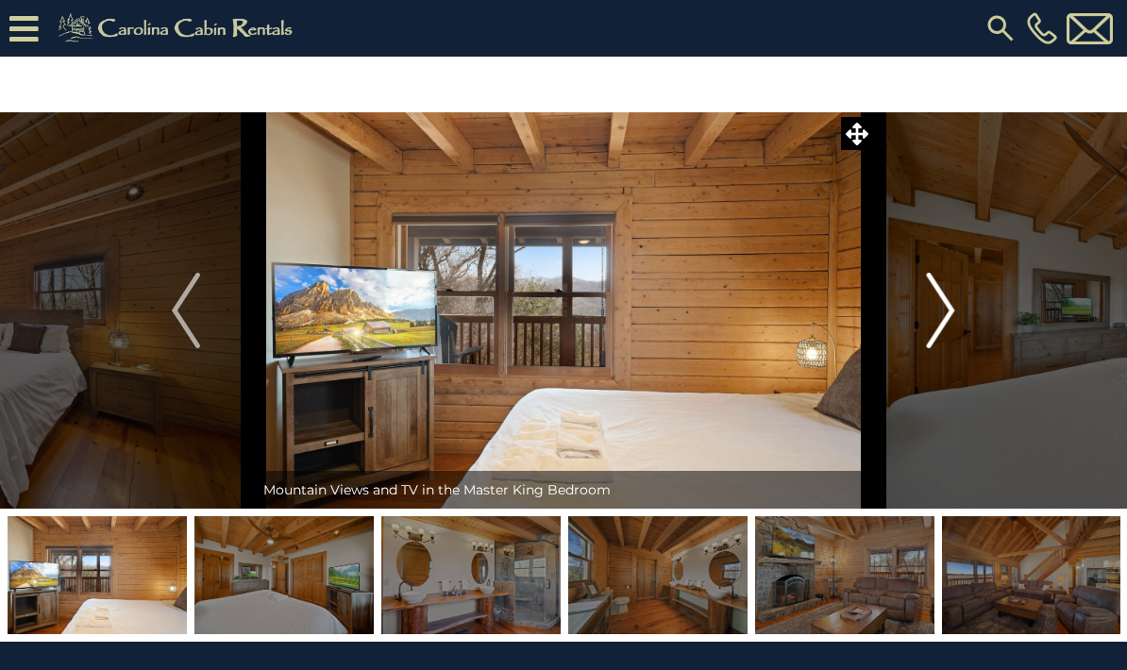
click at [931, 293] on img "Next" at bounding box center [941, 311] width 28 height 76
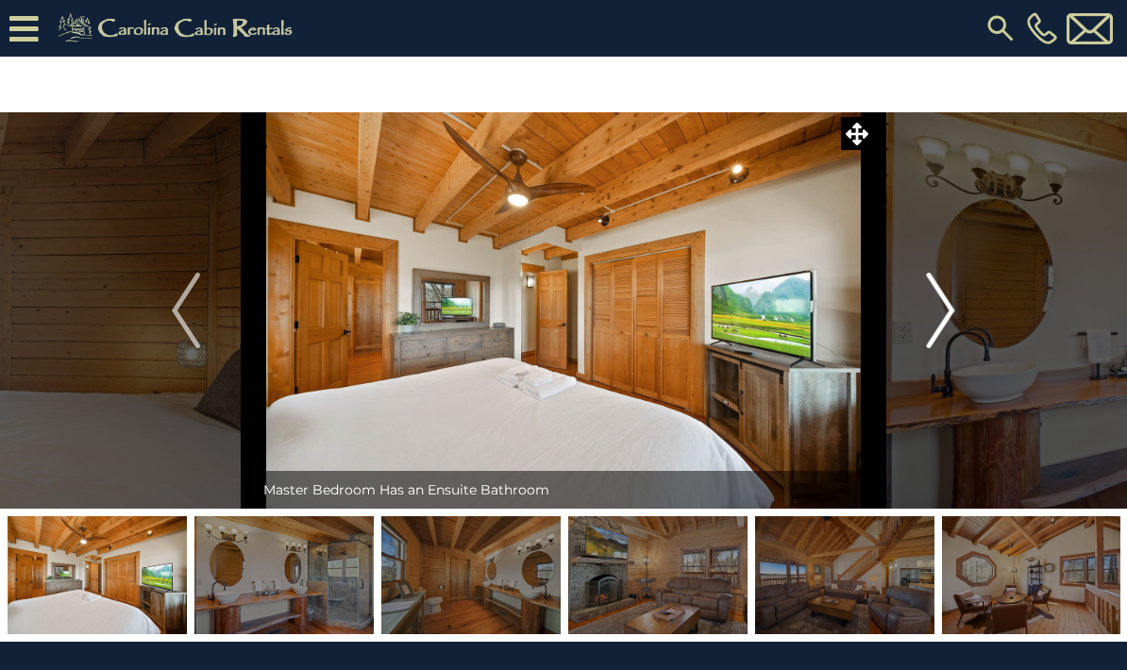
click at [945, 316] on img "Next" at bounding box center [941, 311] width 28 height 76
